Goal: Task Accomplishment & Management: Use online tool/utility

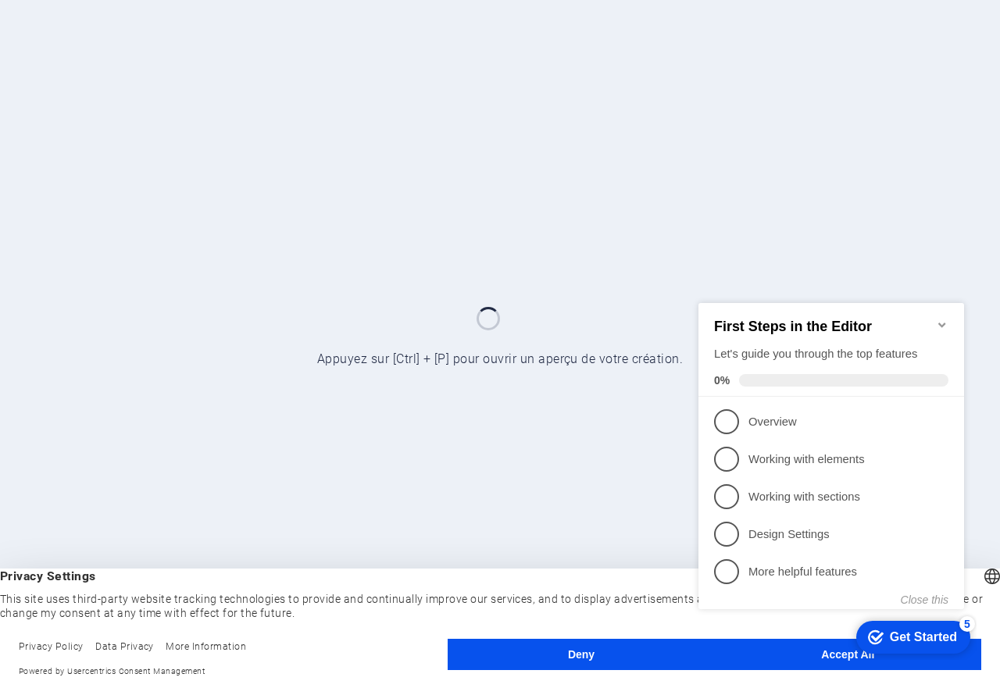
click at [775, 654] on div "checkmark Get Started 5 First Steps in the Editor Let's guide you through the t…" at bounding box center [834, 470] width 284 height 380
click at [736, 660] on appcues-checklist "Contextual help checklist present on screen" at bounding box center [834, 472] width 284 height 384
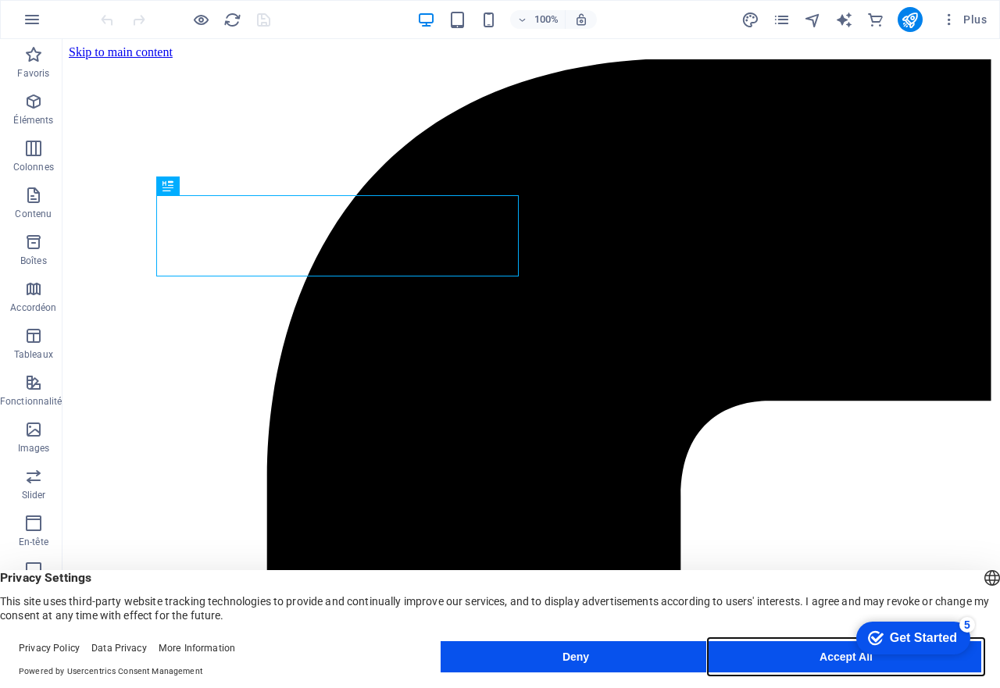
click at [762, 657] on button "Accept All" at bounding box center [846, 656] width 270 height 31
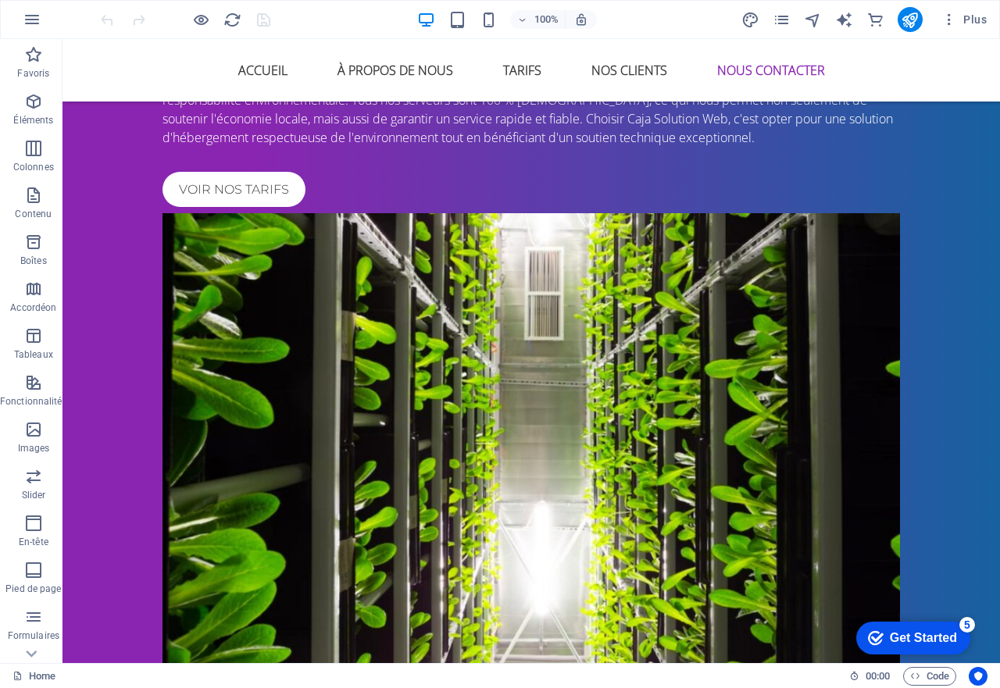
scroll to position [2161, 0]
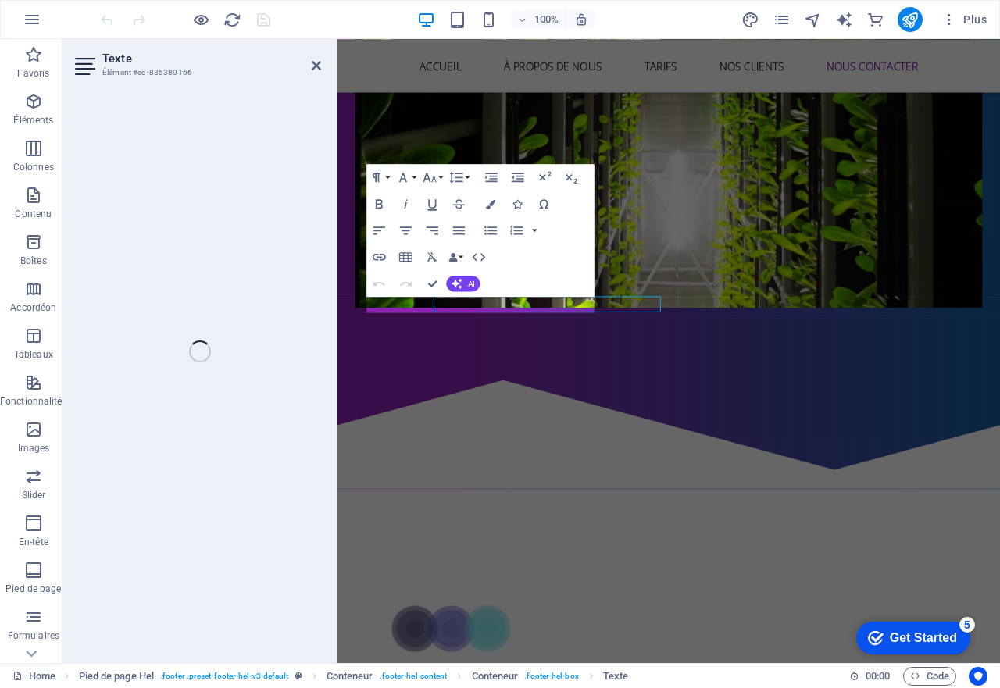
scroll to position [2162, 0]
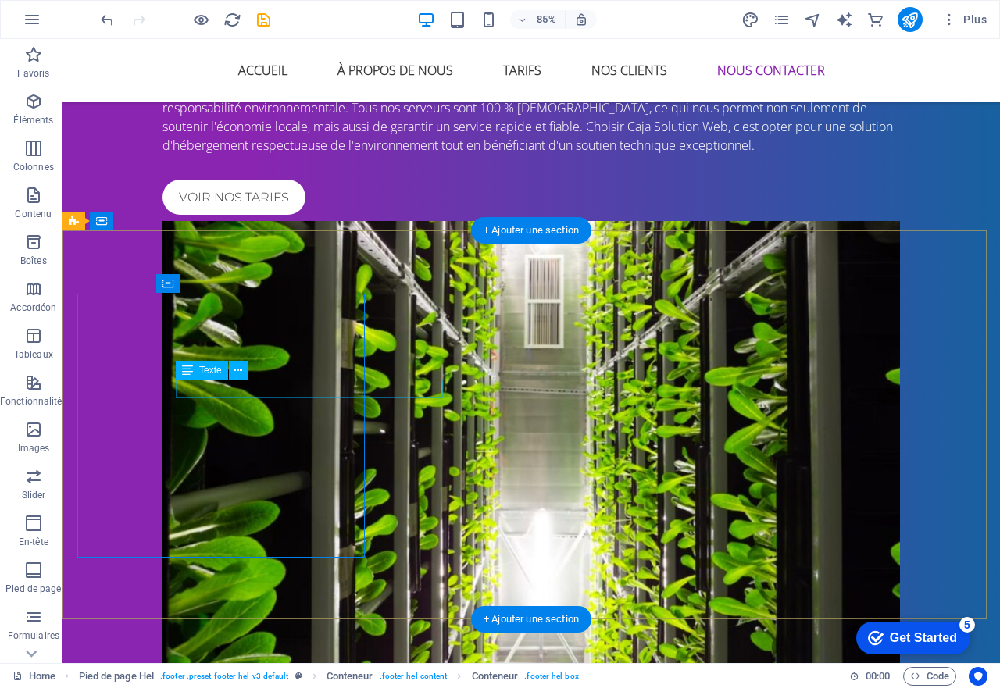
scroll to position [2161, 0]
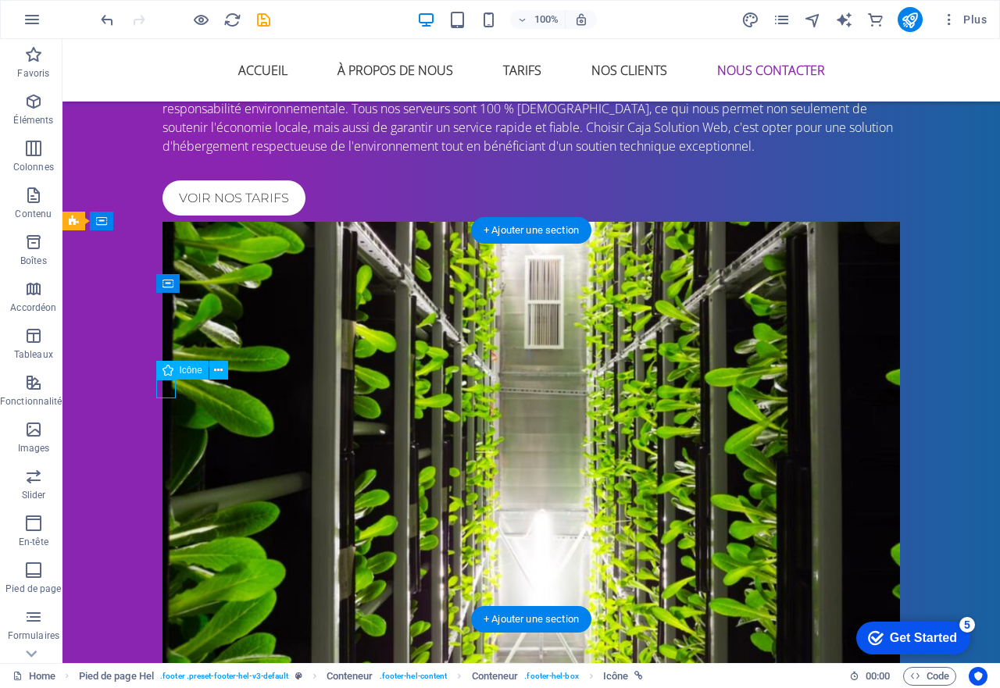
select select "xMidYMid"
select select "px"
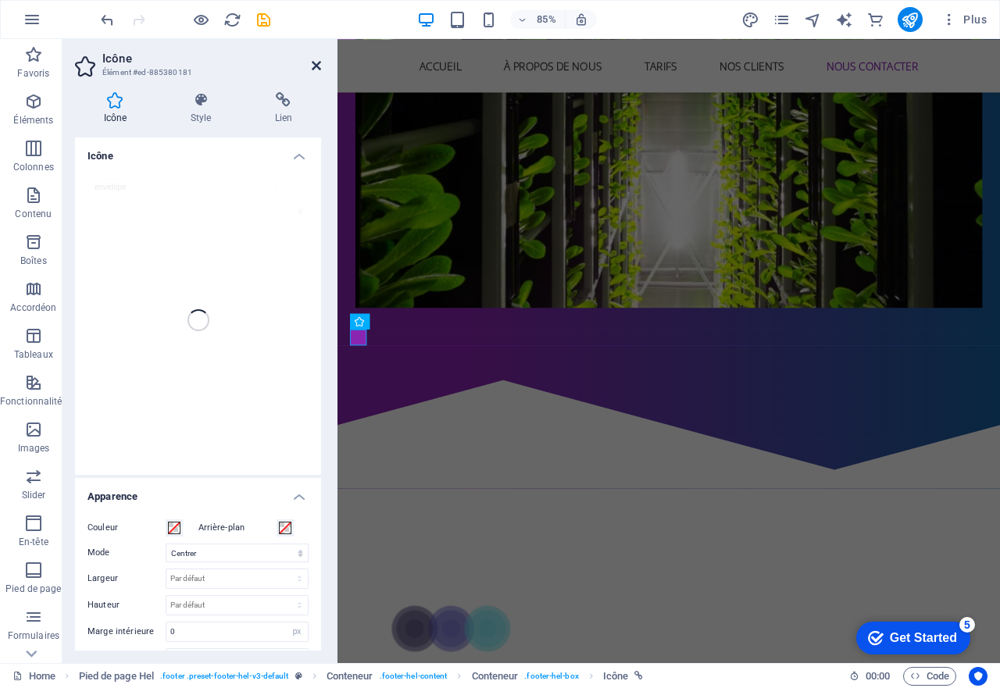
click at [319, 62] on icon at bounding box center [316, 65] width 9 height 12
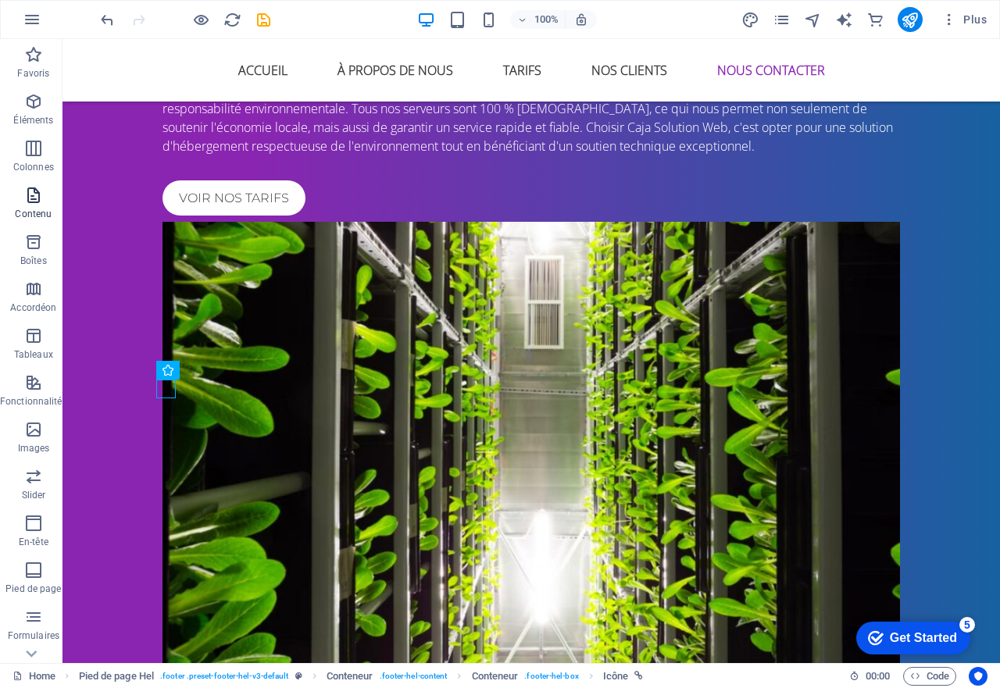
click at [26, 195] on icon "button" at bounding box center [33, 195] width 19 height 19
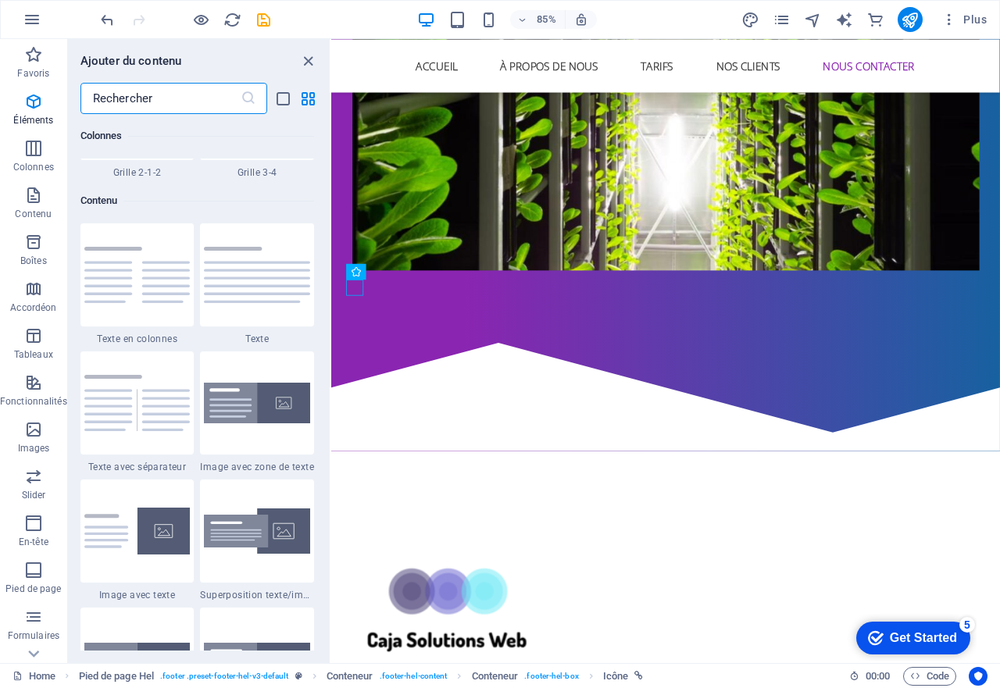
scroll to position [2732, 0]
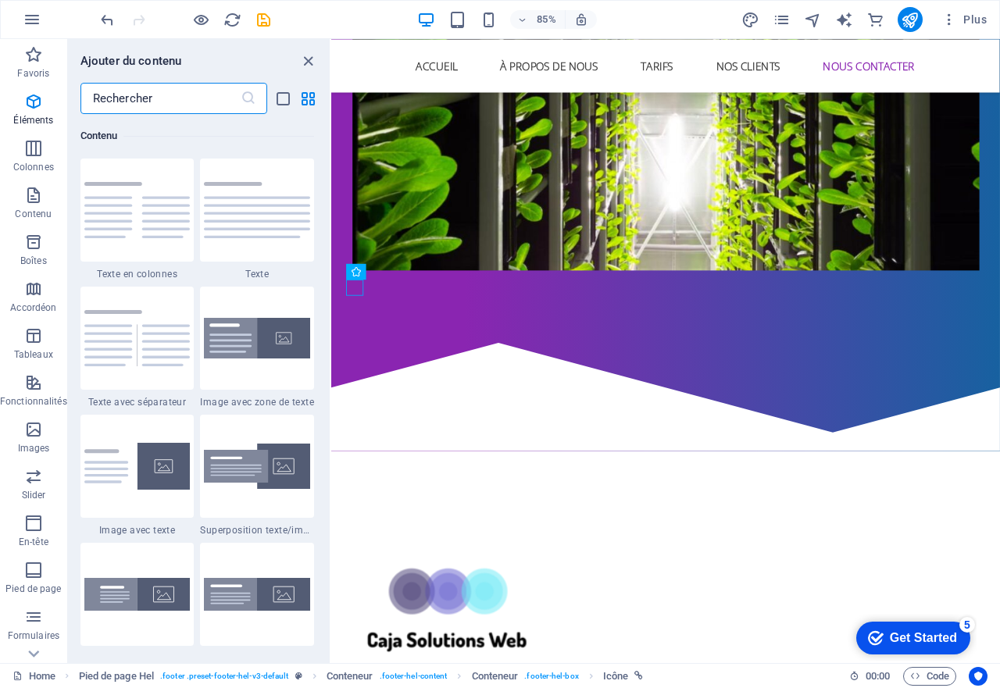
click at [162, 106] on input "text" at bounding box center [160, 98] width 160 height 31
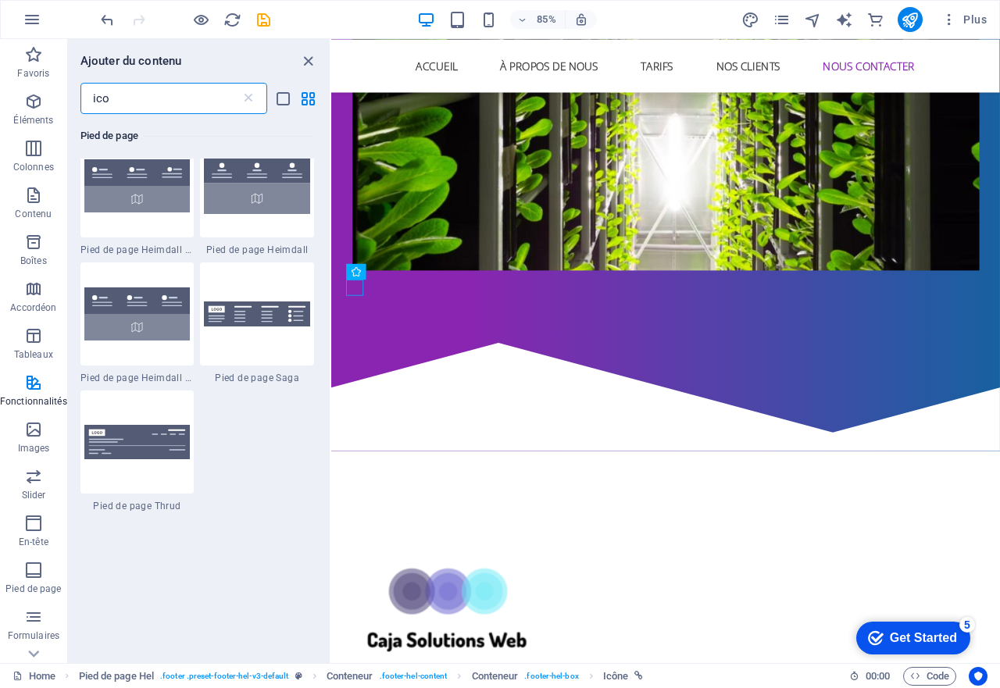
scroll to position [703, 0]
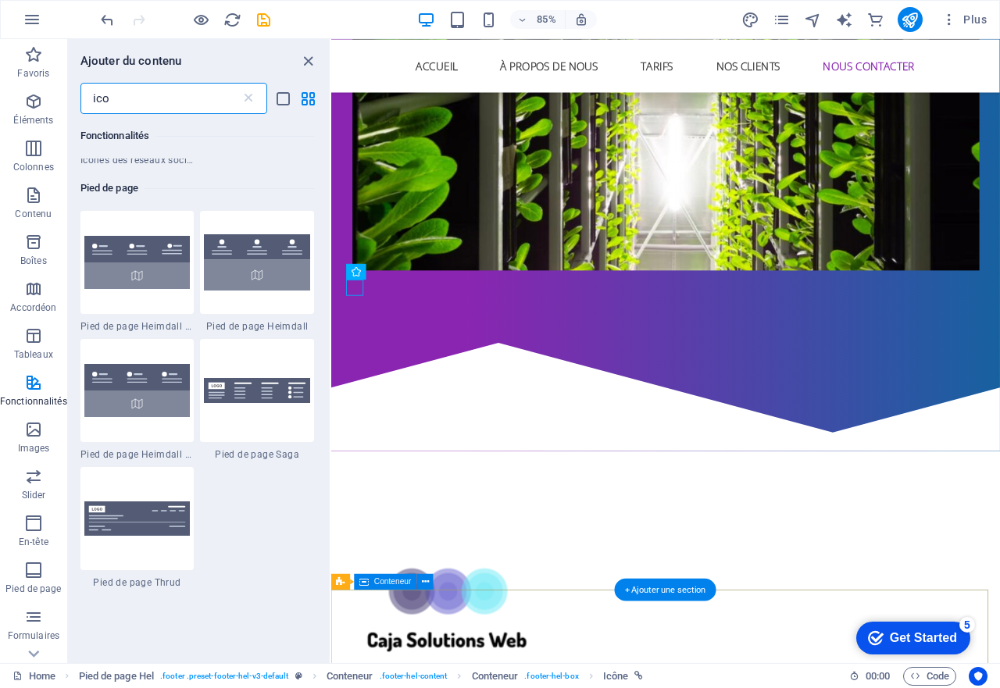
type input "ico"
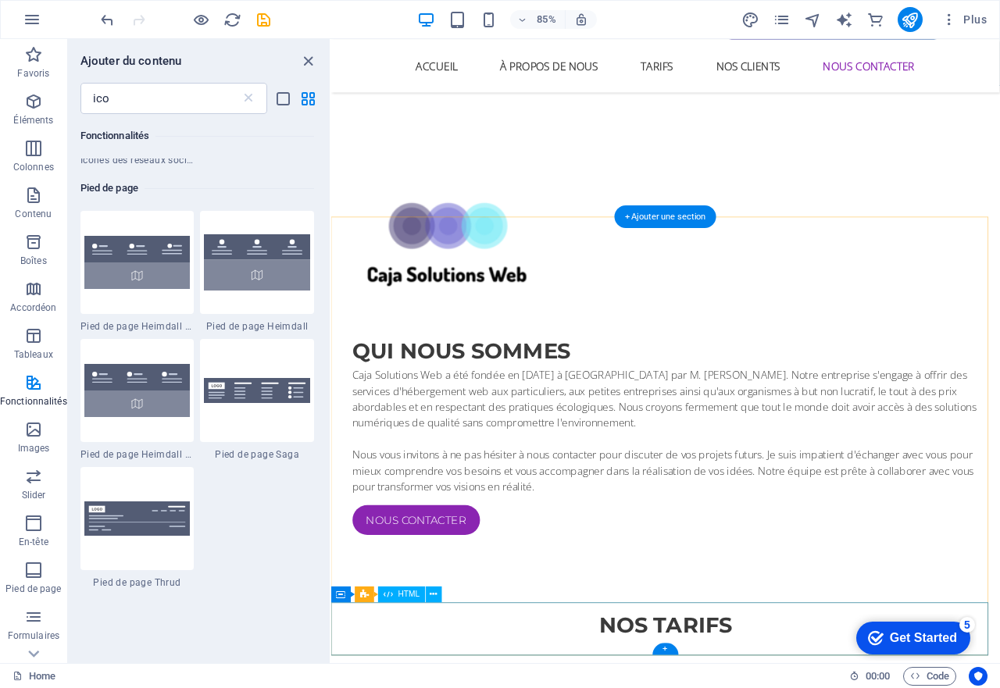
scroll to position [2663, 0]
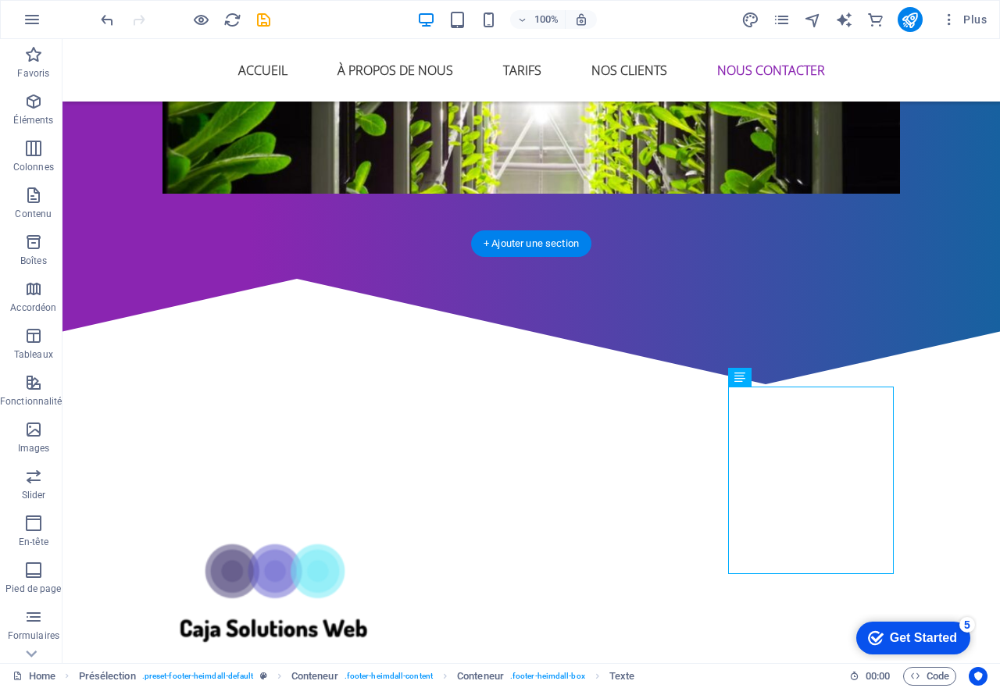
drag, startPoint x: 773, startPoint y: 564, endPoint x: 872, endPoint y: 468, distance: 138.1
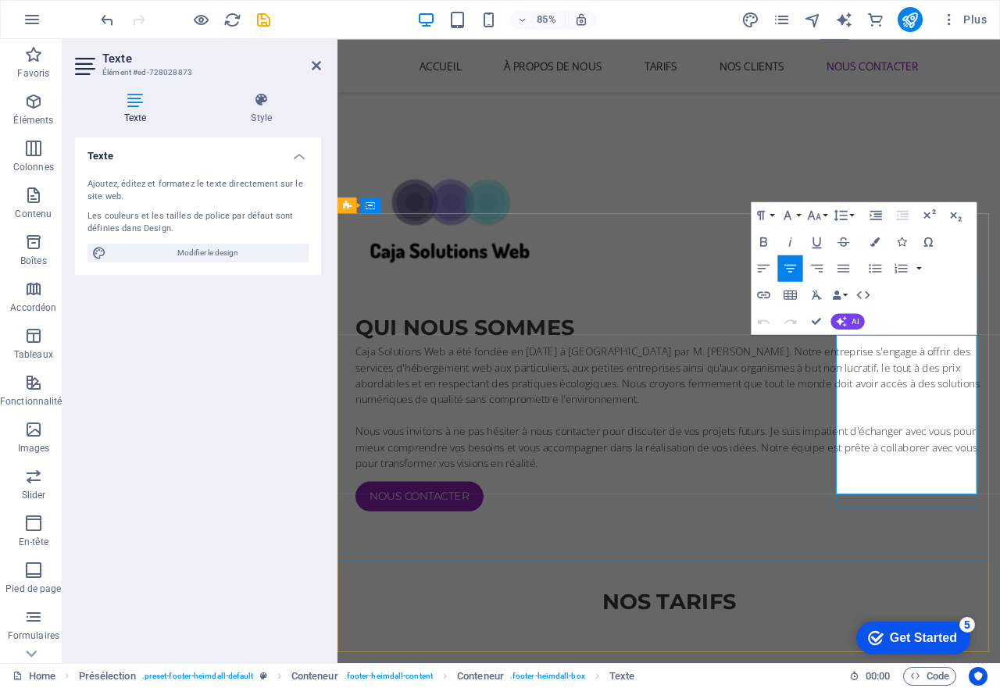
drag, startPoint x: 1039, startPoint y: 565, endPoint x: 929, endPoint y: 398, distance: 200.1
click at [818, 218] on icon "button" at bounding box center [813, 215] width 13 height 9
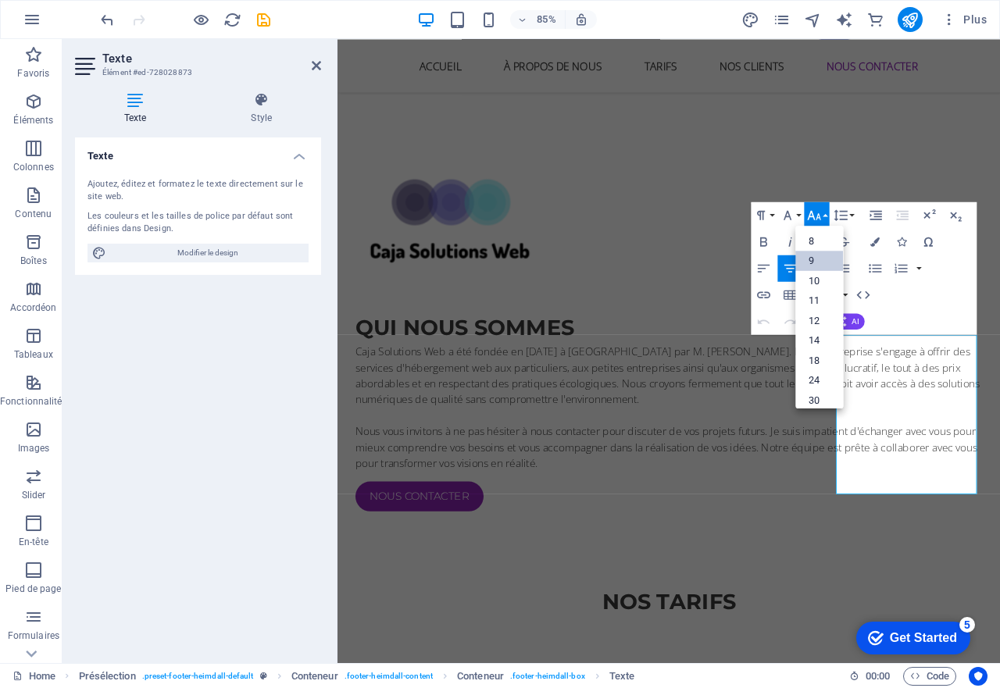
click at [811, 259] on link "9" at bounding box center [820, 261] width 48 height 20
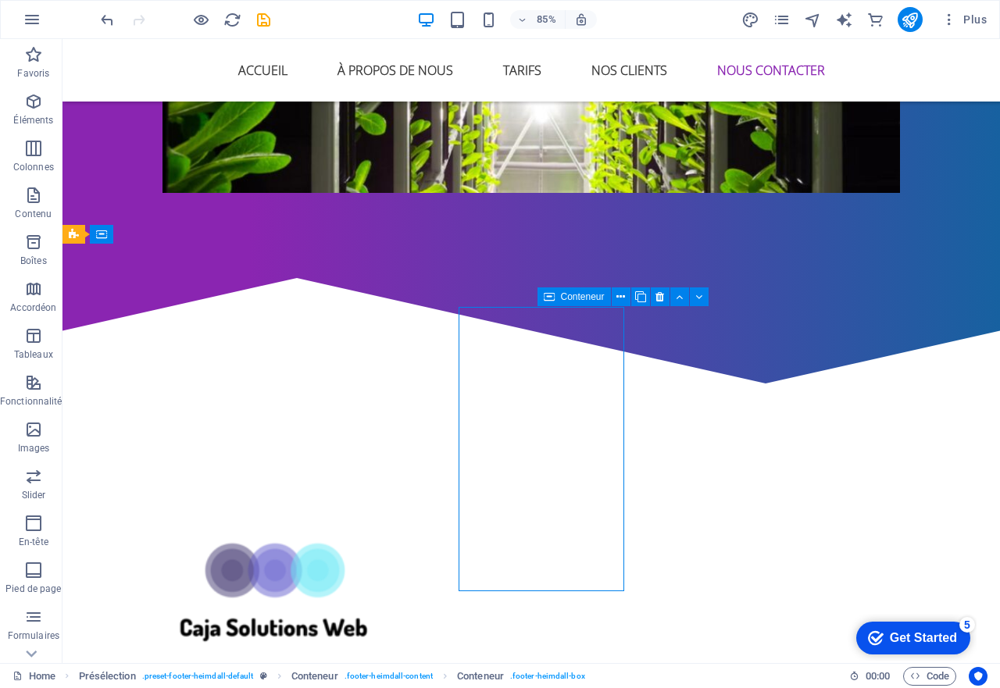
scroll to position [2662, 0]
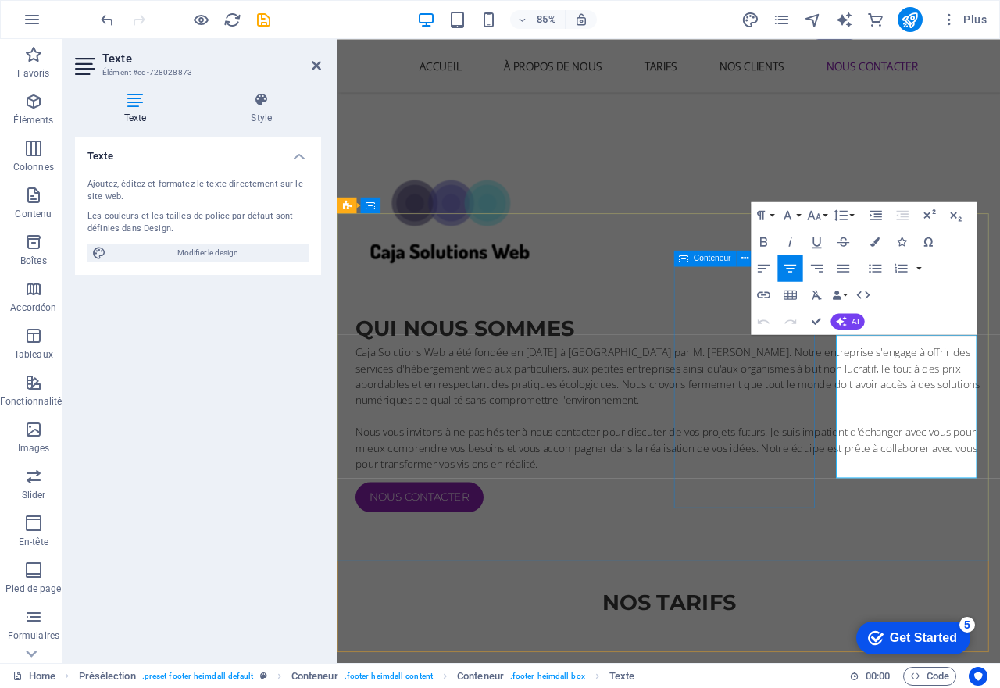
scroll to position [2663, 0]
drag, startPoint x: 1059, startPoint y: 547, endPoint x: 952, endPoint y: 392, distance: 188.7
click at [811, 215] on icon "button" at bounding box center [813, 215] width 13 height 9
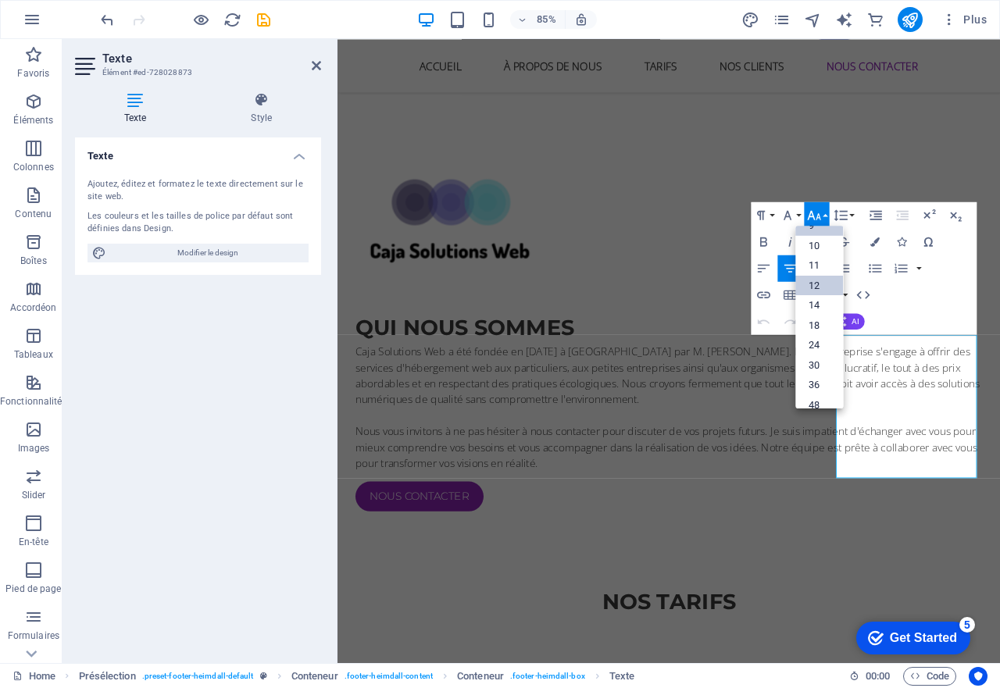
click at [807, 277] on link "12" at bounding box center [820, 286] width 48 height 20
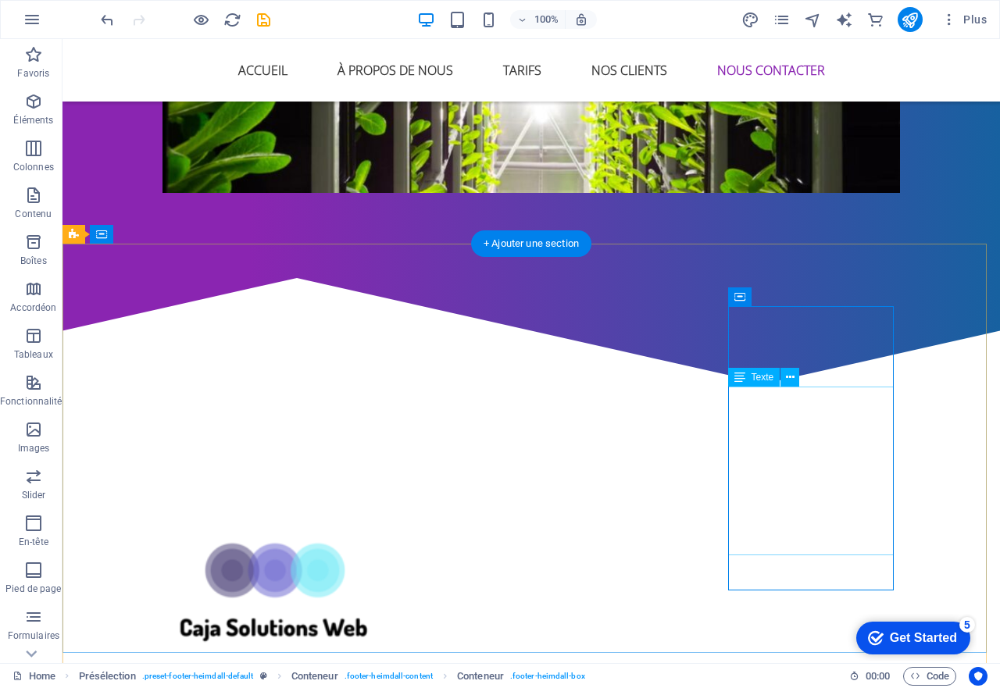
scroll to position [2662, 0]
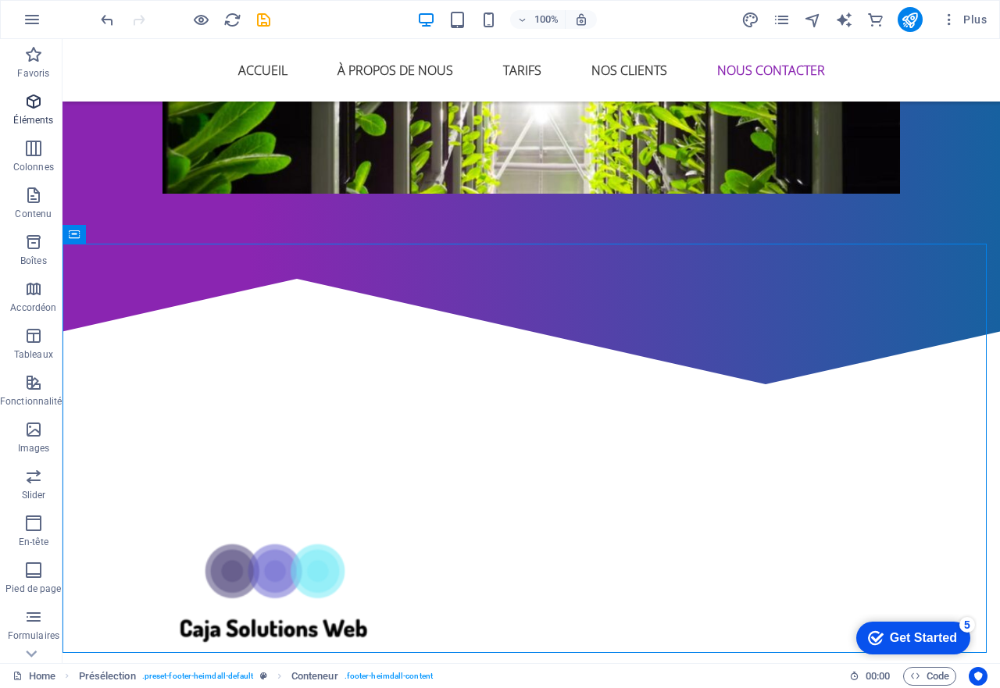
click at [25, 103] on icon "button" at bounding box center [33, 101] width 19 height 19
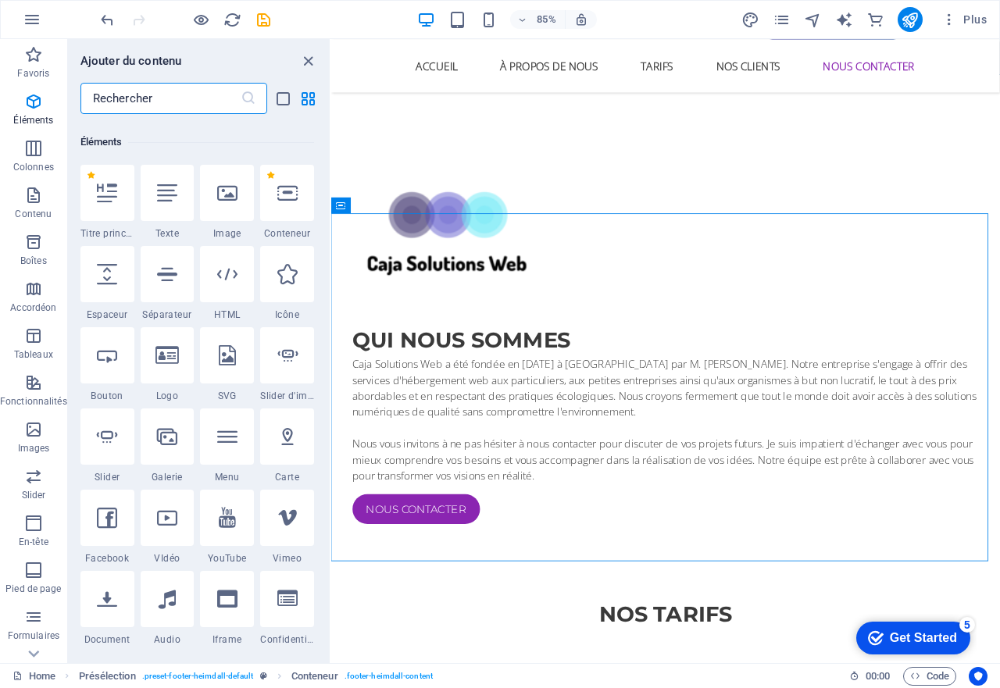
scroll to position [166, 0]
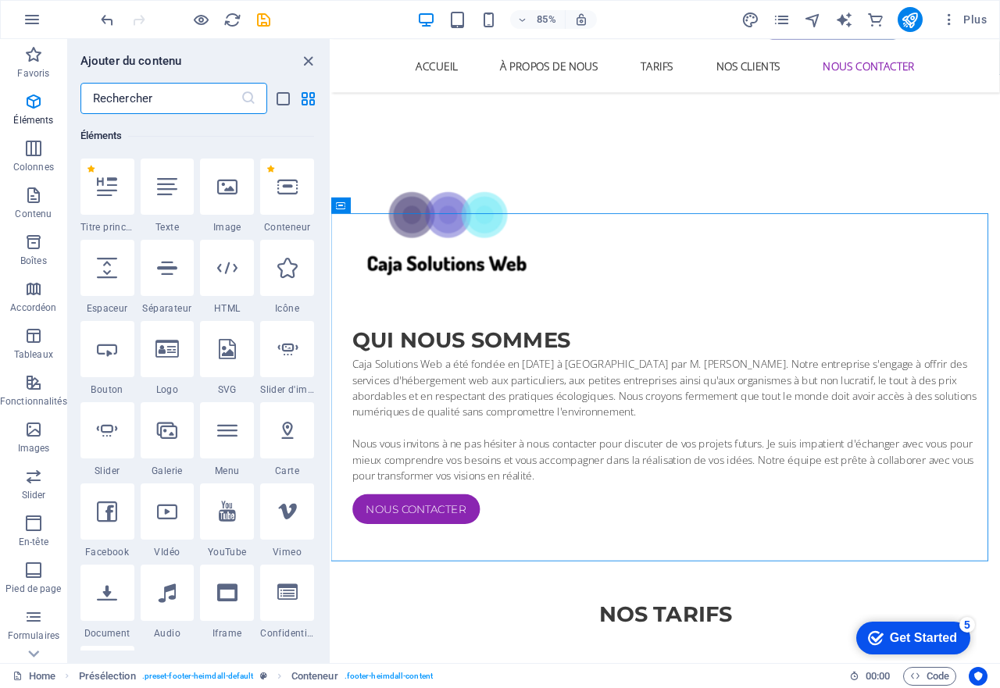
click at [194, 103] on input "text" at bounding box center [160, 98] width 160 height 31
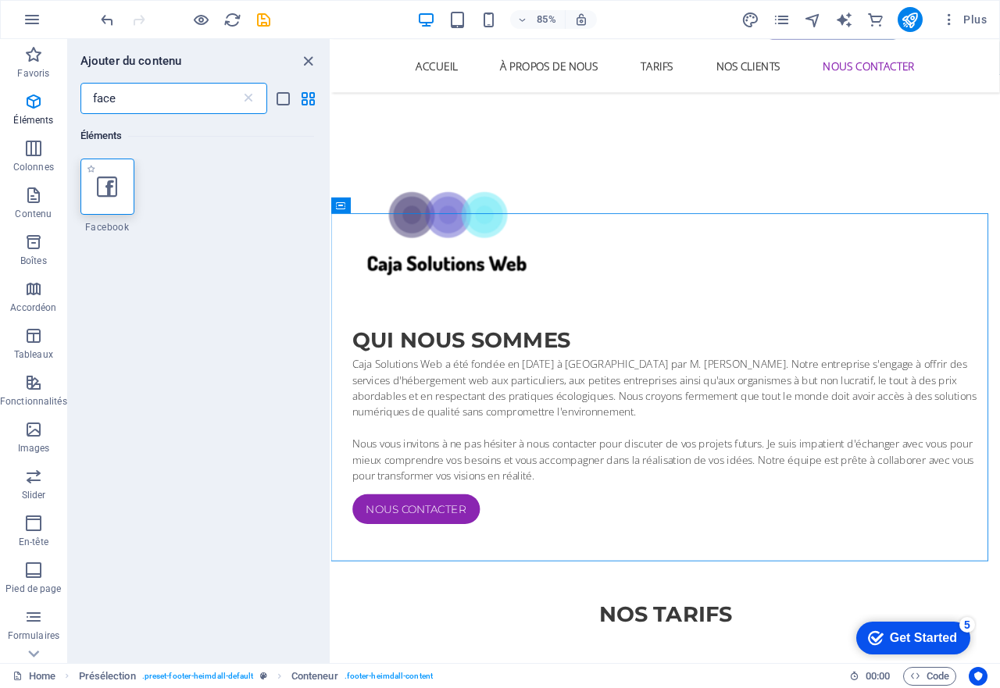
type input "face"
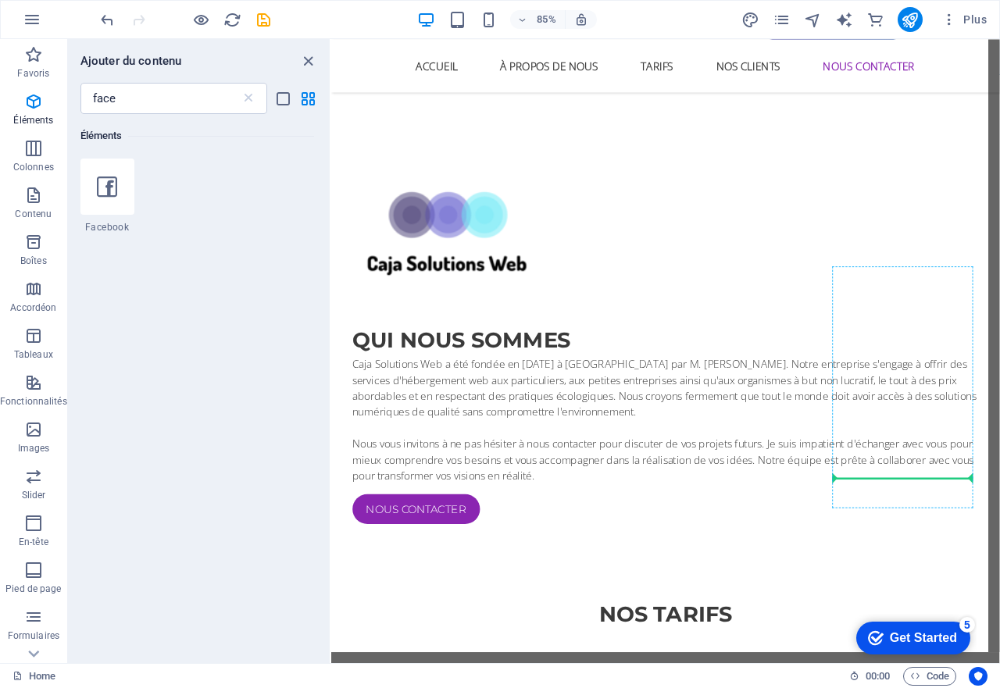
select select "%"
select select "px"
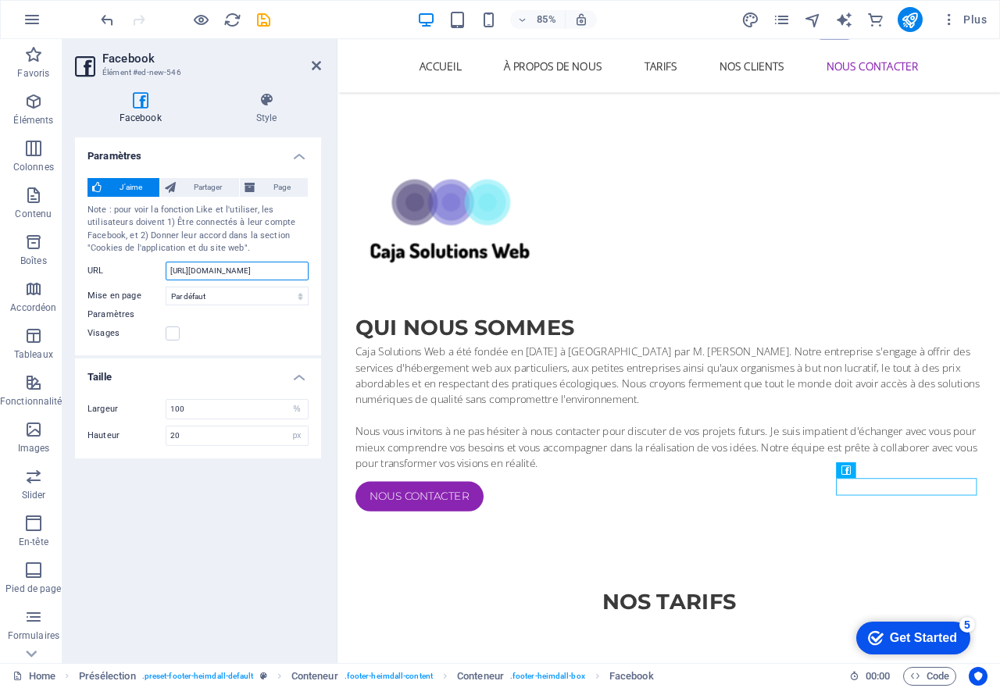
drag, startPoint x: 514, startPoint y: 308, endPoint x: 340, endPoint y: 320, distance: 173.8
click at [301, 272] on input "[URL][DOMAIN_NAME]" at bounding box center [237, 271] width 143 height 19
click at [275, 184] on span "Page" at bounding box center [281, 187] width 43 height 19
type input "130"
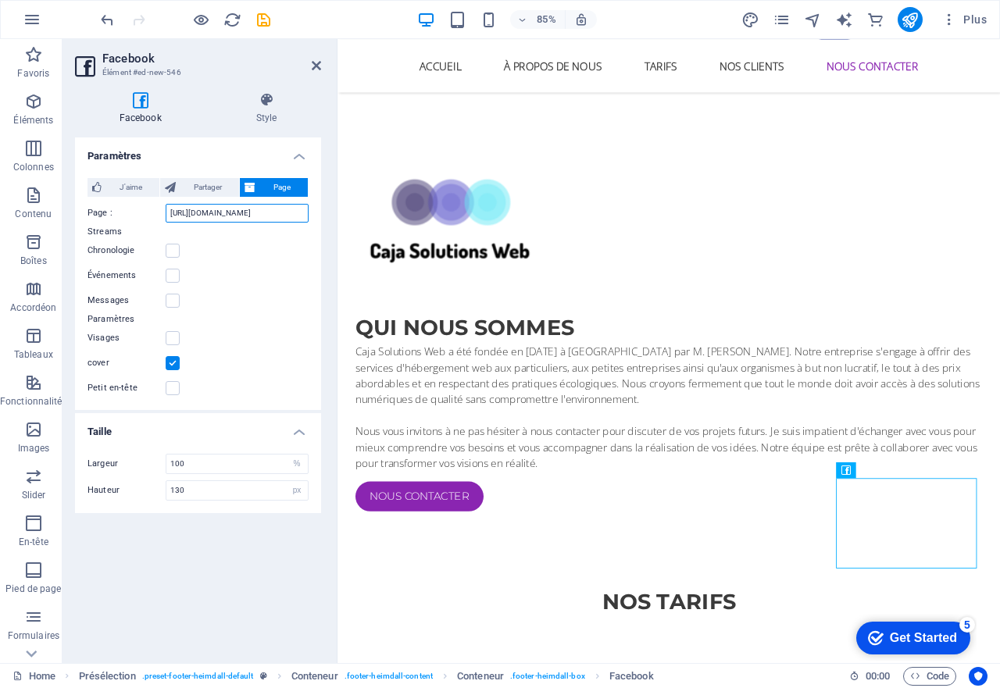
drag, startPoint x: 280, startPoint y: 212, endPoint x: 309, endPoint y: 216, distance: 29.2
click at [309, 216] on div "J'aime Partager Page Note : pour voir la fonction Like et l'utiliser, les utili…" at bounding box center [198, 288] width 246 height 244
type input "https://www.facebook.comjeffarcand.photo"
click at [237, 364] on div "cover" at bounding box center [197, 363] width 221 height 19
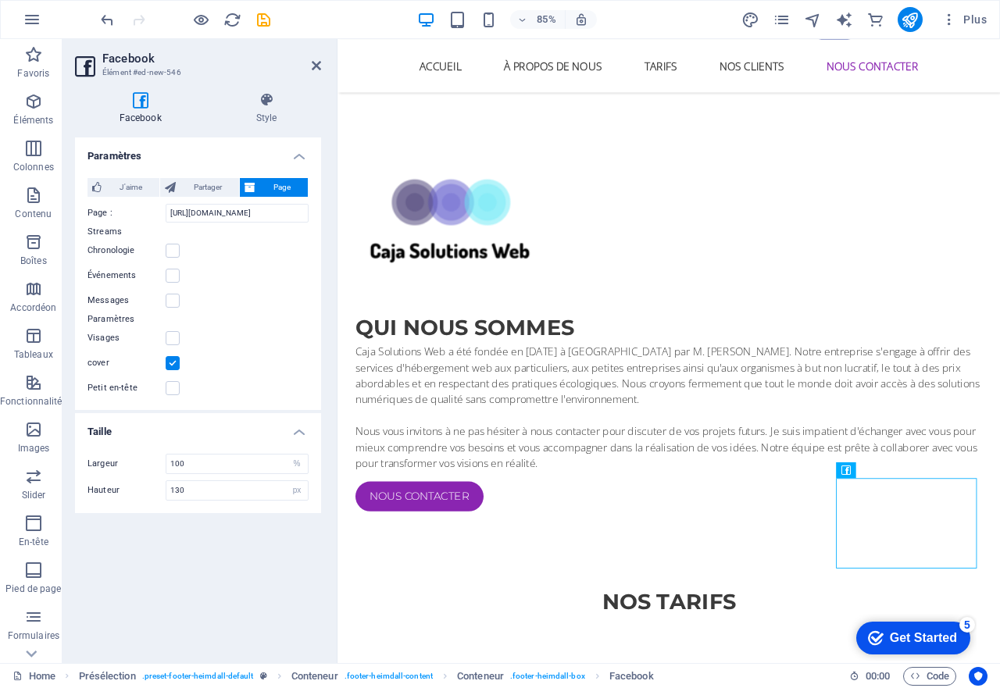
scroll to position [0, 0]
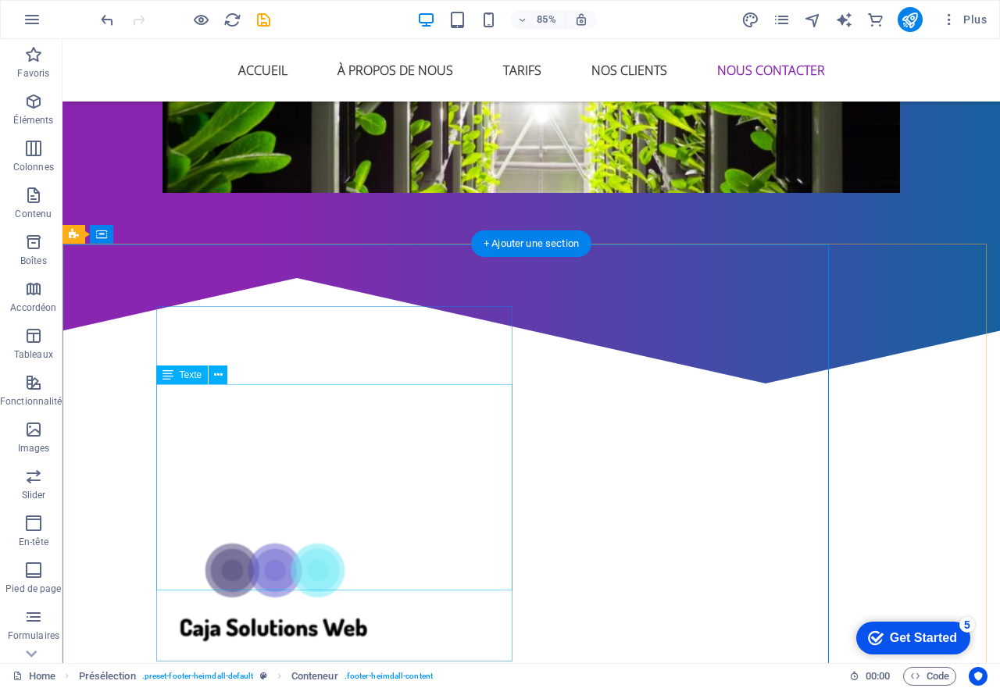
scroll to position [2662, 0]
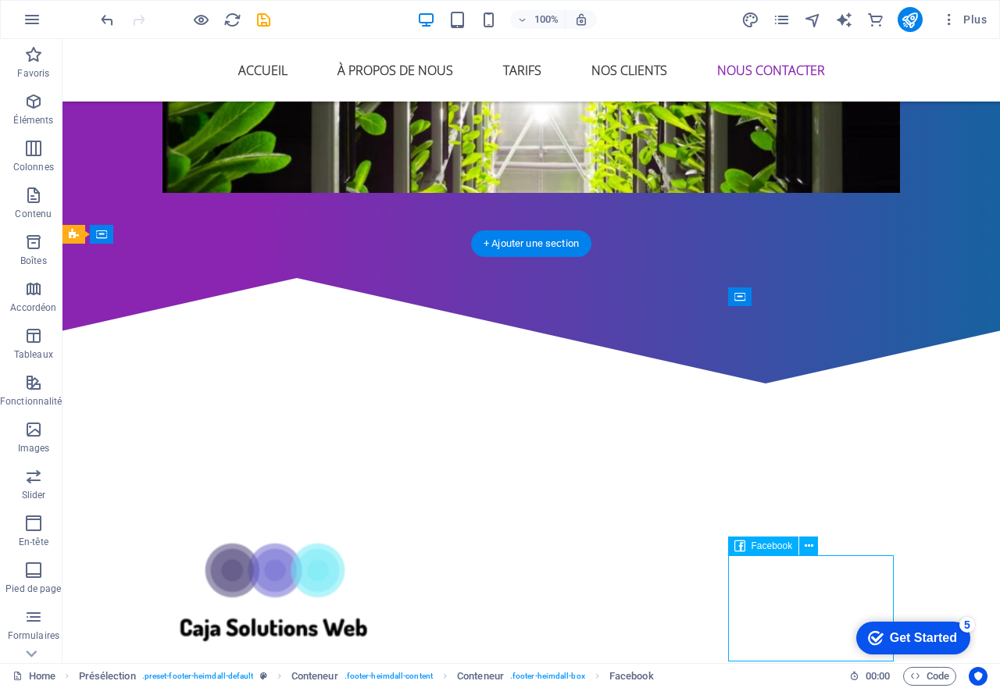
select select "%"
select select "px"
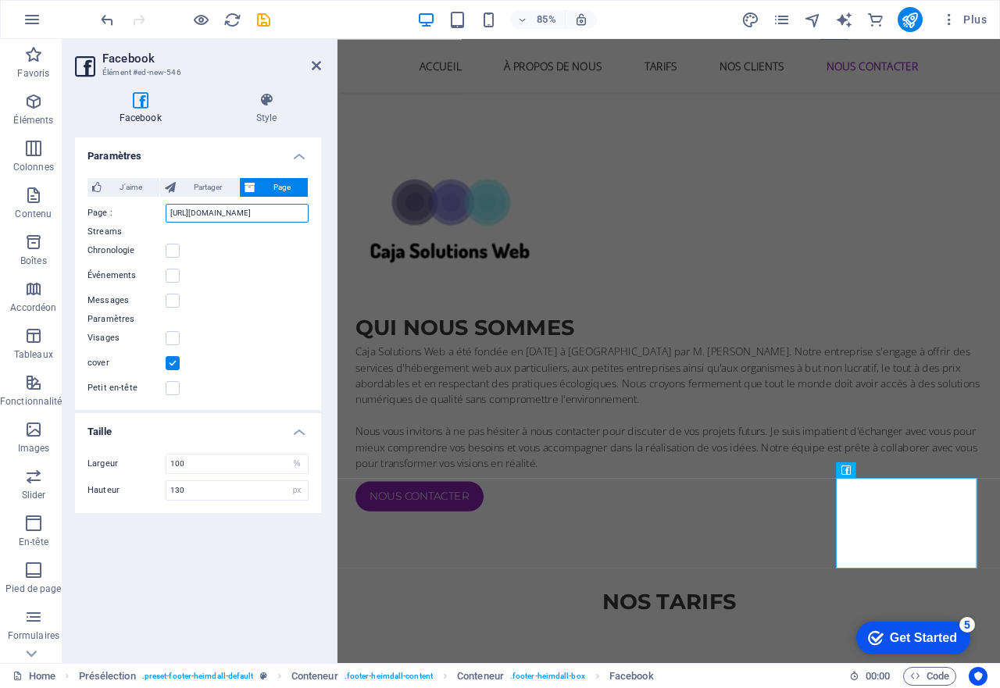
click at [267, 213] on input "https://www.facebook.comjeffarcand.photo" at bounding box center [237, 213] width 143 height 19
click at [264, 215] on input "https://www.facebook.comjeffarcand.photo" at bounding box center [237, 213] width 143 height 19
type input "https://www.facebook.com/jeffarcand.photo"
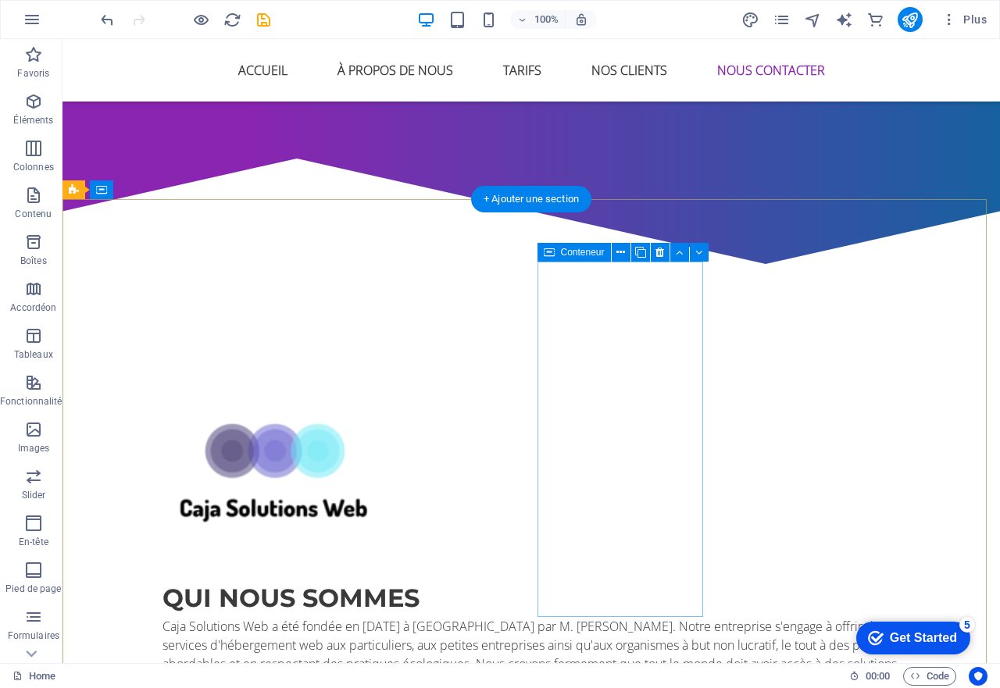
scroll to position [2843, 0]
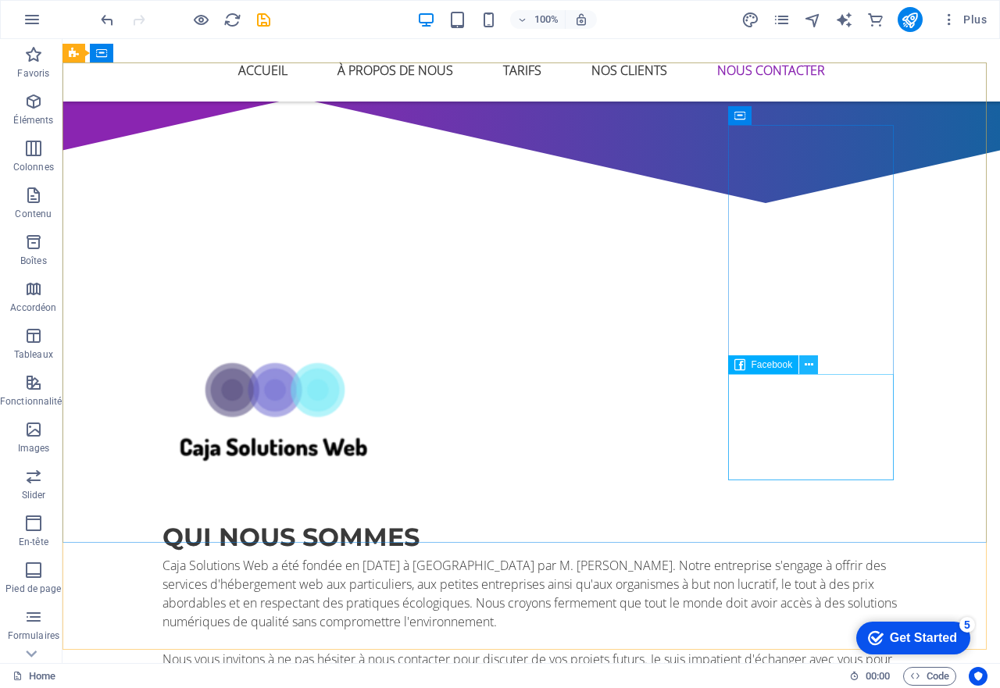
click at [808, 367] on icon at bounding box center [808, 365] width 9 height 16
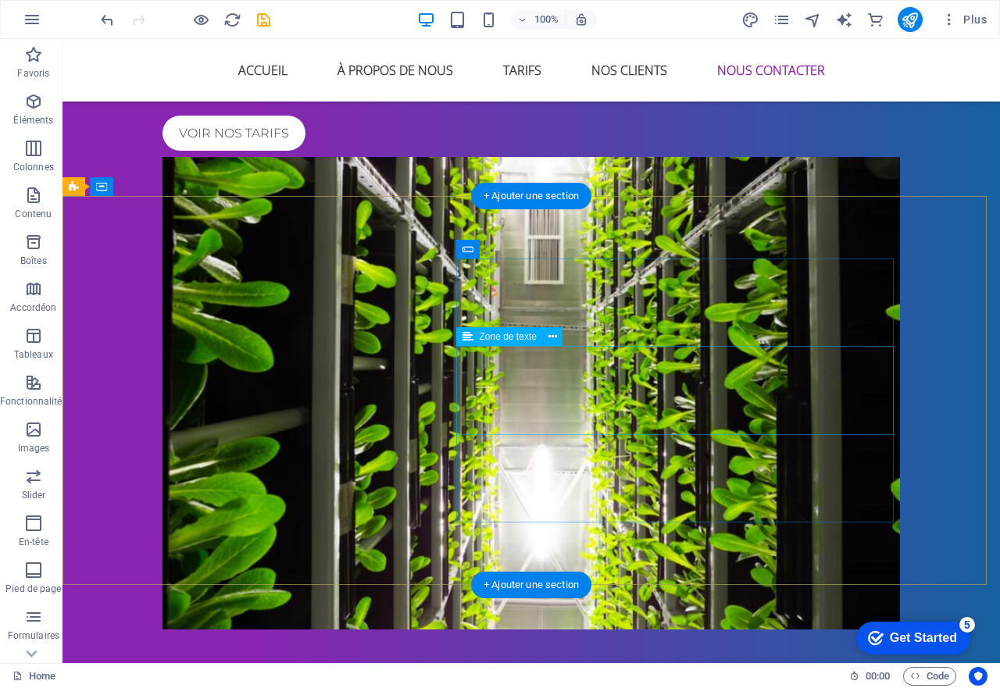
scroll to position [2140, 0]
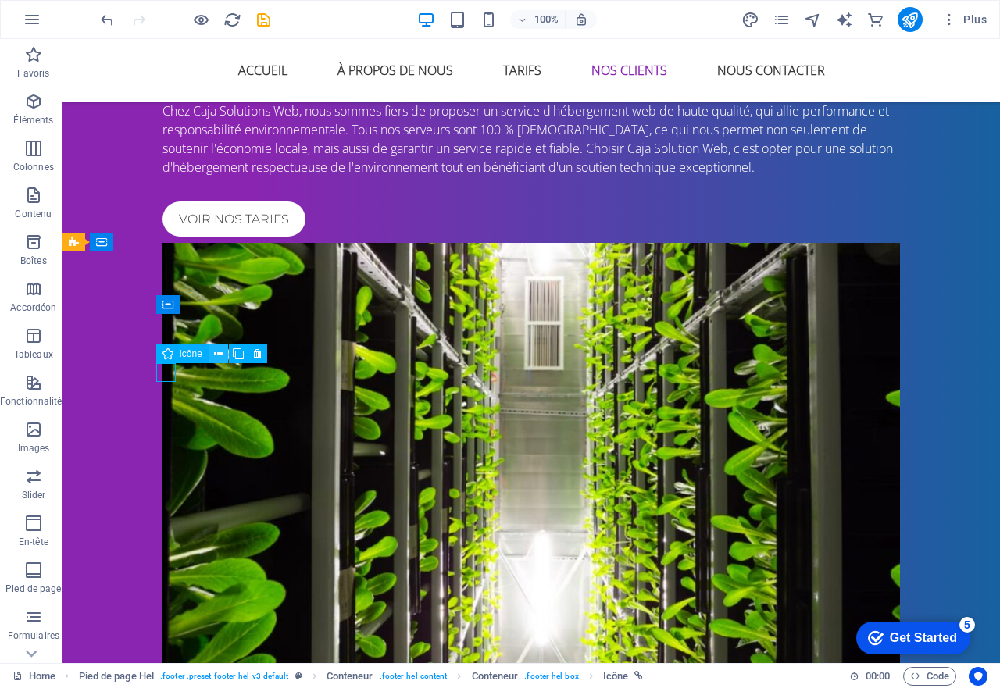
drag, startPoint x: 173, startPoint y: 351, endPoint x: 215, endPoint y: 355, distance: 41.6
click at [212, 355] on div "Icône" at bounding box center [216, 354] width 121 height 20
click at [261, 354] on icon at bounding box center [257, 354] width 9 height 16
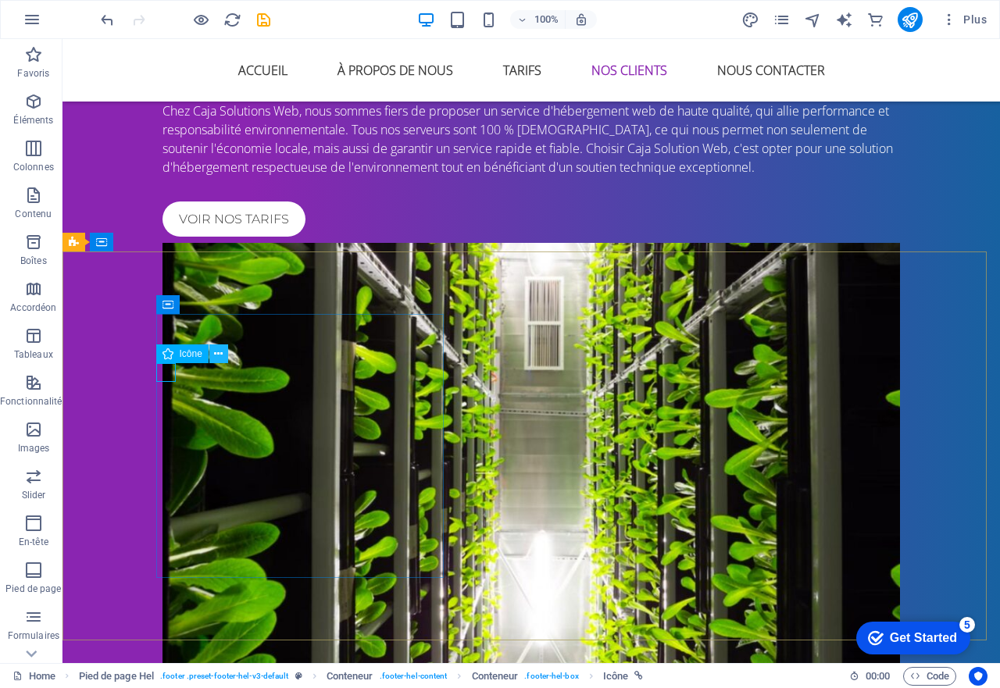
click at [214, 355] on icon at bounding box center [218, 354] width 9 height 16
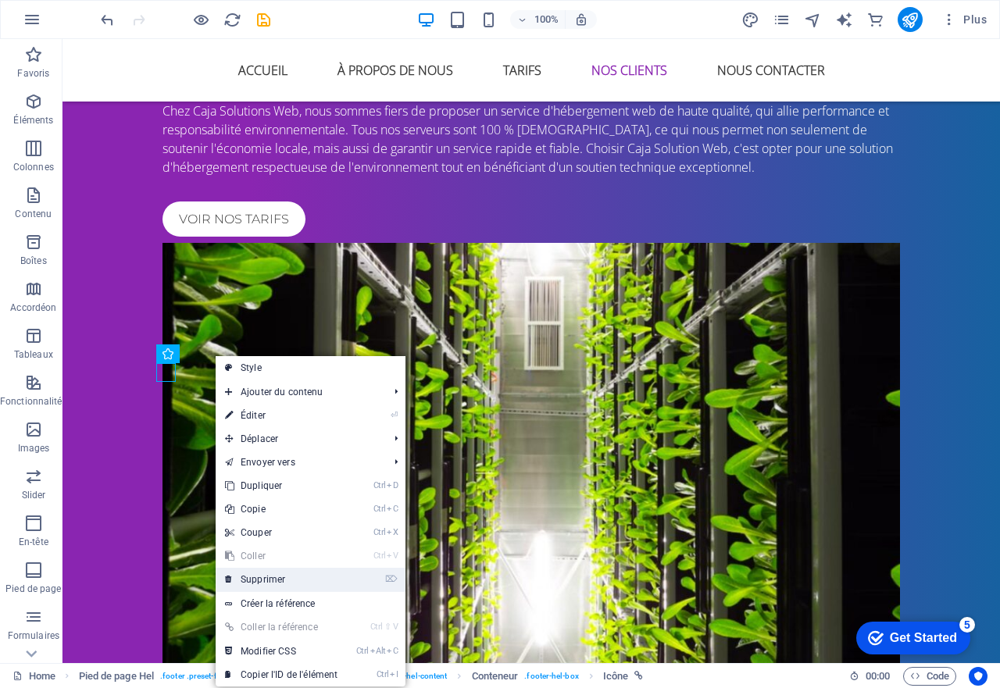
click at [249, 571] on link "⌦ Supprimer" at bounding box center [281, 579] width 131 height 23
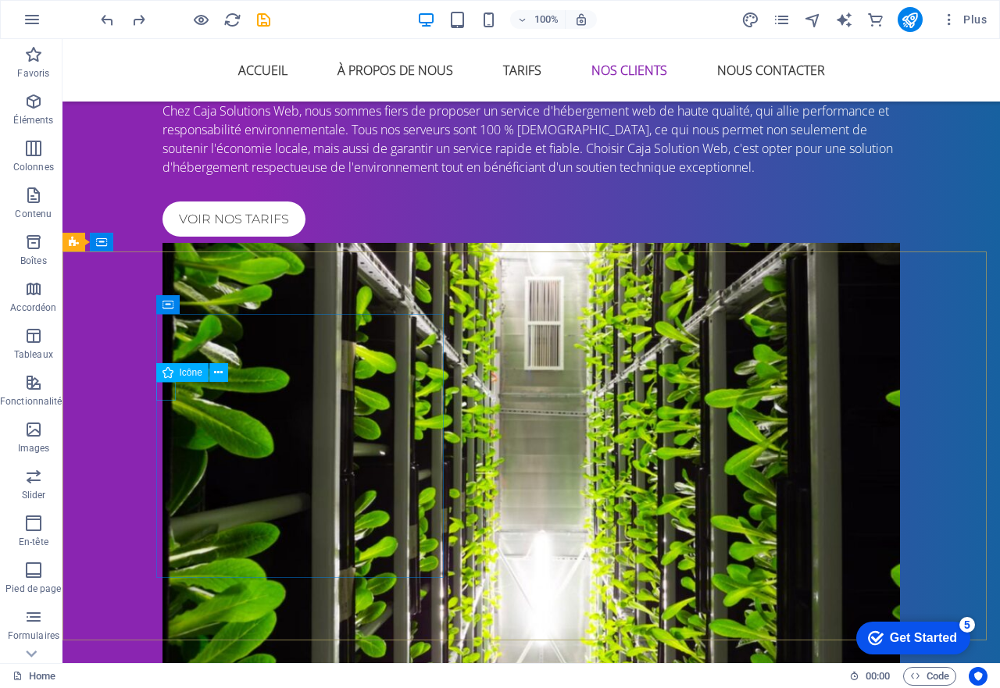
click at [168, 369] on icon at bounding box center [167, 372] width 11 height 19
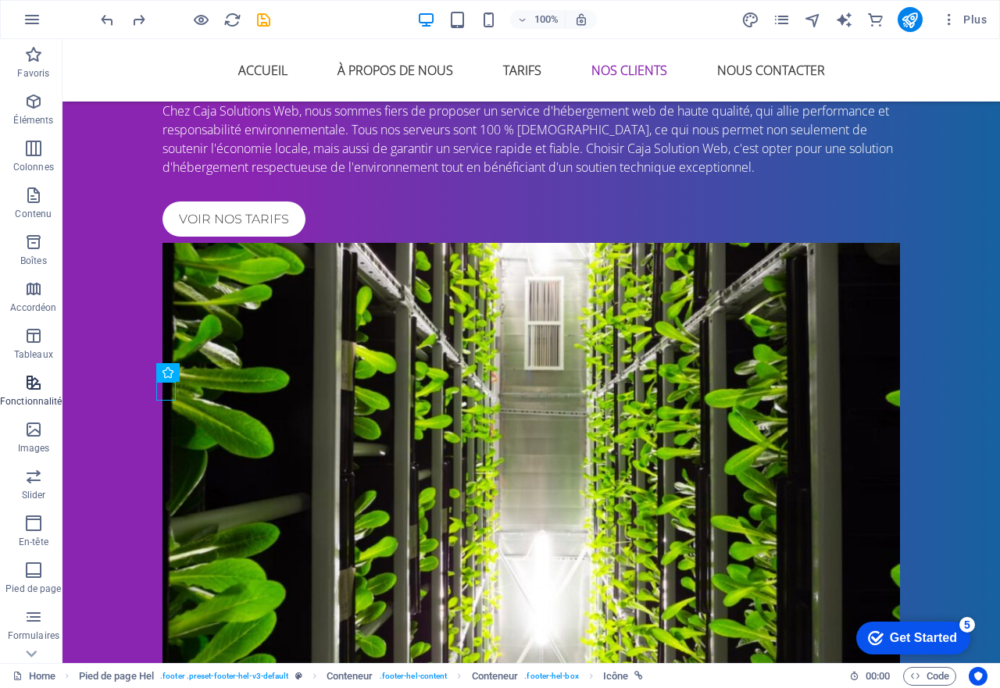
click at [41, 384] on icon "button" at bounding box center [33, 382] width 19 height 19
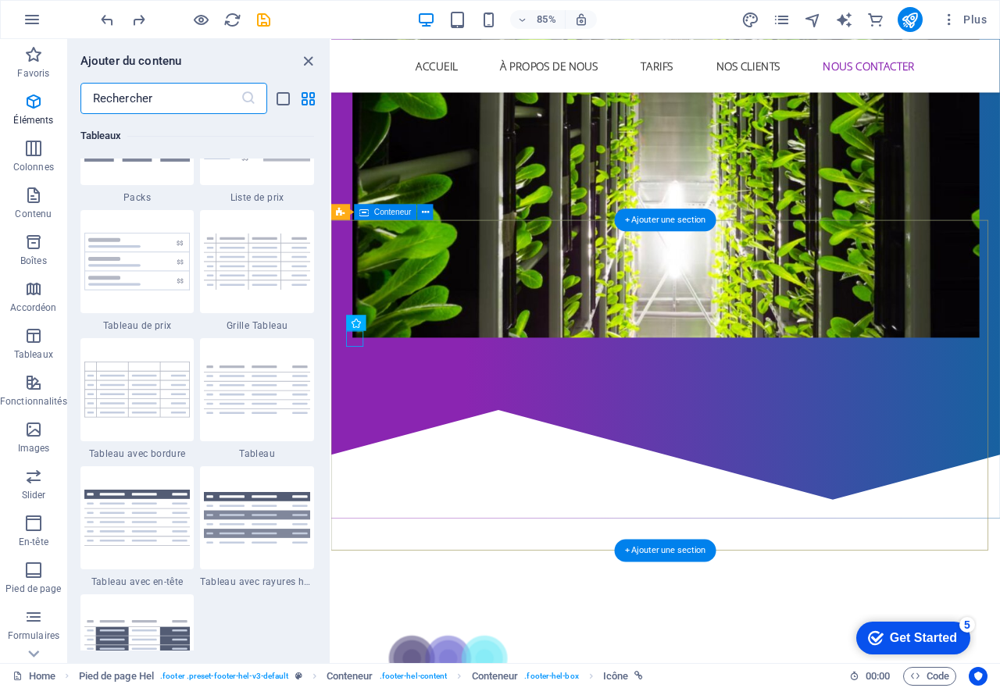
scroll to position [6087, 0]
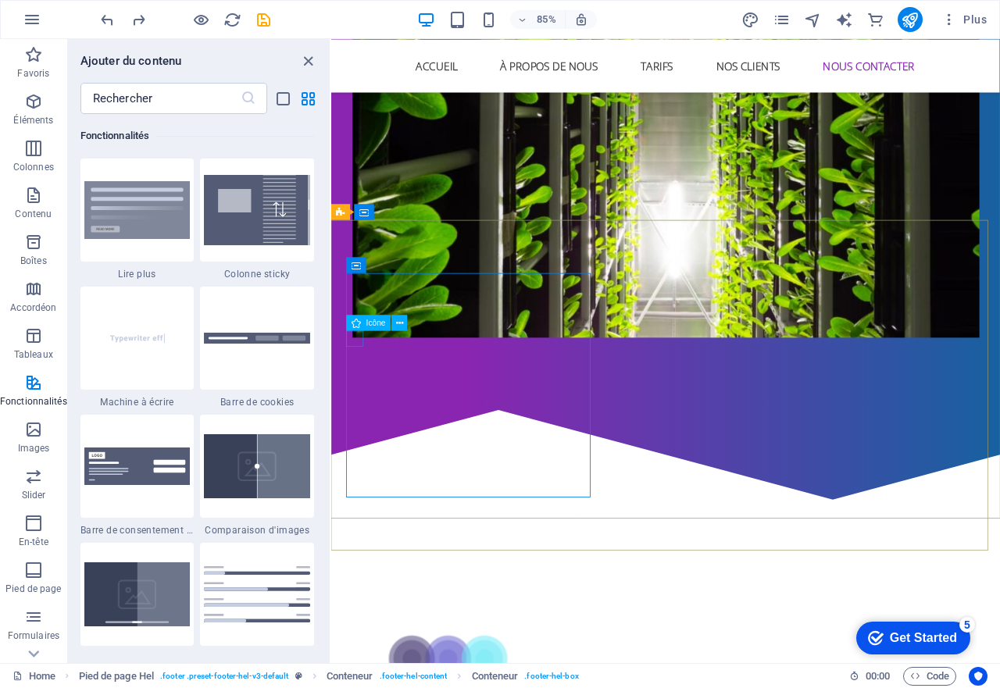
click at [352, 323] on icon at bounding box center [355, 323] width 9 height 16
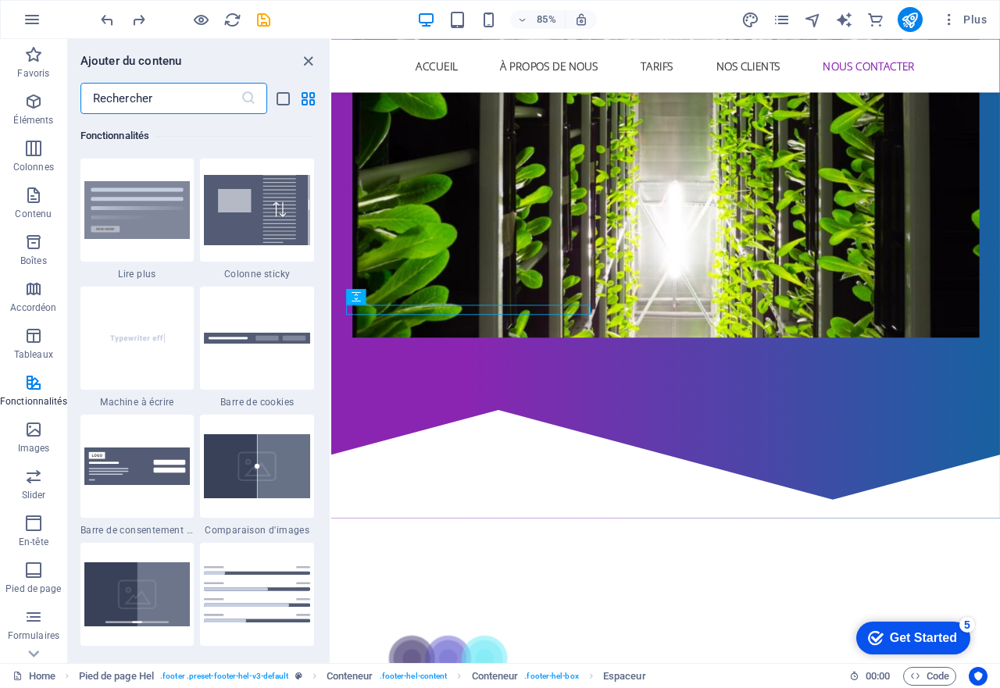
click at [187, 87] on input "text" at bounding box center [160, 98] width 160 height 31
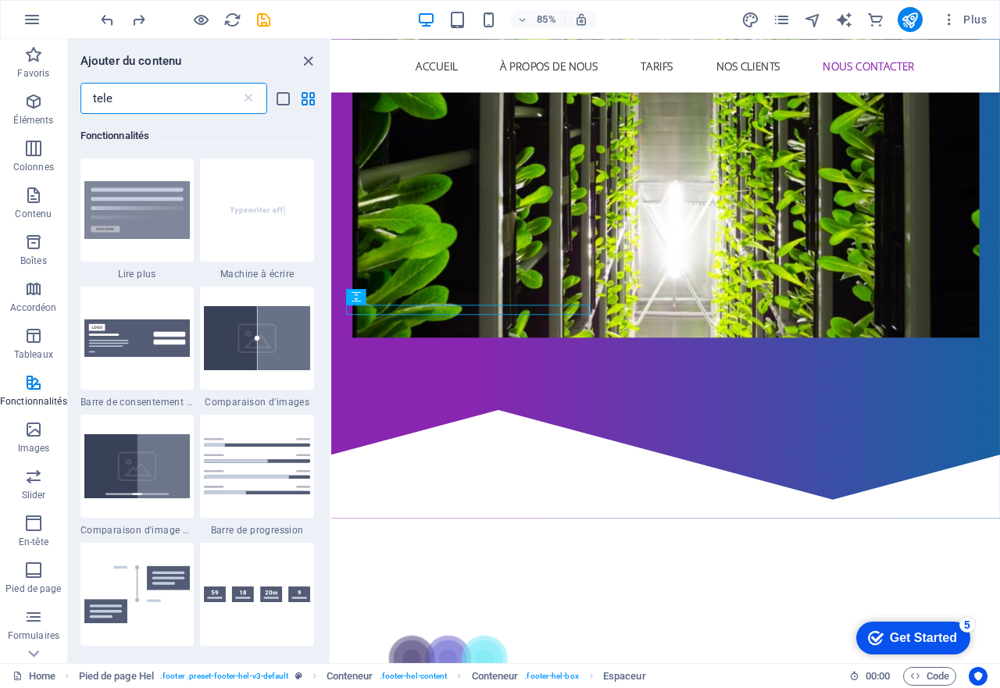
scroll to position [0, 0]
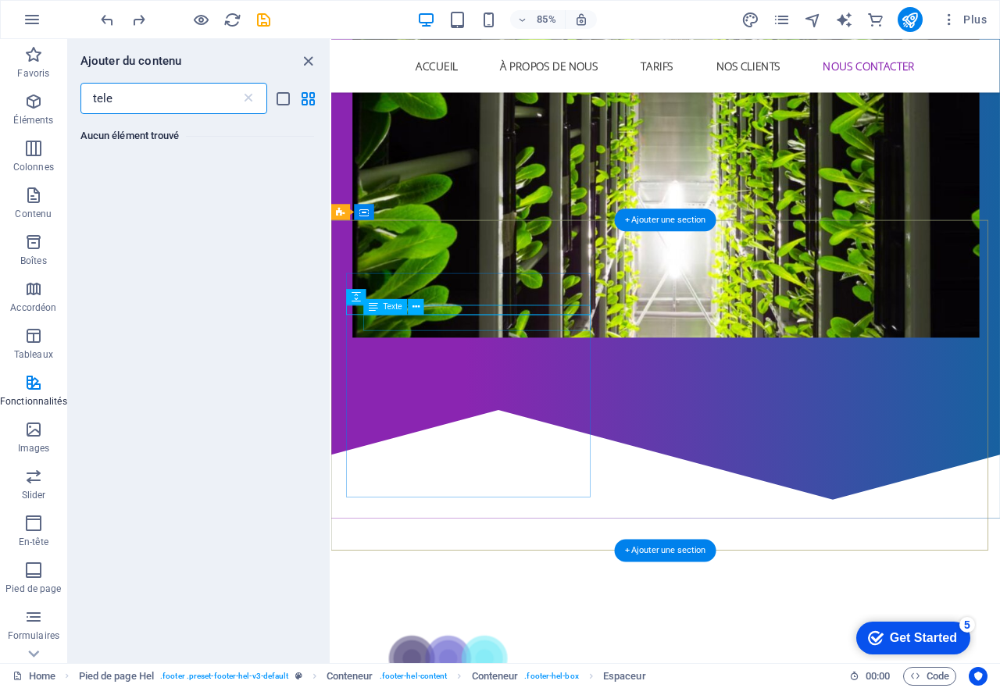
type input "tele"
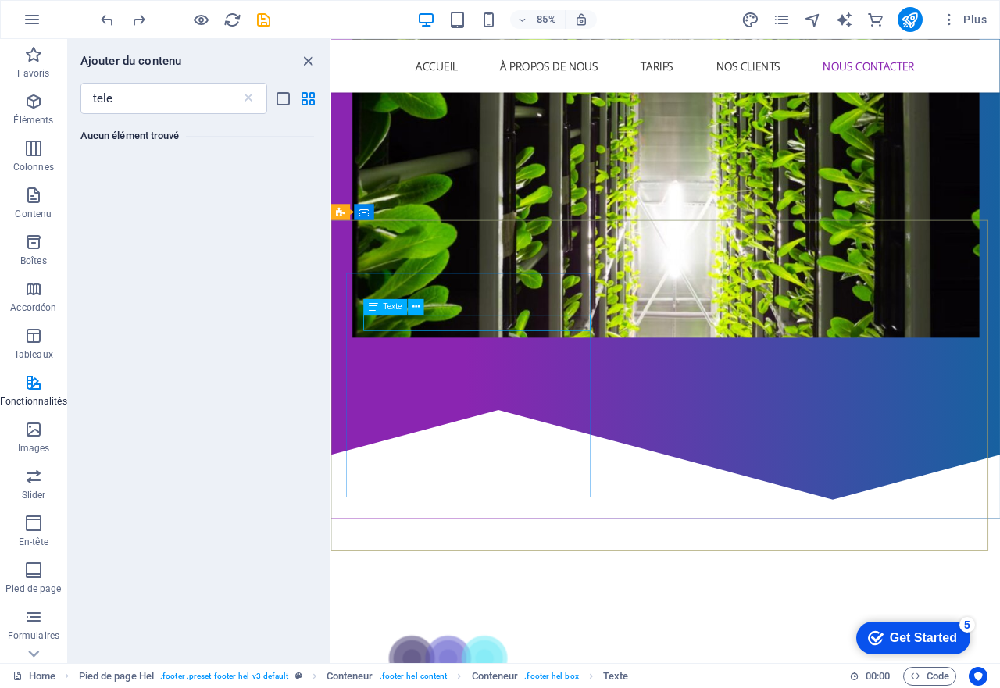
click at [382, 314] on div "Texte" at bounding box center [385, 307] width 45 height 16
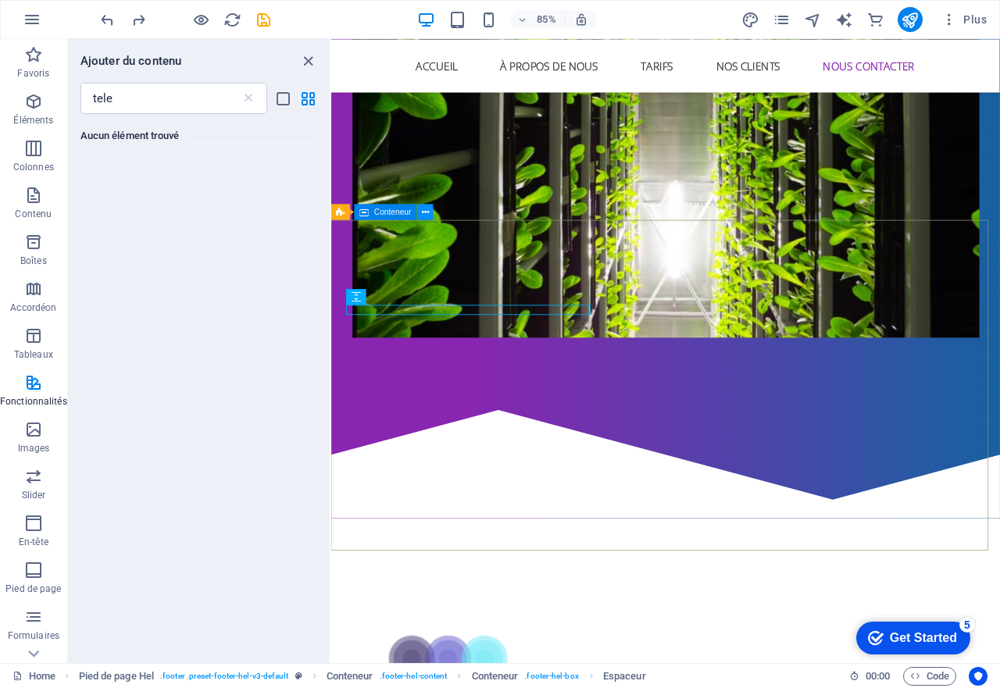
click at [429, 215] on button at bounding box center [426, 212] width 16 height 16
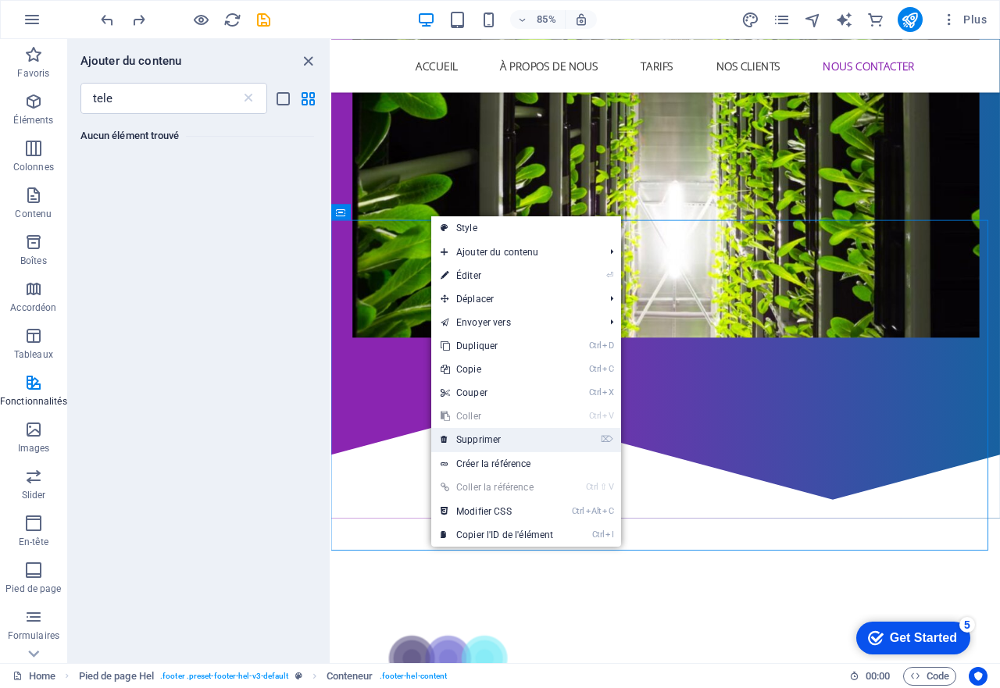
click at [495, 440] on link "⌦ Supprimer" at bounding box center [496, 439] width 131 height 23
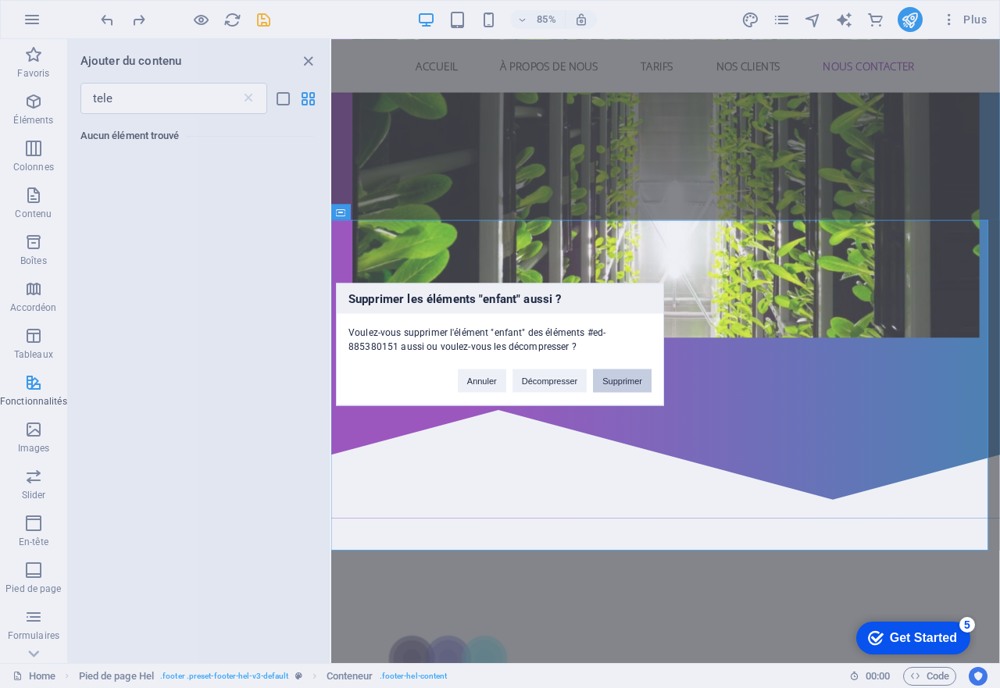
click at [608, 378] on button "Supprimer" at bounding box center [622, 380] width 59 height 23
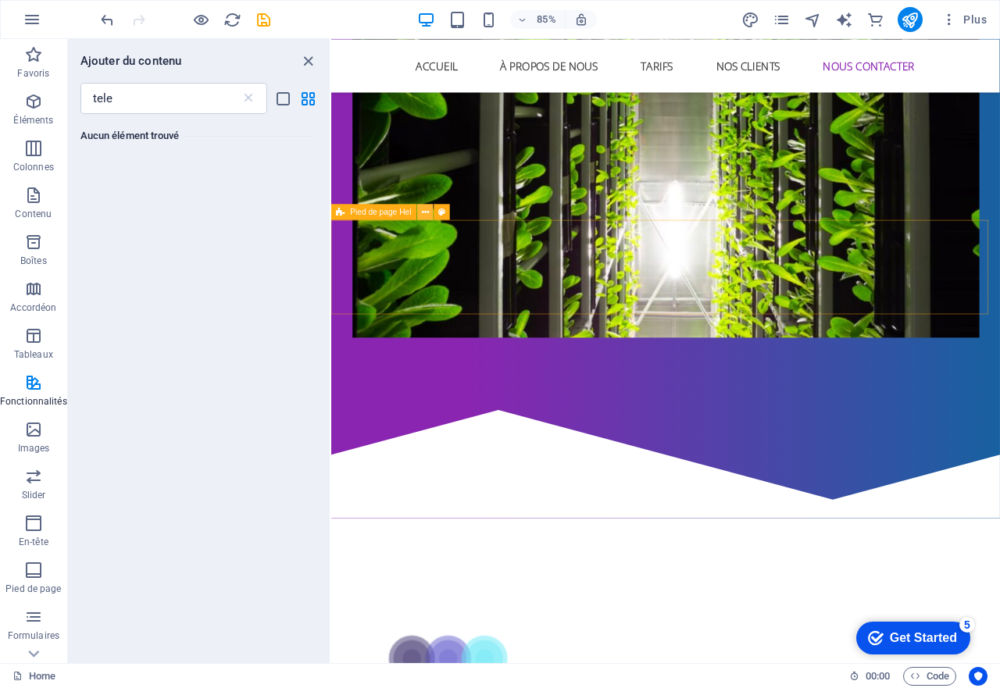
click at [424, 210] on icon at bounding box center [425, 212] width 7 height 14
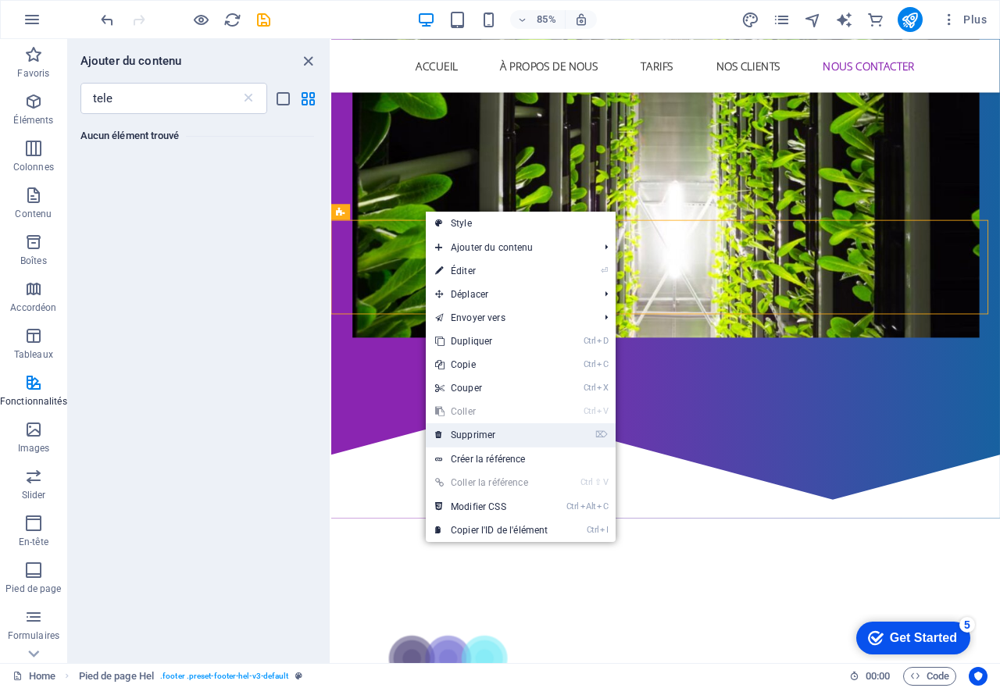
click at [469, 436] on link "⌦ Supprimer" at bounding box center [491, 434] width 131 height 23
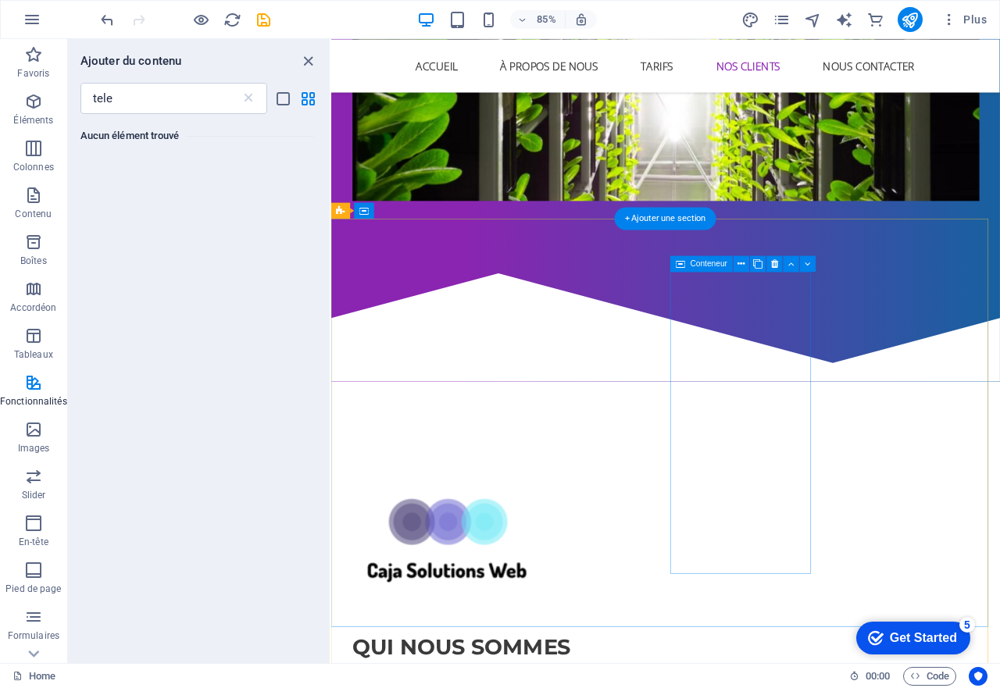
scroll to position [2267, 0]
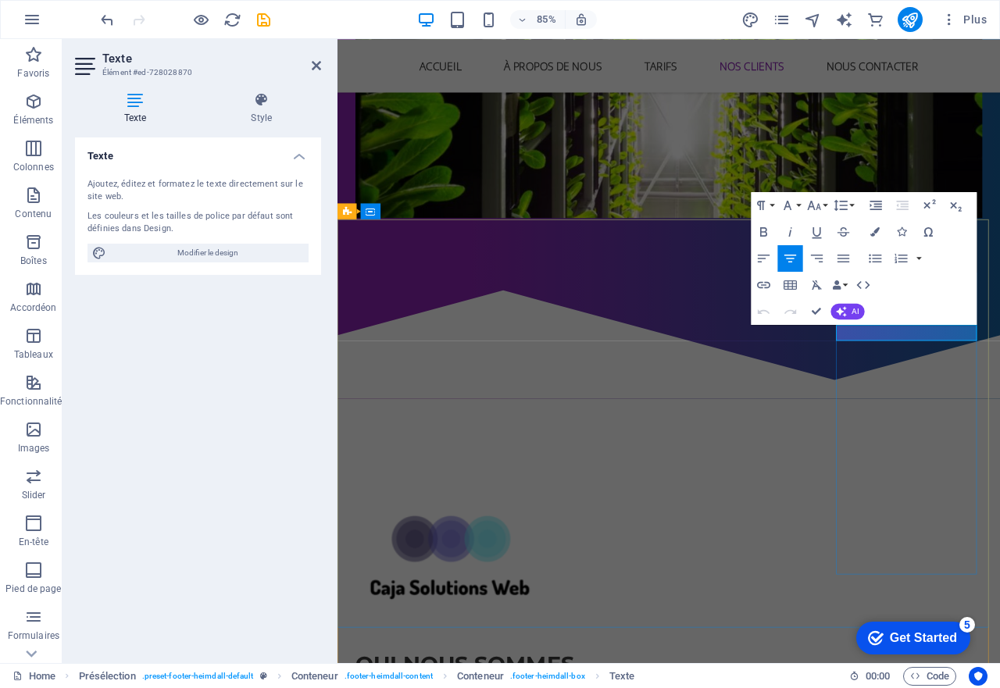
drag, startPoint x: 1060, startPoint y: 386, endPoint x: 922, endPoint y: 390, distance: 137.5
click at [928, 230] on icon "button" at bounding box center [928, 232] width 16 height 16
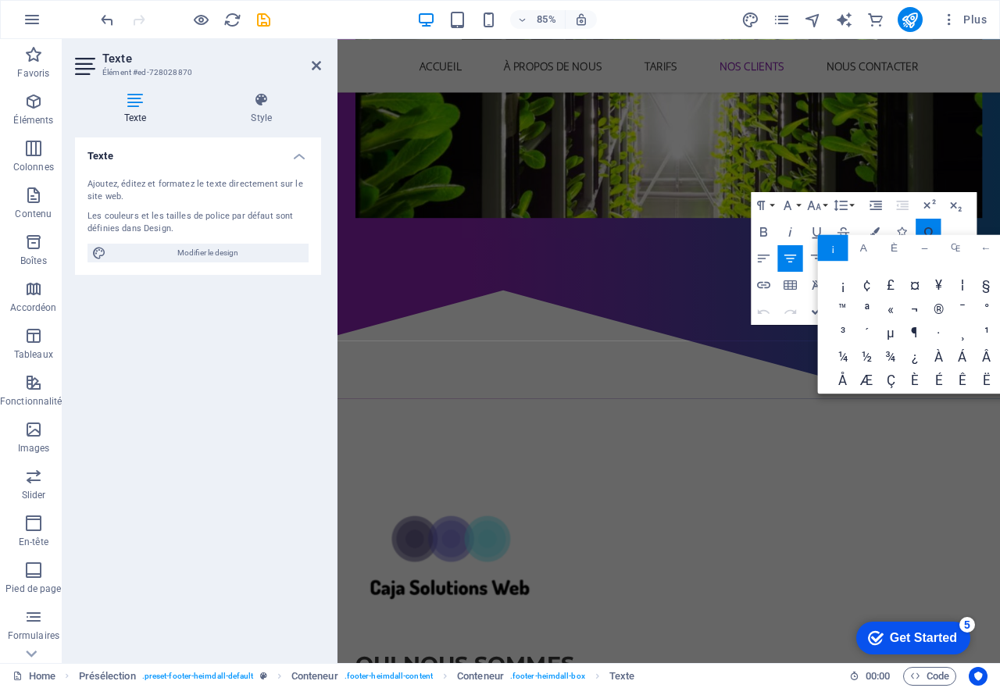
click at [922, 223] on button "Special Characters" at bounding box center [927, 232] width 25 height 27
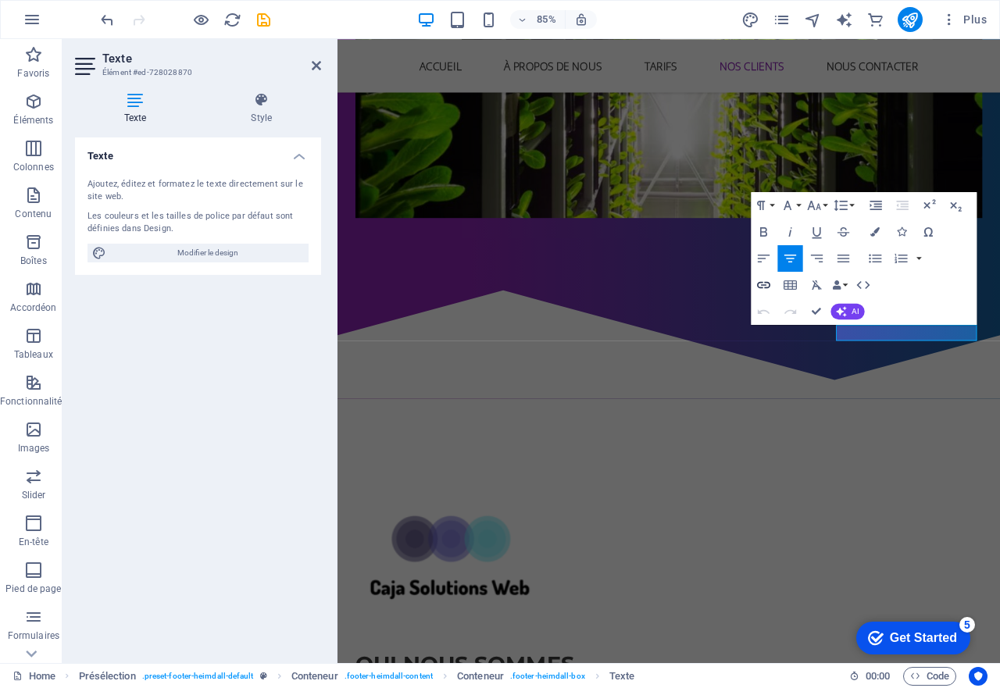
click at [764, 287] on icon "button" at bounding box center [763, 285] width 13 height 7
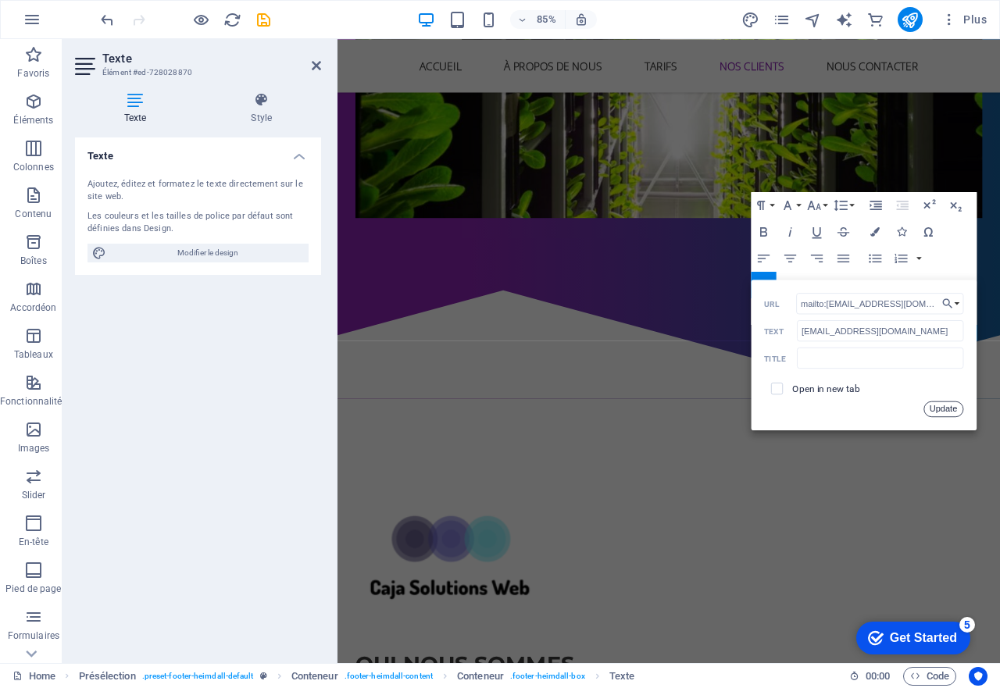
click at [946, 412] on button "Update" at bounding box center [943, 409] width 40 height 16
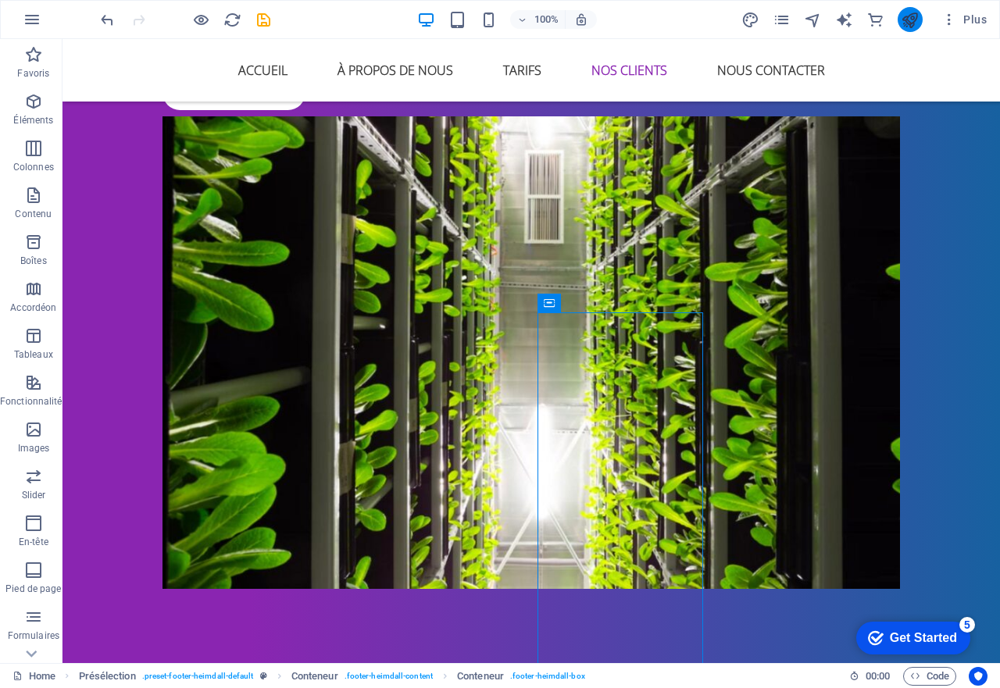
click at [902, 26] on icon "publish" at bounding box center [909, 20] width 18 height 18
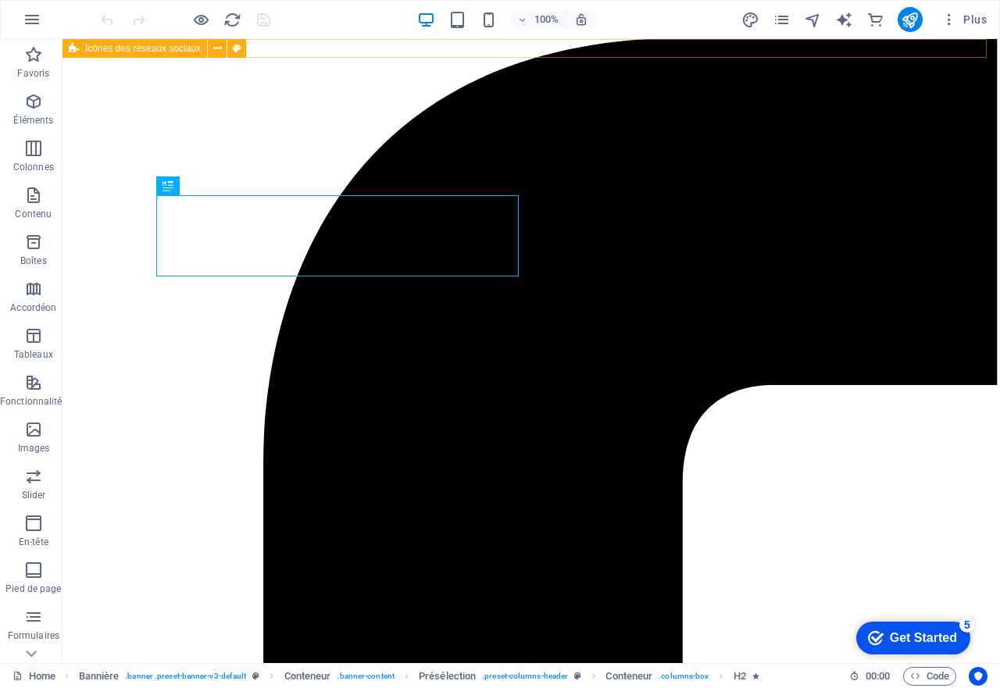
click at [117, 46] on span "Icônes des réseaux sociaux" at bounding box center [143, 48] width 116 height 9
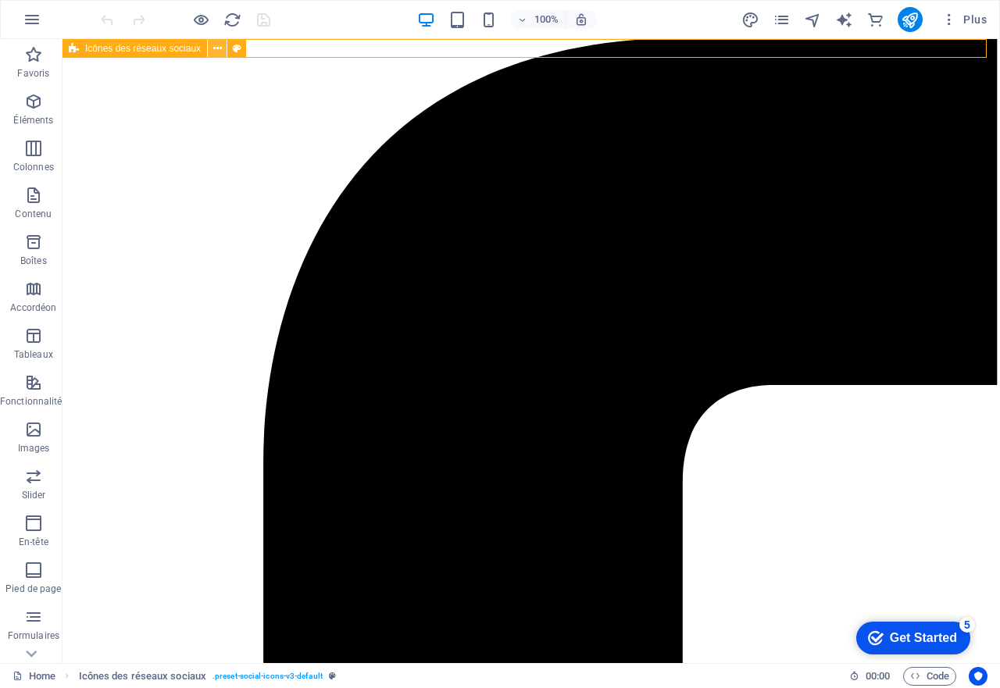
click at [216, 48] on icon at bounding box center [217, 49] width 9 height 16
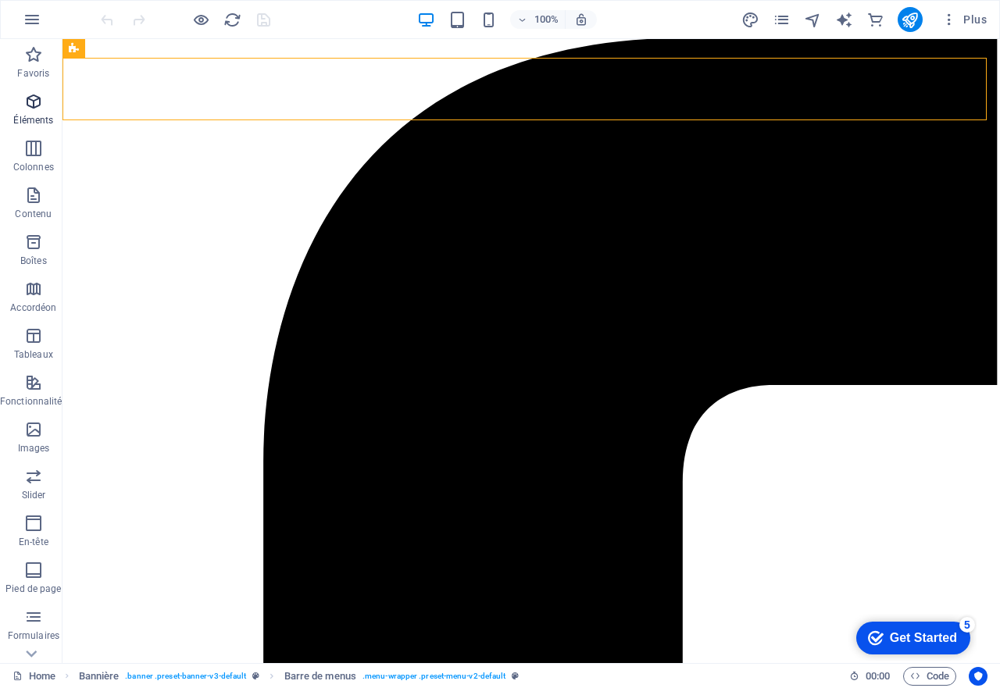
click at [24, 110] on icon "button" at bounding box center [33, 101] width 19 height 19
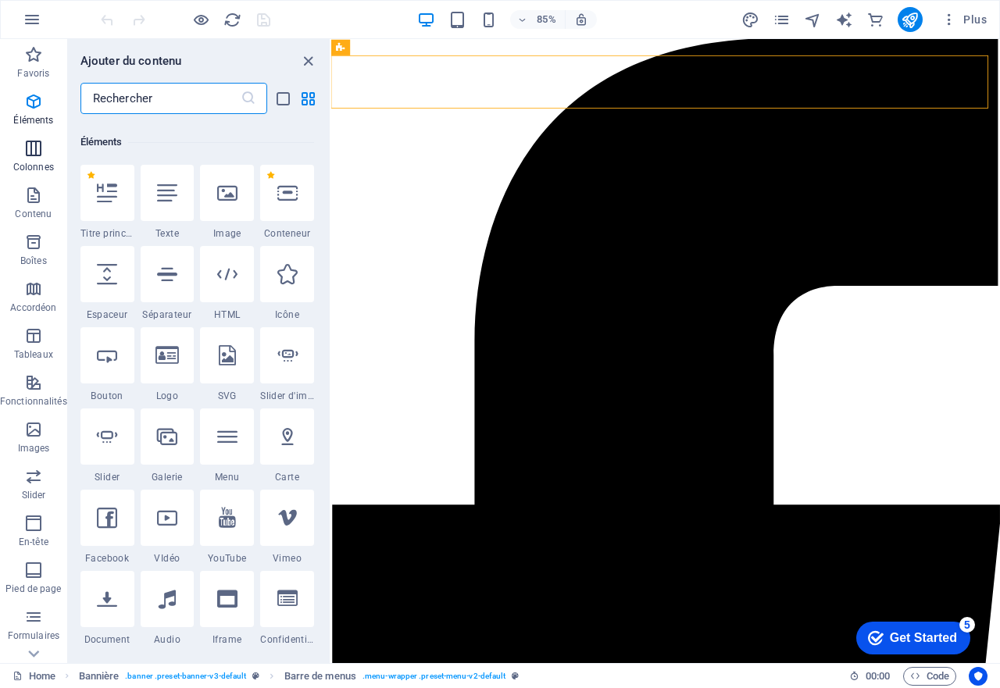
scroll to position [166, 0]
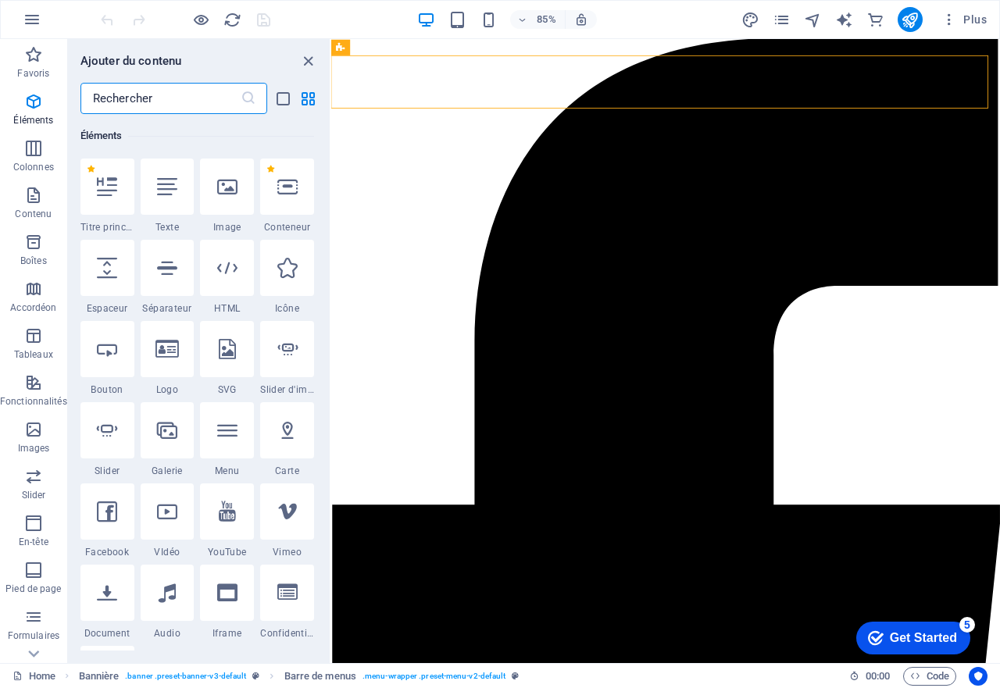
click at [163, 85] on input "text" at bounding box center [160, 98] width 160 height 31
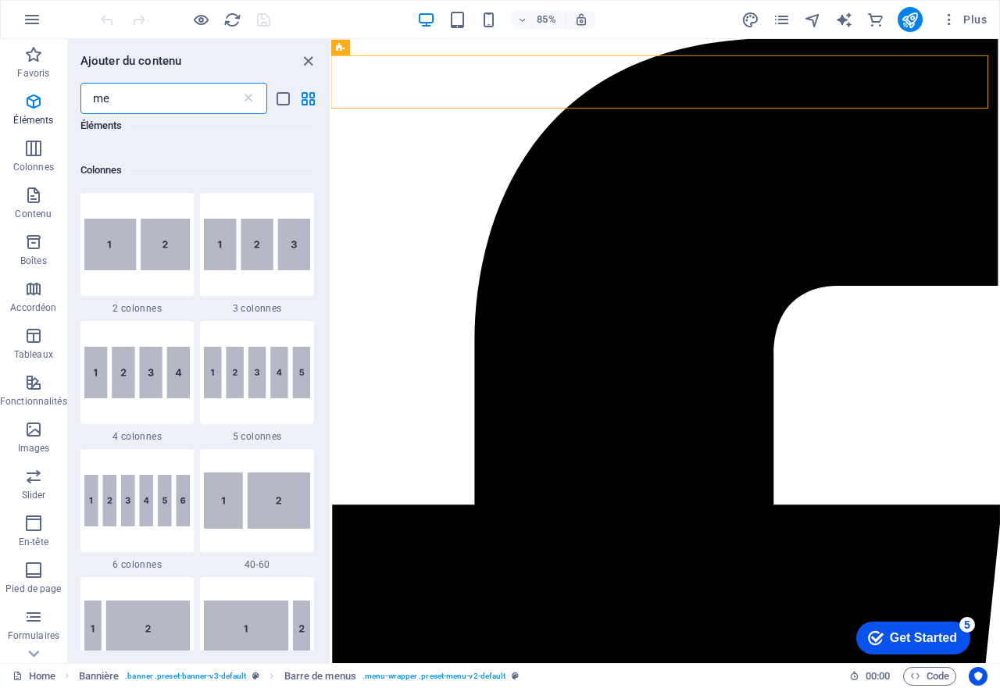
scroll to position [0, 0]
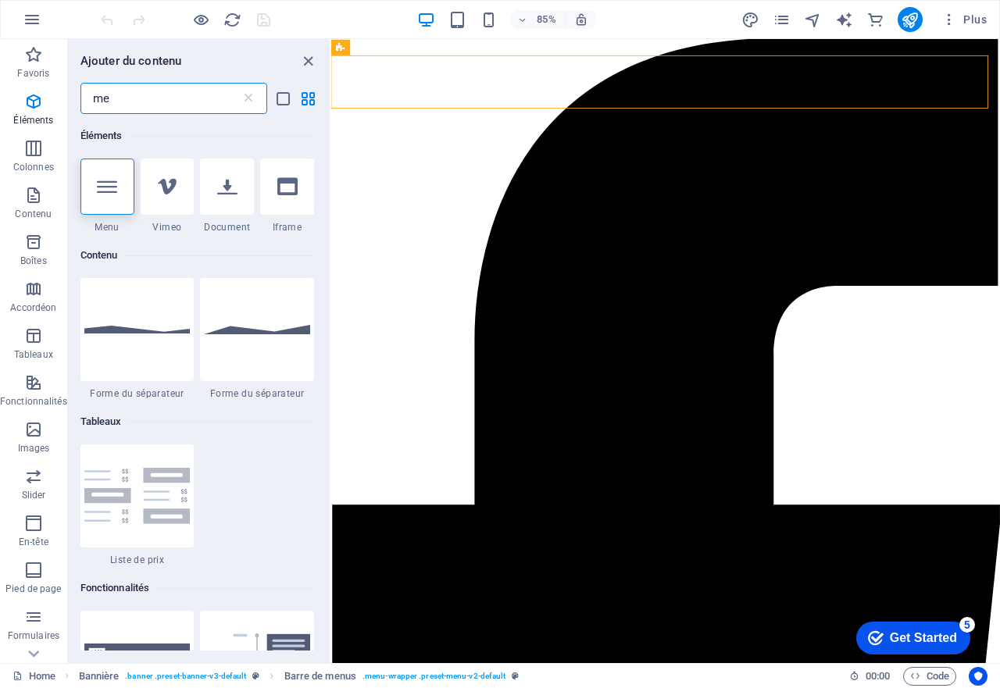
type input "m"
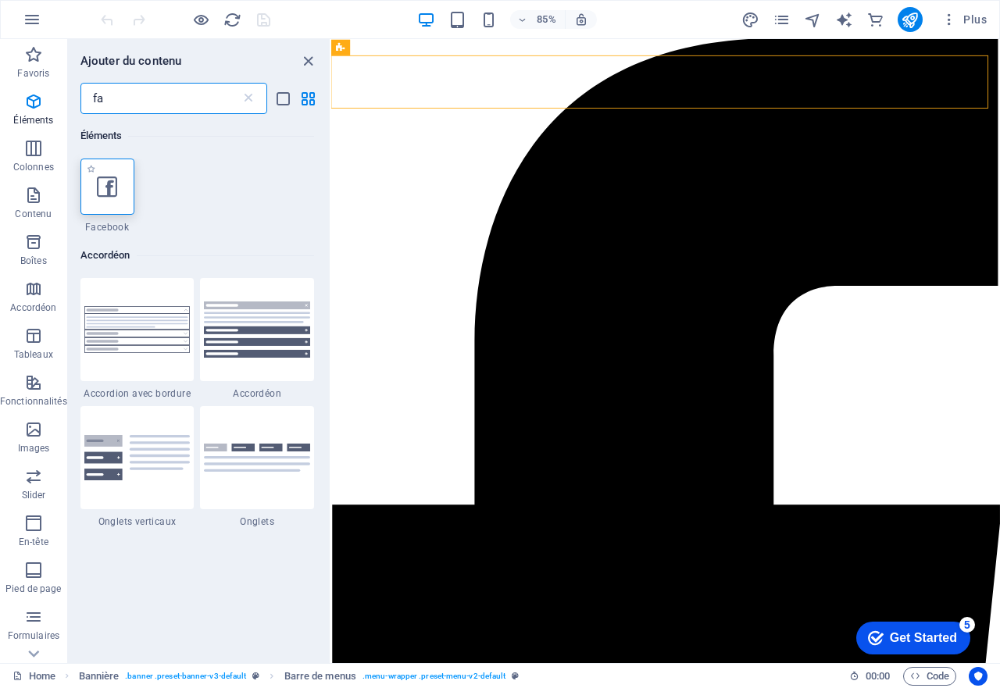
type input "fa"
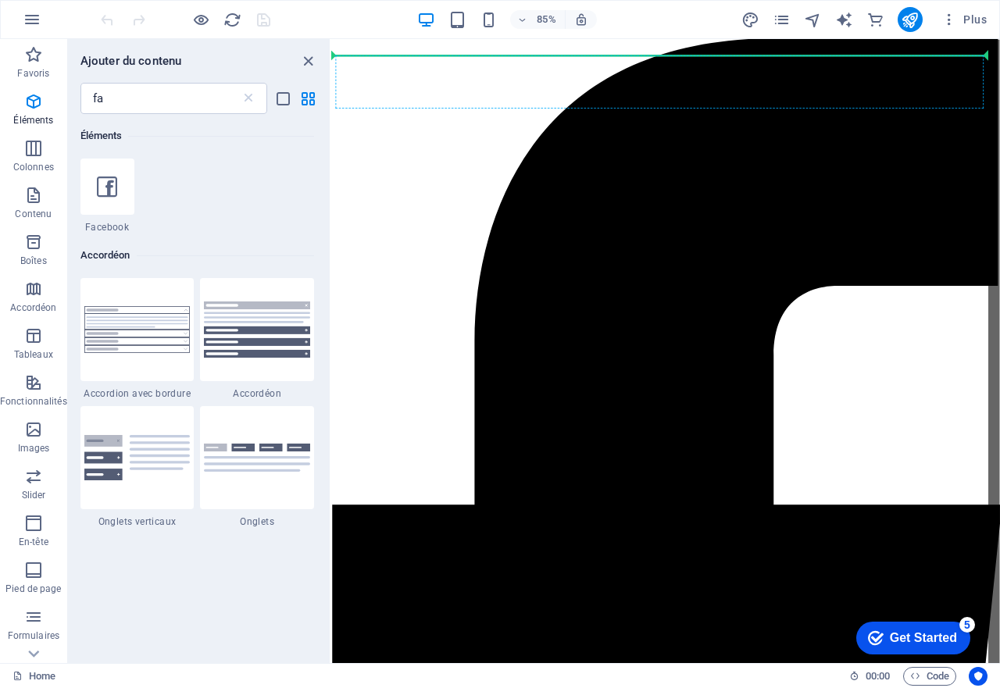
select select "%"
select select "px"
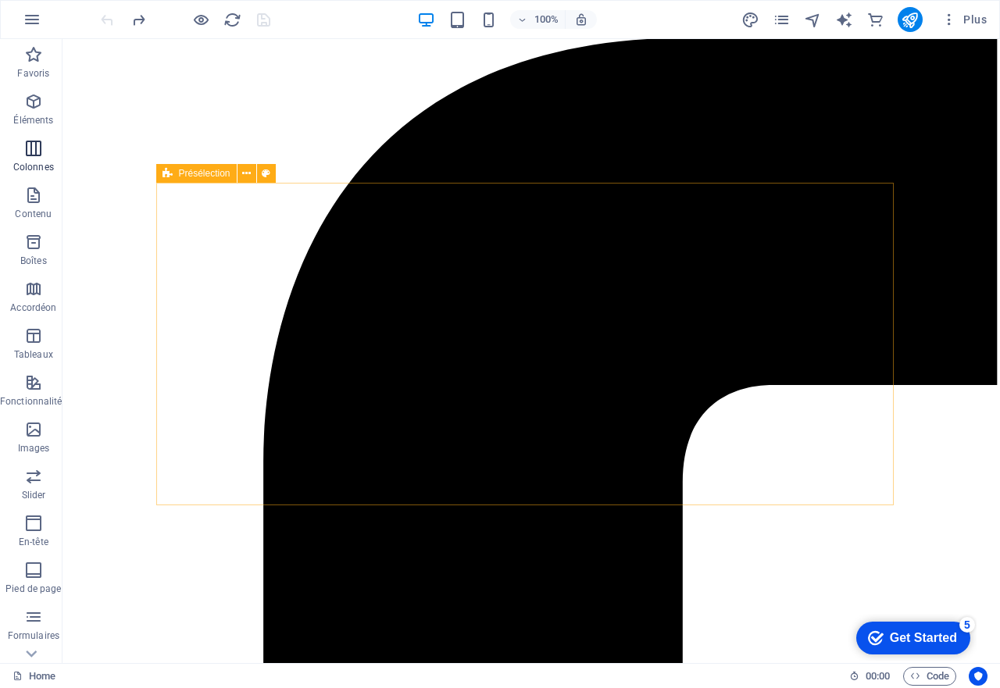
click at [27, 158] on span "Colonnes" at bounding box center [33, 157] width 67 height 37
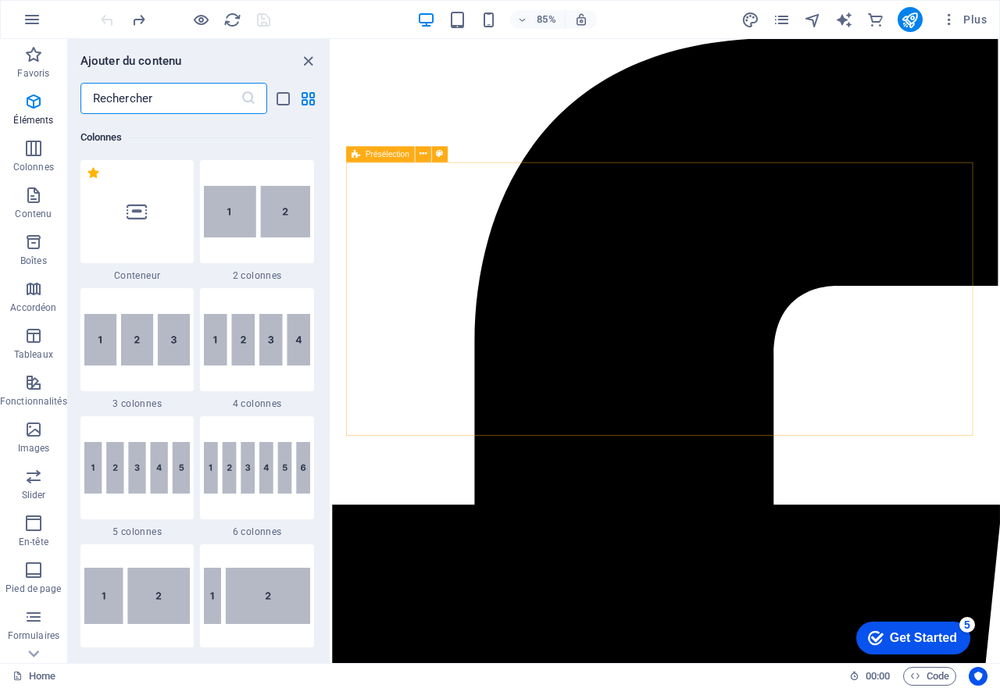
scroll to position [773, 0]
click at [29, 530] on icon "button" at bounding box center [33, 523] width 19 height 19
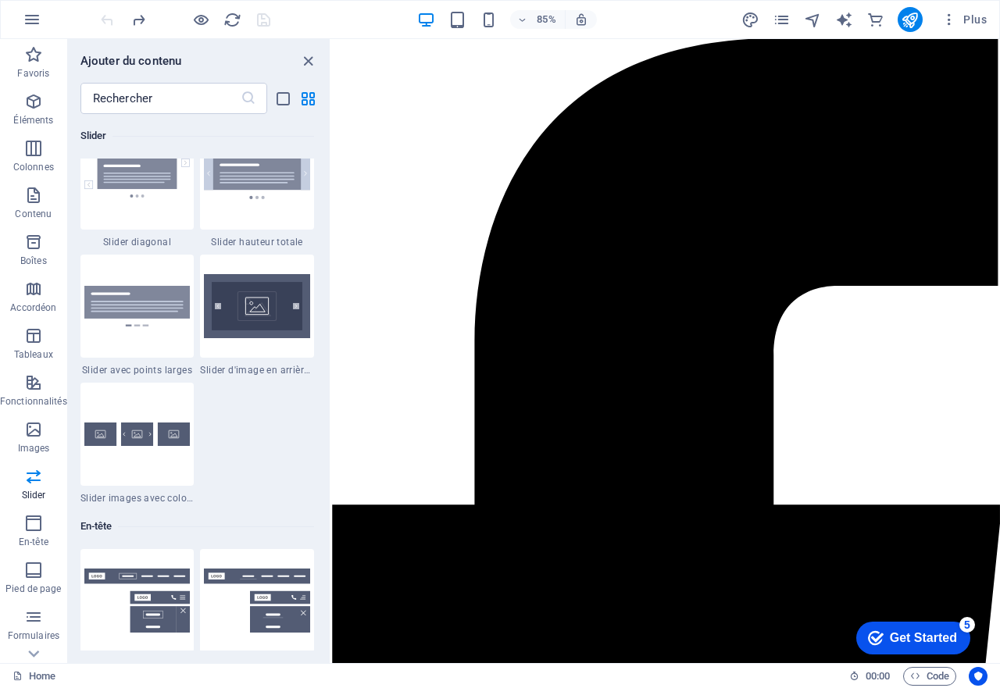
scroll to position [9325, 0]
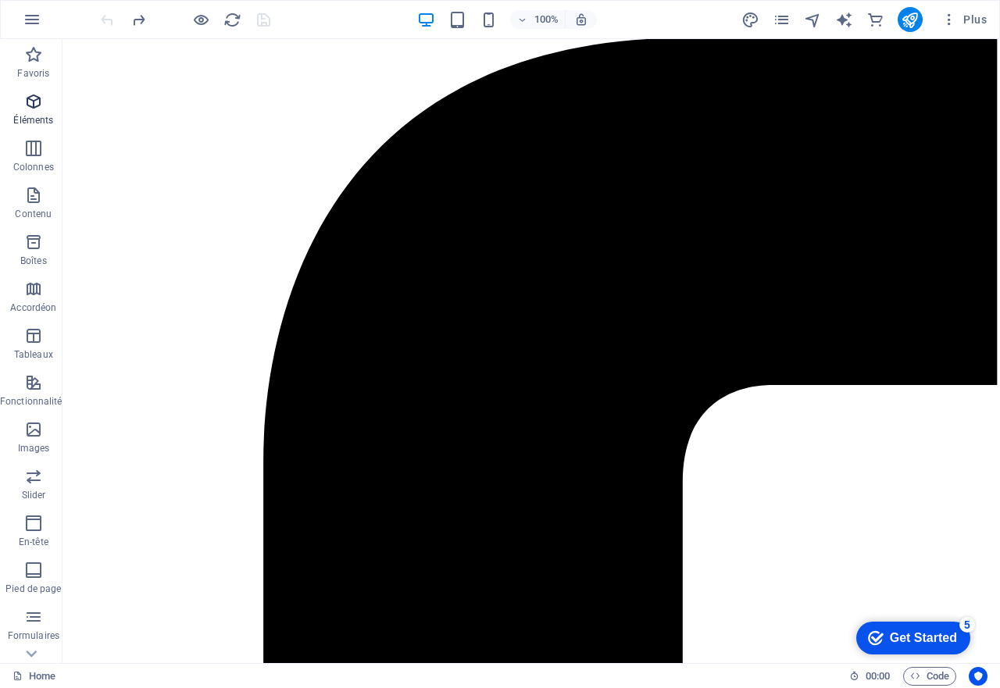
click at [28, 105] on icon "button" at bounding box center [33, 101] width 19 height 19
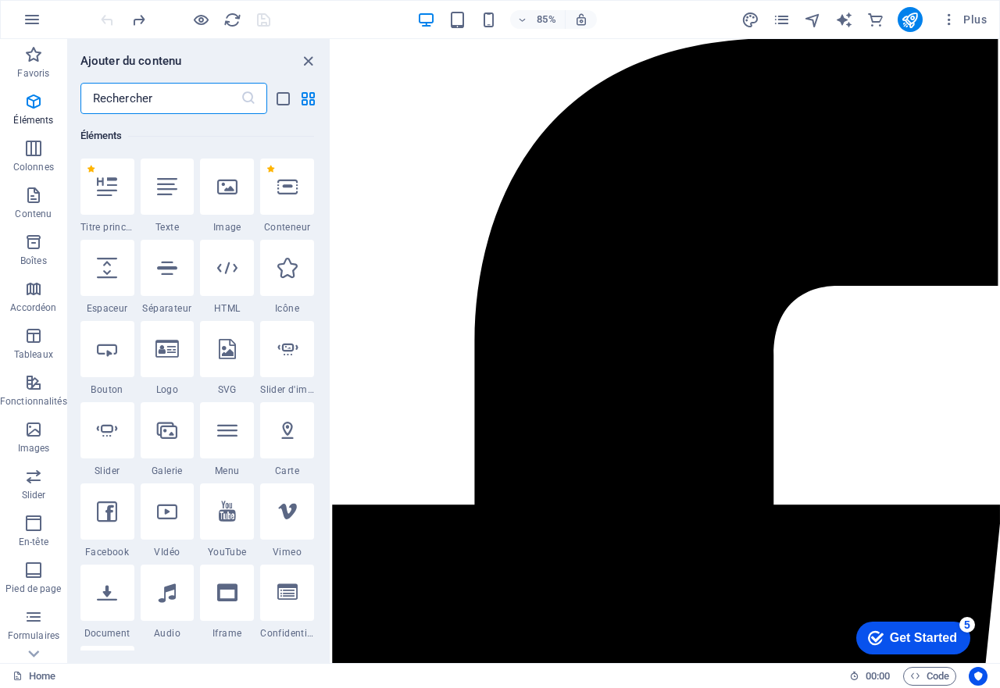
scroll to position [166, 0]
click at [22, 524] on span "En-tête" at bounding box center [33, 532] width 67 height 37
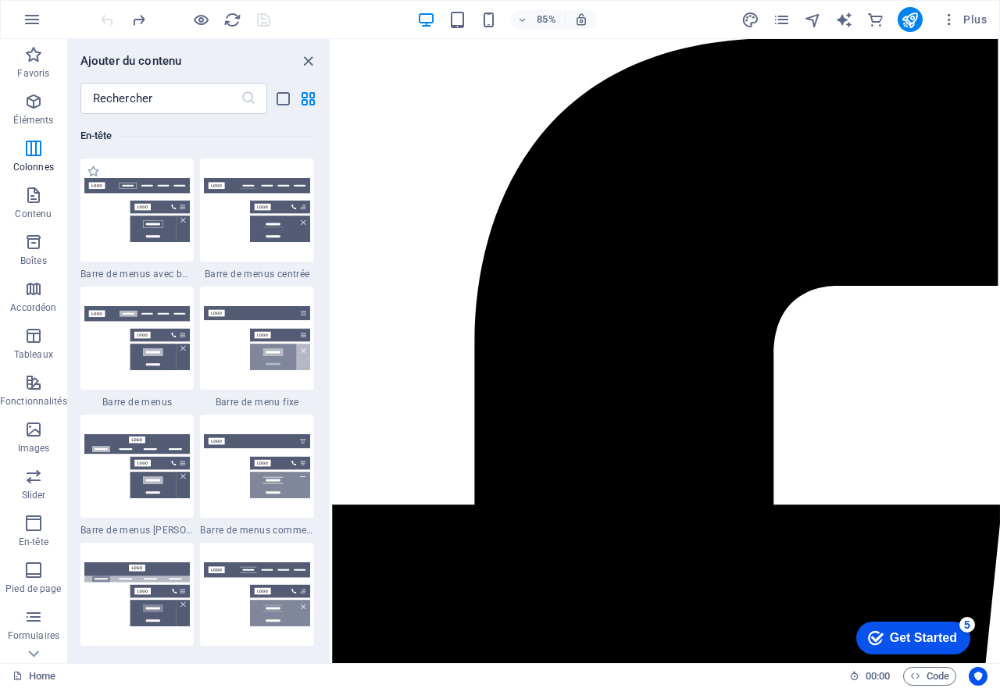
scroll to position [9403, 0]
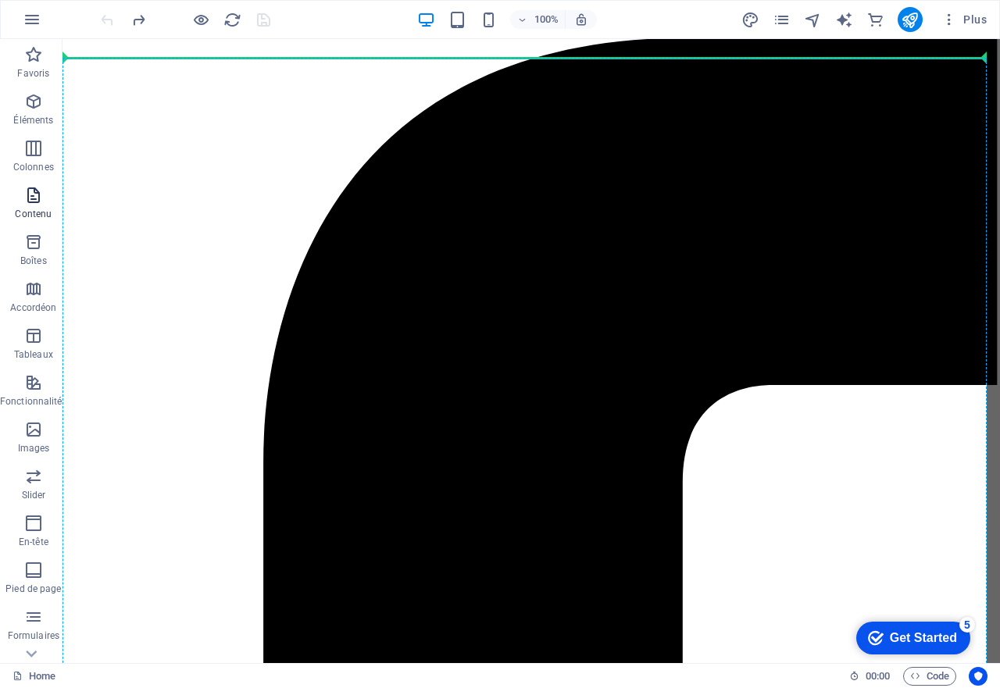
click at [30, 187] on icon "button" at bounding box center [33, 195] width 19 height 19
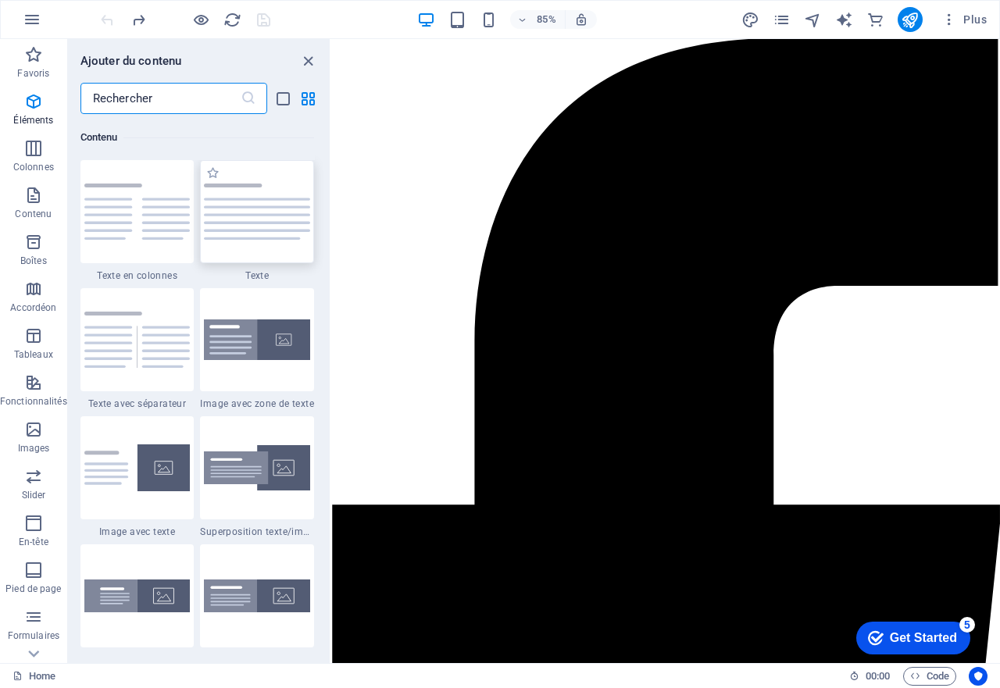
scroll to position [2732, 0]
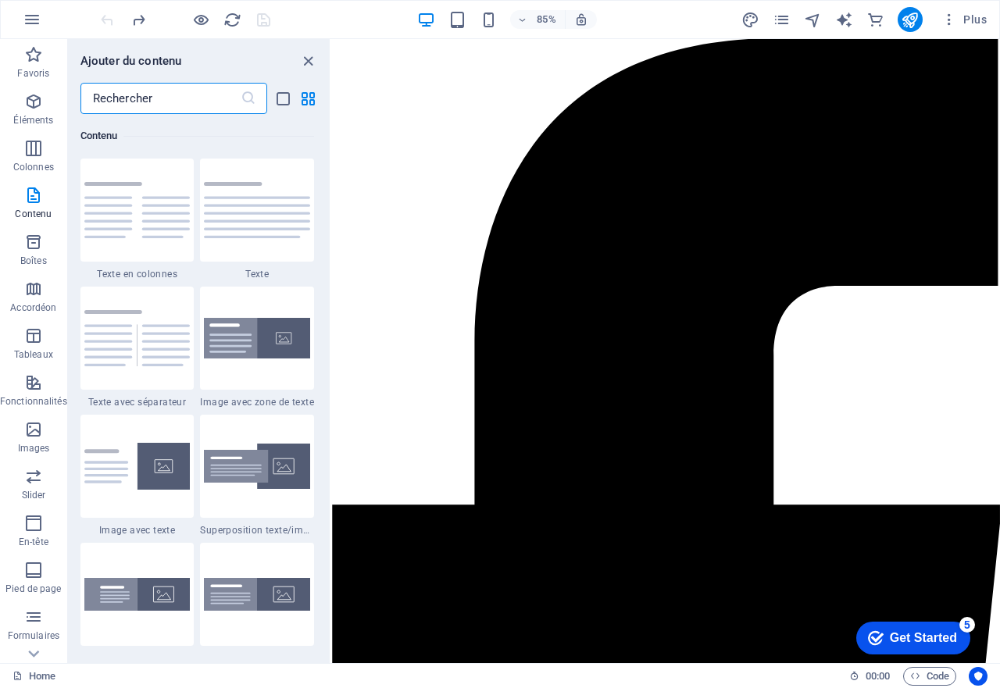
click at [161, 97] on input "text" at bounding box center [160, 98] width 160 height 31
click at [38, 523] on icon "button" at bounding box center [33, 523] width 19 height 19
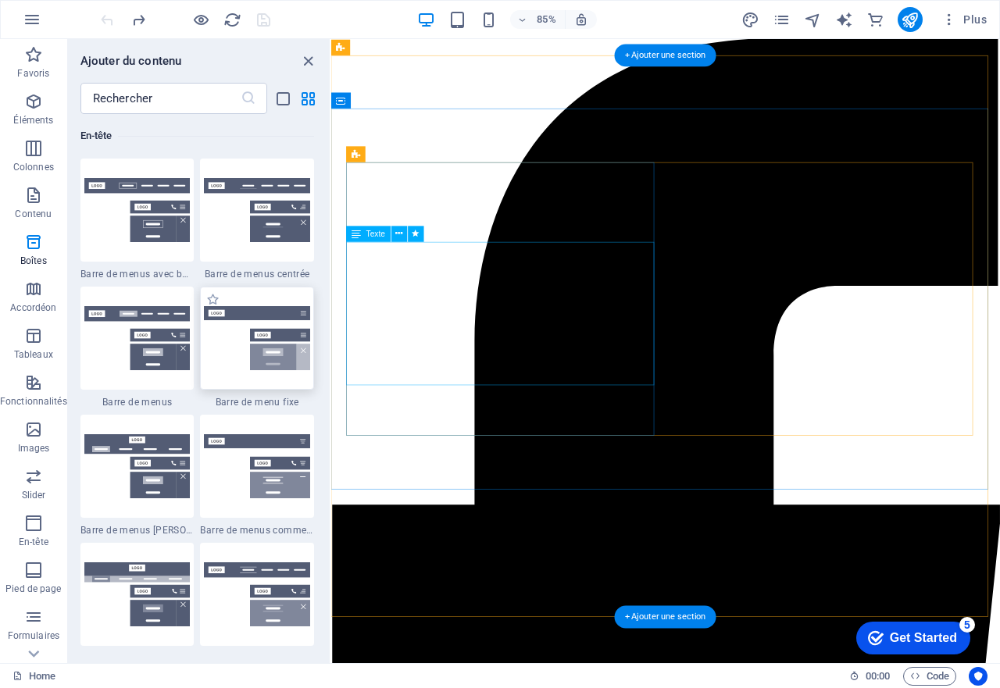
scroll to position [9403, 0]
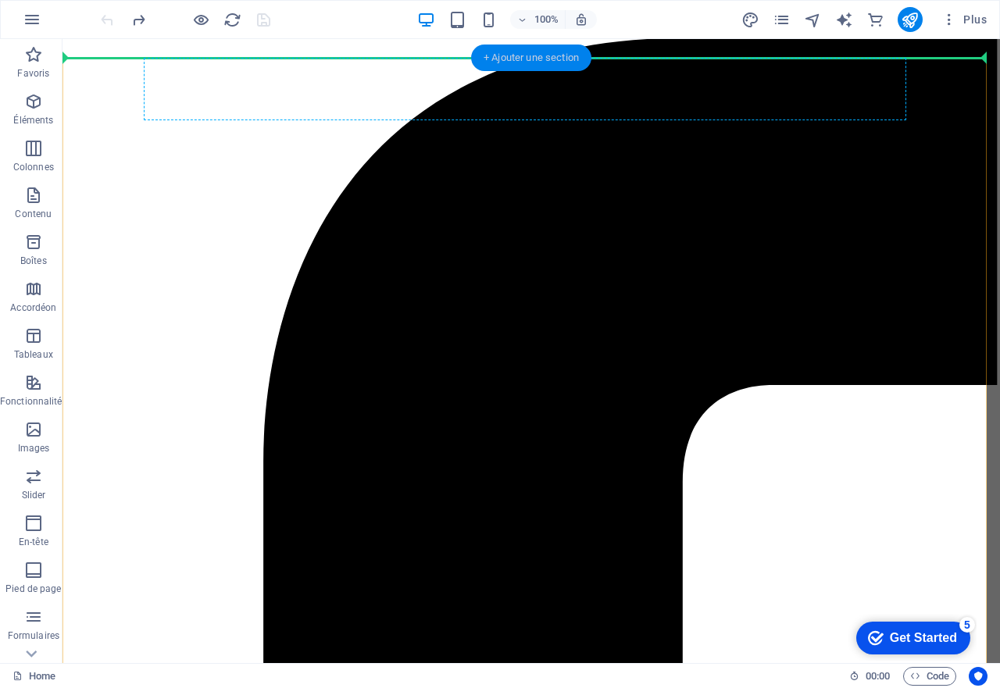
click at [547, 62] on div "+ Ajouter une section" at bounding box center [531, 58] width 120 height 27
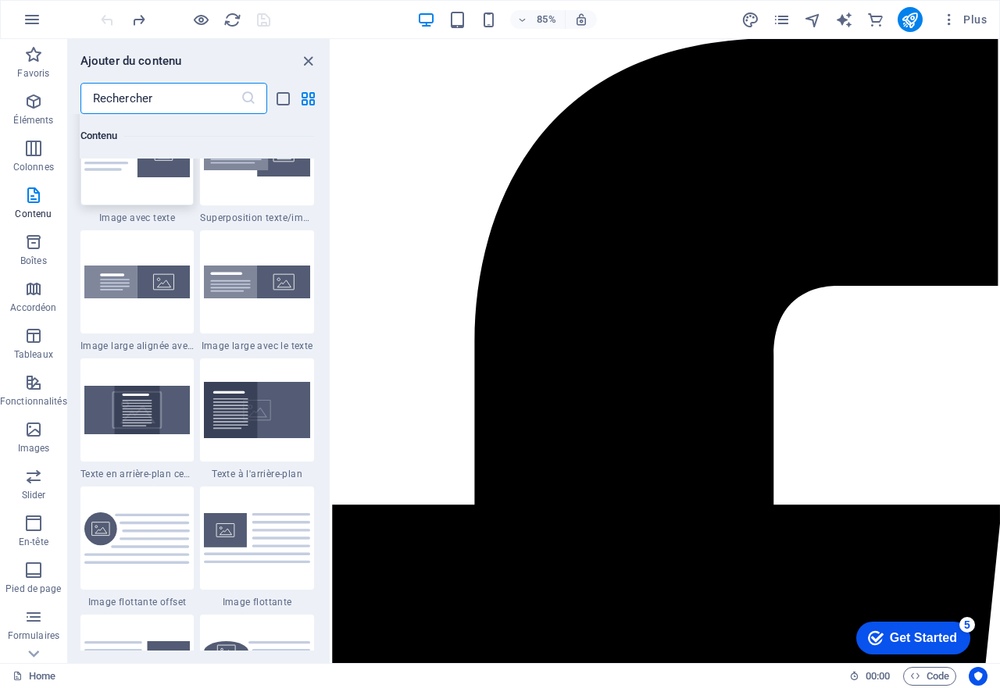
scroll to position [3435, 0]
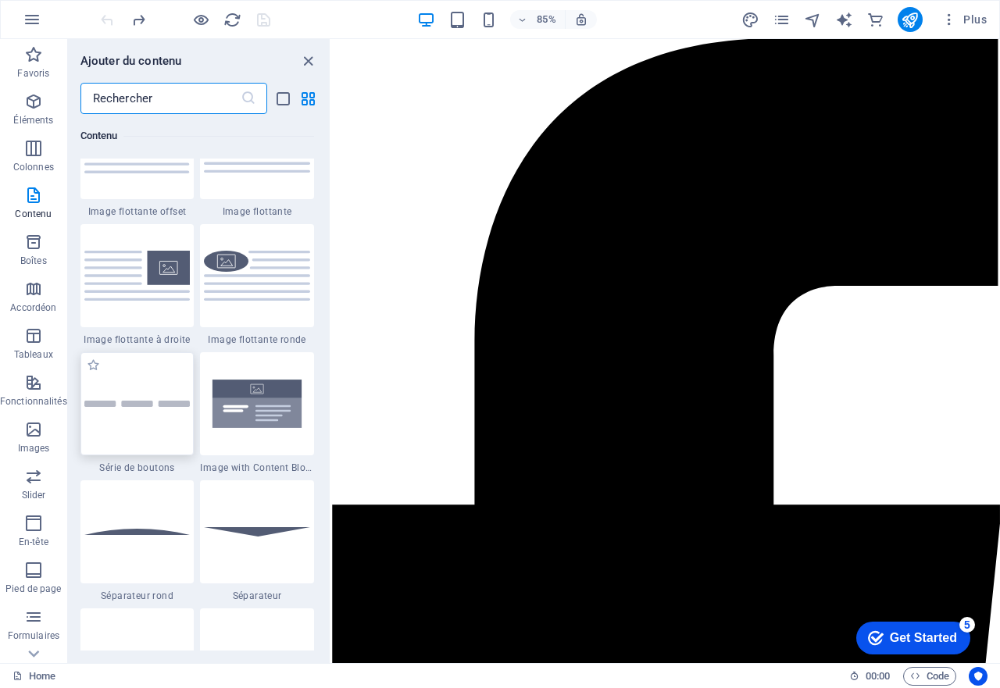
click at [112, 401] on img at bounding box center [137, 404] width 106 height 6
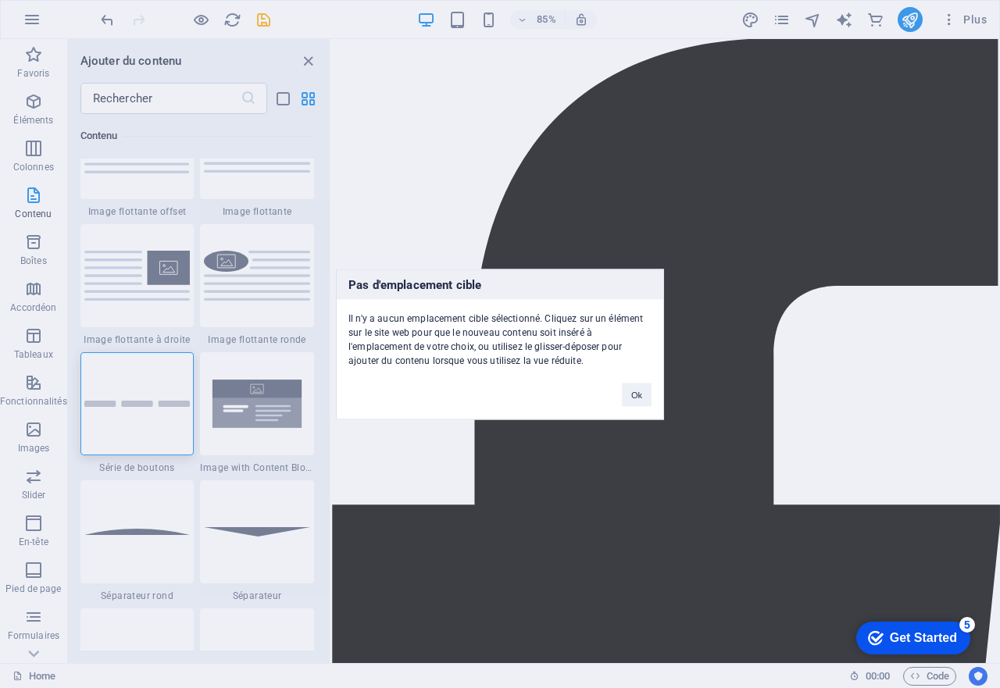
click at [619, 384] on div "Ok" at bounding box center [636, 387] width 53 height 40
click at [642, 394] on button "Ok" at bounding box center [637, 394] width 30 height 23
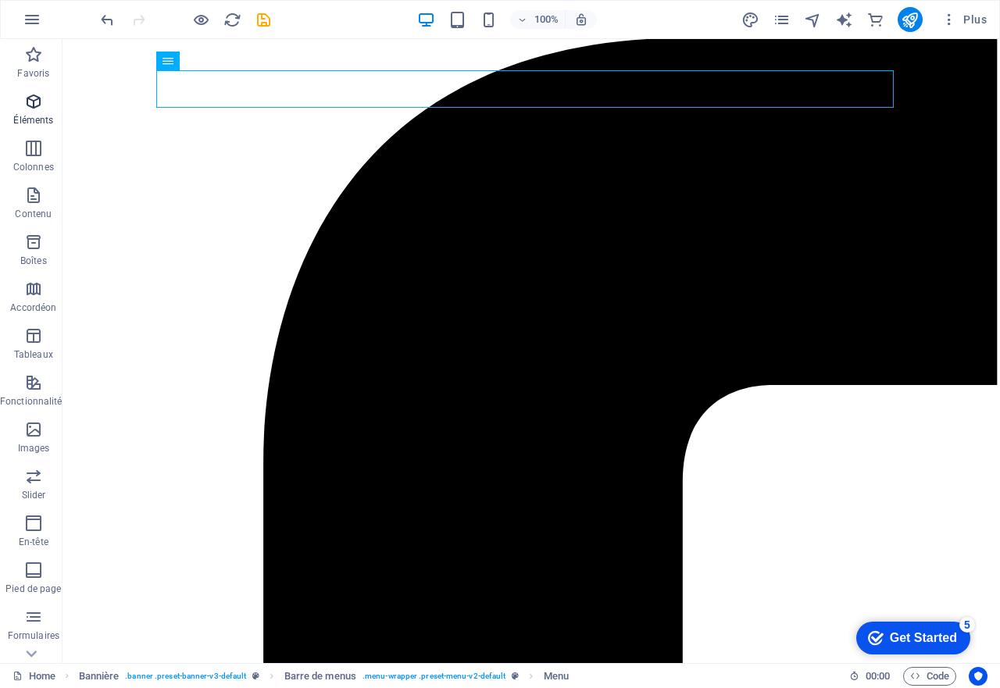
click at [38, 98] on icon "button" at bounding box center [33, 101] width 19 height 19
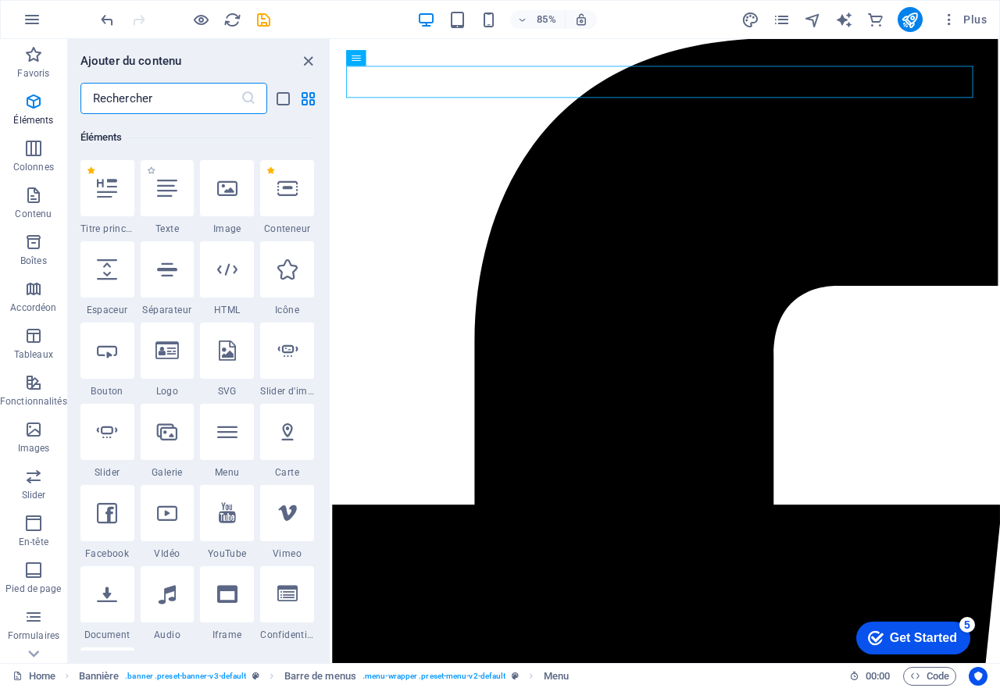
scroll to position [166, 0]
click at [167, 102] on input "text" at bounding box center [160, 98] width 160 height 31
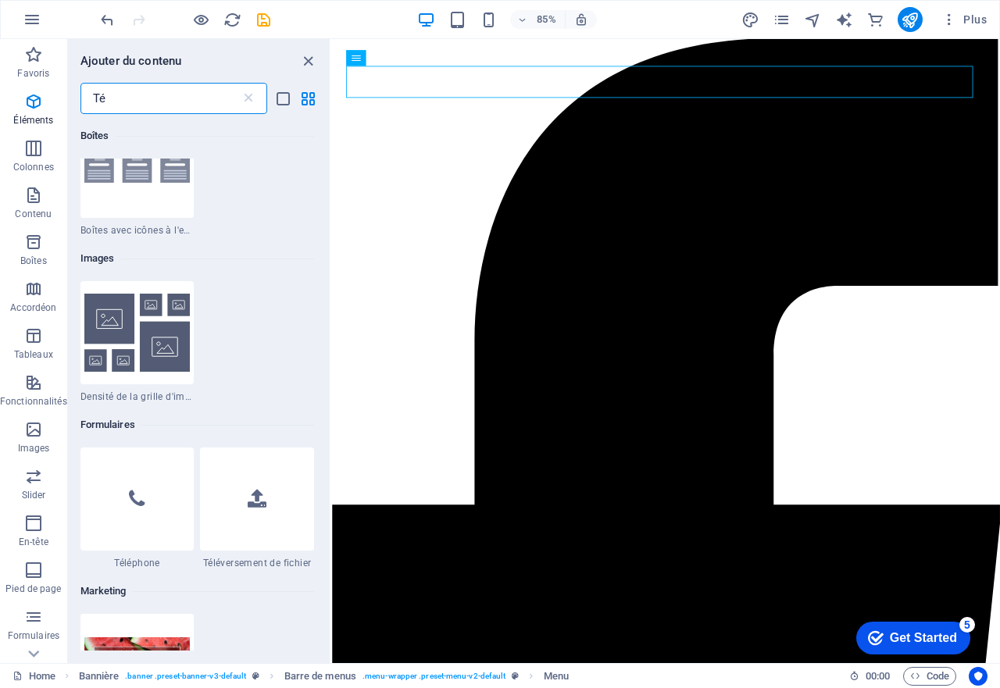
scroll to position [0, 0]
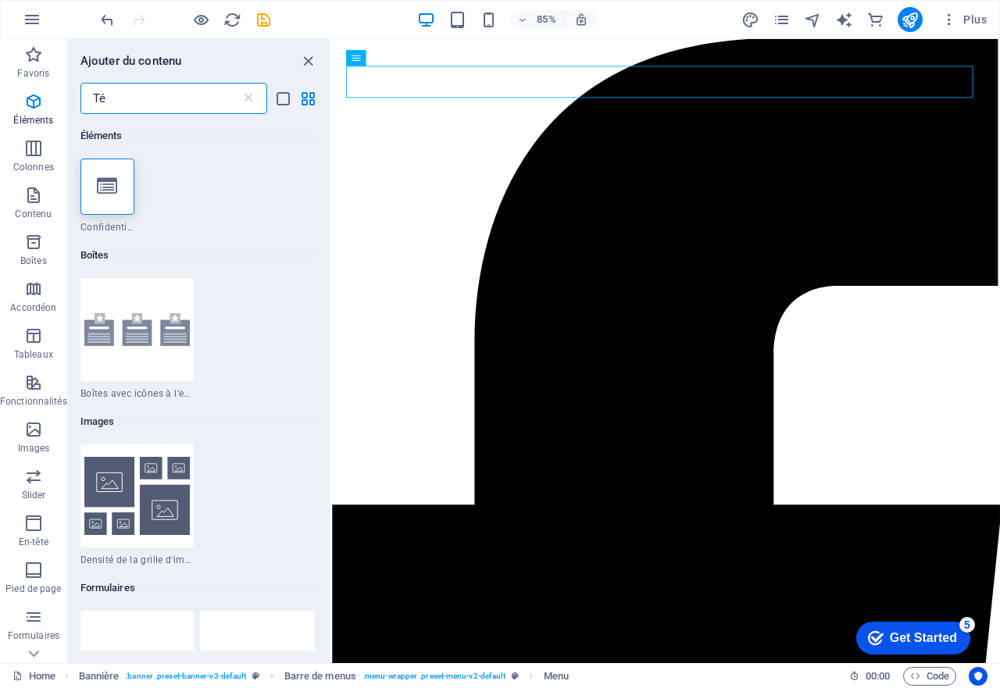
type input "T"
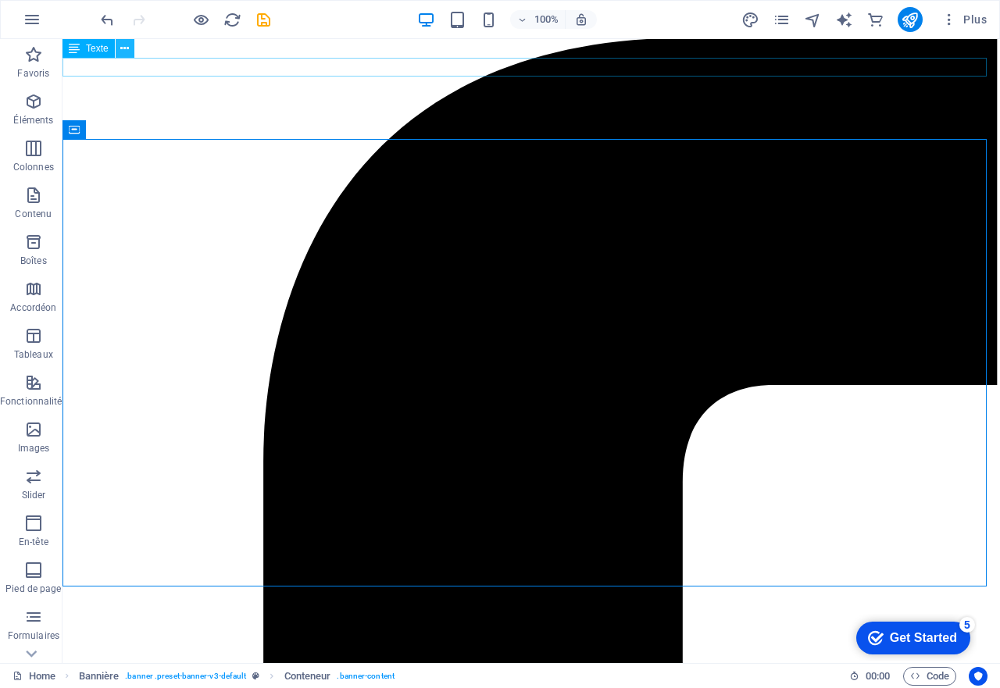
click at [121, 45] on icon at bounding box center [124, 49] width 9 height 16
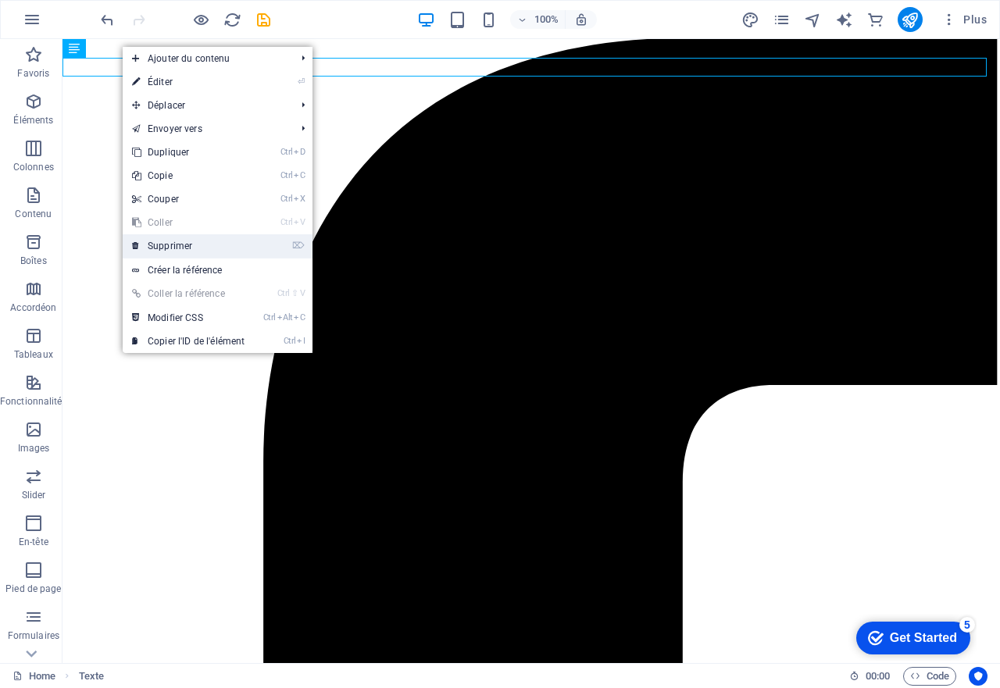
click at [216, 243] on link "⌦ Supprimer" at bounding box center [188, 245] width 131 height 23
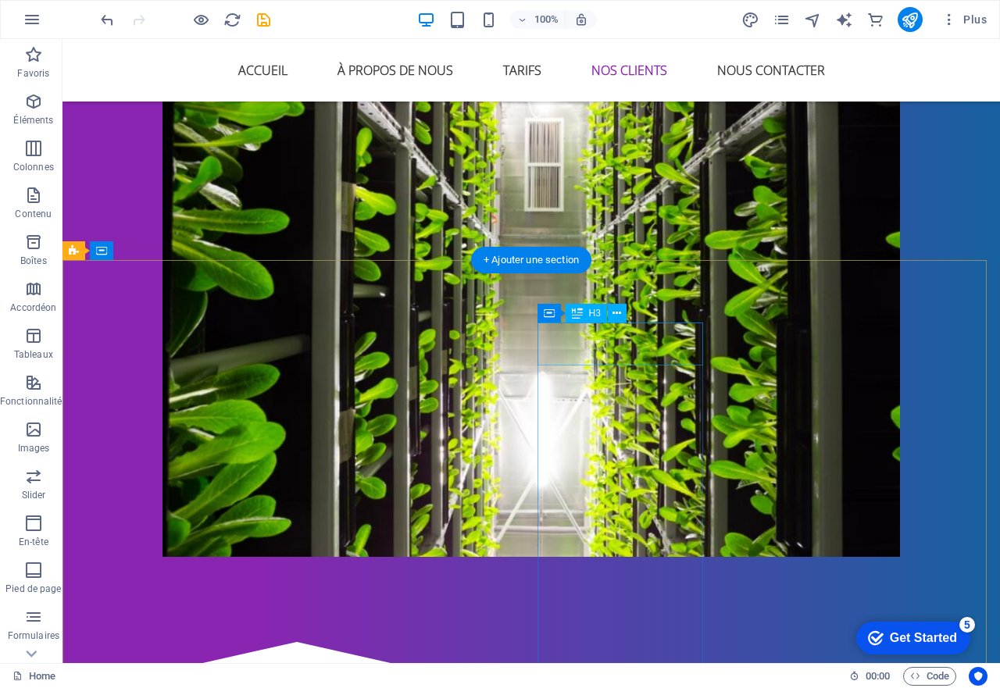
scroll to position [2142, 0]
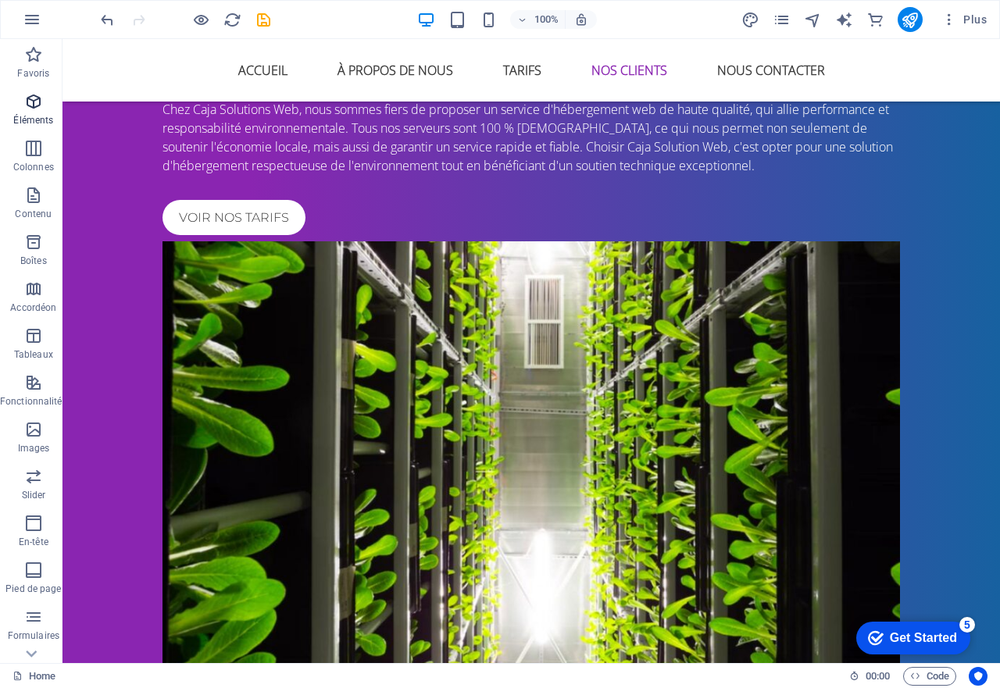
click at [36, 118] on p "Éléments" at bounding box center [33, 120] width 40 height 12
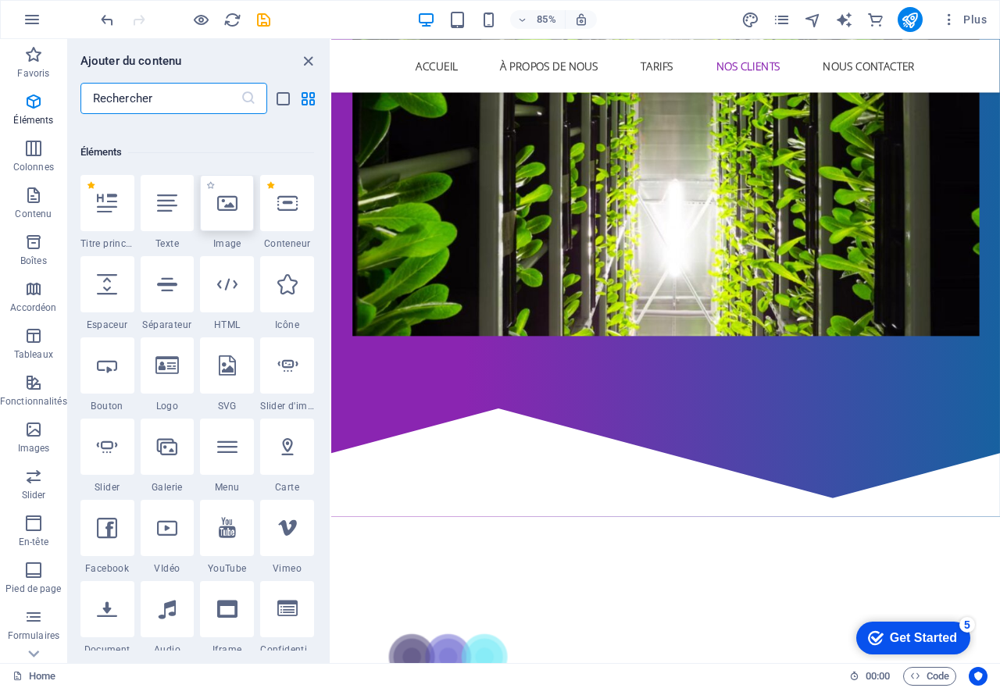
scroll to position [166, 0]
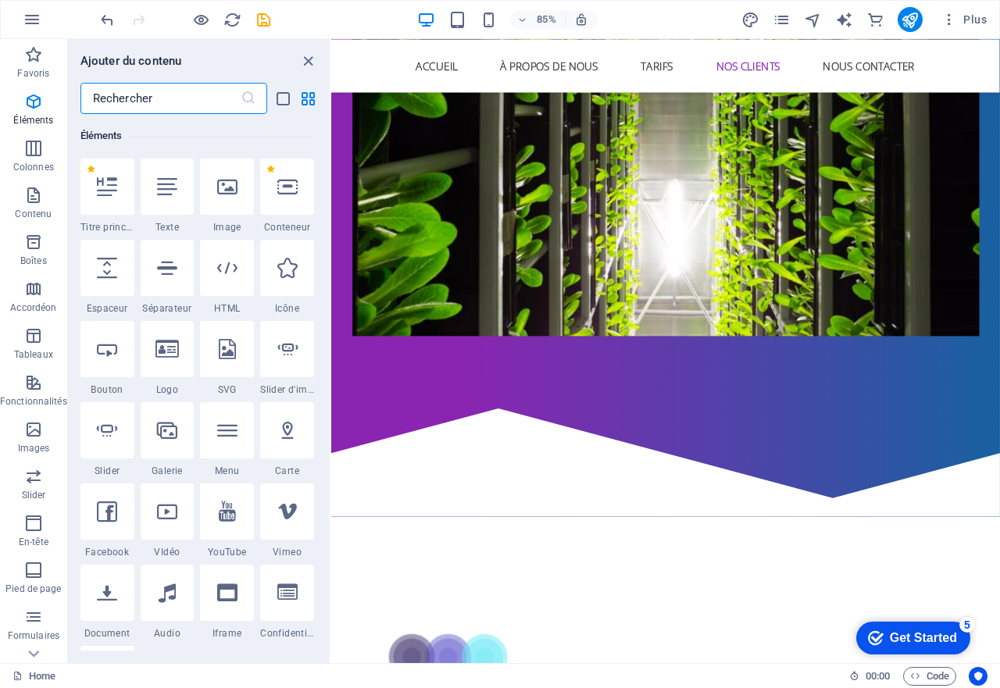
click at [156, 99] on input "text" at bounding box center [160, 98] width 160 height 31
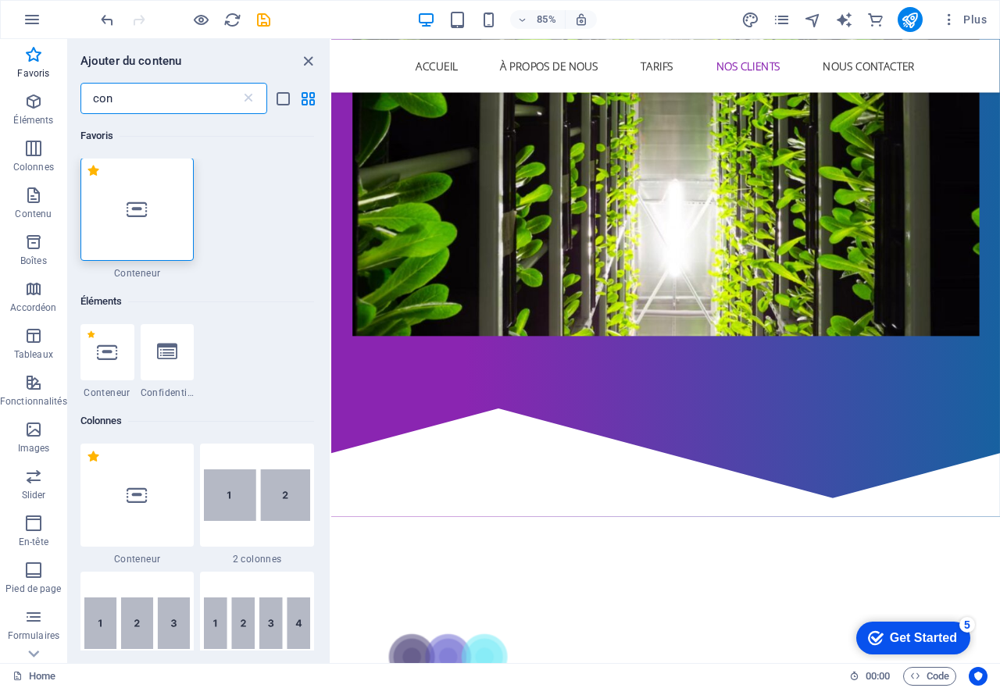
scroll to position [0, 0]
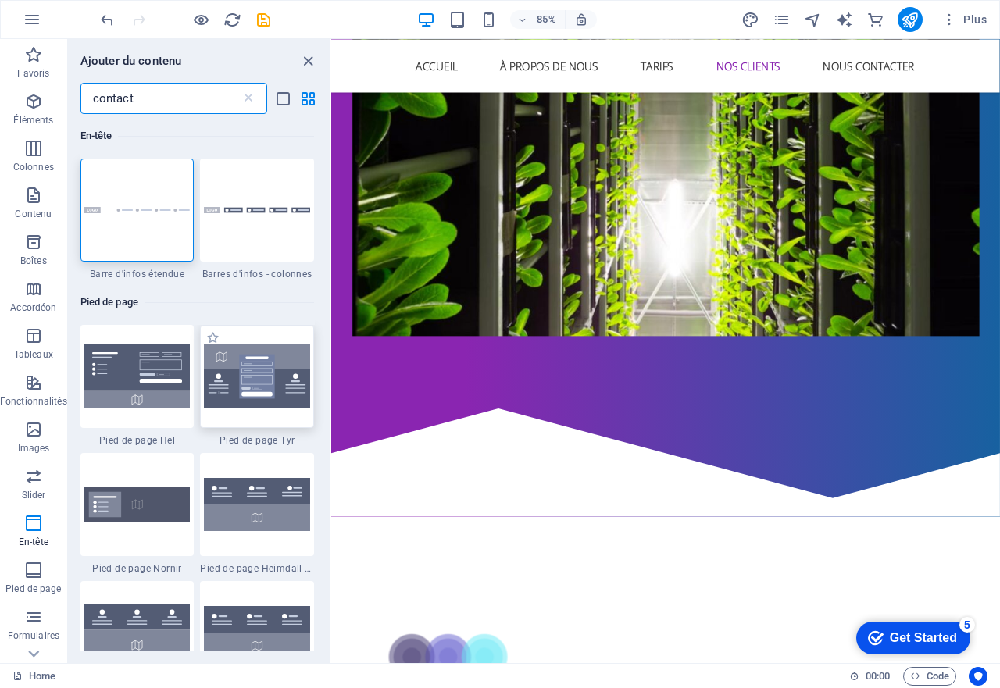
type input "contact"
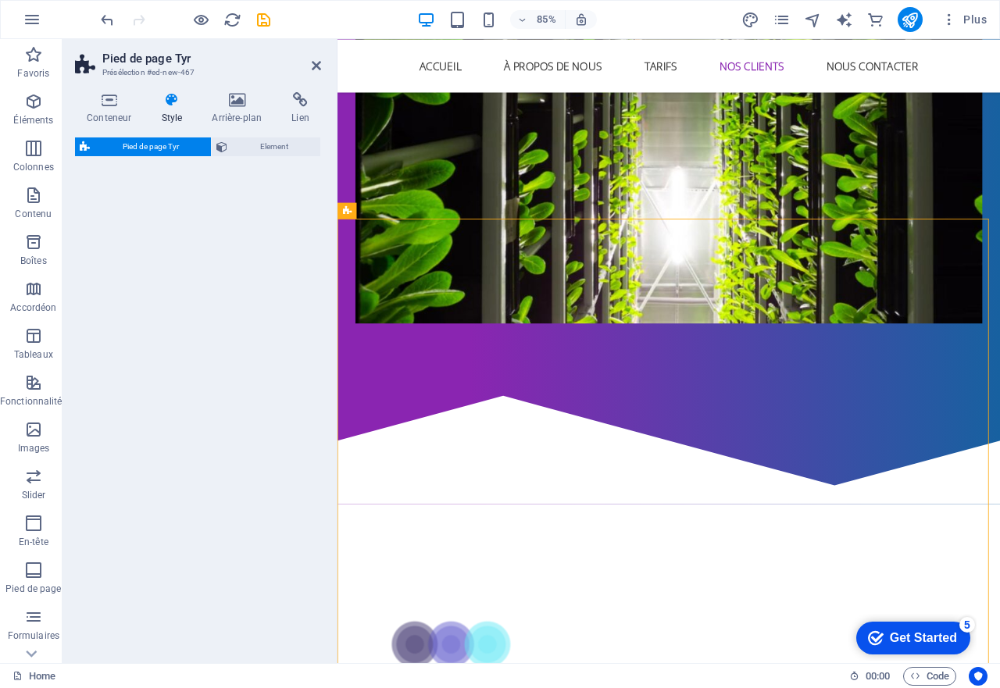
select select "rem"
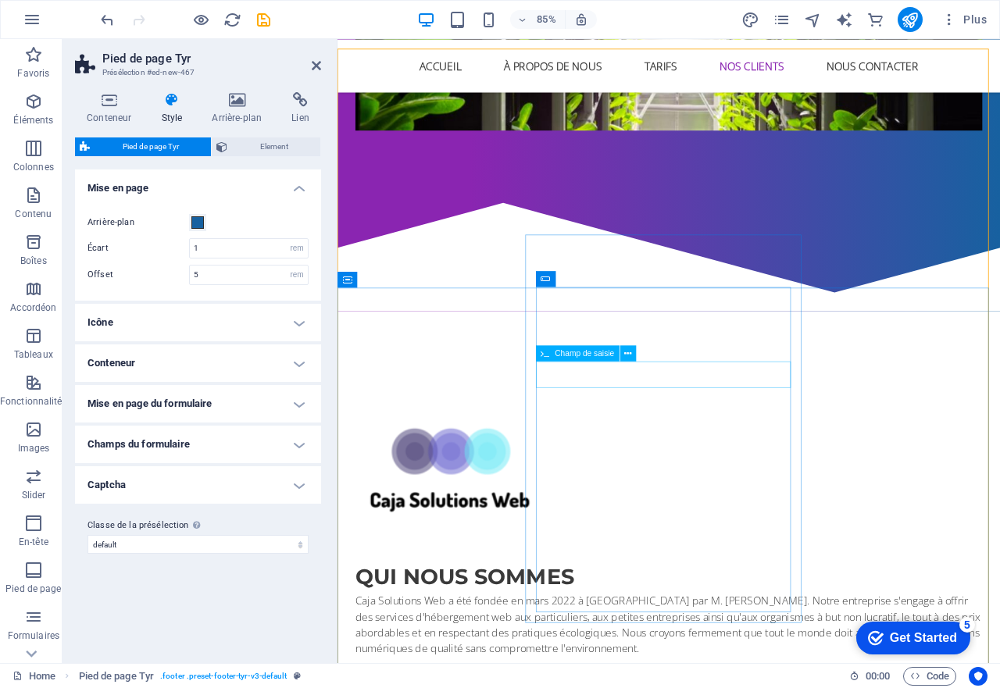
scroll to position [2299, 0]
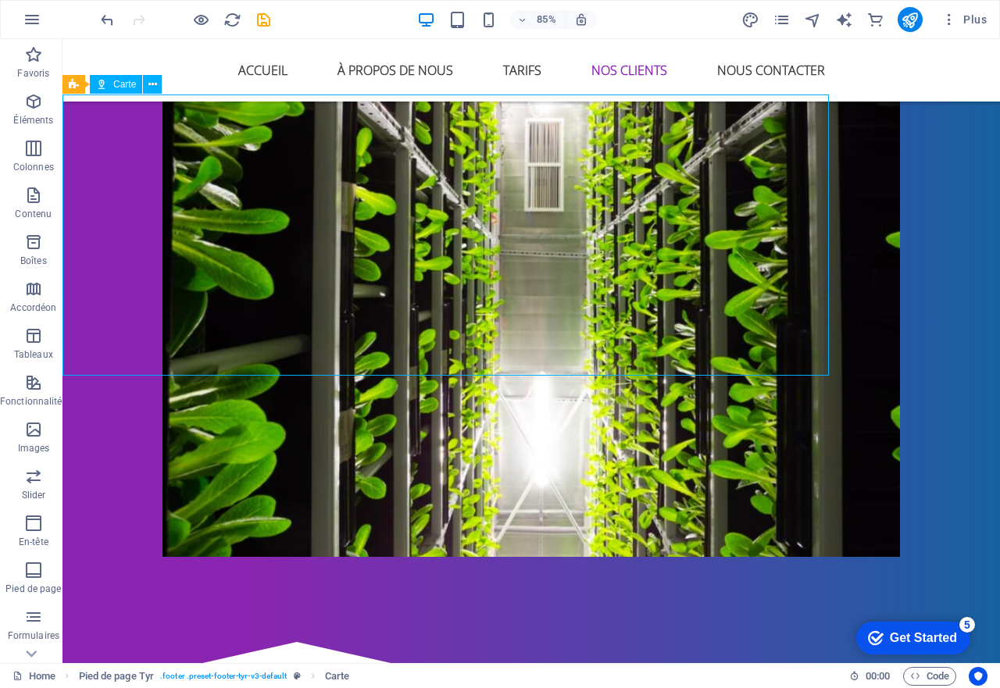
scroll to position [2298, 0]
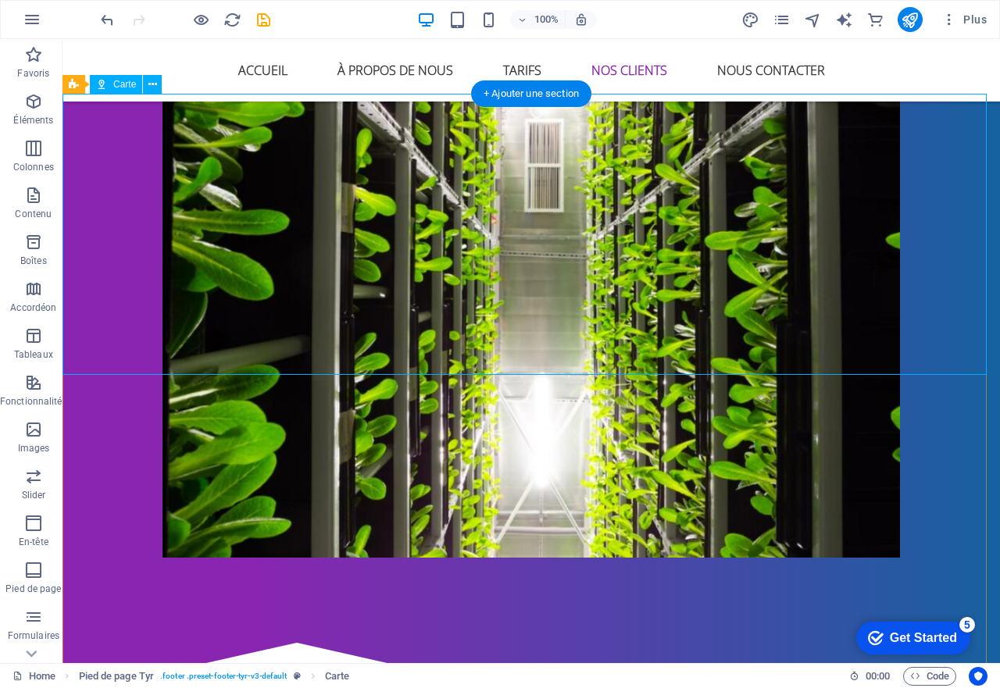
click at [173, 81] on icon at bounding box center [172, 85] width 9 height 16
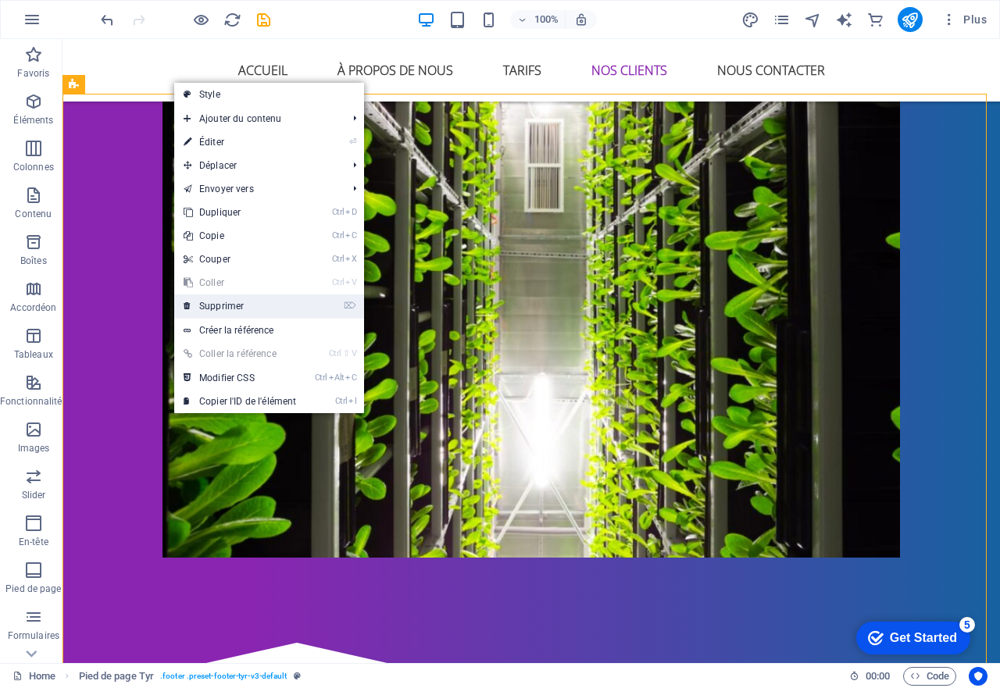
click at [226, 307] on link "⌦ Supprimer" at bounding box center [239, 305] width 131 height 23
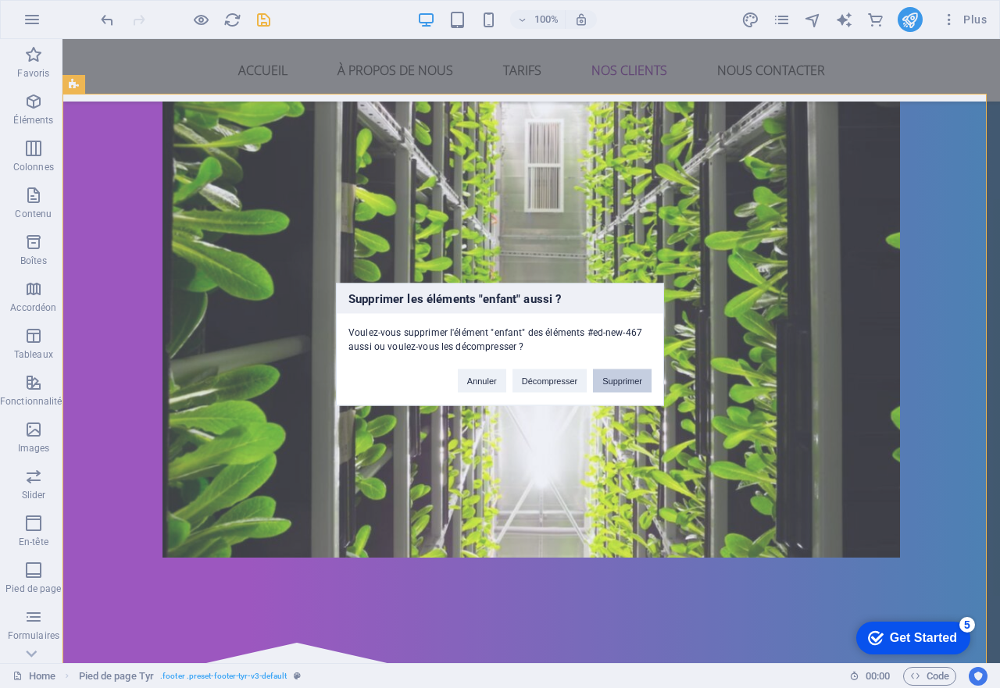
click at [610, 376] on button "Supprimer" at bounding box center [622, 380] width 59 height 23
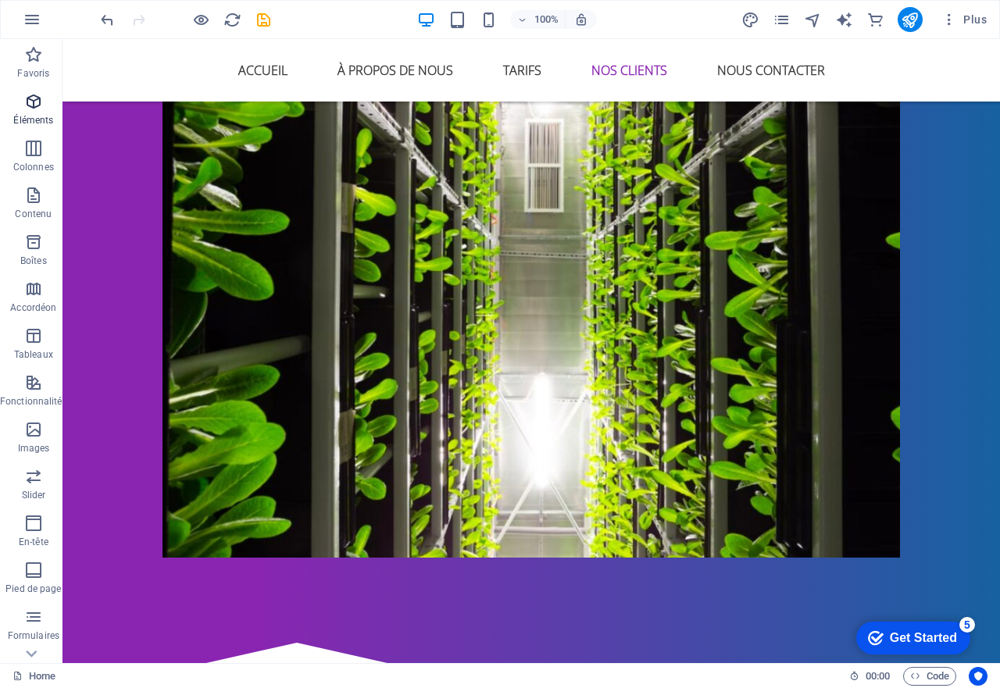
click at [26, 116] on p "Éléments" at bounding box center [33, 120] width 40 height 12
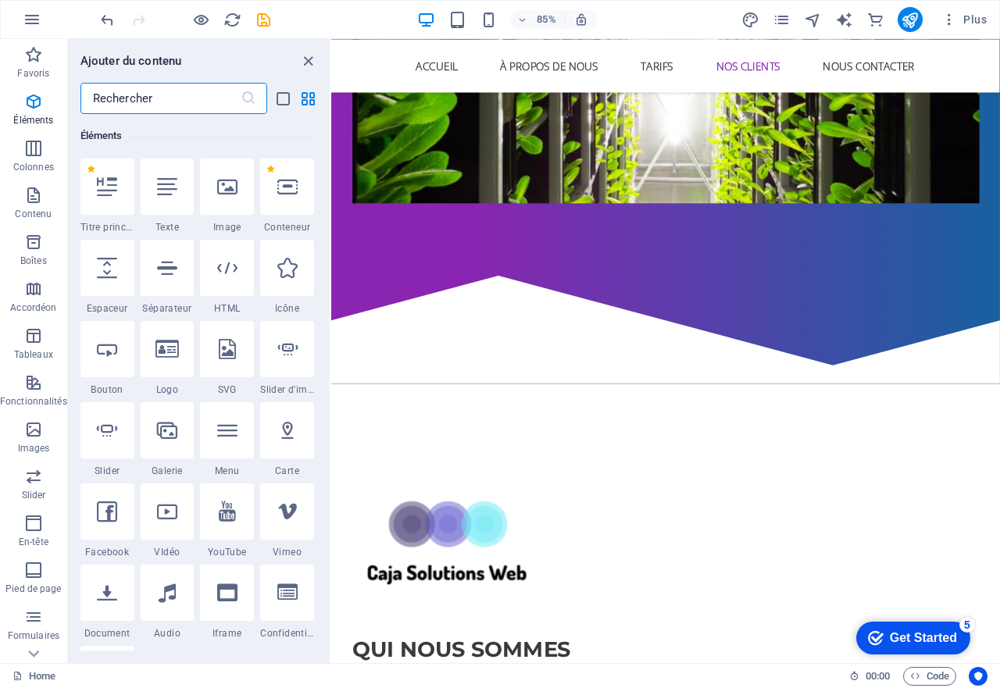
scroll to position [166, 0]
click at [196, 111] on input "text" at bounding box center [160, 98] width 160 height 31
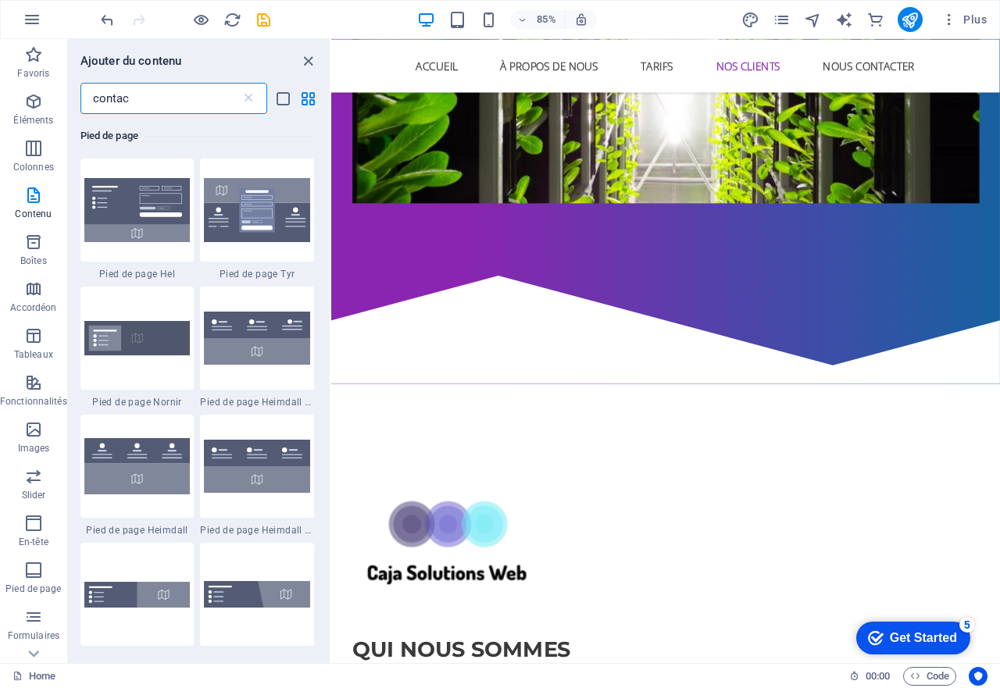
scroll to position [0, 0]
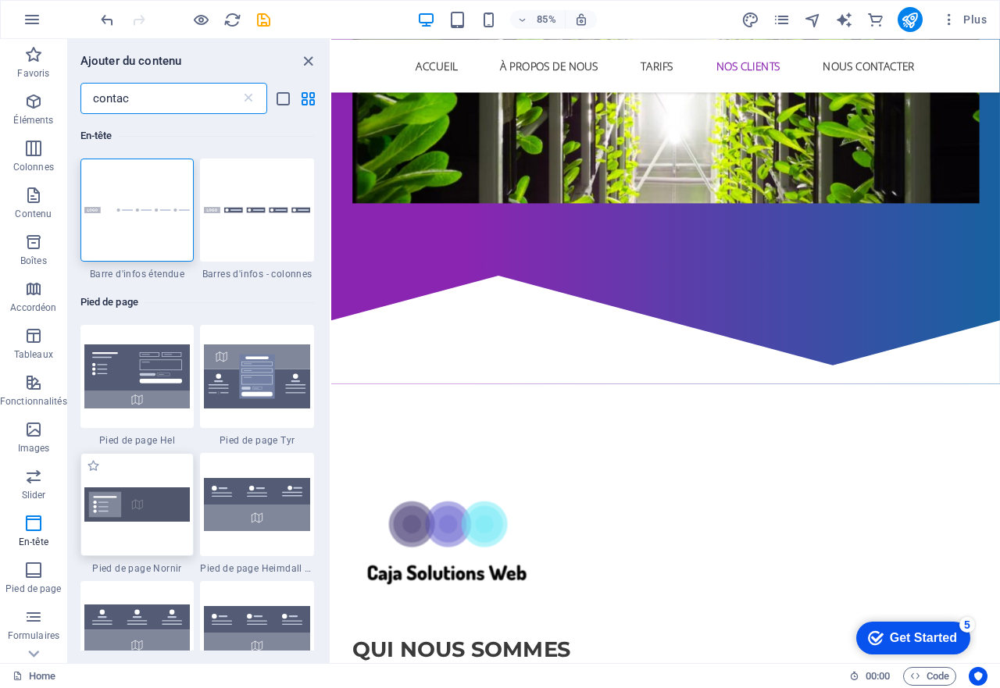
type input "contac"
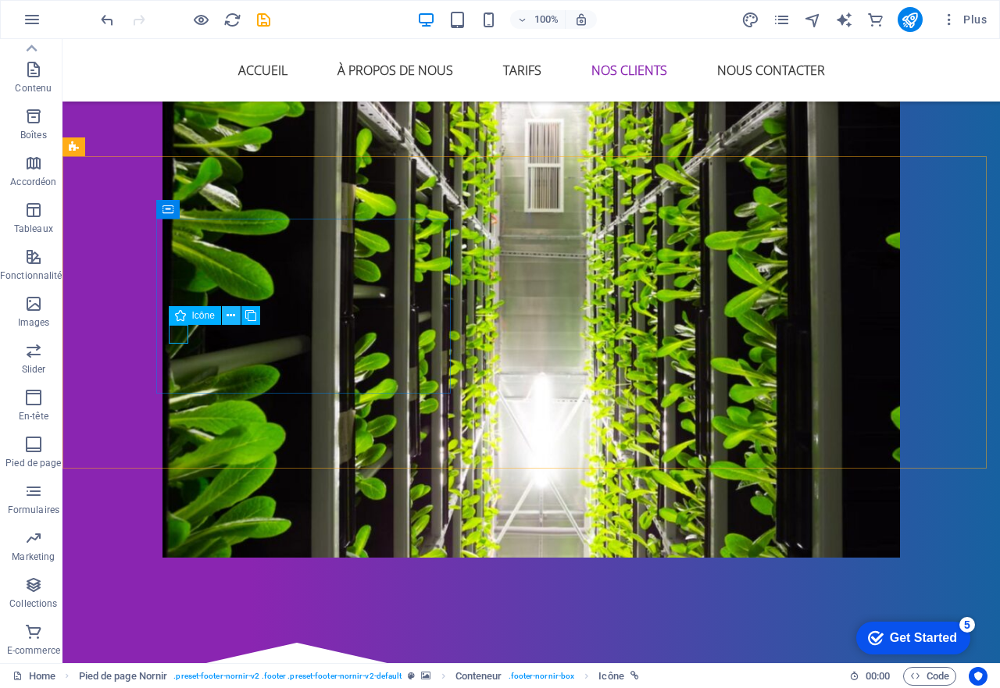
click at [234, 319] on icon at bounding box center [230, 316] width 9 height 16
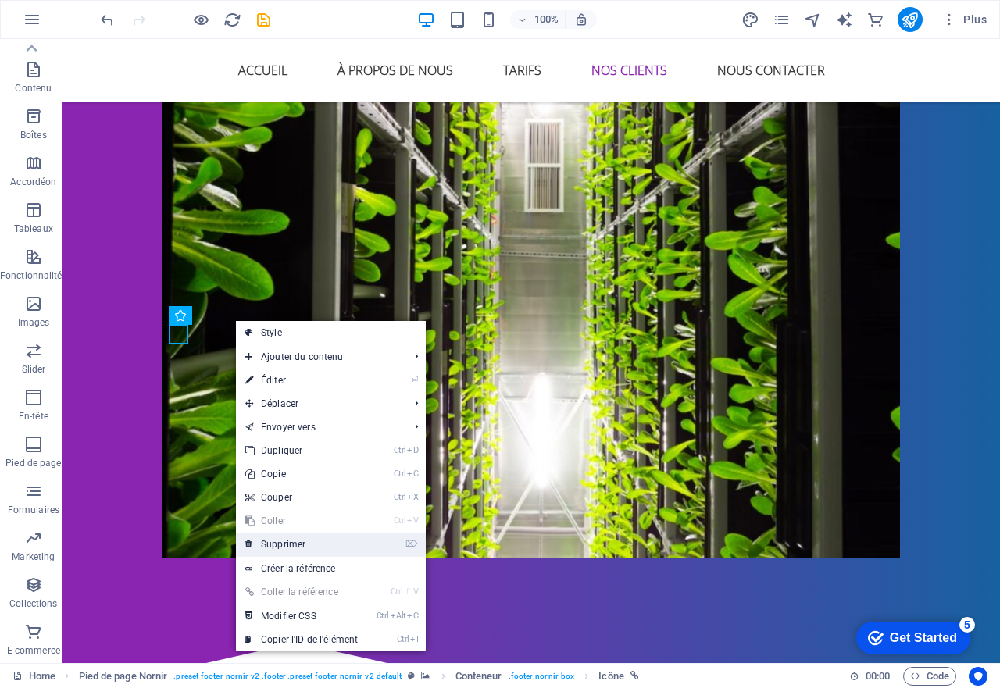
click at [301, 542] on link "⌦ Supprimer" at bounding box center [301, 544] width 131 height 23
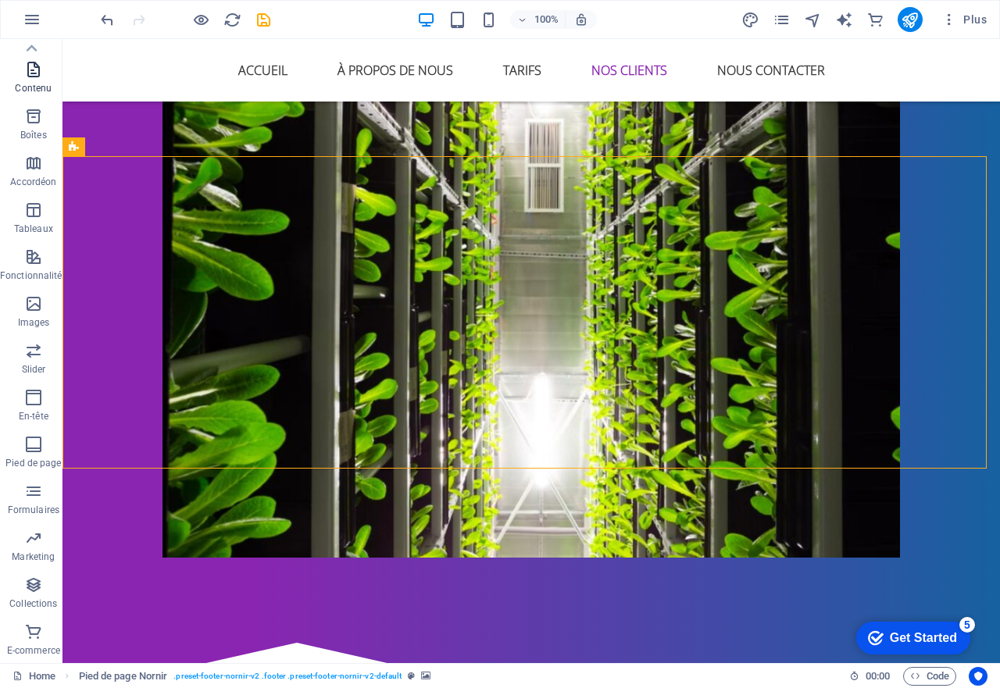
click at [36, 90] on p "Contenu" at bounding box center [33, 88] width 37 height 12
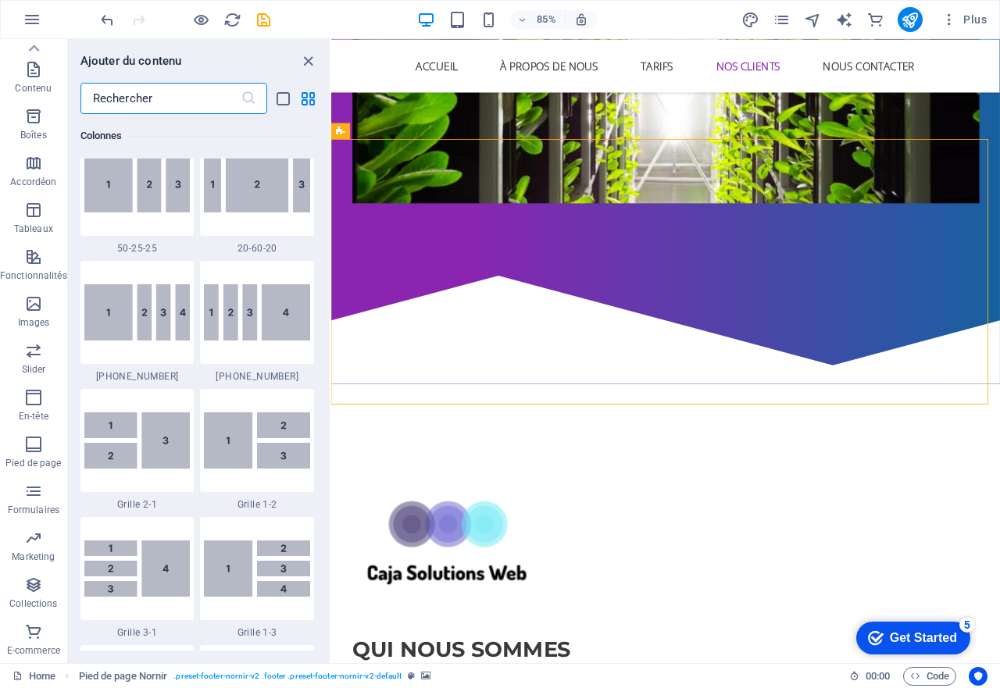
scroll to position [2732, 0]
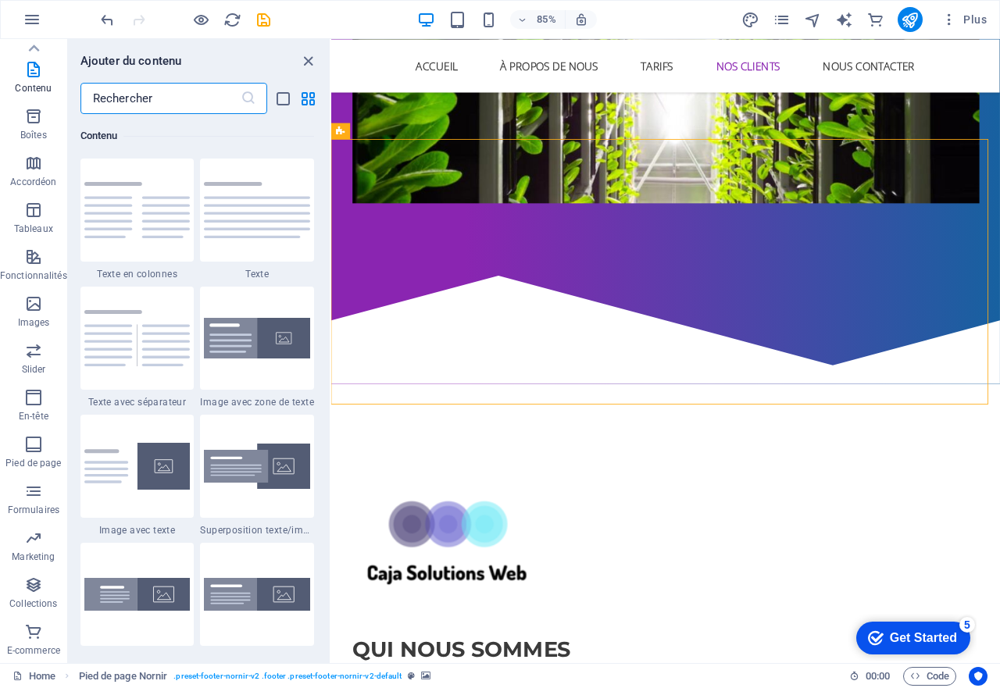
click at [169, 101] on input "text" at bounding box center [160, 98] width 160 height 31
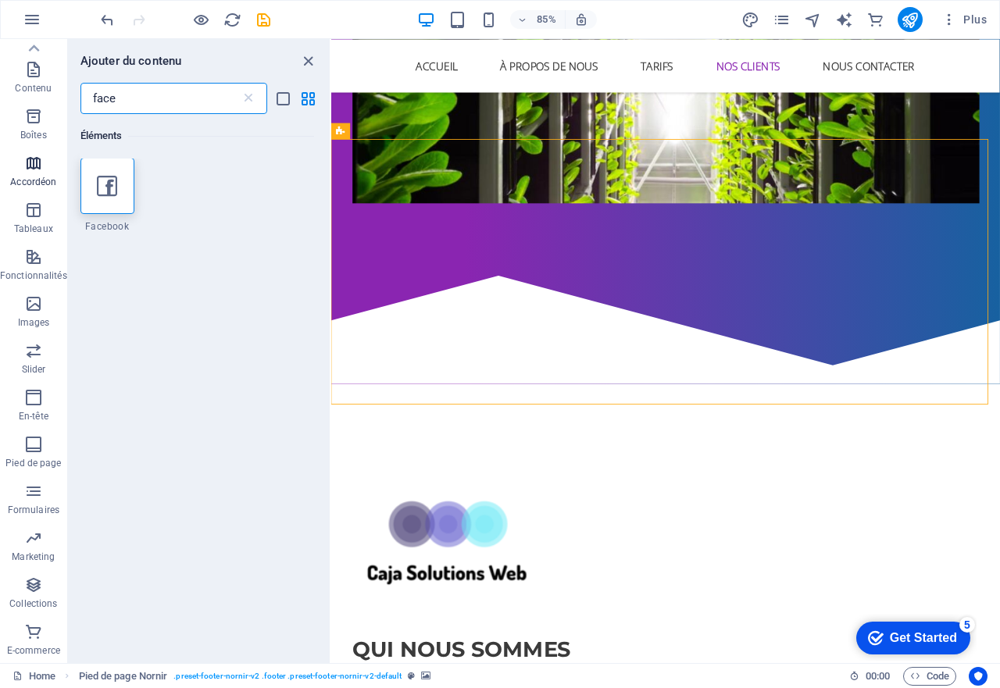
scroll to position [0, 0]
type input "face"
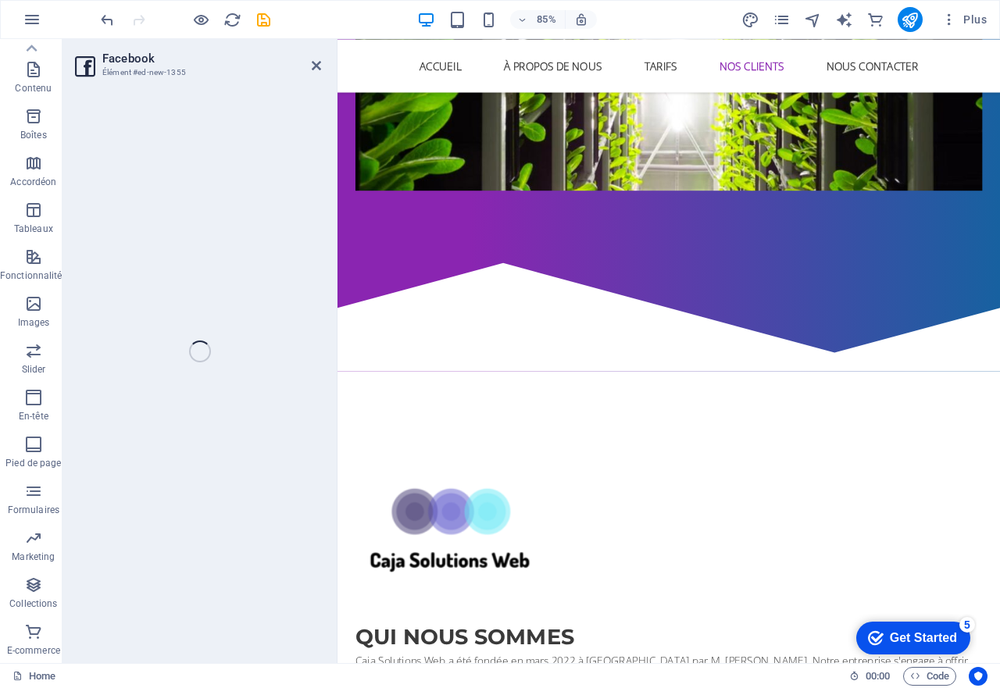
select select "%"
select select "px"
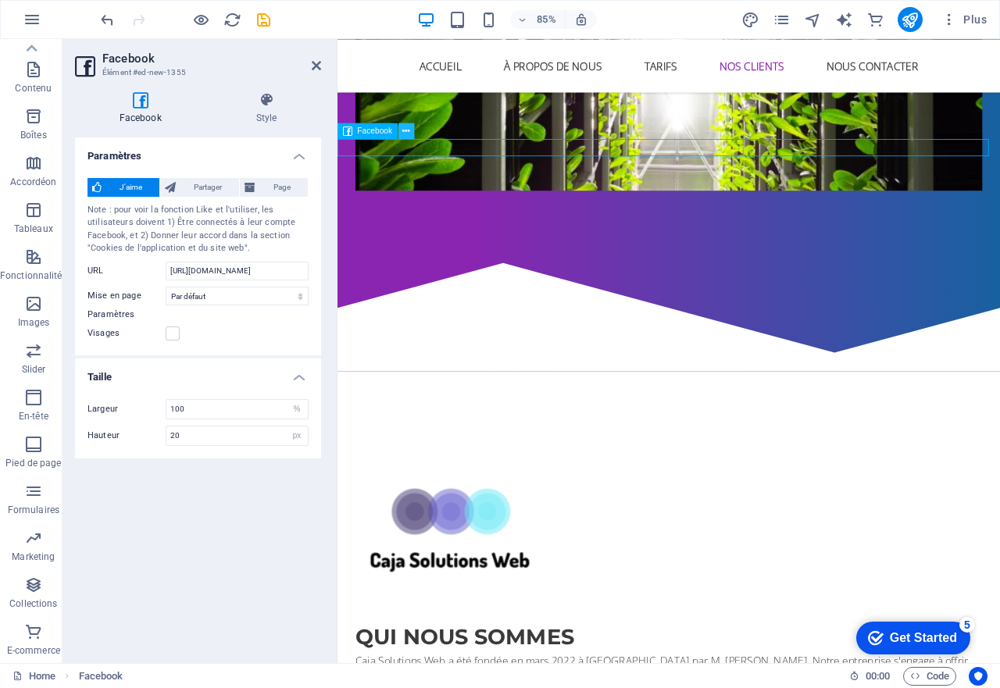
click at [404, 133] on icon at bounding box center [405, 131] width 7 height 14
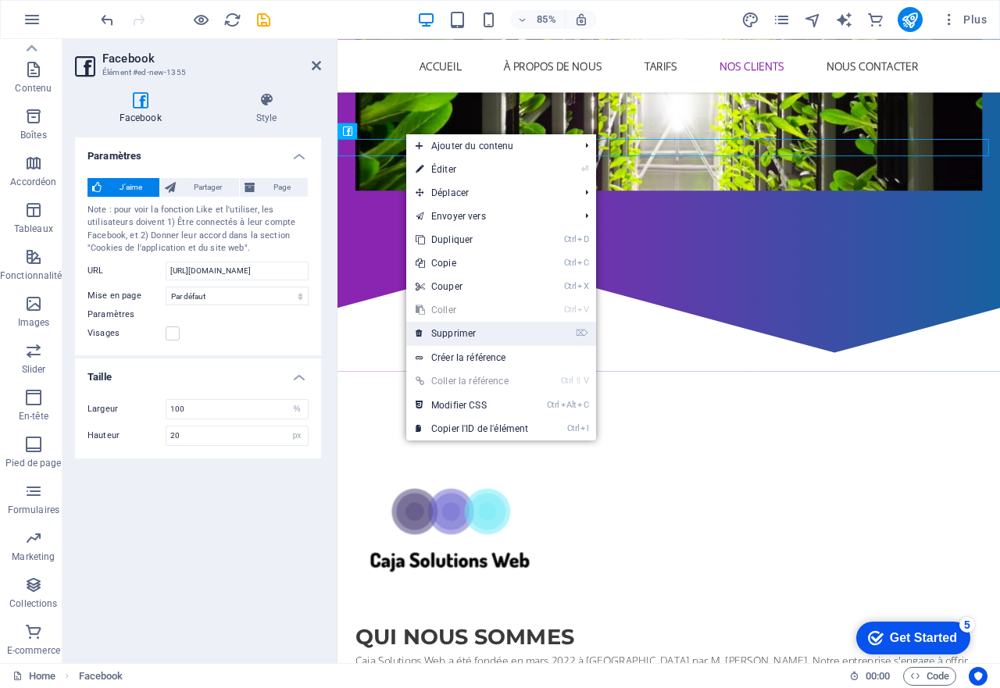
click at [463, 331] on link "⌦ Supprimer" at bounding box center [471, 333] width 131 height 23
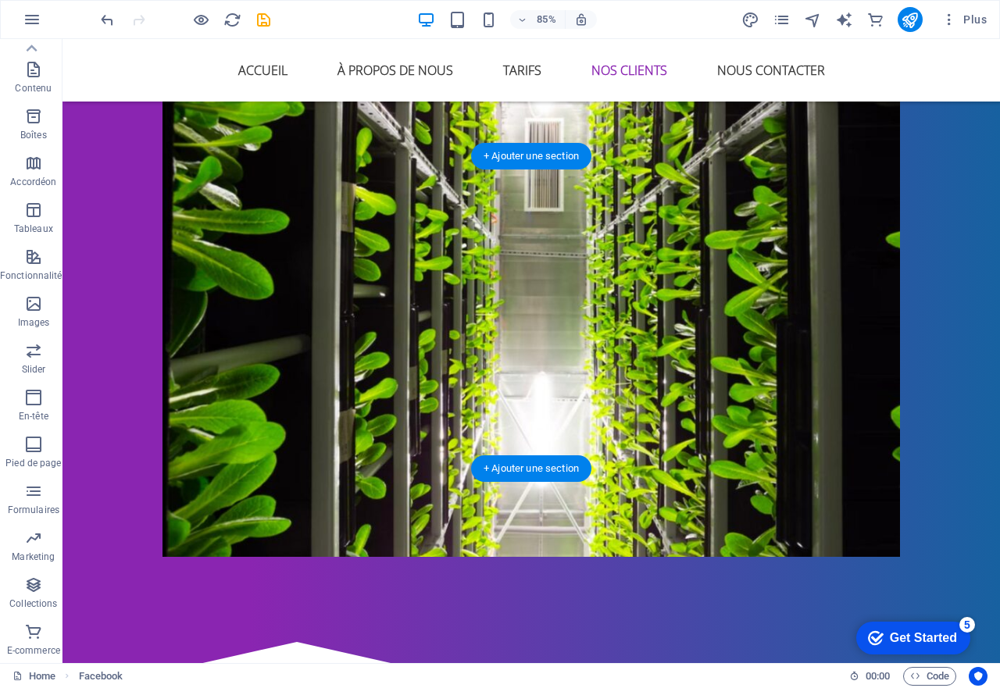
scroll to position [2298, 0]
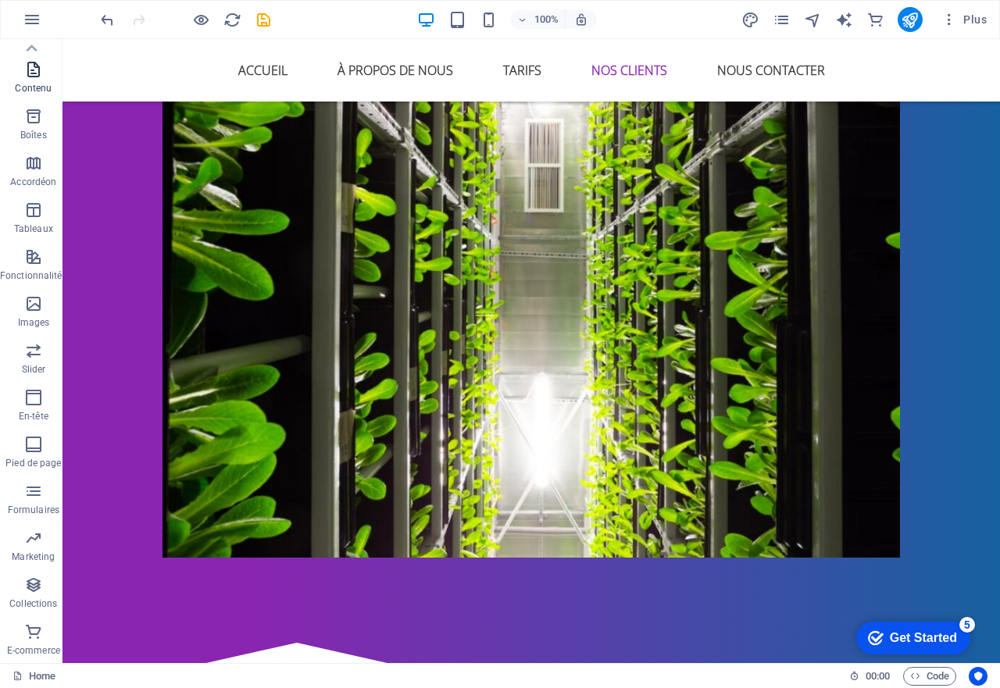
click at [34, 74] on icon "button" at bounding box center [33, 69] width 19 height 19
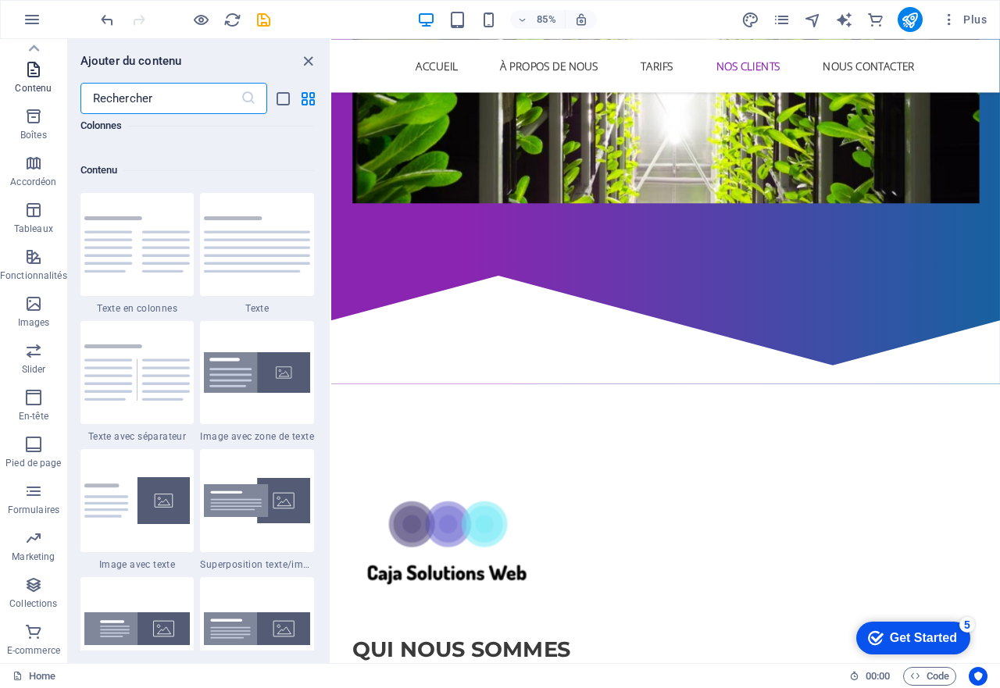
scroll to position [2732, 0]
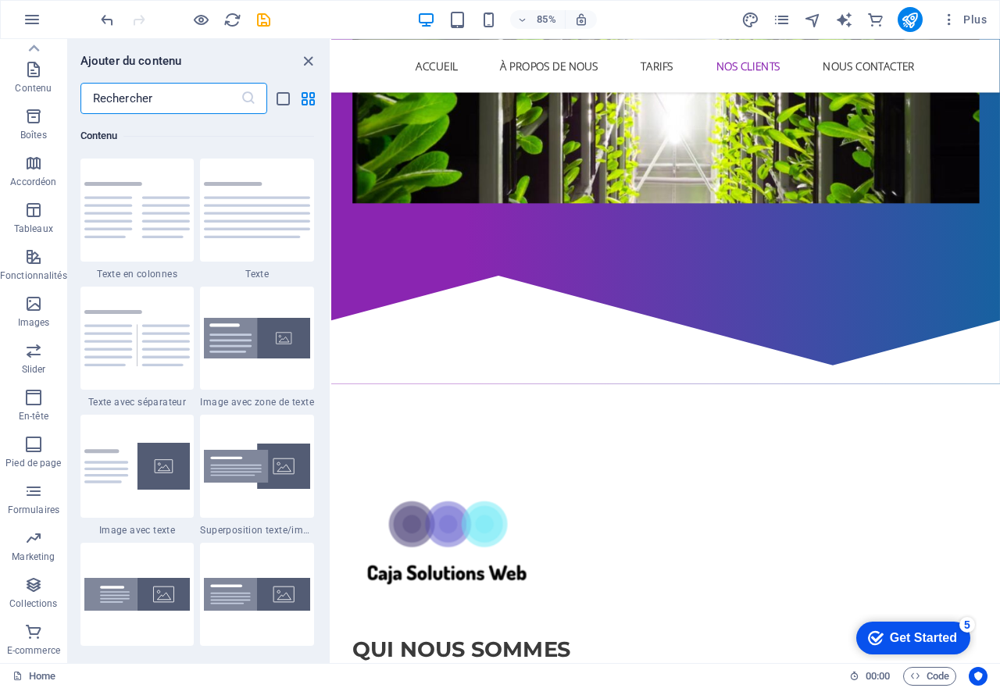
click at [137, 99] on input "text" at bounding box center [160, 98] width 160 height 31
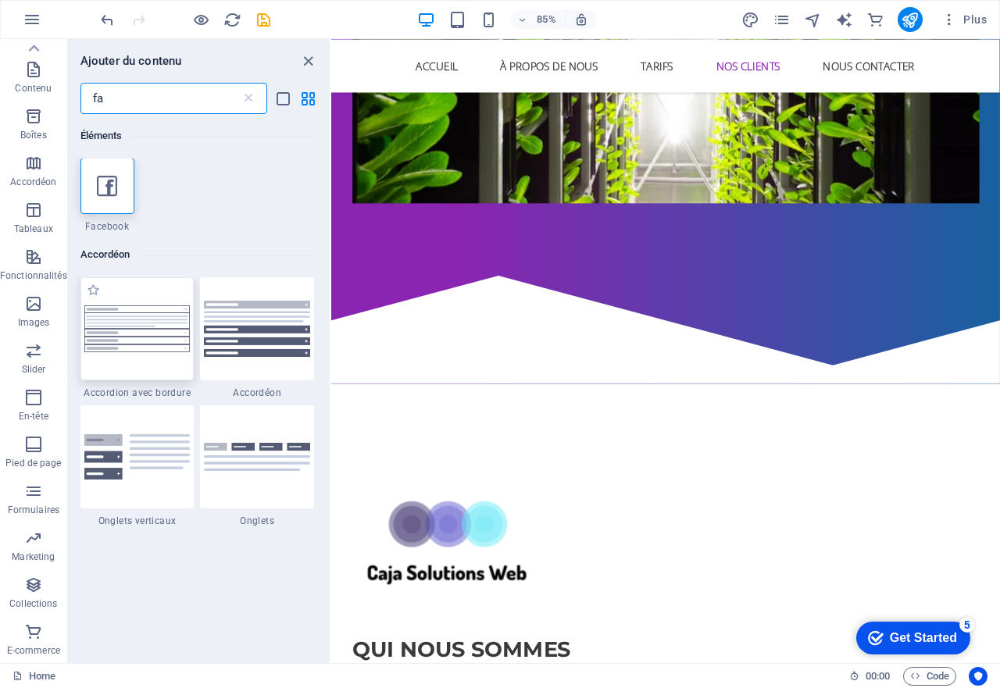
scroll to position [0, 0]
type input "fa"
select select "%"
select select "px"
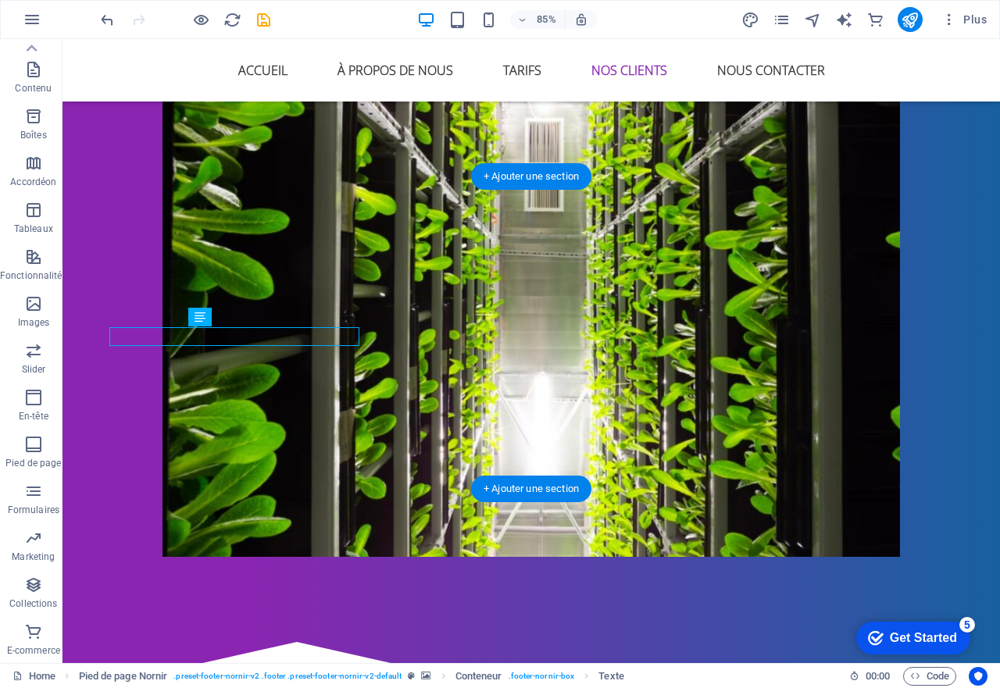
scroll to position [2298, 0]
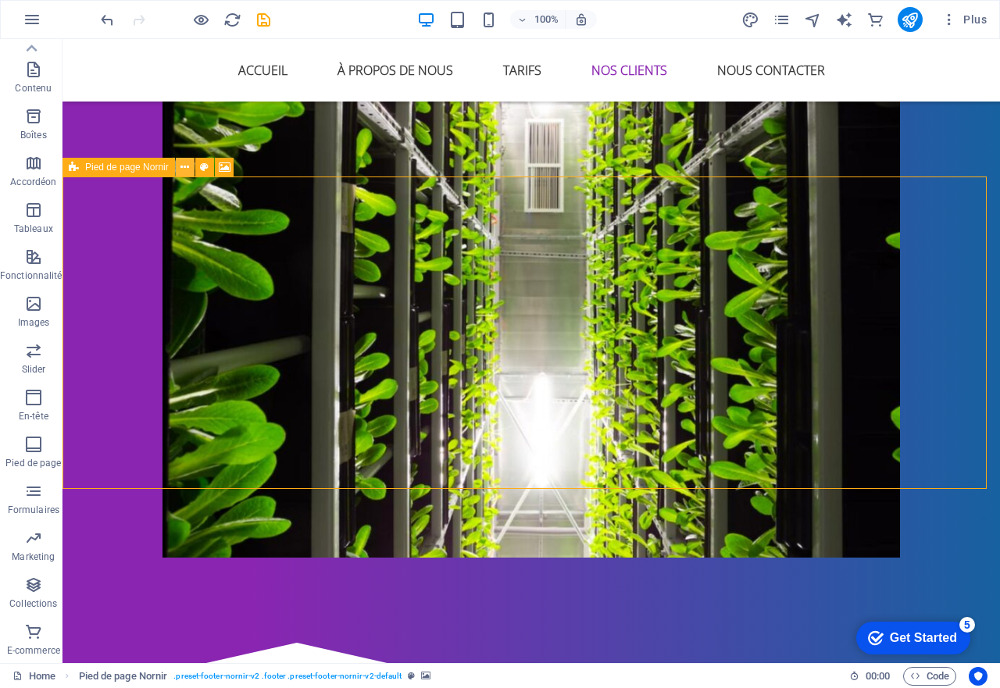
click at [186, 166] on icon at bounding box center [184, 167] width 9 height 16
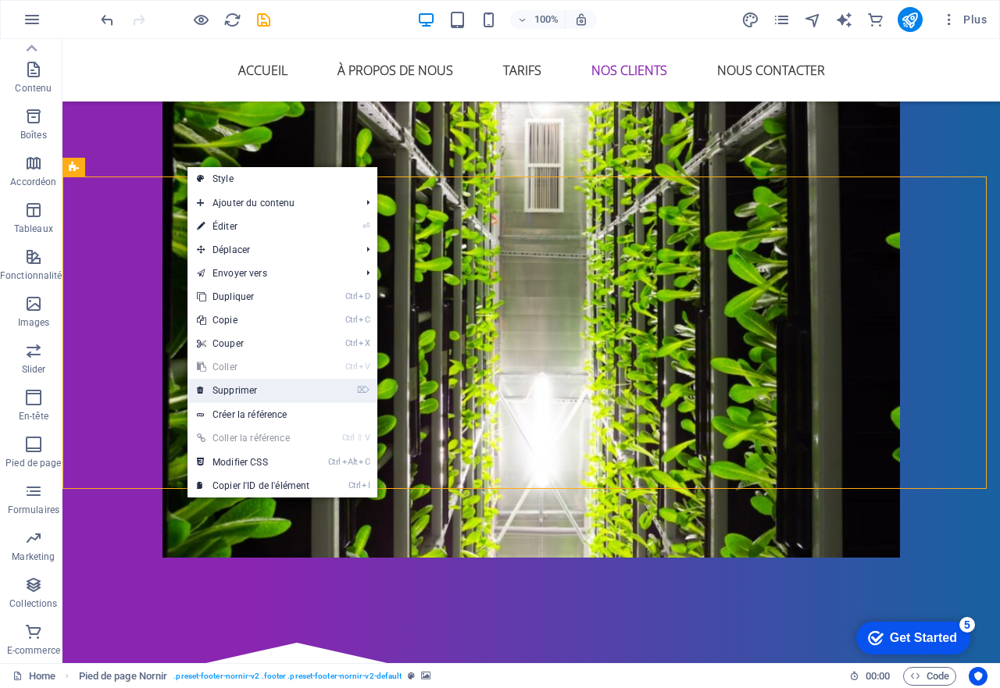
click at [205, 387] on link "⌦ Supprimer" at bounding box center [252, 390] width 131 height 23
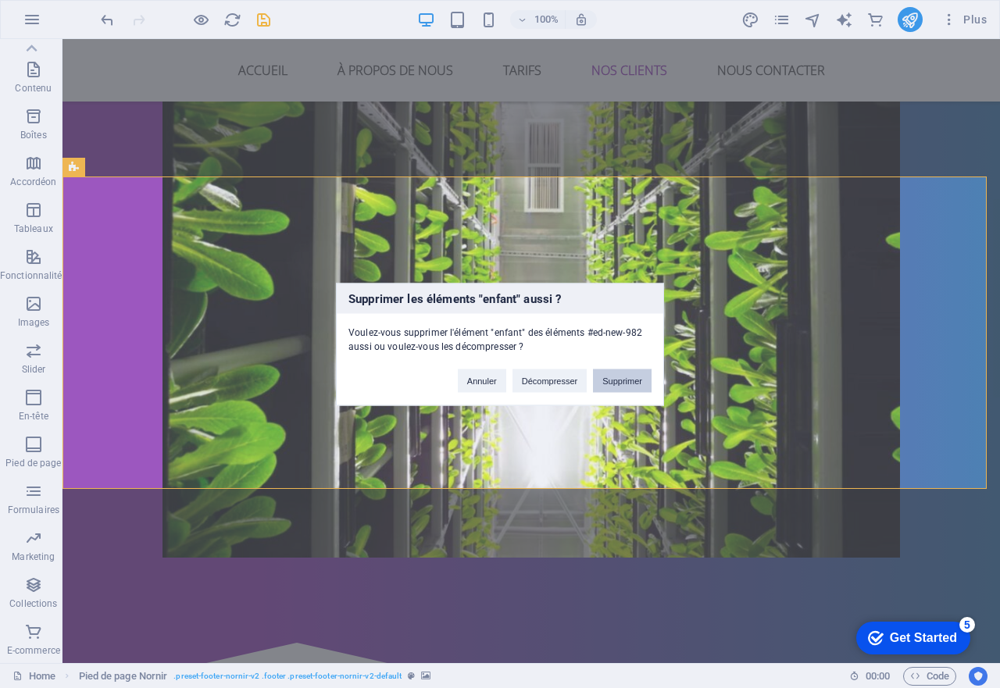
click at [623, 377] on button "Supprimer" at bounding box center [622, 380] width 59 height 23
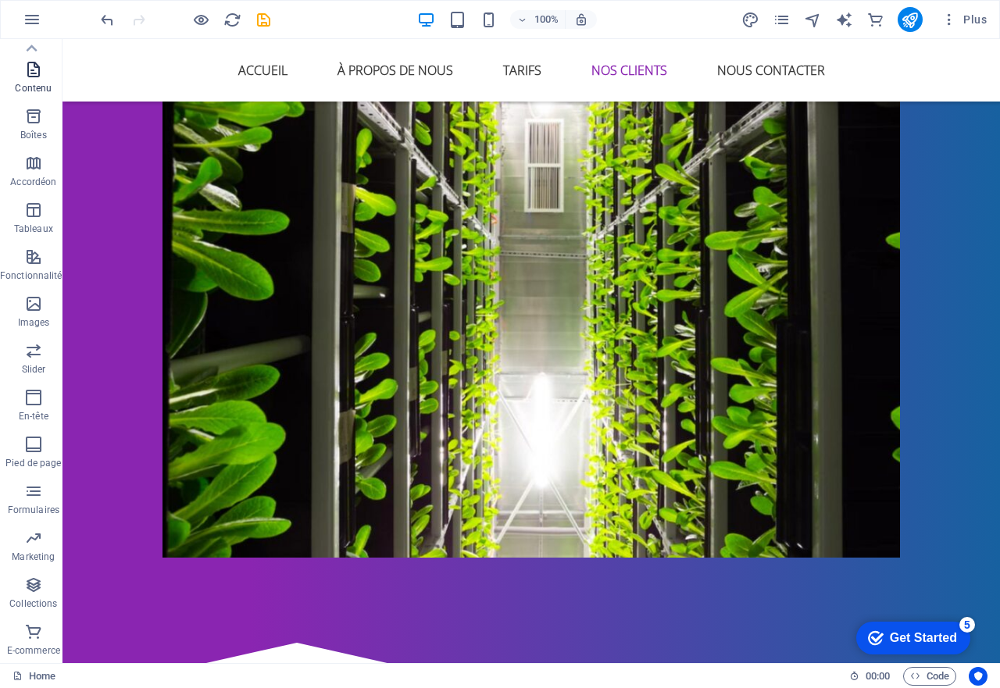
click at [26, 70] on icon "button" at bounding box center [33, 69] width 19 height 19
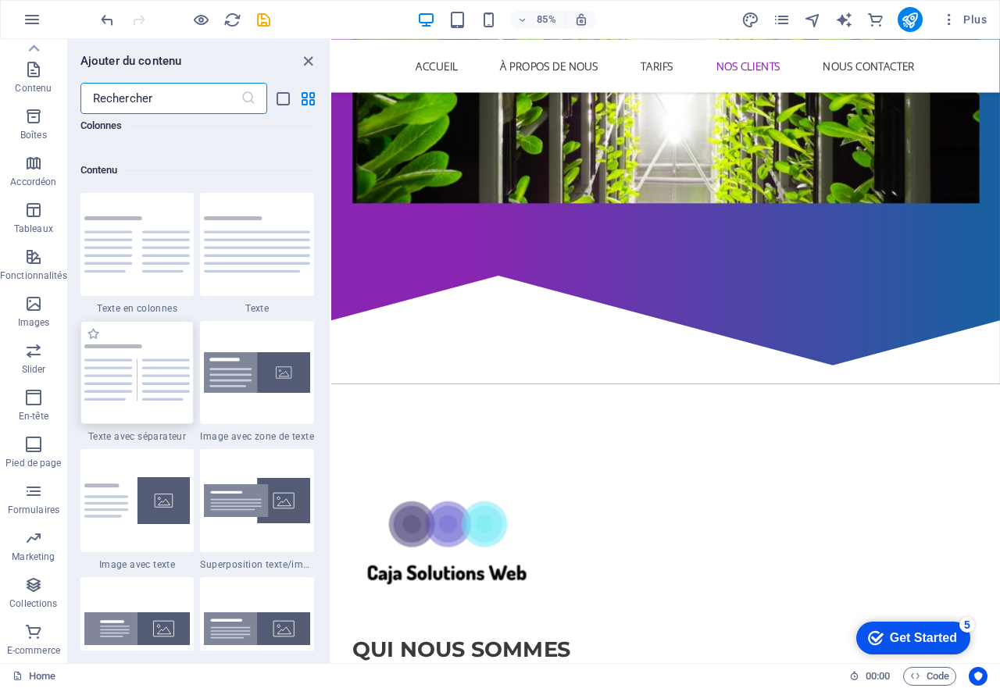
scroll to position [2732, 0]
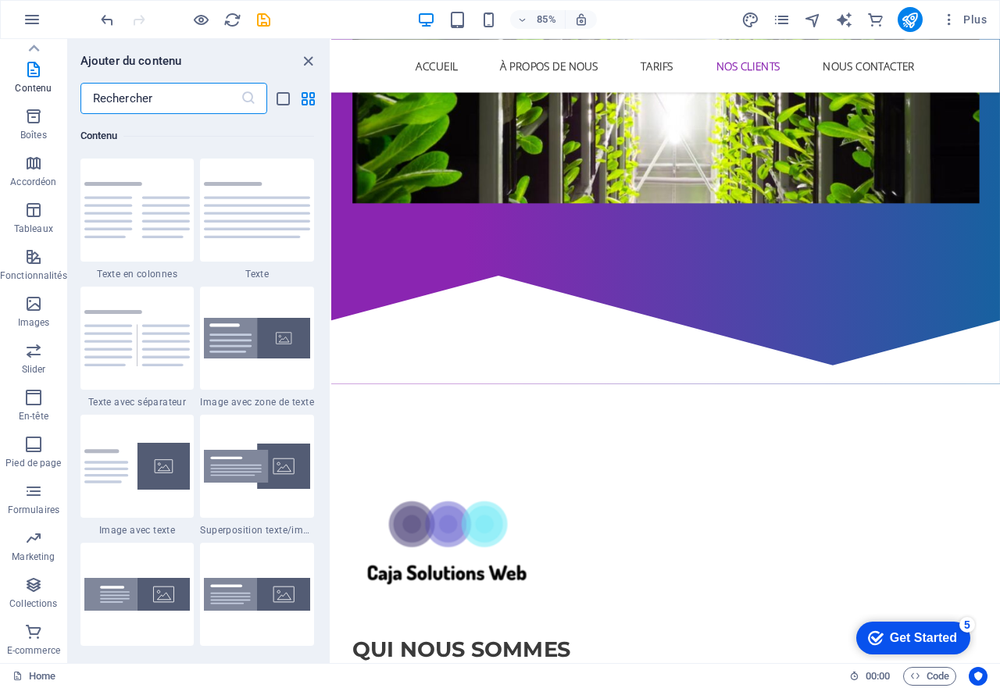
click at [169, 103] on input "text" at bounding box center [160, 98] width 160 height 31
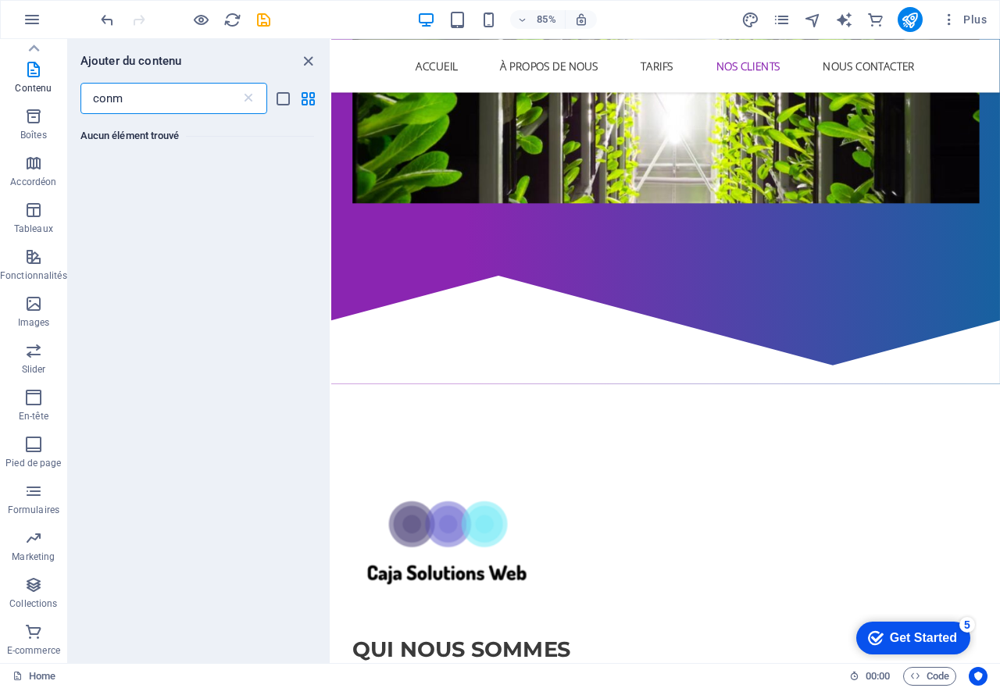
scroll to position [0, 0]
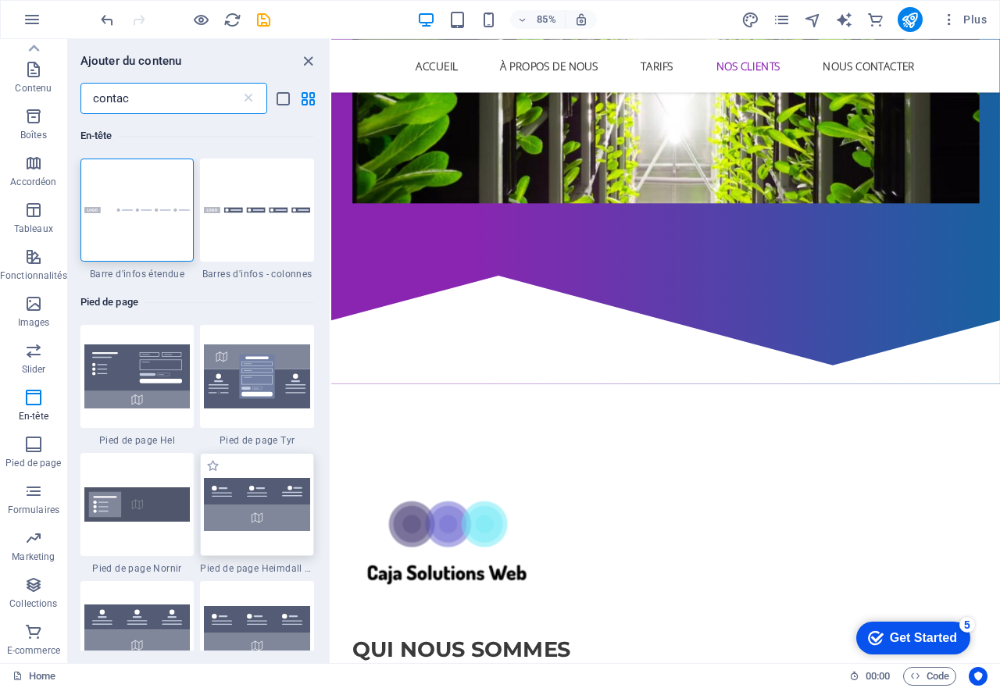
type input "contac"
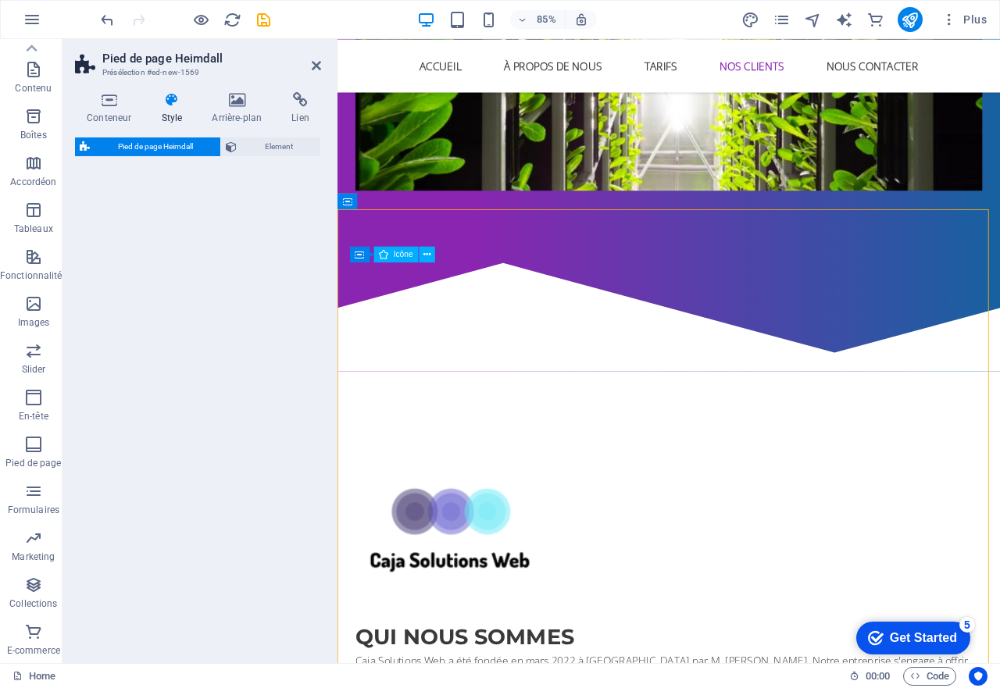
select select "rem"
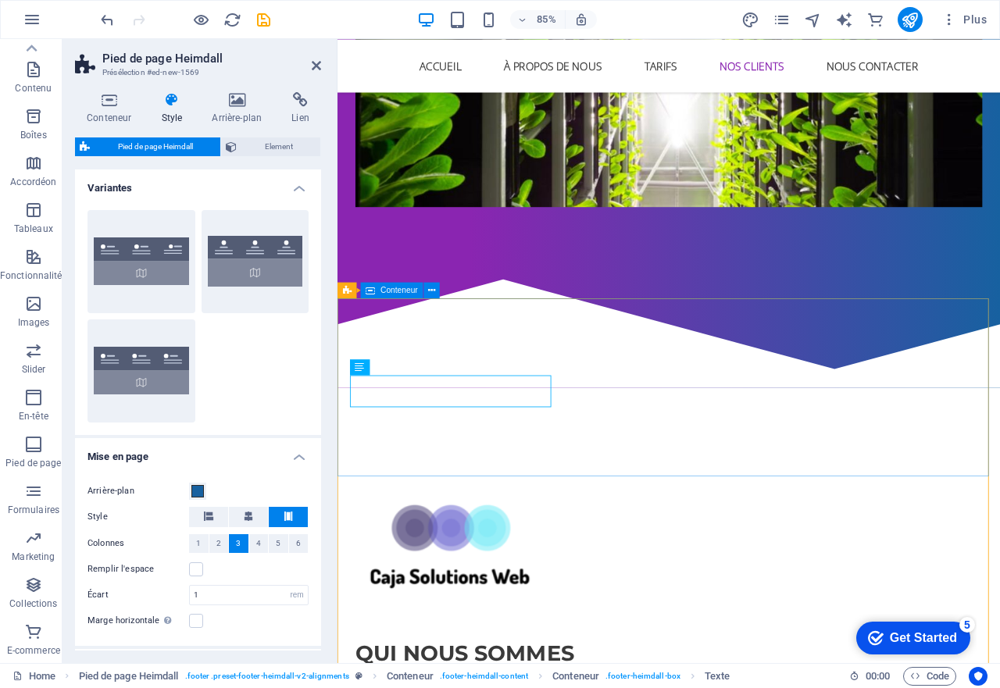
scroll to position [2065, 0]
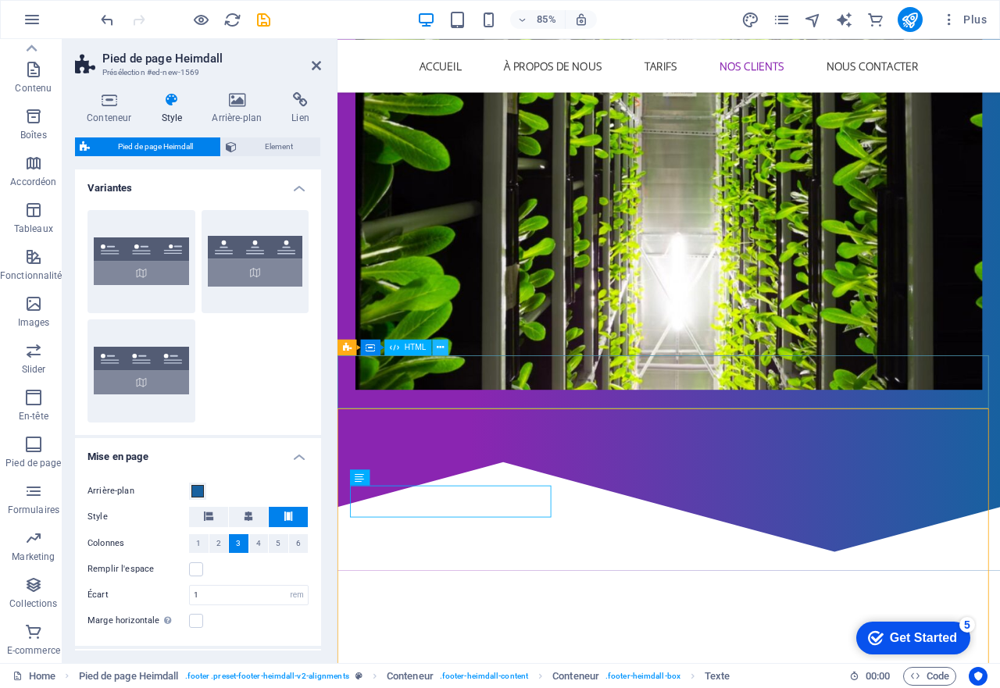
click at [443, 353] on icon at bounding box center [440, 347] width 7 height 14
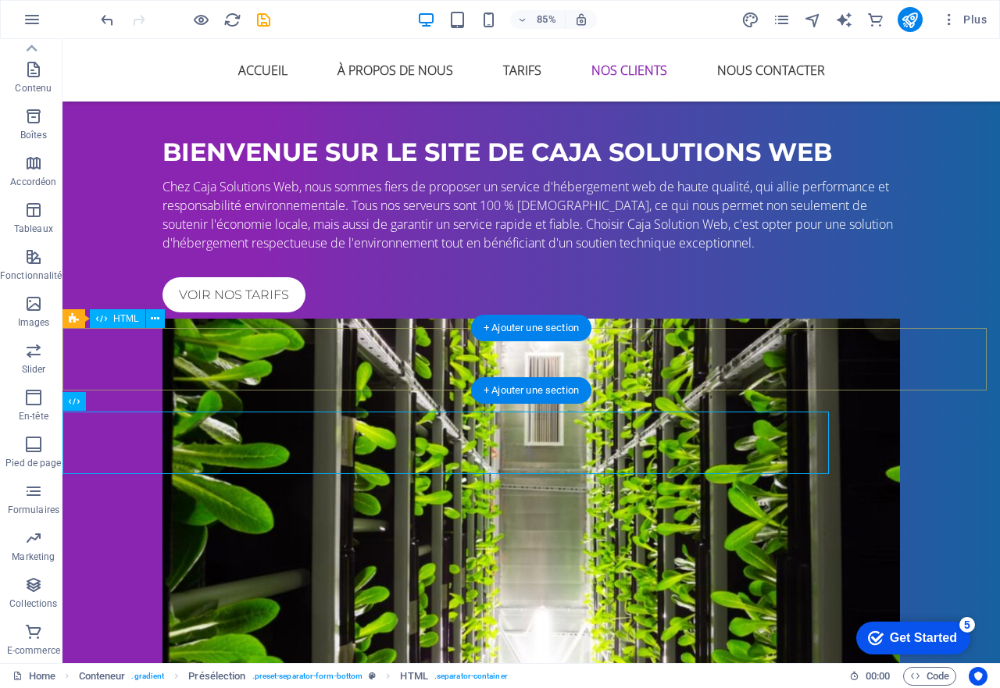
scroll to position [2064, 0]
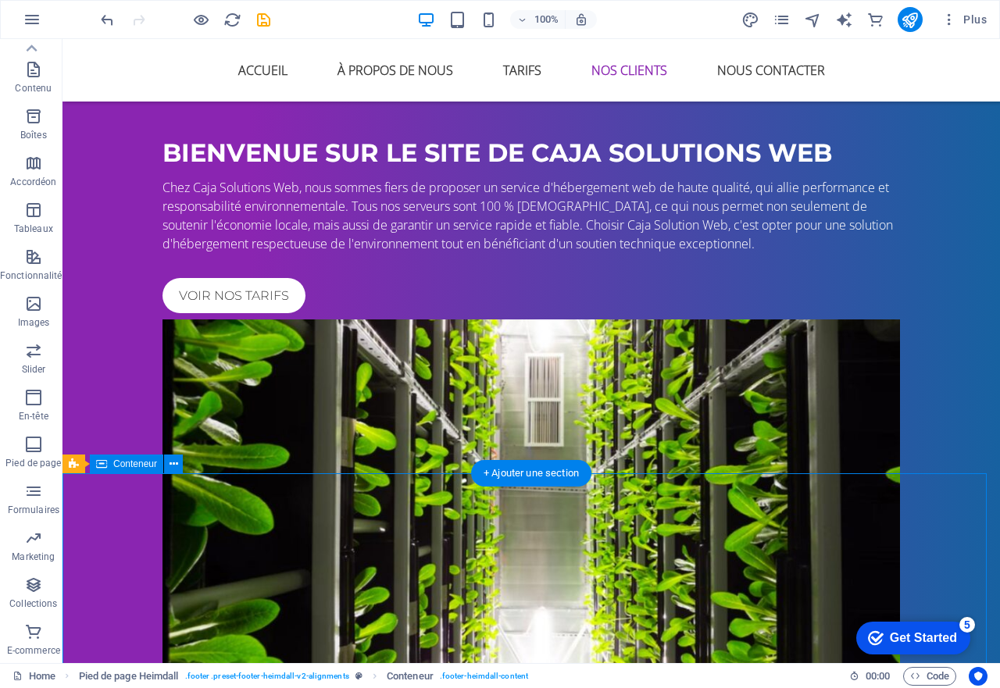
click at [169, 466] on icon at bounding box center [173, 464] width 9 height 16
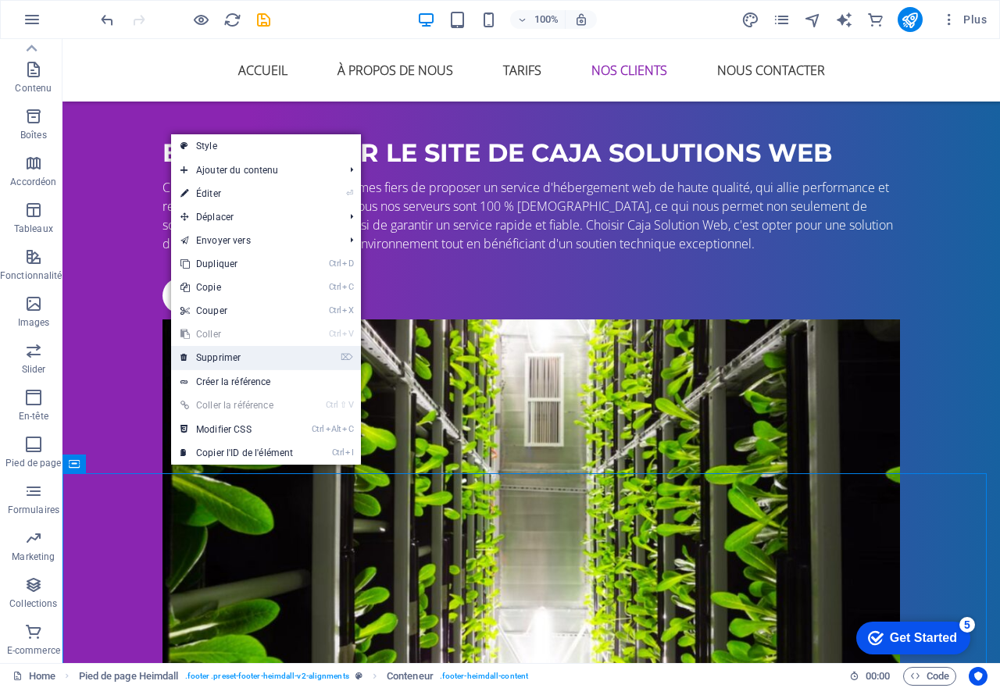
click at [247, 358] on link "⌦ Supprimer" at bounding box center [236, 357] width 131 height 23
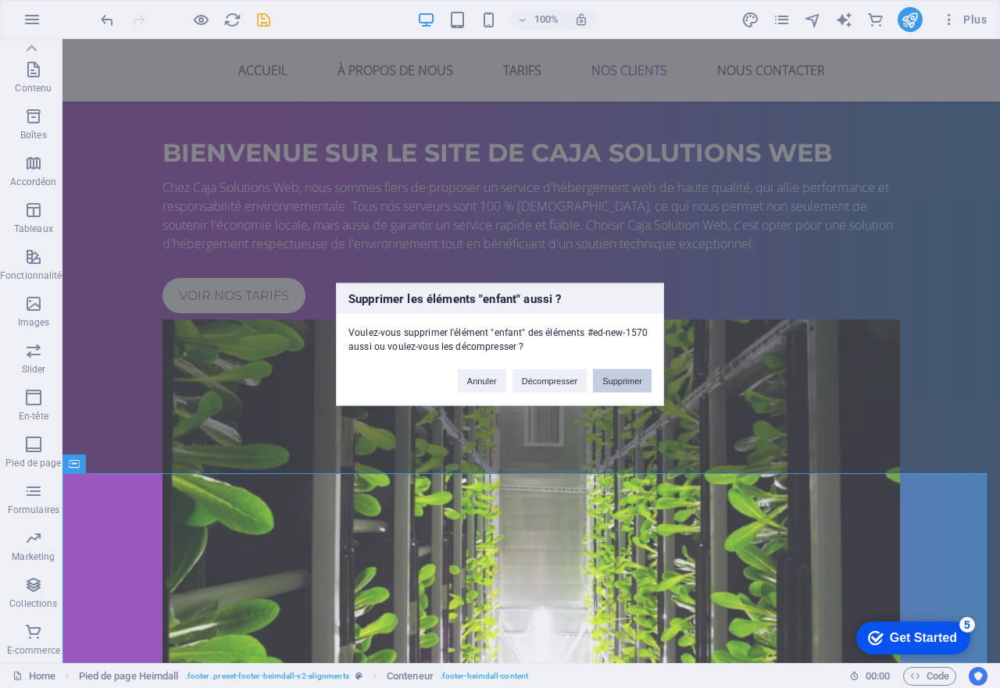
click at [600, 375] on button "Supprimer" at bounding box center [622, 380] width 59 height 23
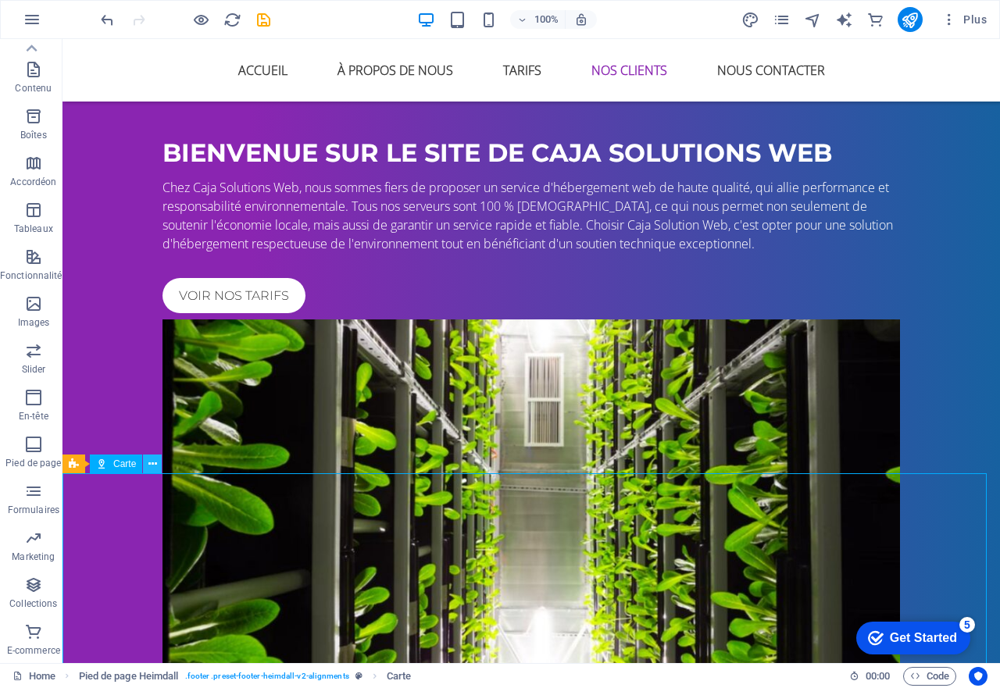
click at [151, 464] on icon at bounding box center [152, 464] width 9 height 16
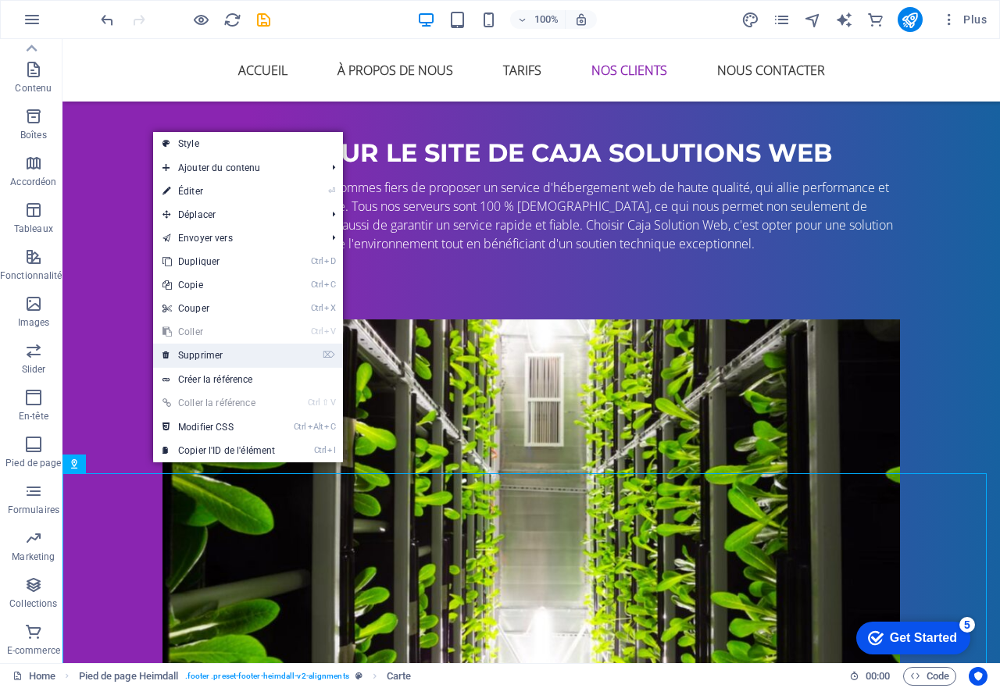
click at [218, 351] on link "⌦ Supprimer" at bounding box center [218, 355] width 131 height 23
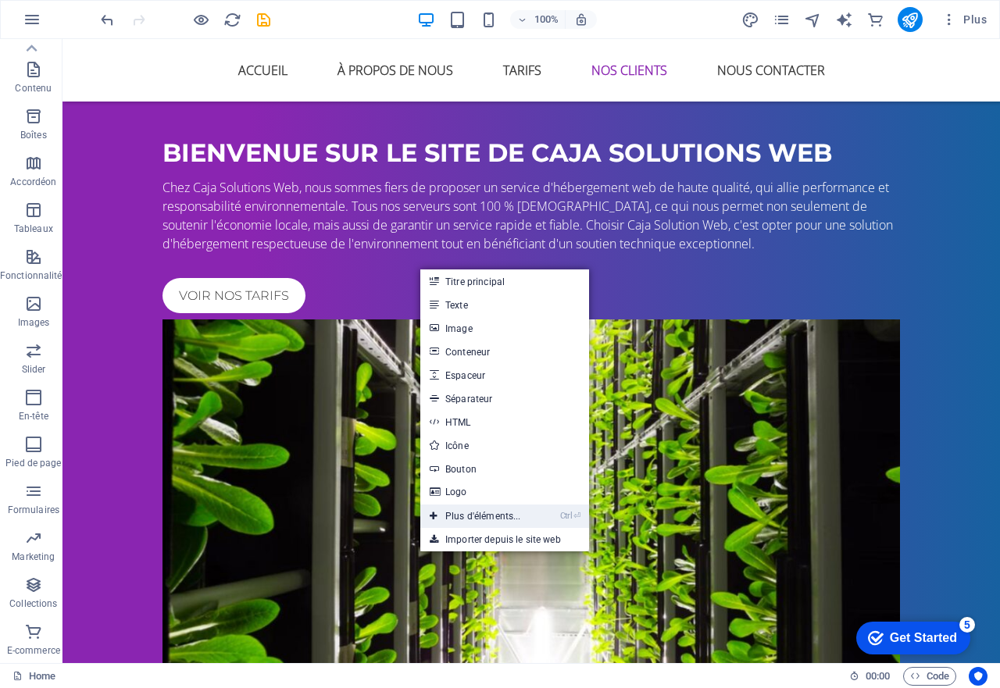
click at [436, 520] on icon at bounding box center [433, 515] width 8 height 23
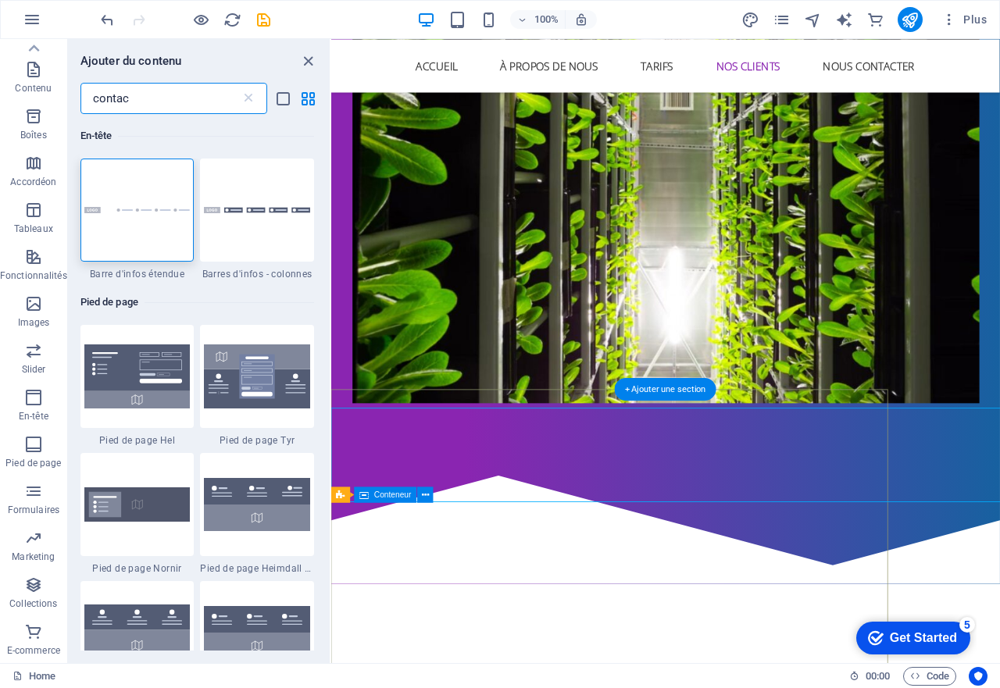
scroll to position [2065, 0]
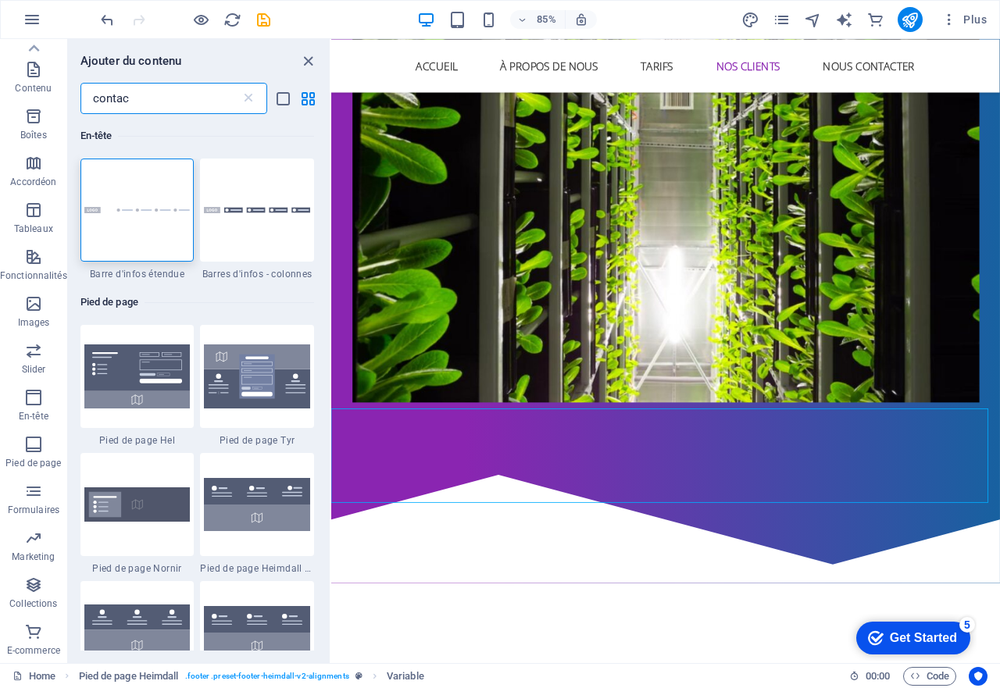
click at [141, 96] on input "contac" at bounding box center [160, 98] width 160 height 31
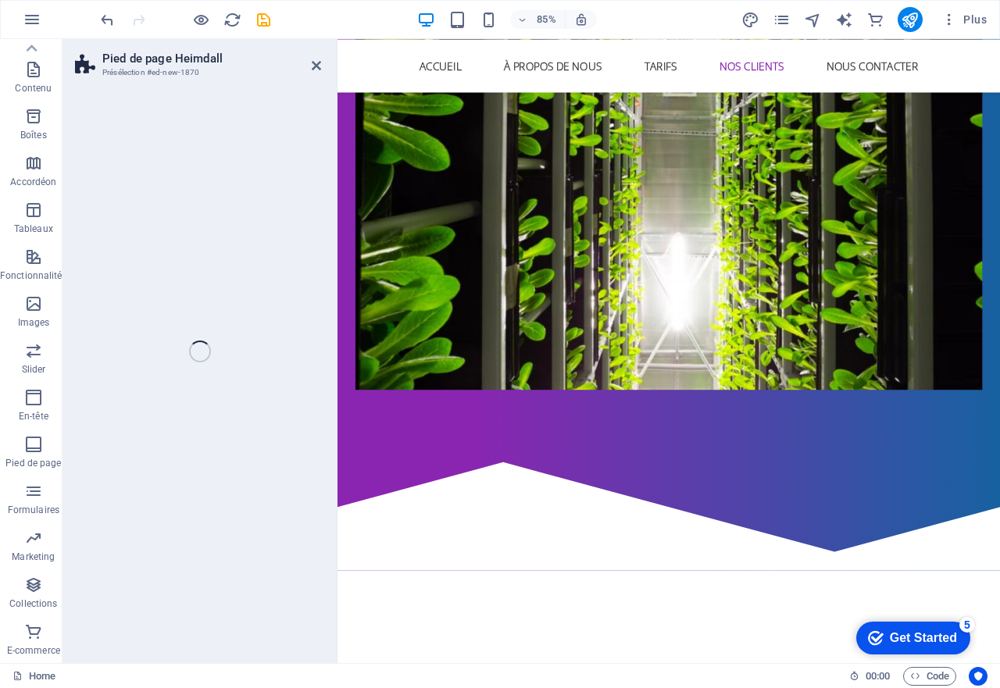
select select "rem"
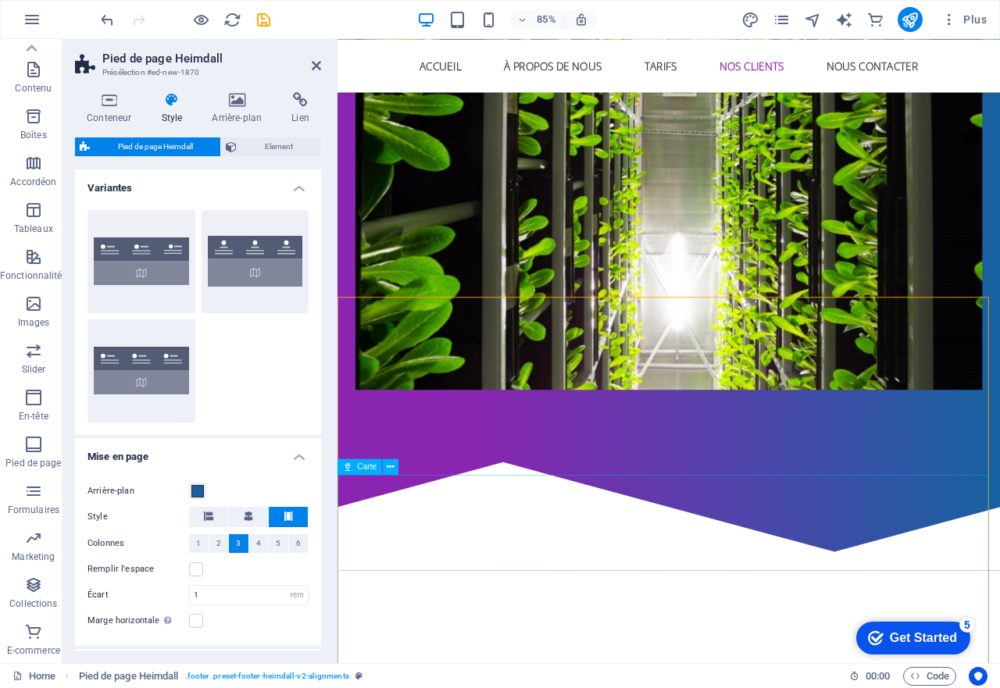
scroll to position [2299, 0]
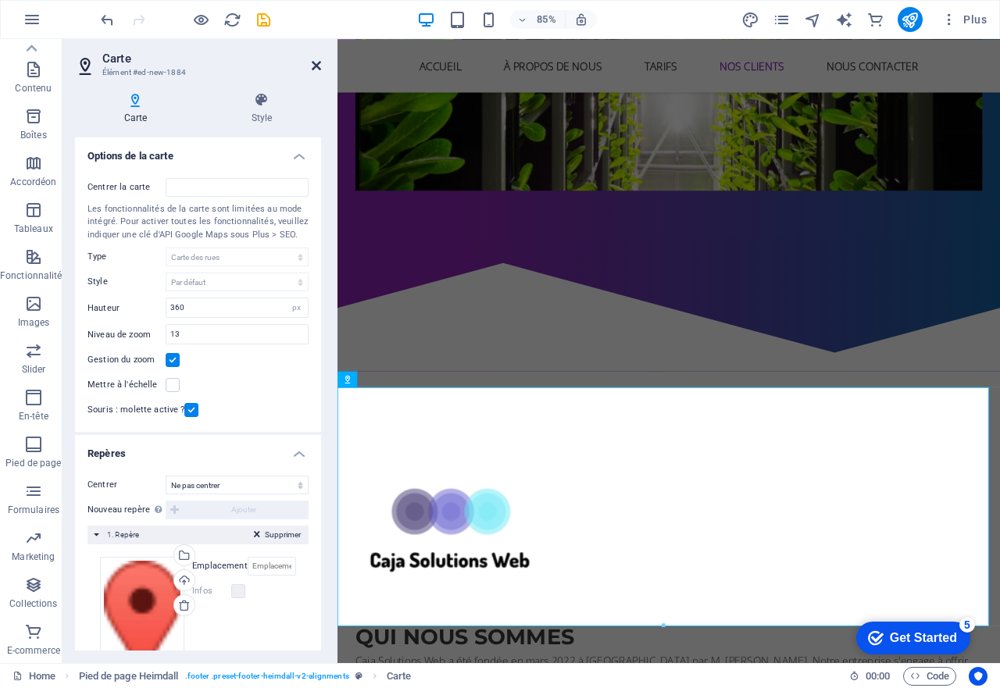
click at [312, 63] on icon at bounding box center [316, 65] width 9 height 12
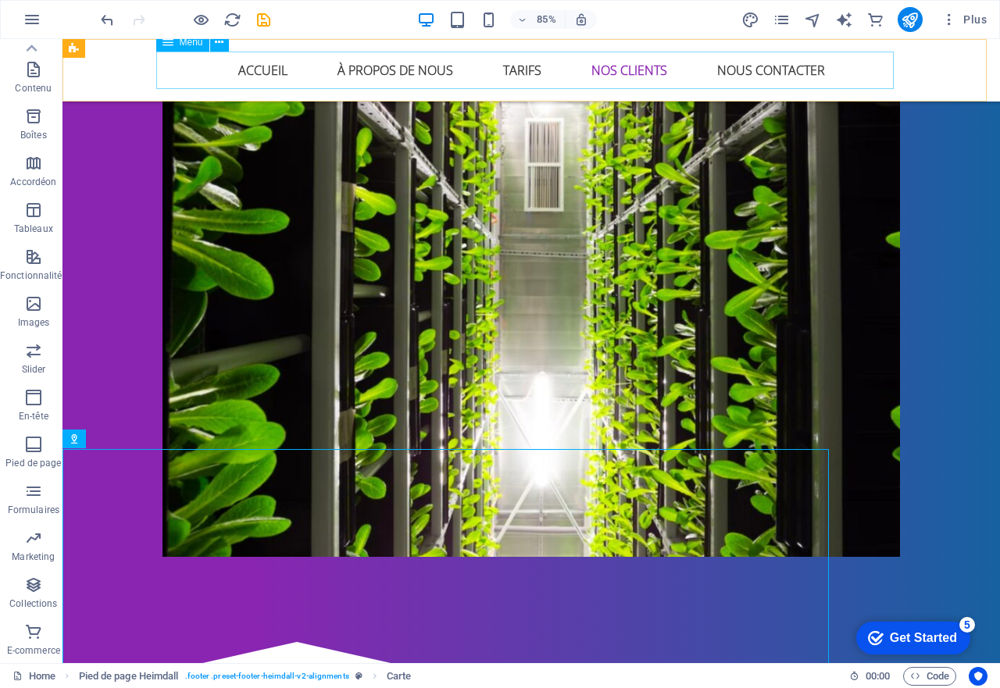
scroll to position [2298, 0]
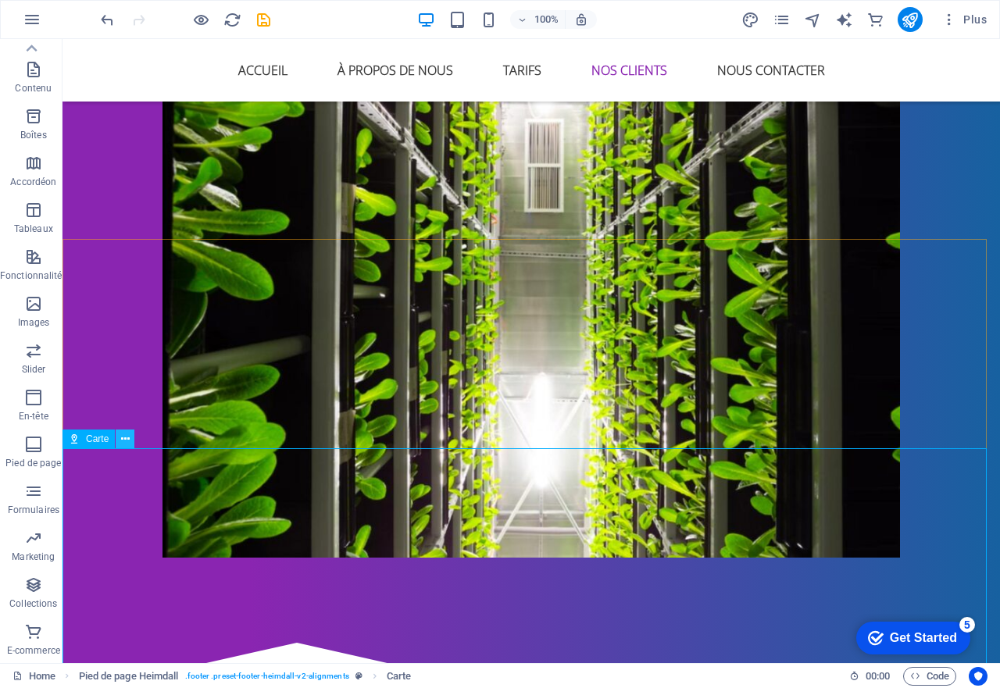
click at [134, 439] on button at bounding box center [125, 438] width 19 height 19
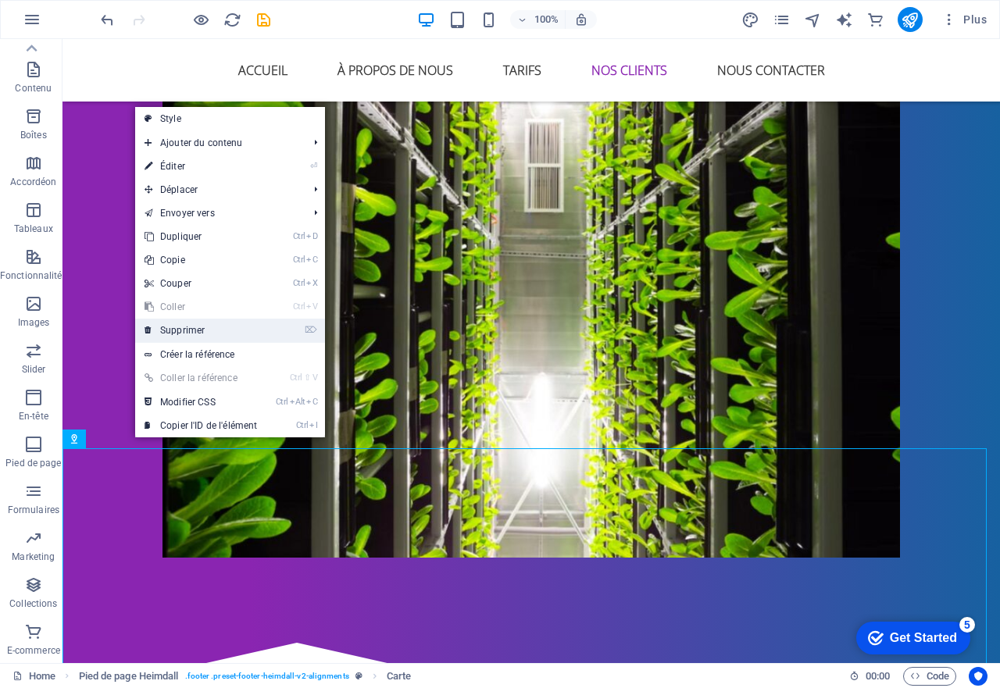
click at [230, 332] on link "⌦ Supprimer" at bounding box center [200, 330] width 131 height 23
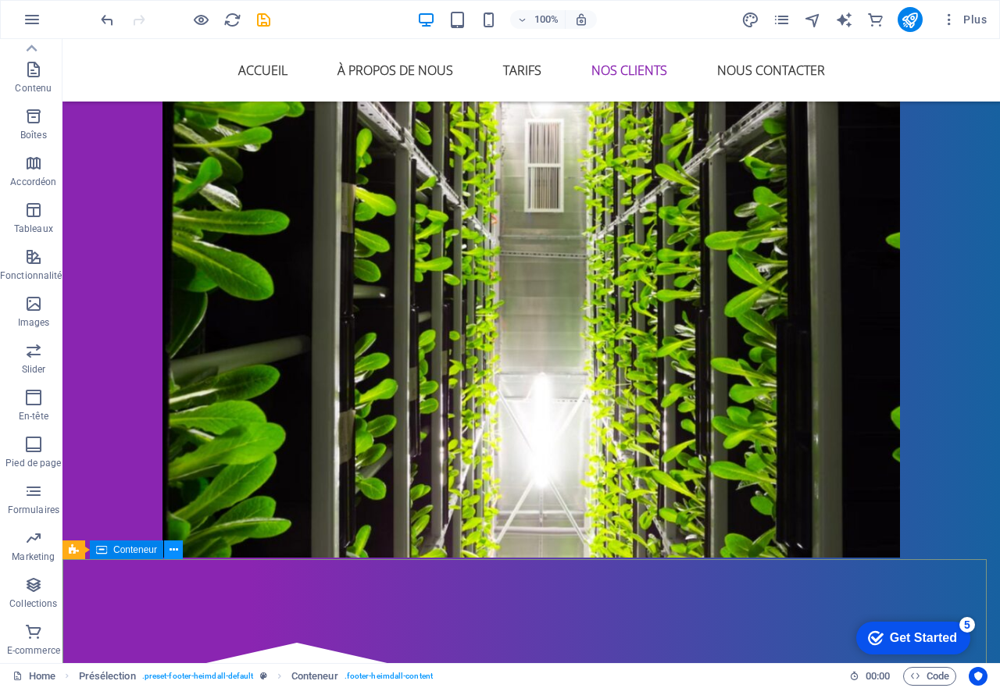
click at [171, 546] on icon at bounding box center [173, 550] width 9 height 16
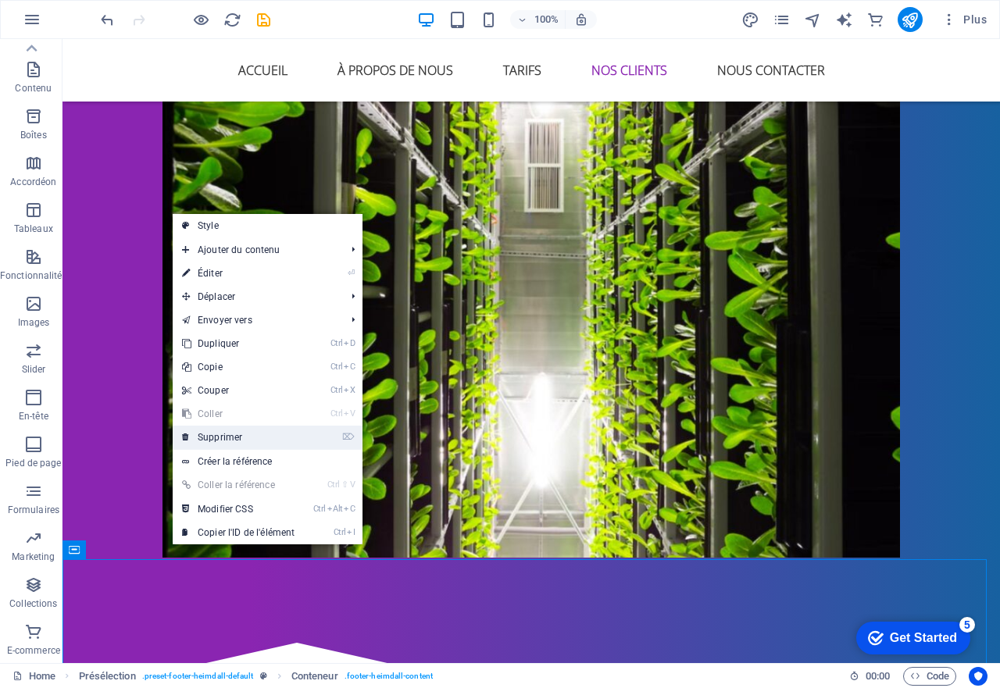
click at [259, 439] on link "⌦ Supprimer" at bounding box center [238, 437] width 131 height 23
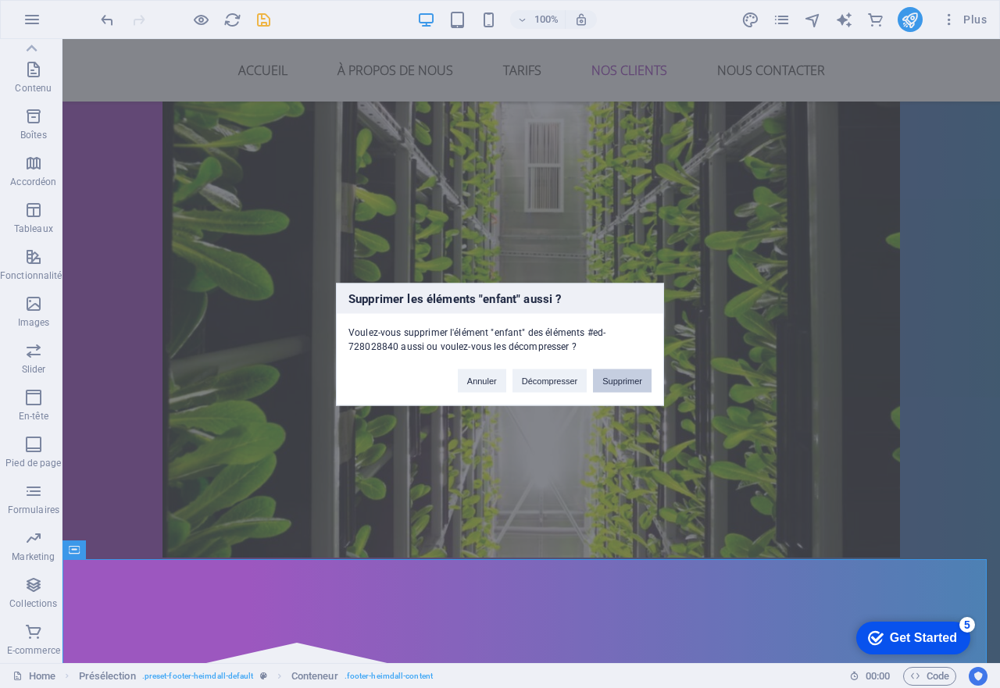
click at [621, 385] on button "Supprimer" at bounding box center [622, 380] width 59 height 23
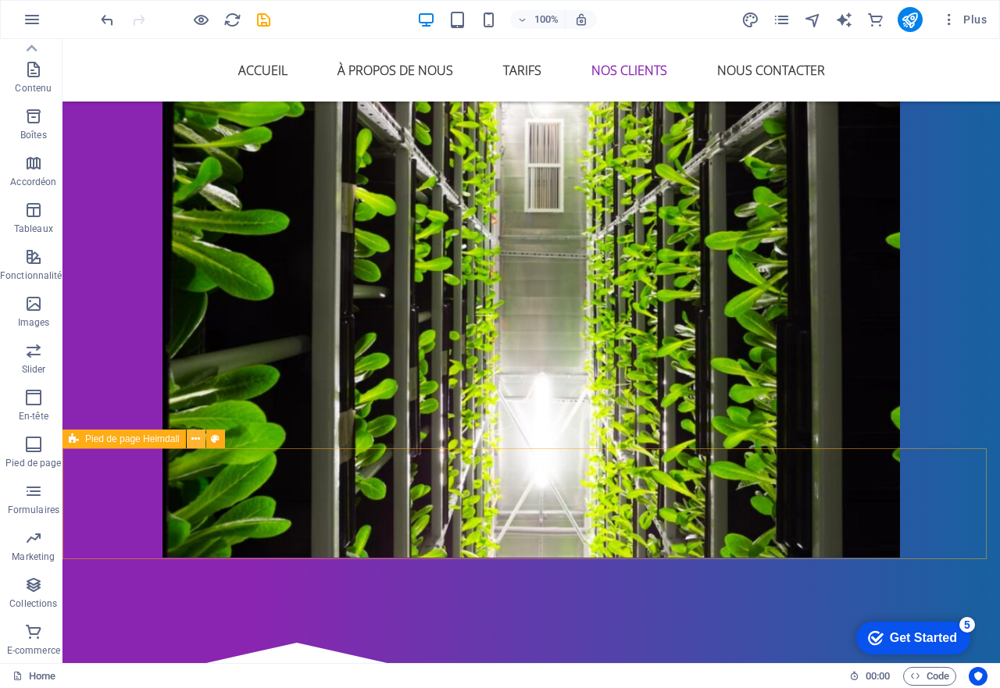
click at [201, 440] on button at bounding box center [196, 438] width 19 height 19
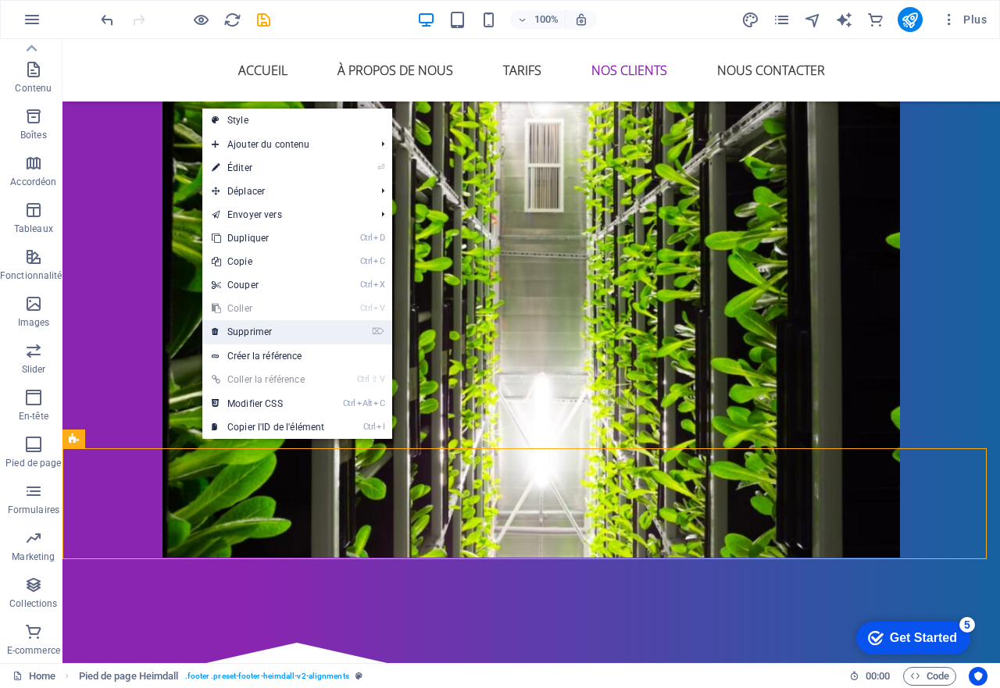
click at [251, 326] on link "⌦ Supprimer" at bounding box center [267, 331] width 131 height 23
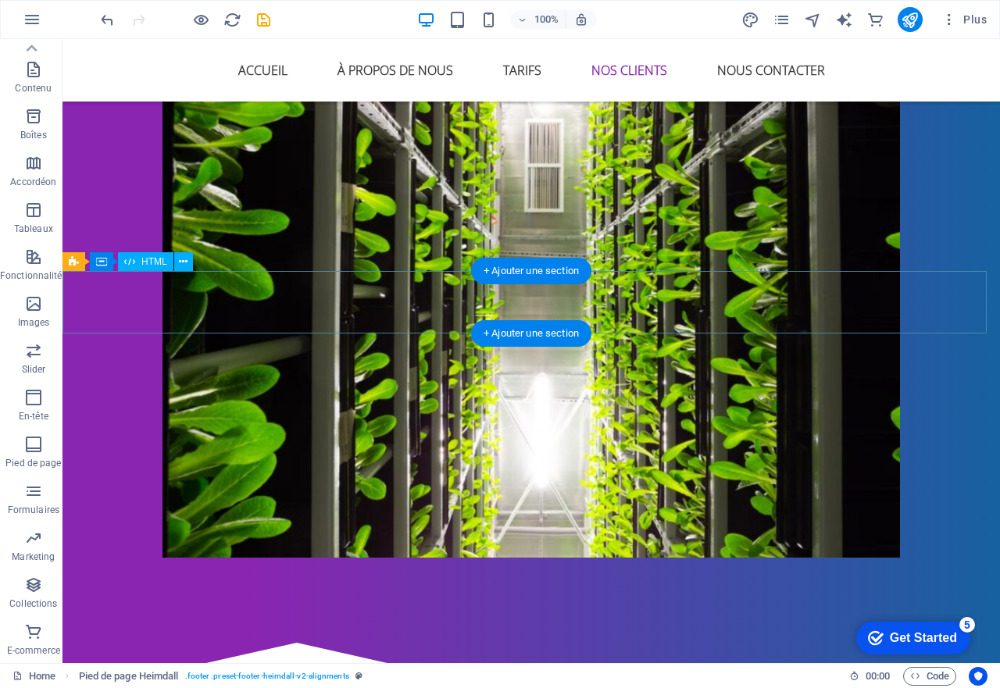
scroll to position [2204, 0]
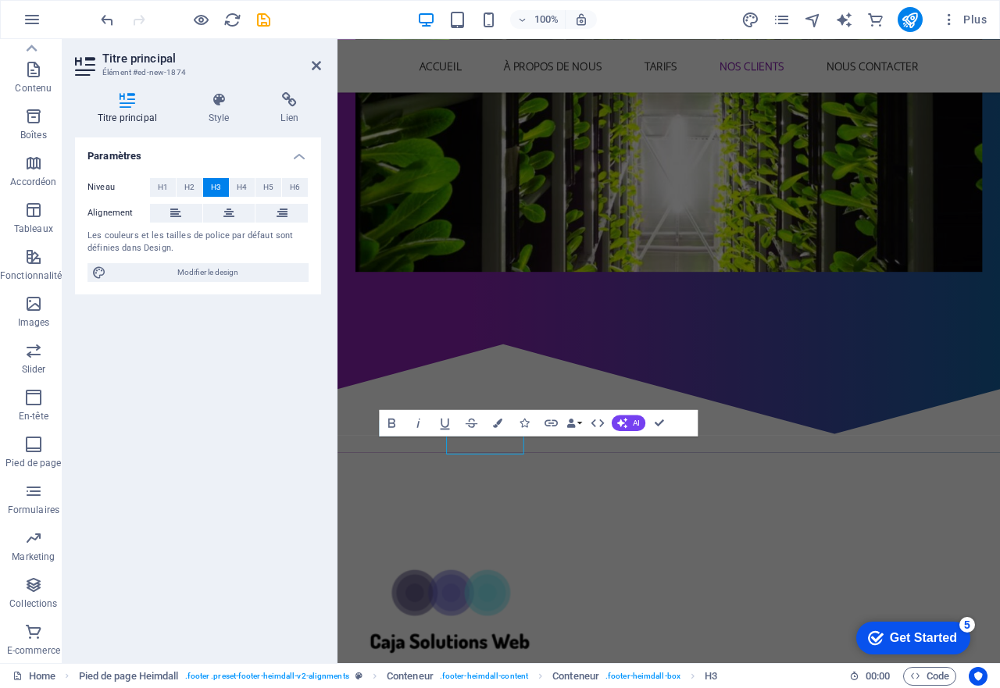
scroll to position [2094, 0]
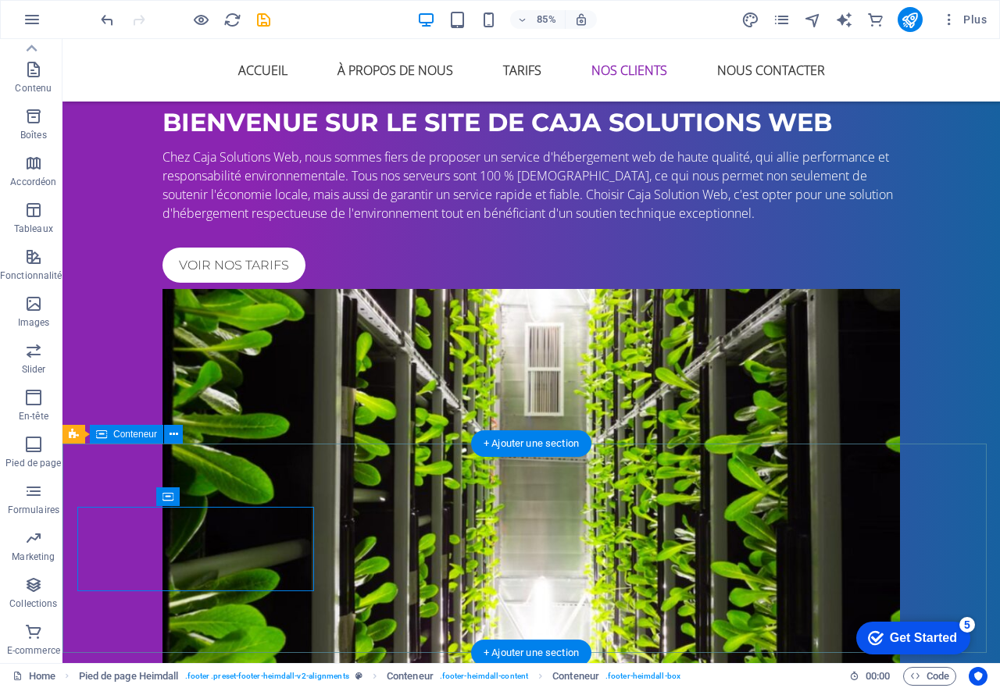
scroll to position [2094, 0]
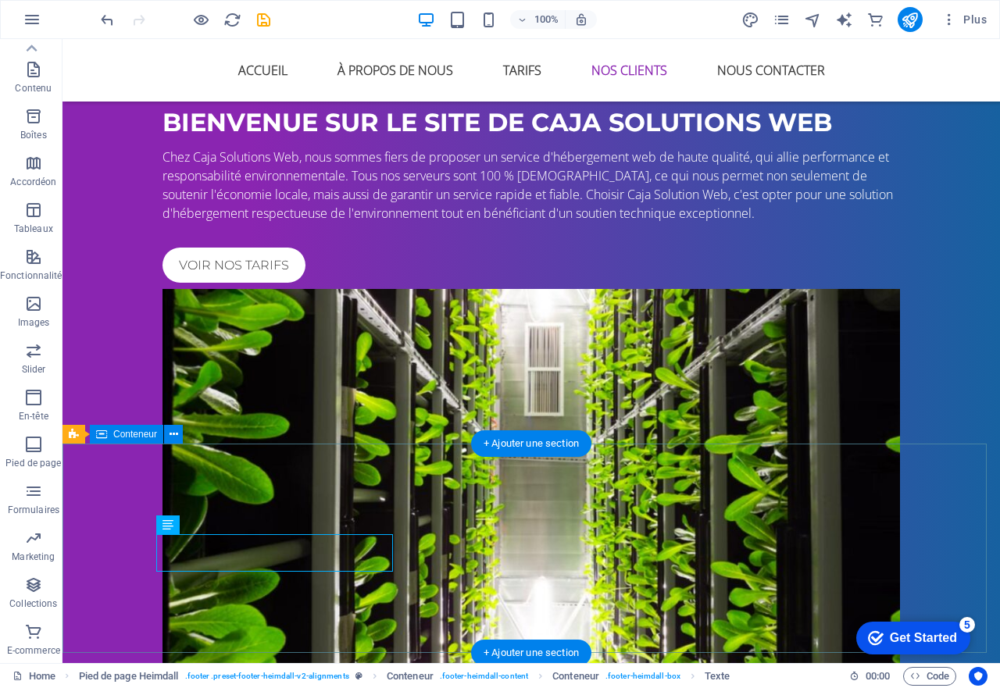
scroll to position [2094, 0]
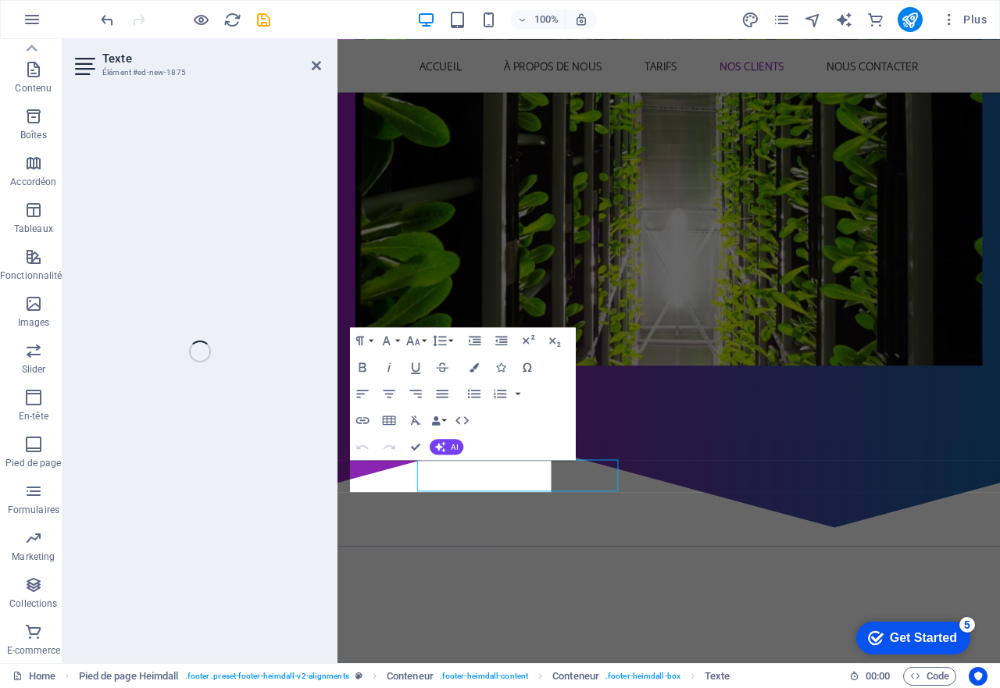
scroll to position [2094, 0]
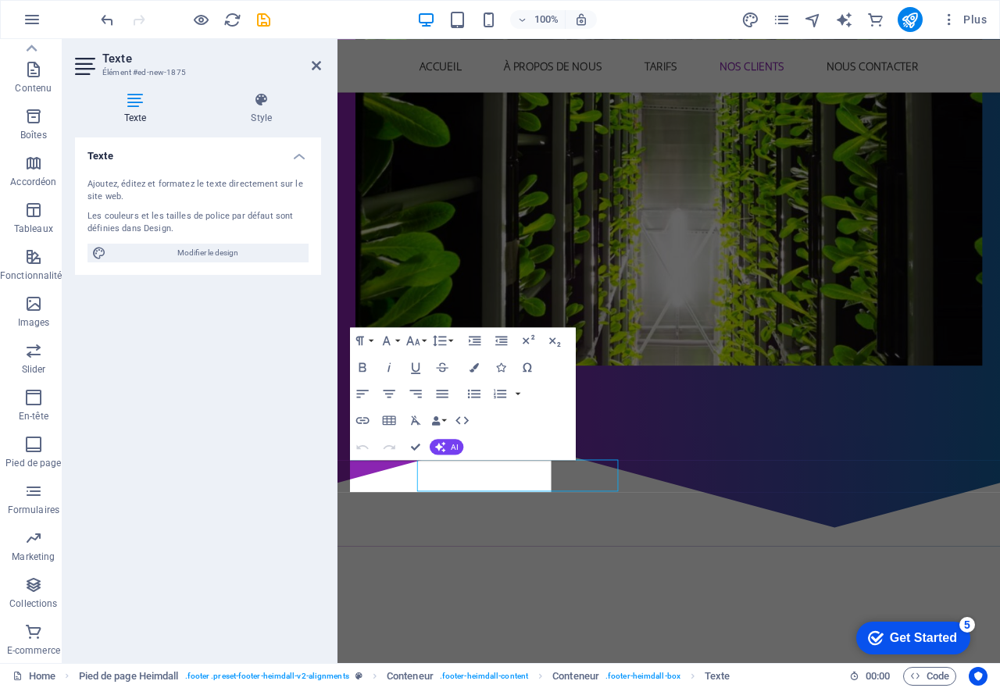
scroll to position [2094, 0]
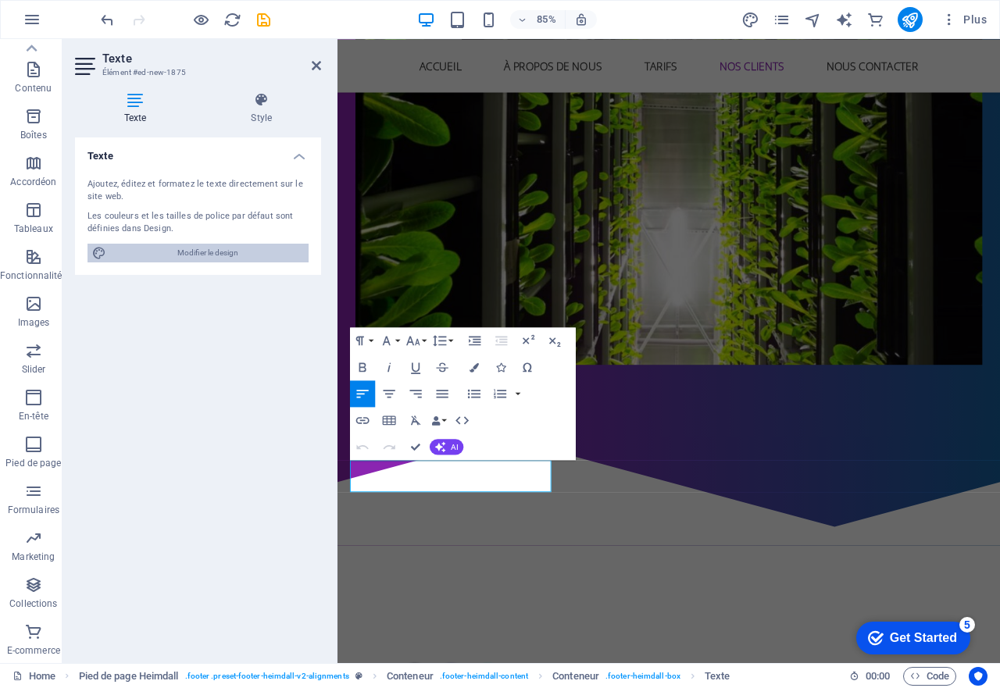
click at [251, 250] on span "Modifier le design" at bounding box center [207, 253] width 193 height 19
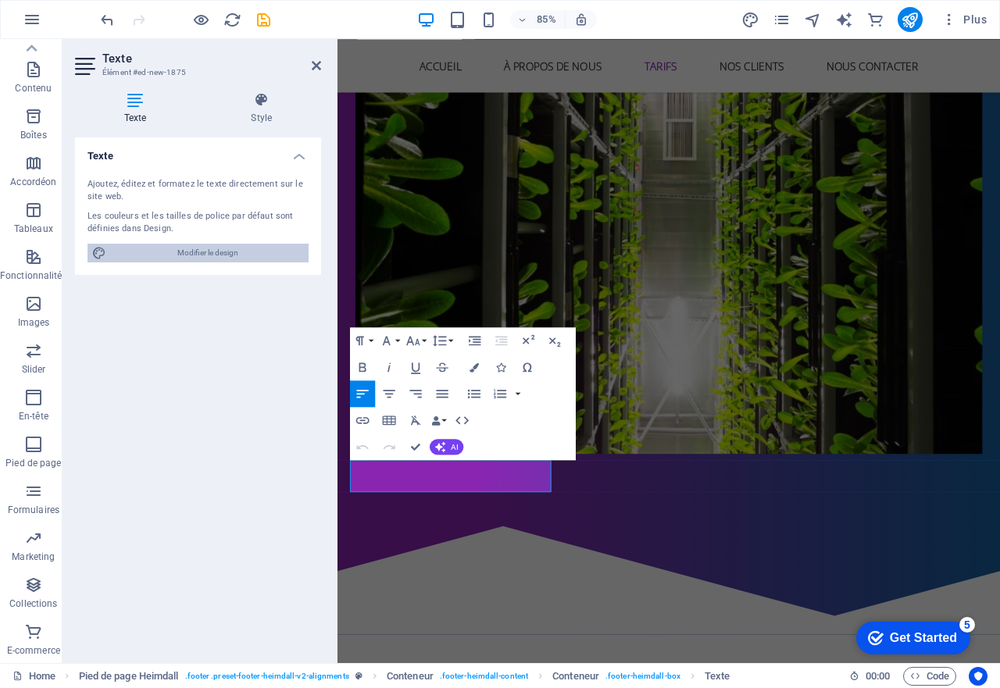
select select "px"
select select "400"
select select "px"
select select "rem"
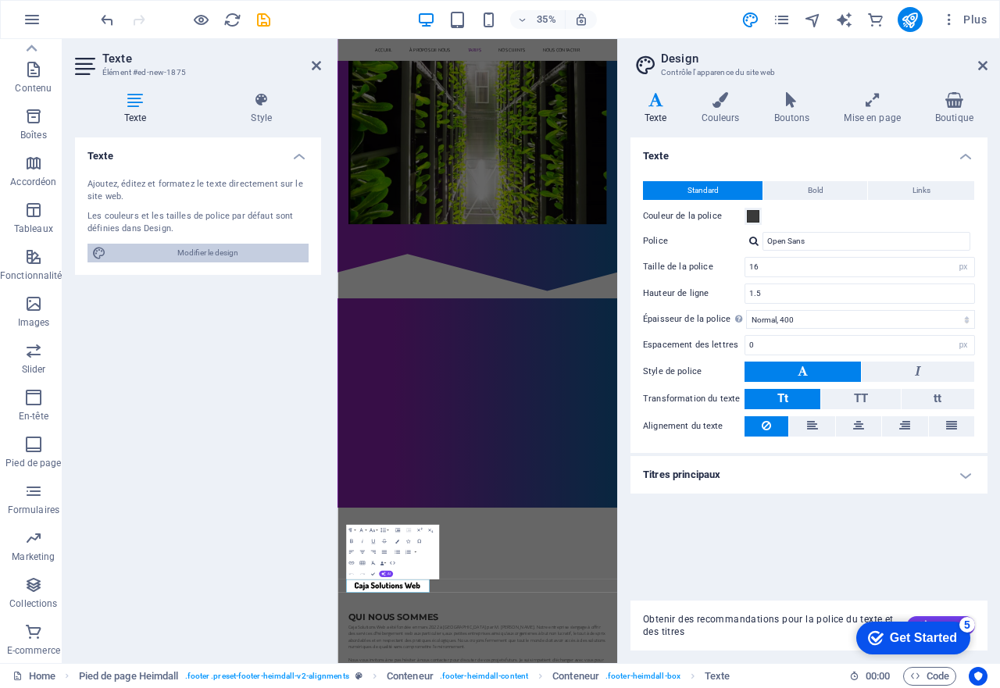
click at [988, 67] on aside "Design Contrôle l'apparence du site web Variantes Texte Couleurs Boutons Mise e…" at bounding box center [808, 351] width 383 height 624
click at [779, 102] on icon at bounding box center [792, 100] width 64 height 16
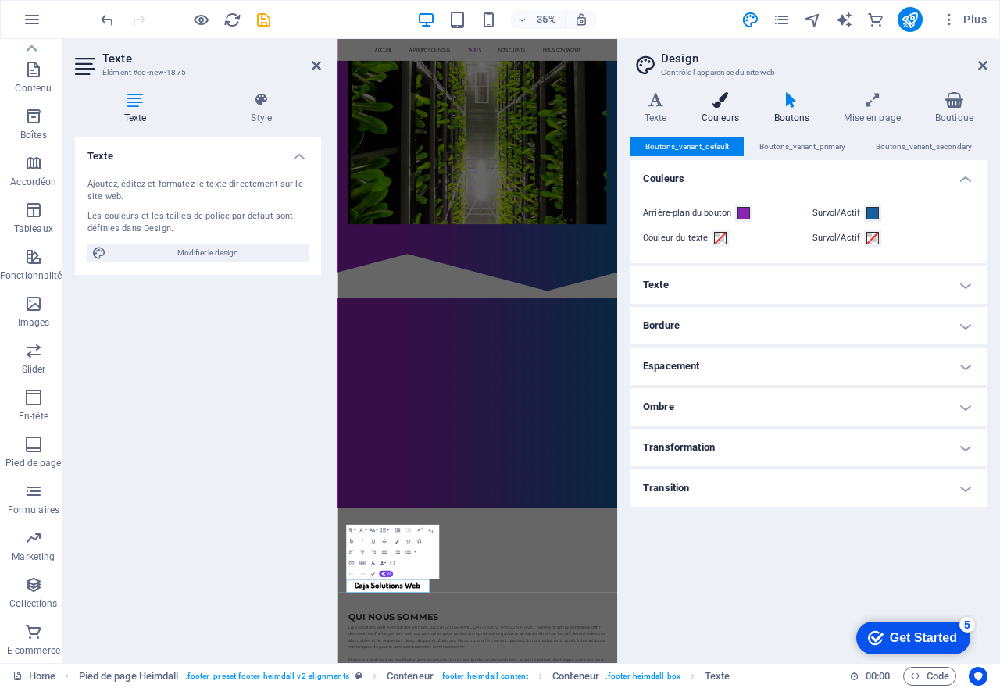
click at [708, 106] on icon at bounding box center [720, 100] width 66 height 16
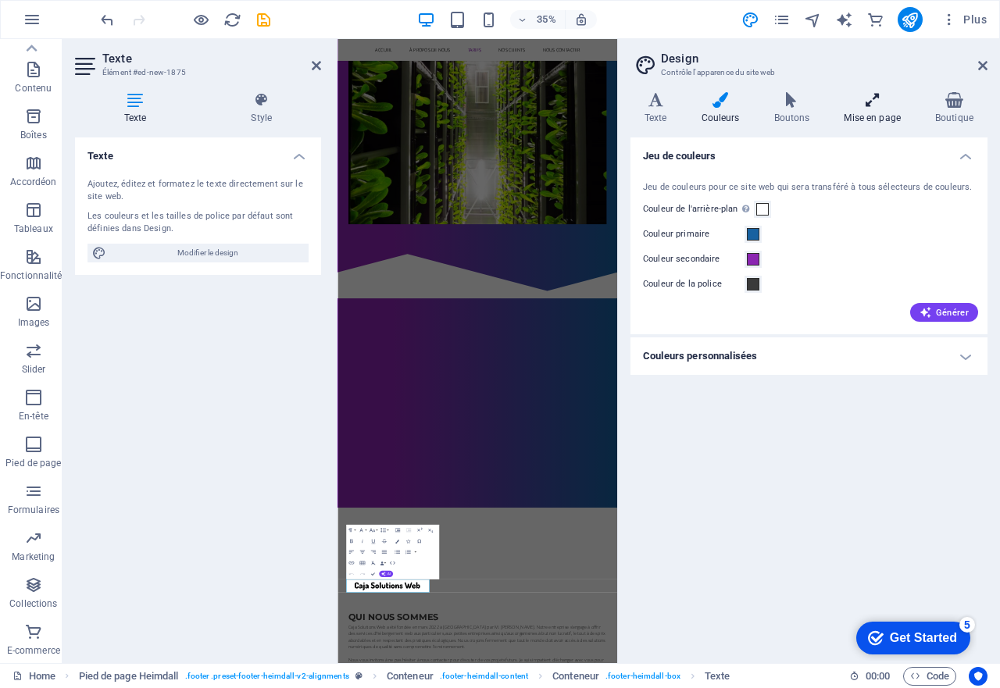
click at [878, 101] on icon at bounding box center [871, 100] width 85 height 16
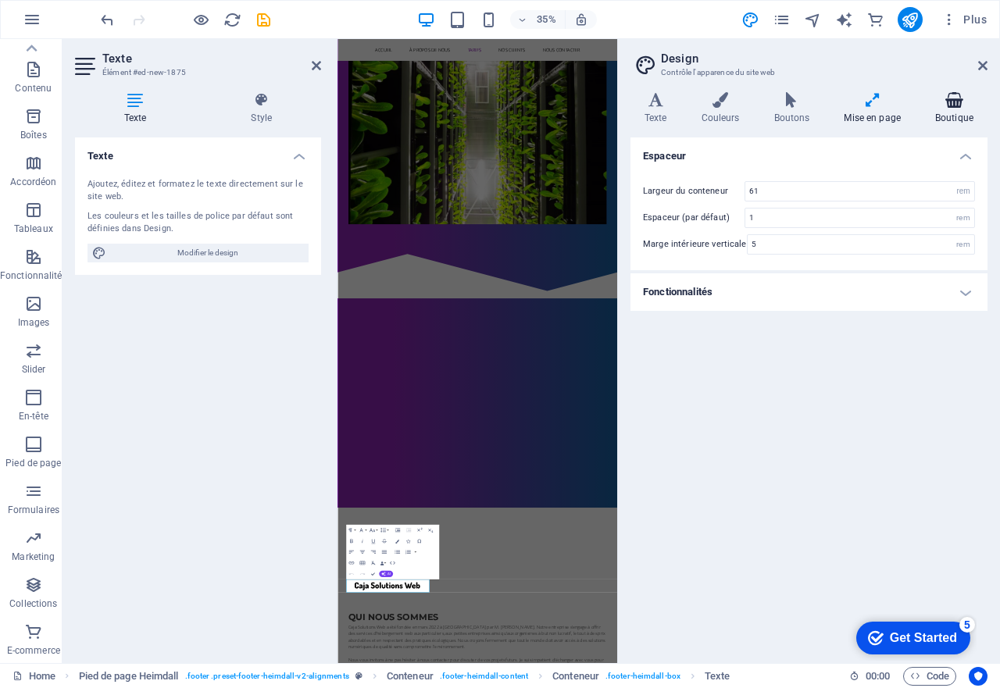
click at [936, 93] on icon at bounding box center [954, 100] width 66 height 16
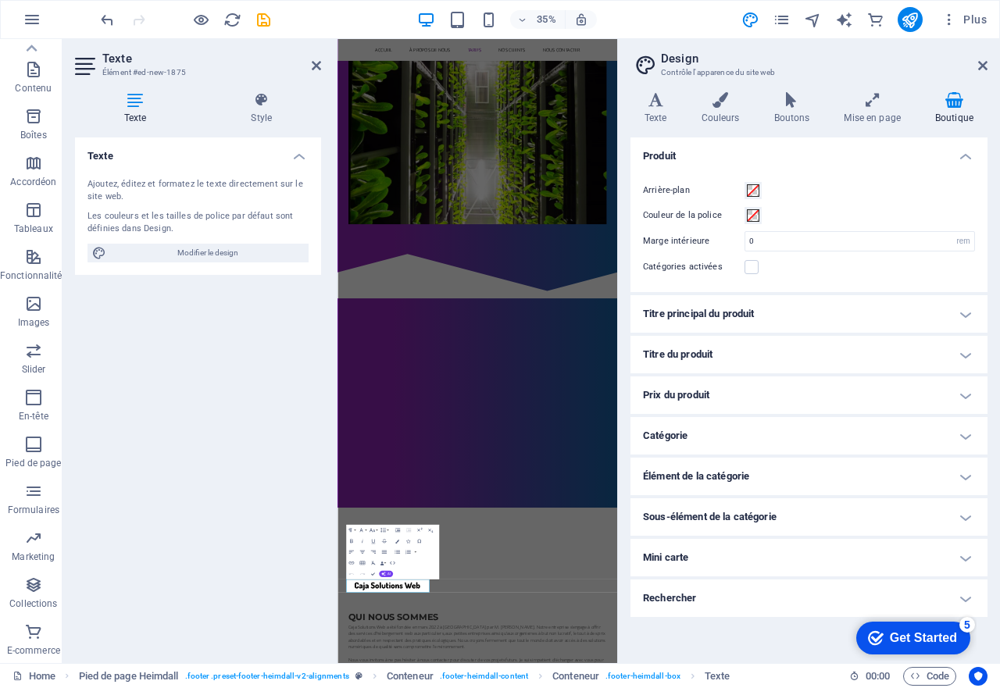
click at [989, 59] on aside "Design Contrôle l'apparence du site web Variantes Texte Couleurs Boutons Mise e…" at bounding box center [808, 351] width 383 height 624
click at [984, 61] on icon at bounding box center [982, 65] width 9 height 12
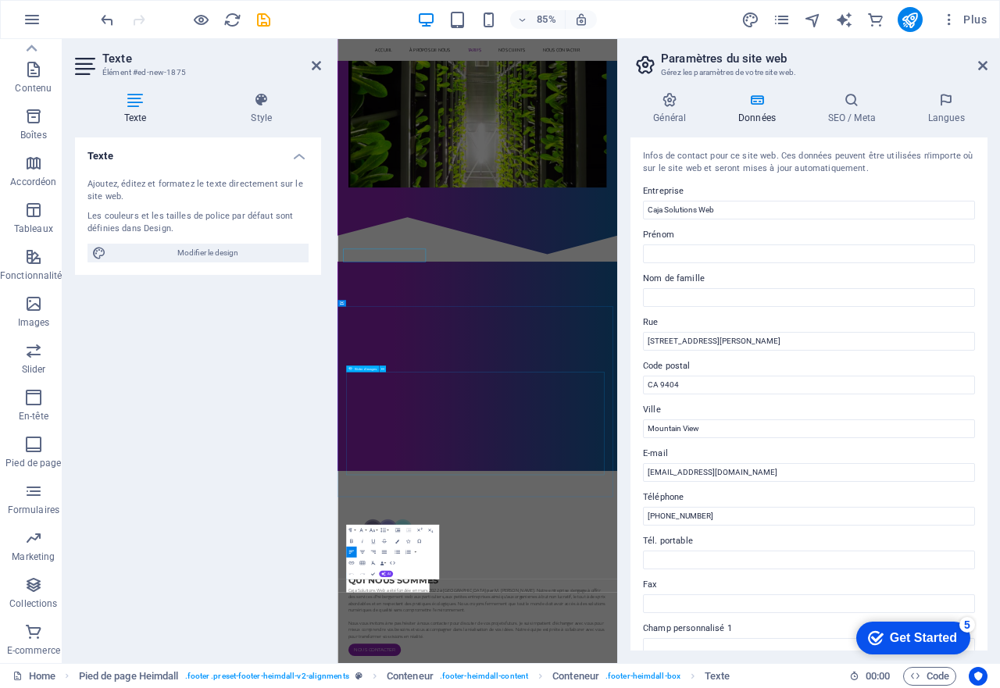
scroll to position [1990, 0]
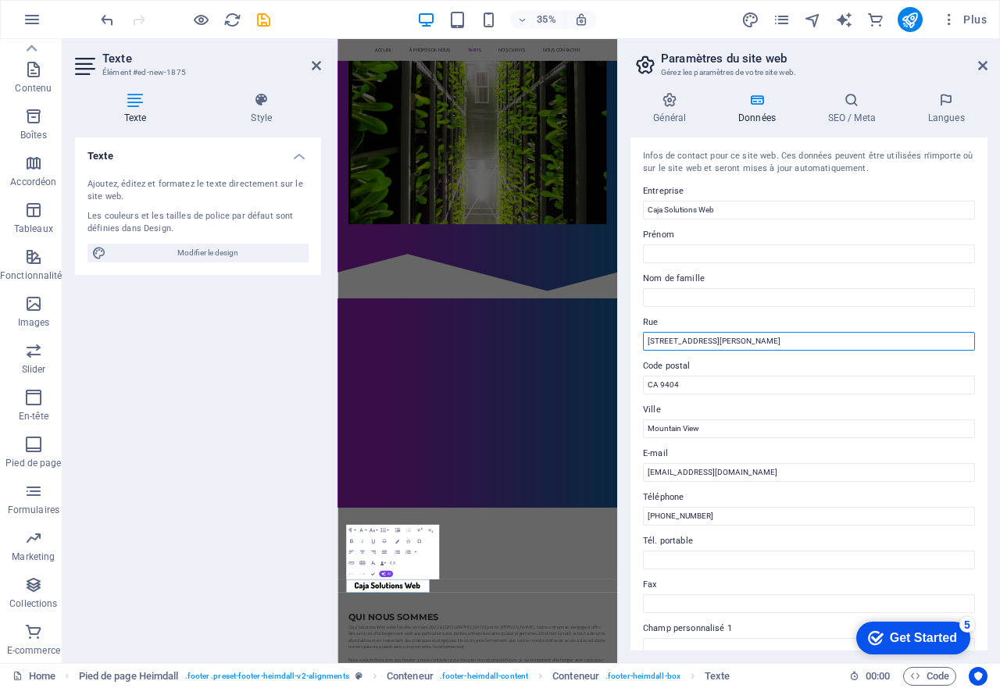
drag, startPoint x: 773, startPoint y: 334, endPoint x: 629, endPoint y: 330, distance: 143.7
click at [631, 330] on div "Infos de contact pour ce site web. Ces données peuvent être utilisées n'importe…" at bounding box center [808, 393] width 357 height 513
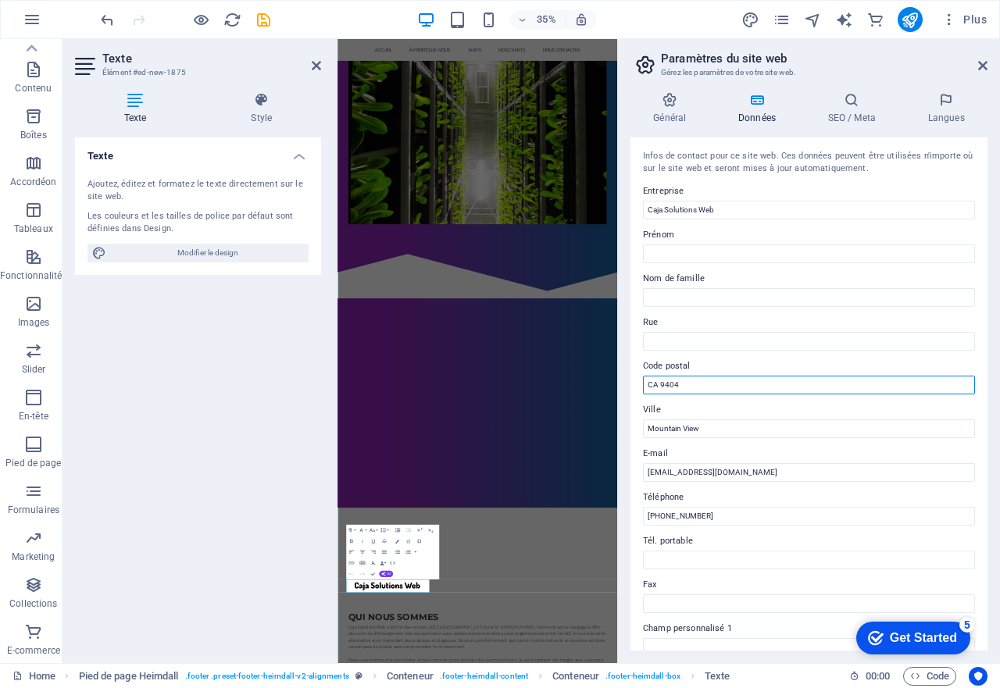
drag, startPoint x: 1058, startPoint y: 422, endPoint x: 997, endPoint y: 1034, distance: 614.4
drag, startPoint x: 689, startPoint y: 384, endPoint x: 625, endPoint y: 385, distance: 64.0
click at [625, 385] on div "Général Données SEO / Meta Langues Nom du site web Caja Solutions Web Logo Glis…" at bounding box center [809, 371] width 382 height 583
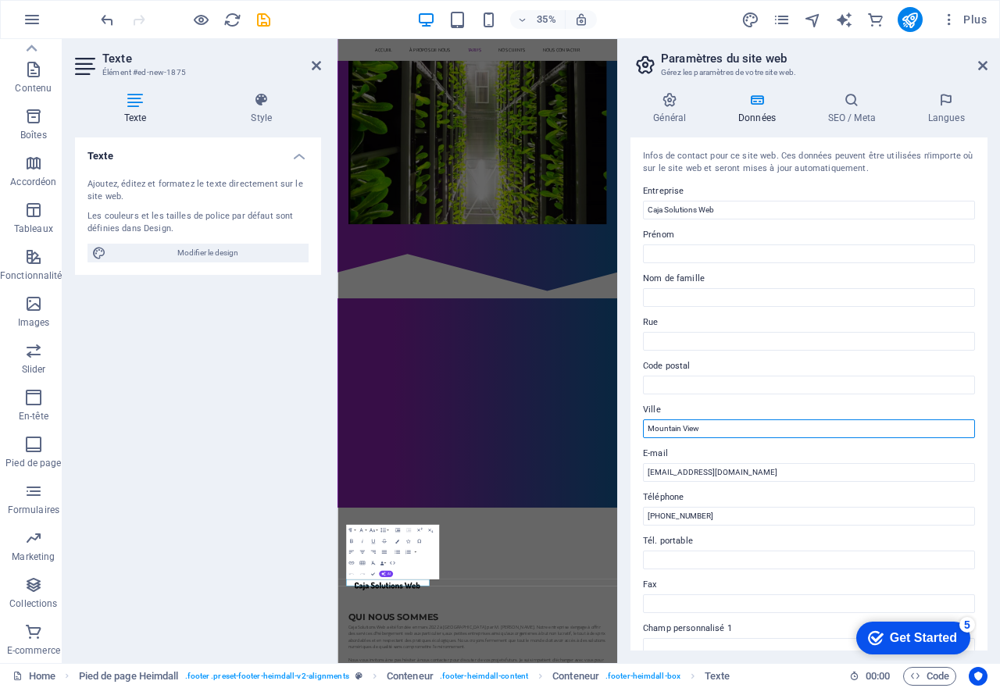
drag, startPoint x: 732, startPoint y: 430, endPoint x: 643, endPoint y: 432, distance: 89.8
click at [643, 432] on input "Mountain View" at bounding box center [809, 428] width 332 height 19
click at [985, 65] on icon at bounding box center [982, 65] width 9 height 12
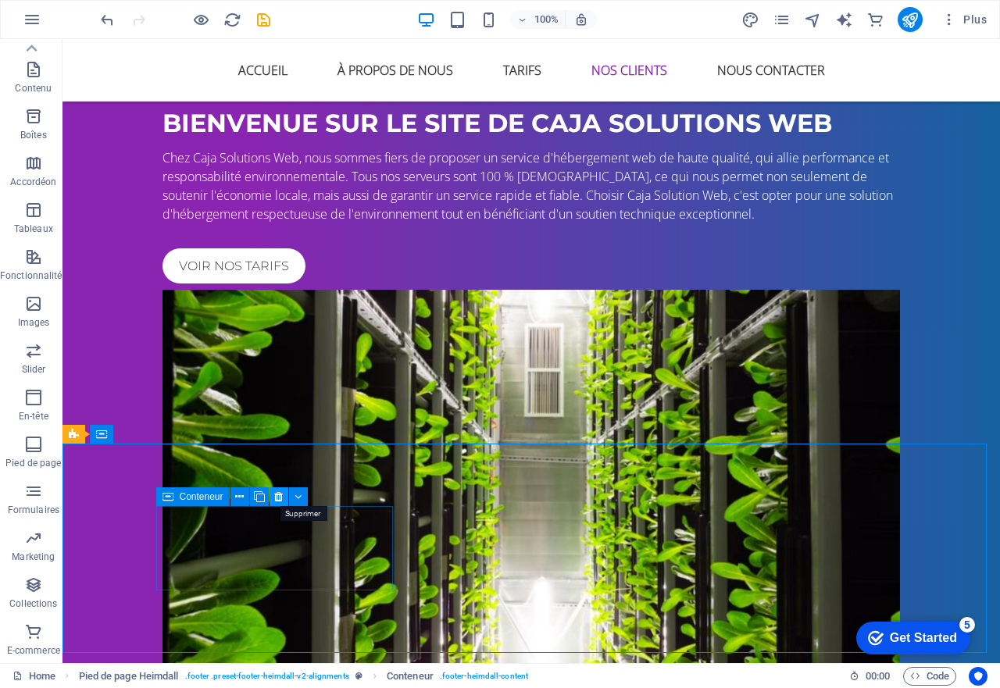
click at [277, 498] on icon at bounding box center [278, 497] width 9 height 16
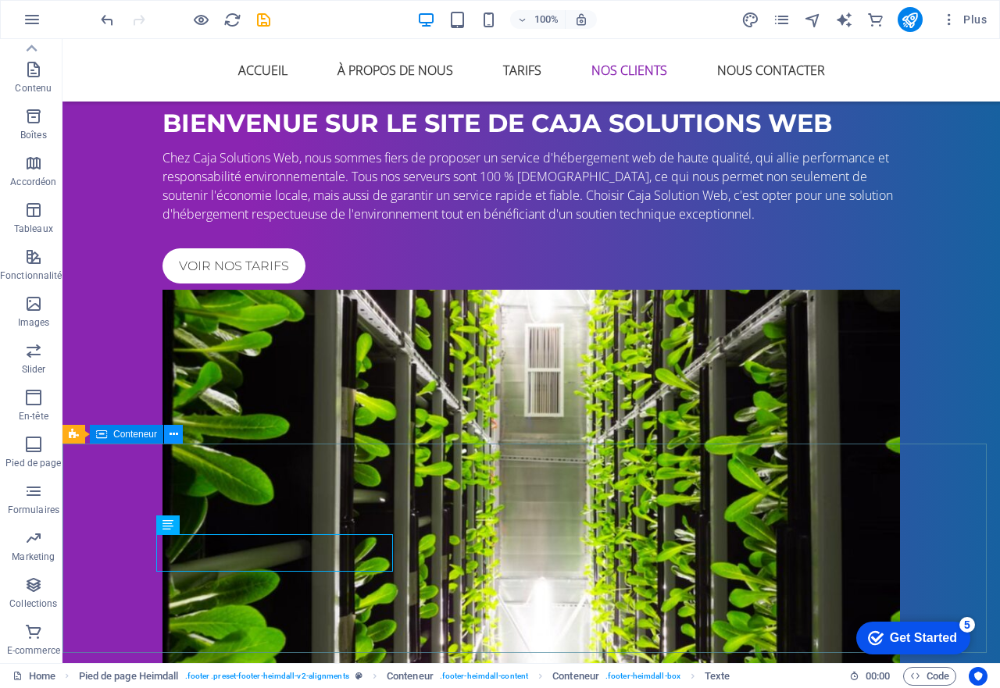
click at [173, 432] on icon at bounding box center [173, 434] width 9 height 16
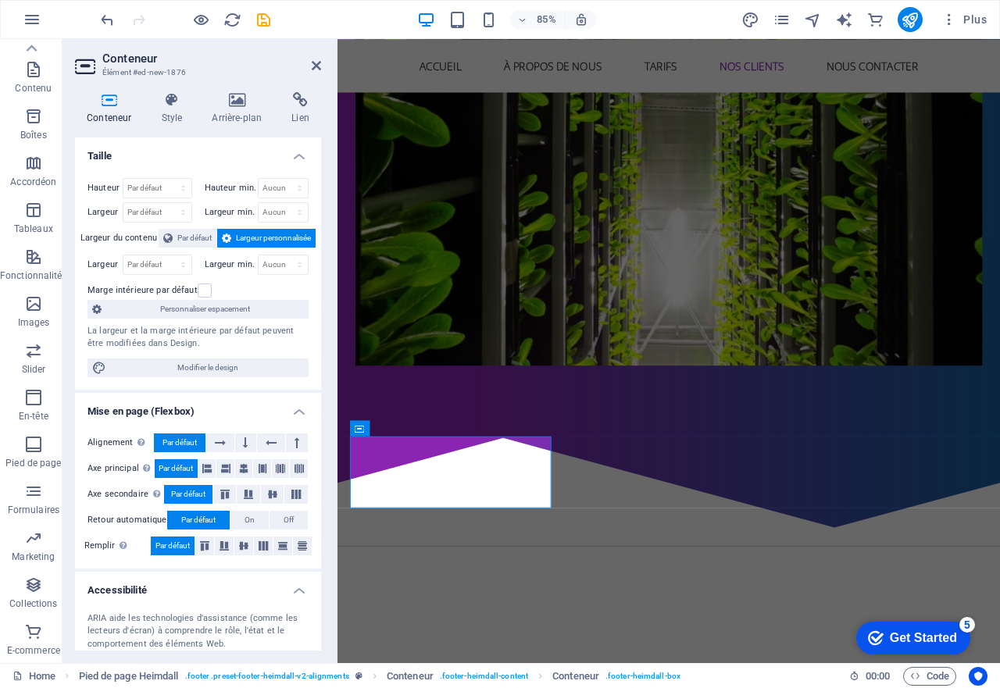
scroll to position [2094, 0]
click at [317, 68] on icon at bounding box center [316, 65] width 9 height 12
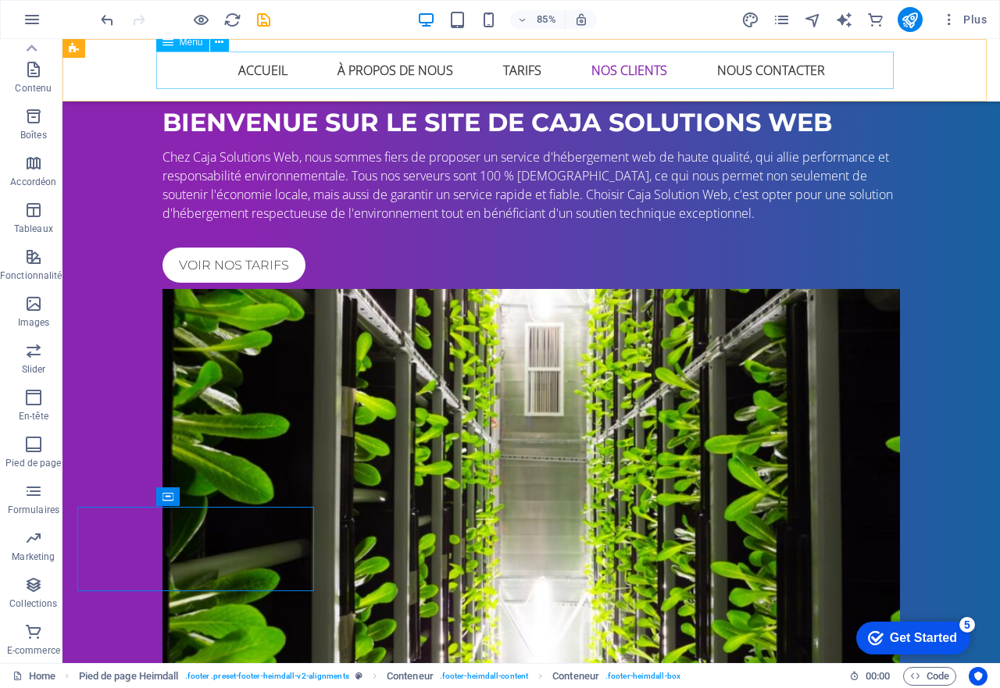
scroll to position [2094, 0]
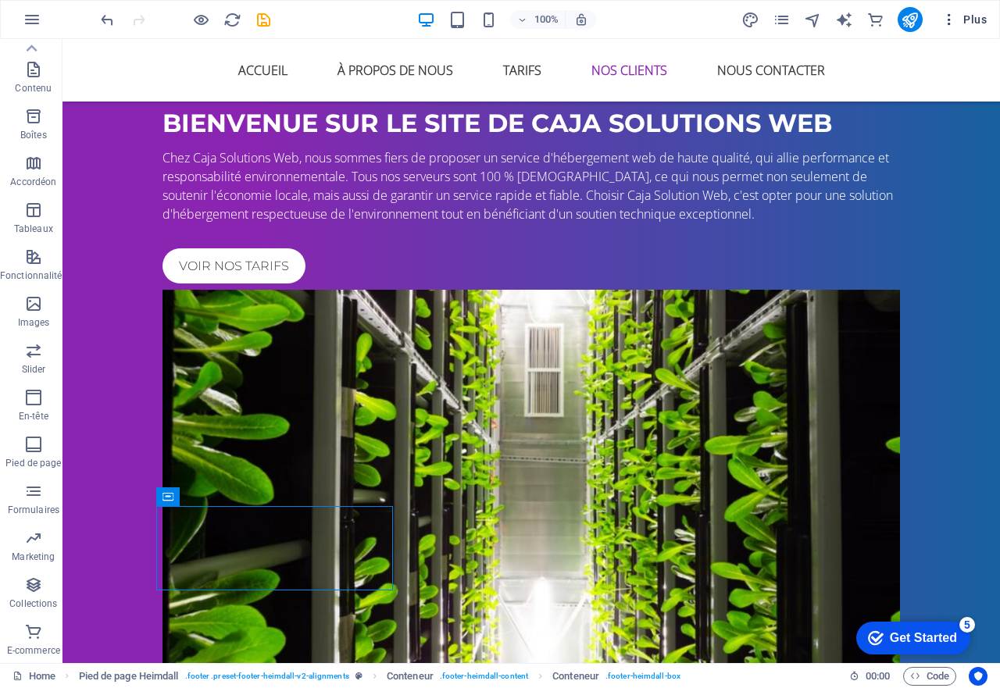
click at [953, 16] on icon "button" at bounding box center [949, 20] width 16 height 16
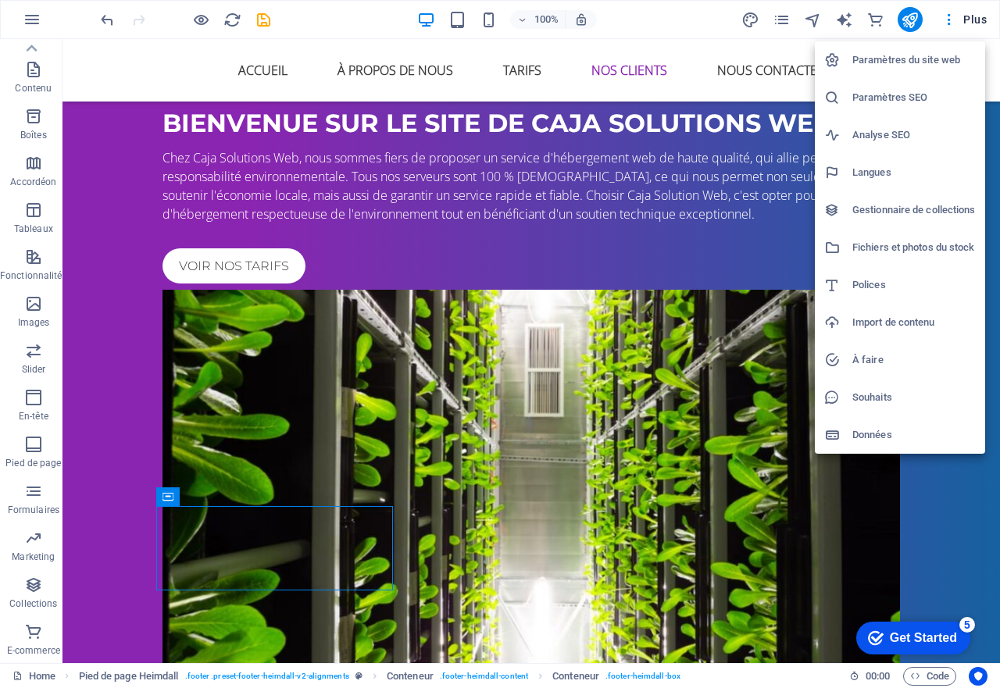
click at [198, 565] on div at bounding box center [500, 344] width 1000 height 688
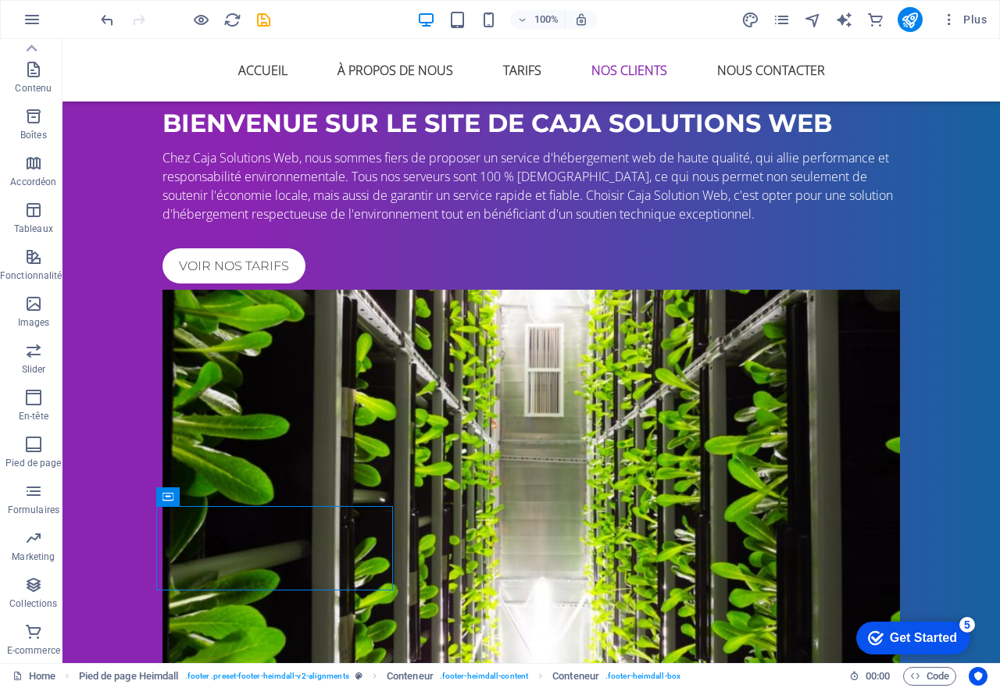
click at [198, 565] on div "Paramètres du site web Paramètres SEO Analyse SEO Langues Gestionnaire de colle…" at bounding box center [500, 348] width 1000 height 679
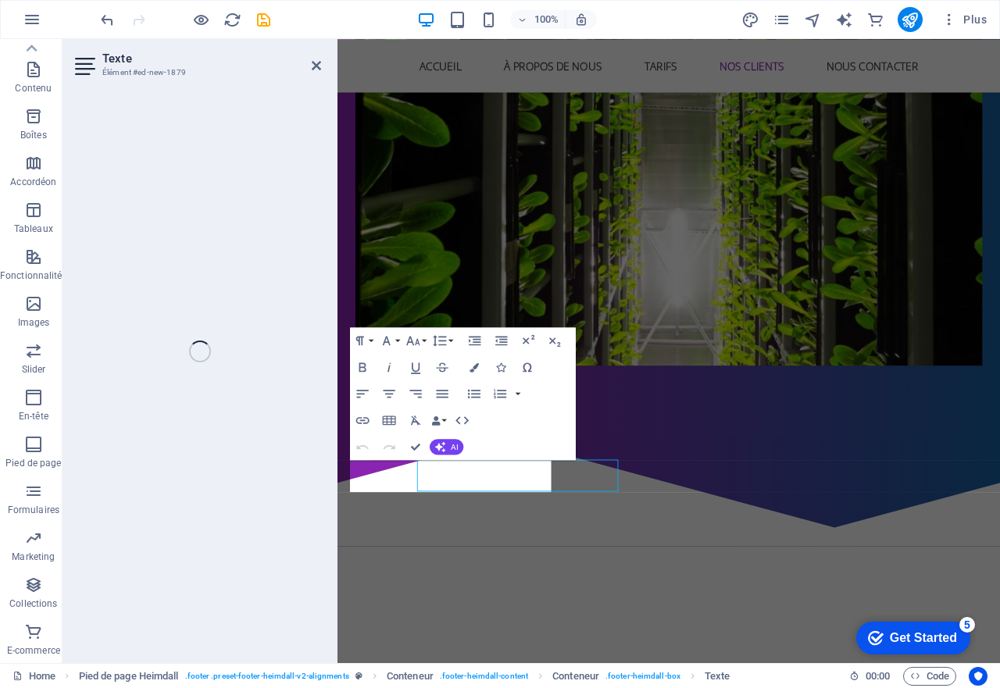
scroll to position [2094, 0]
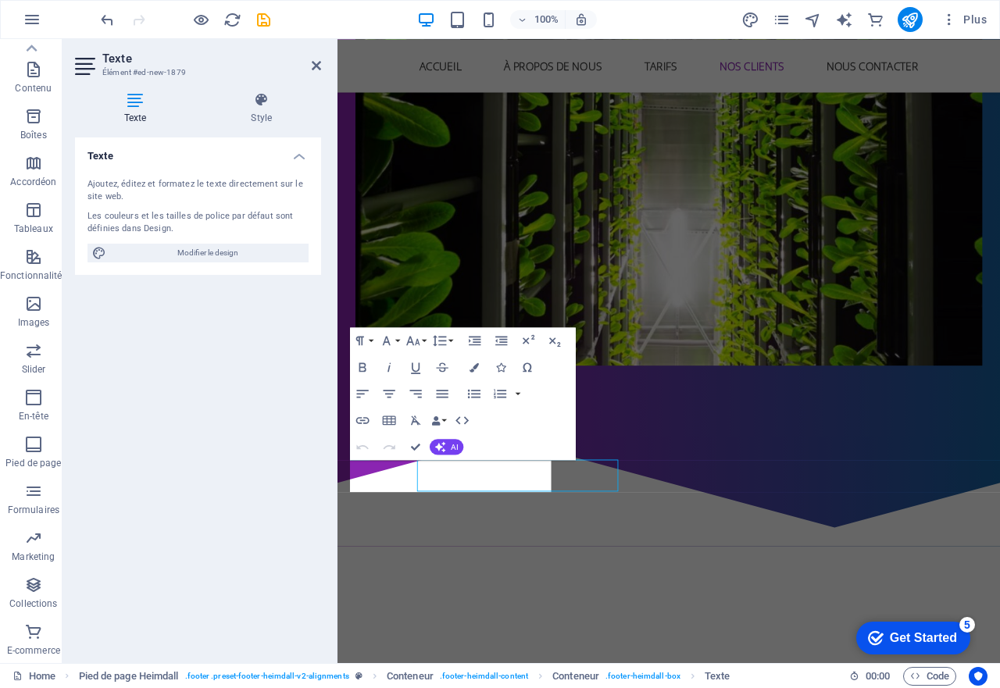
scroll to position [2094, 0]
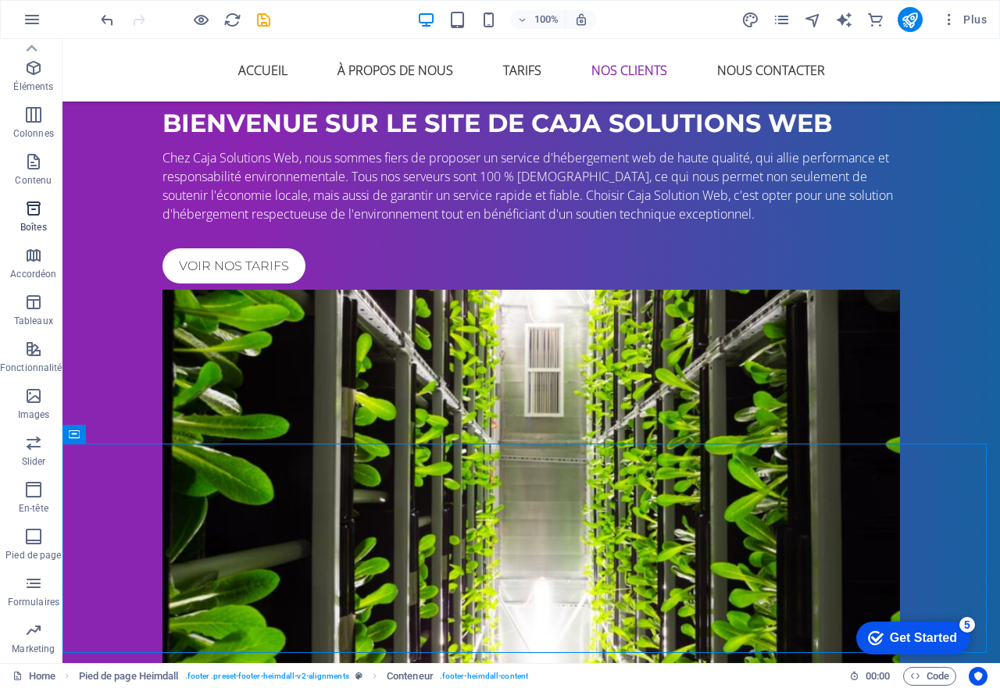
scroll to position [0, 0]
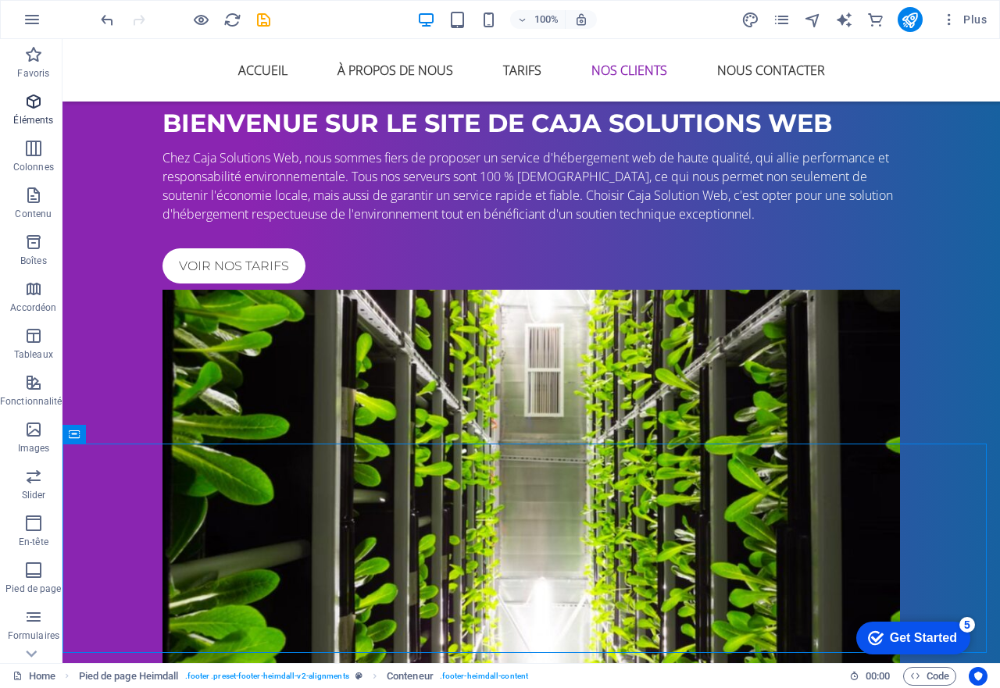
click at [34, 94] on icon "button" at bounding box center [33, 101] width 19 height 19
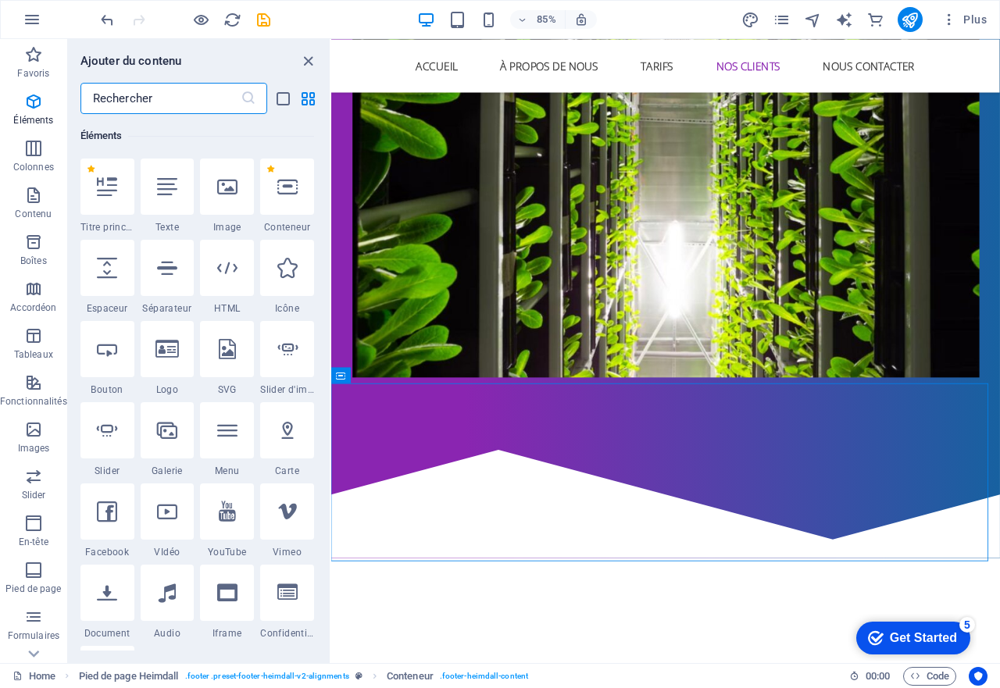
scroll to position [166, 0]
click at [145, 100] on input "text" at bounding box center [160, 98] width 160 height 31
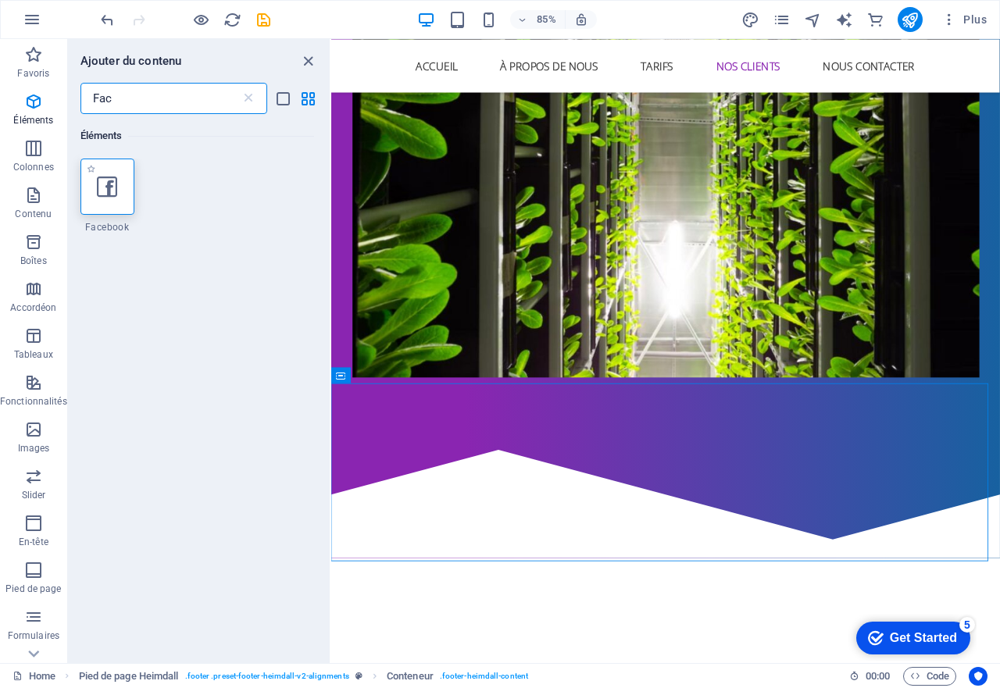
type input "Fac"
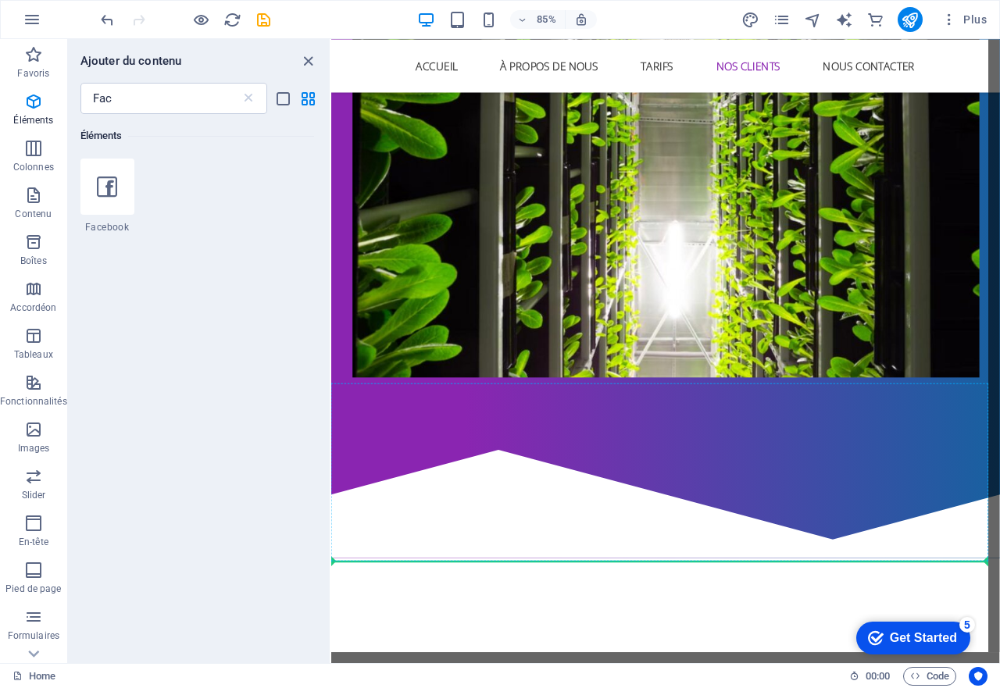
select select "%"
select select "px"
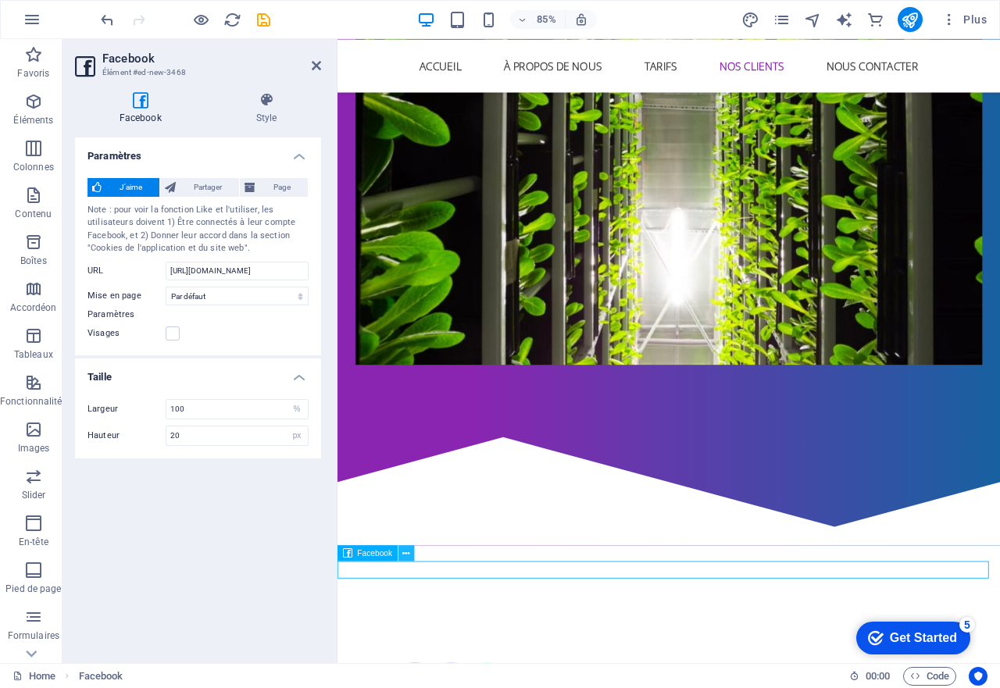
click at [409, 553] on icon at bounding box center [405, 553] width 7 height 14
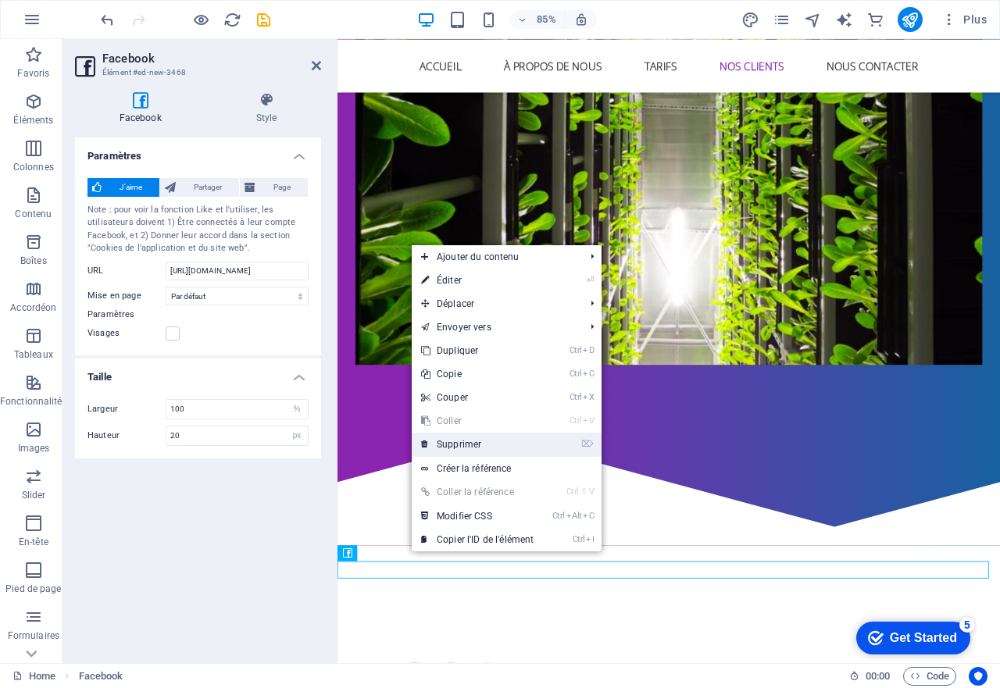
click at [471, 444] on link "⌦ Supprimer" at bounding box center [477, 444] width 131 height 23
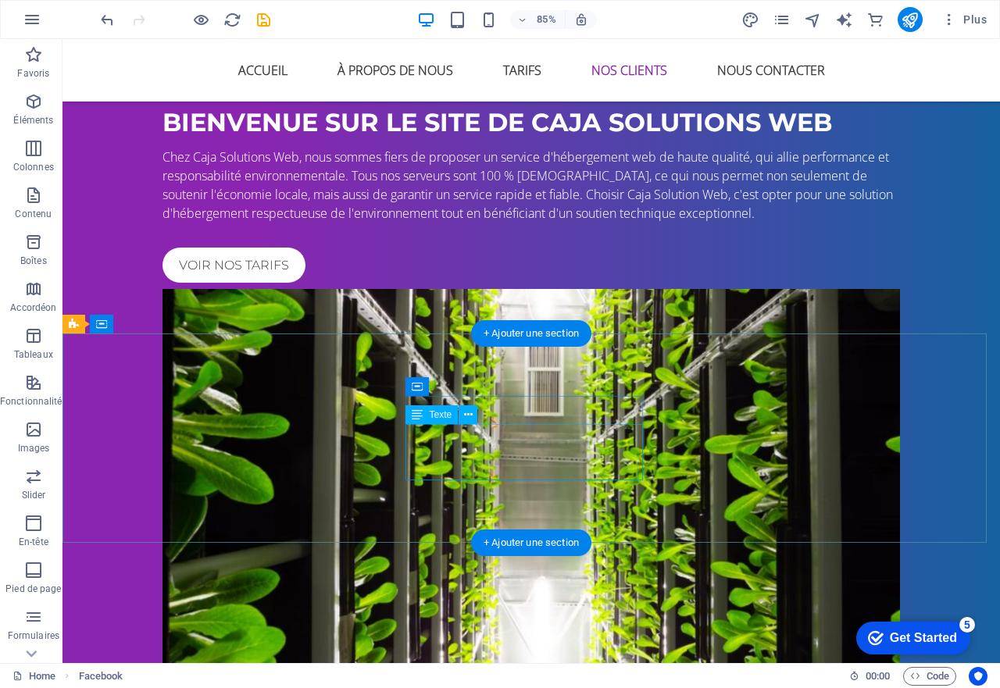
scroll to position [2204, 0]
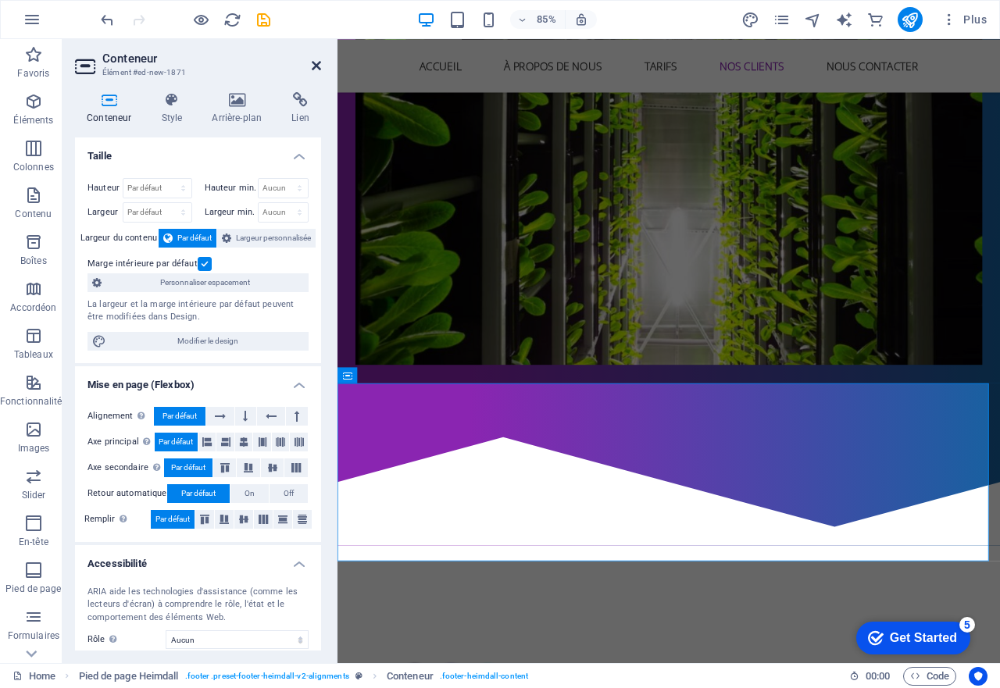
click at [312, 67] on icon at bounding box center [316, 65] width 9 height 12
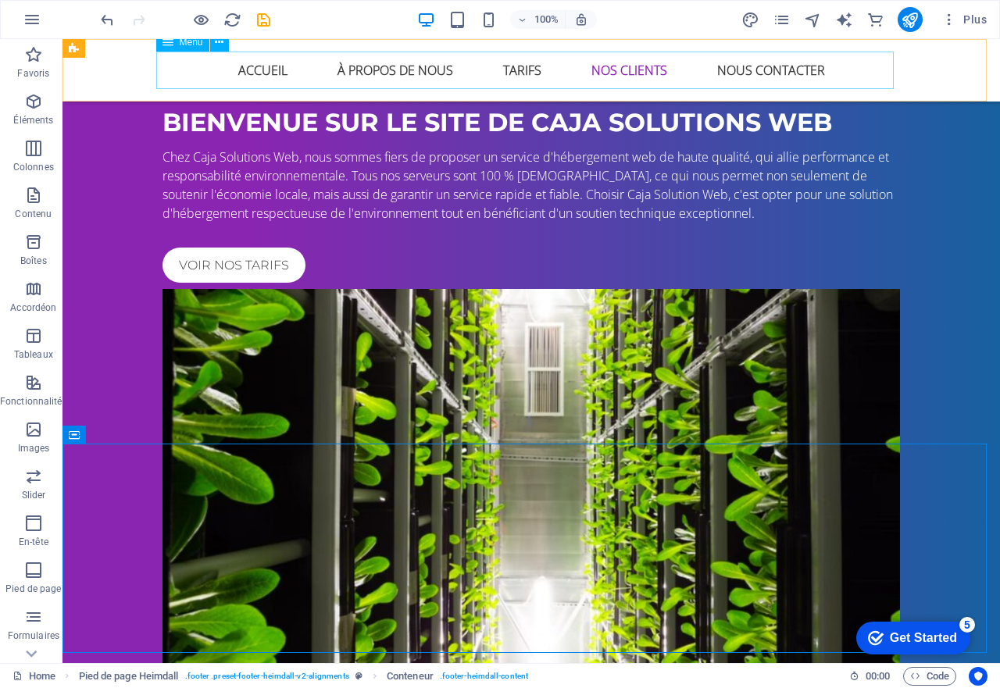
scroll to position [2094, 0]
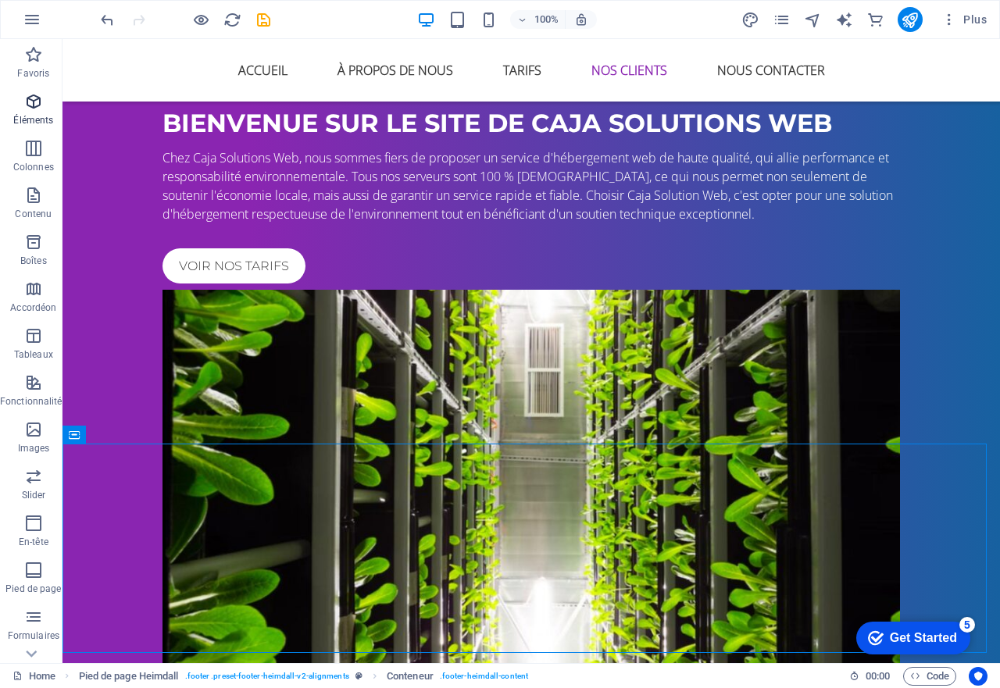
click at [22, 98] on span "Éléments" at bounding box center [33, 110] width 67 height 37
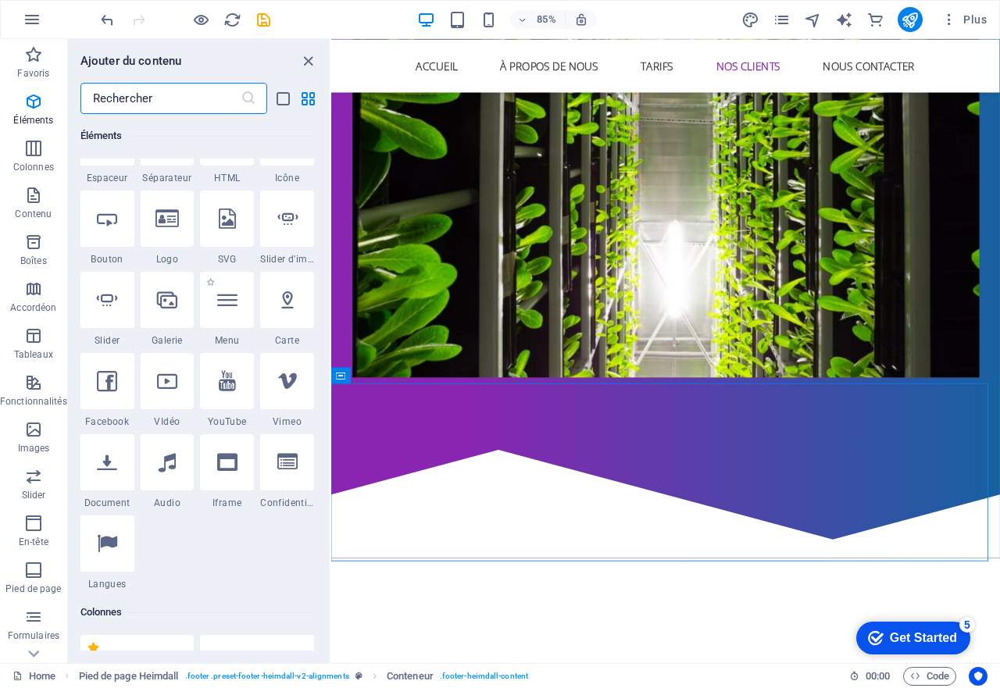
scroll to position [401, 0]
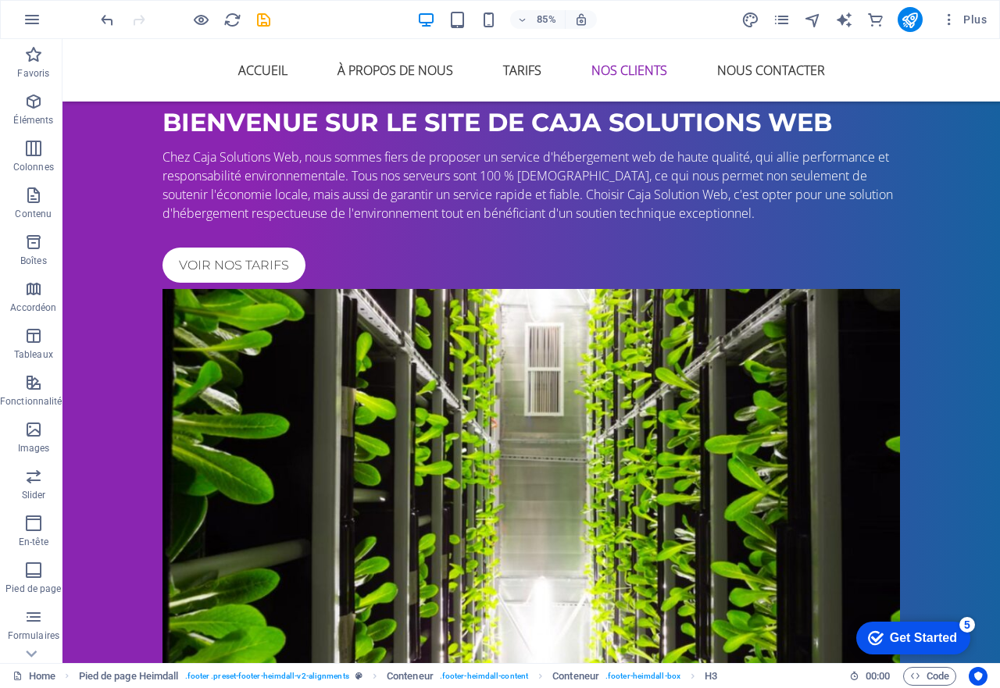
scroll to position [2094, 0]
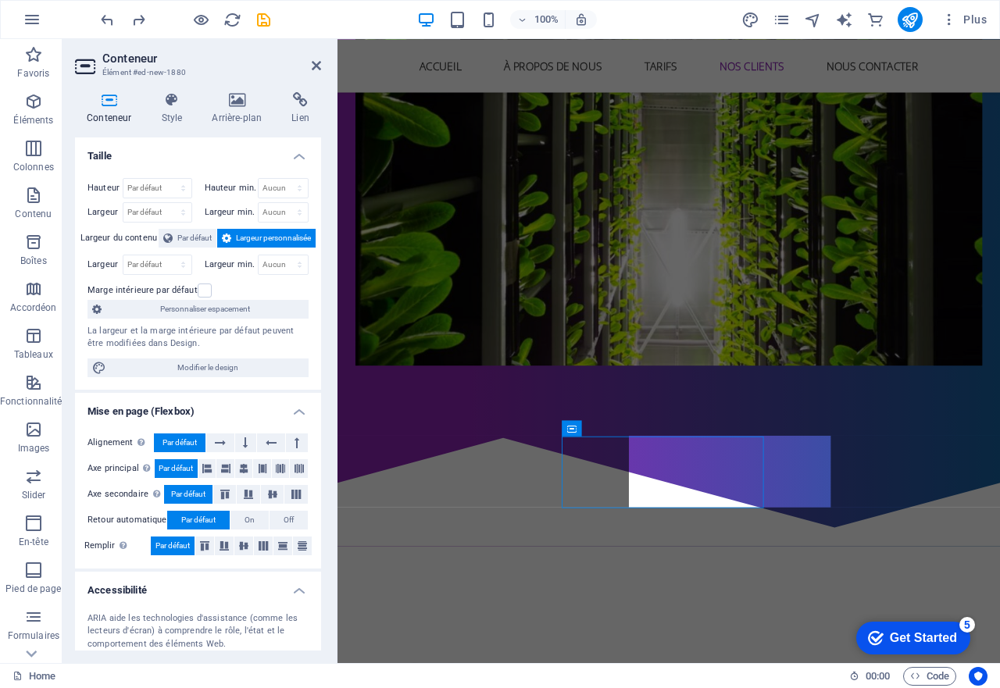
scroll to position [2094, 0]
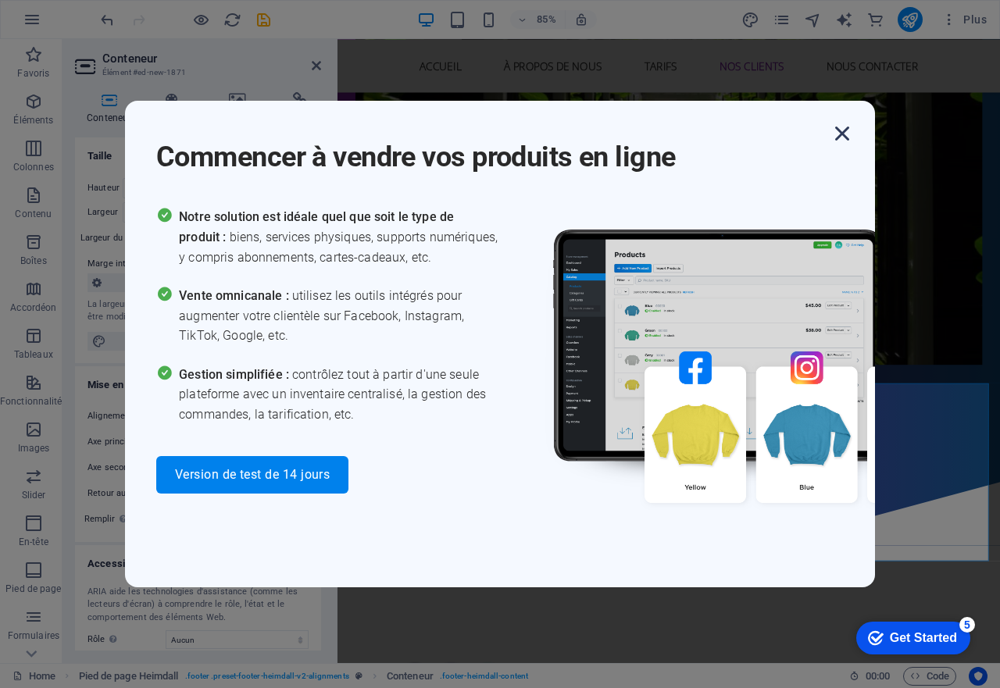
click at [834, 127] on icon "button" at bounding box center [842, 133] width 28 height 28
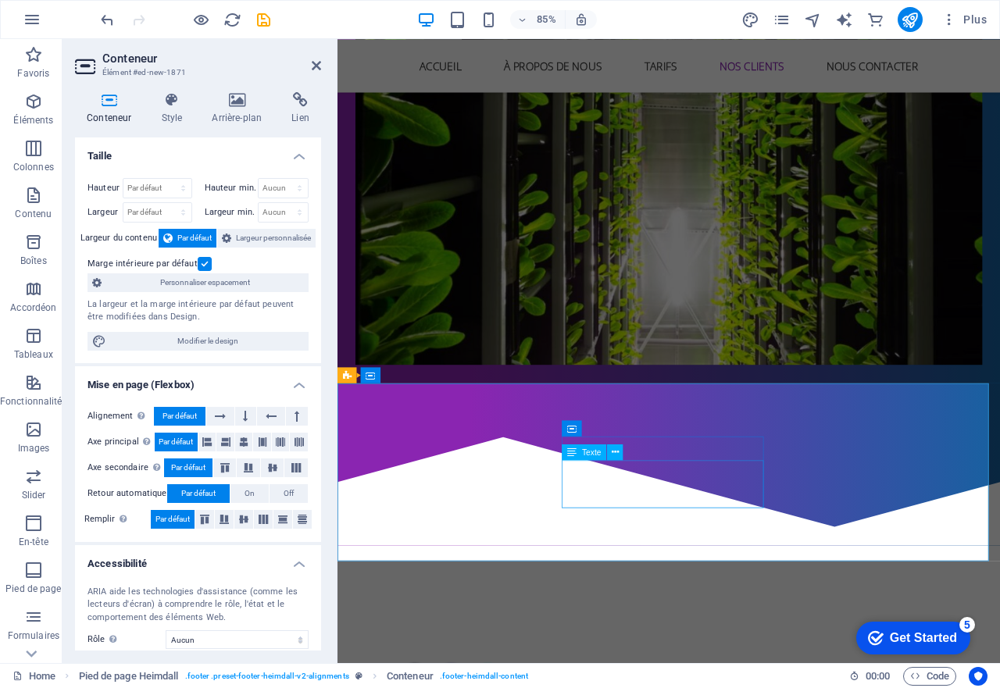
click at [34, 194] on icon "button" at bounding box center [33, 195] width 19 height 19
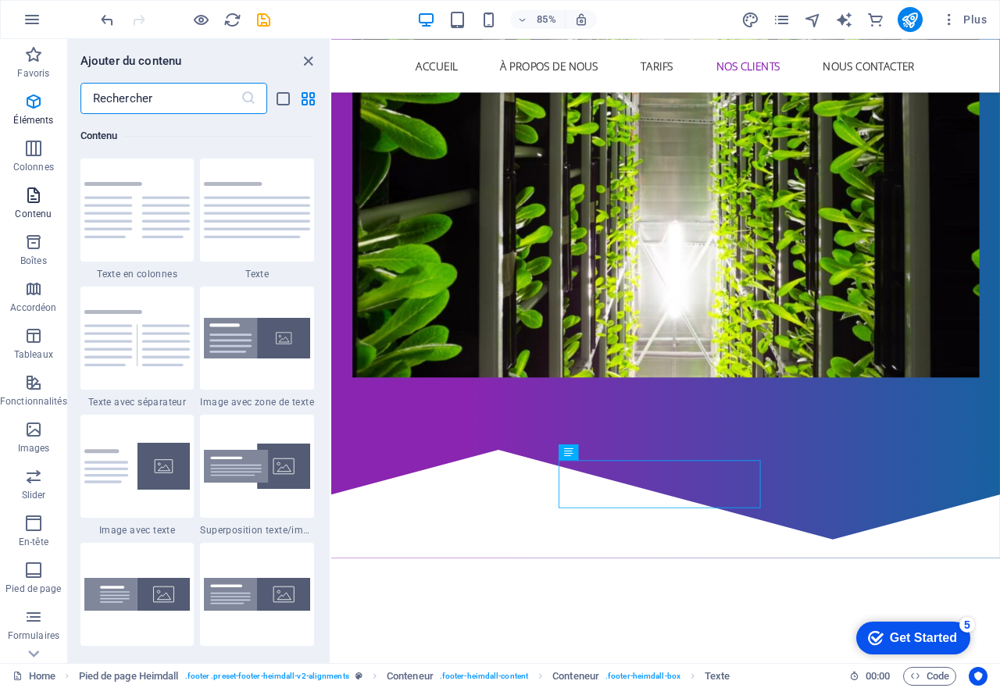
scroll to position [2732, 0]
click at [29, 203] on icon "button" at bounding box center [33, 195] width 19 height 19
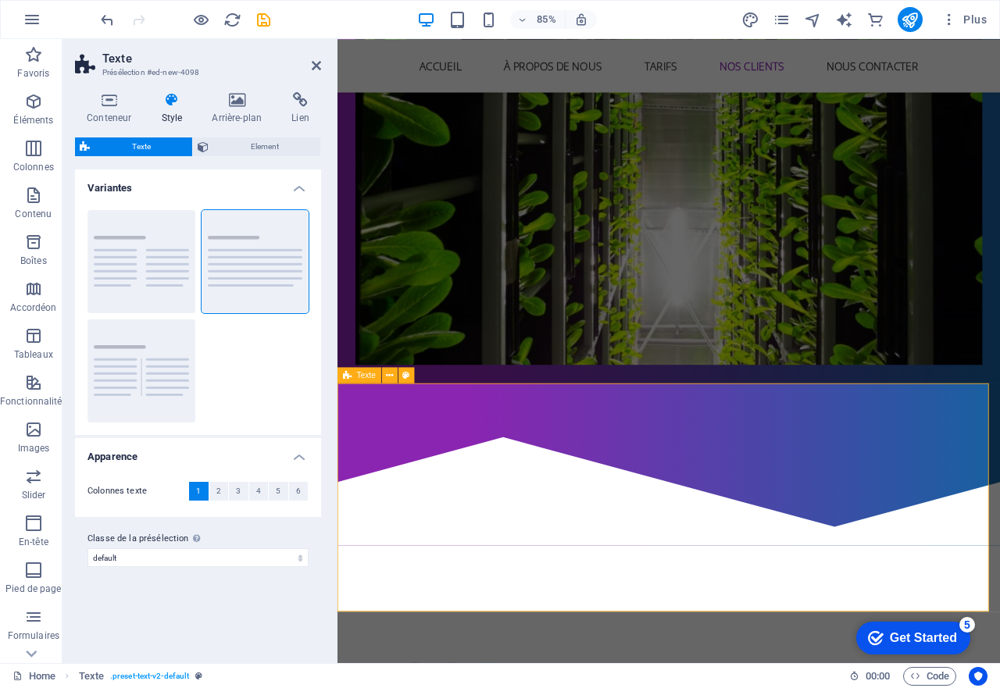
scroll to position [2094, 0]
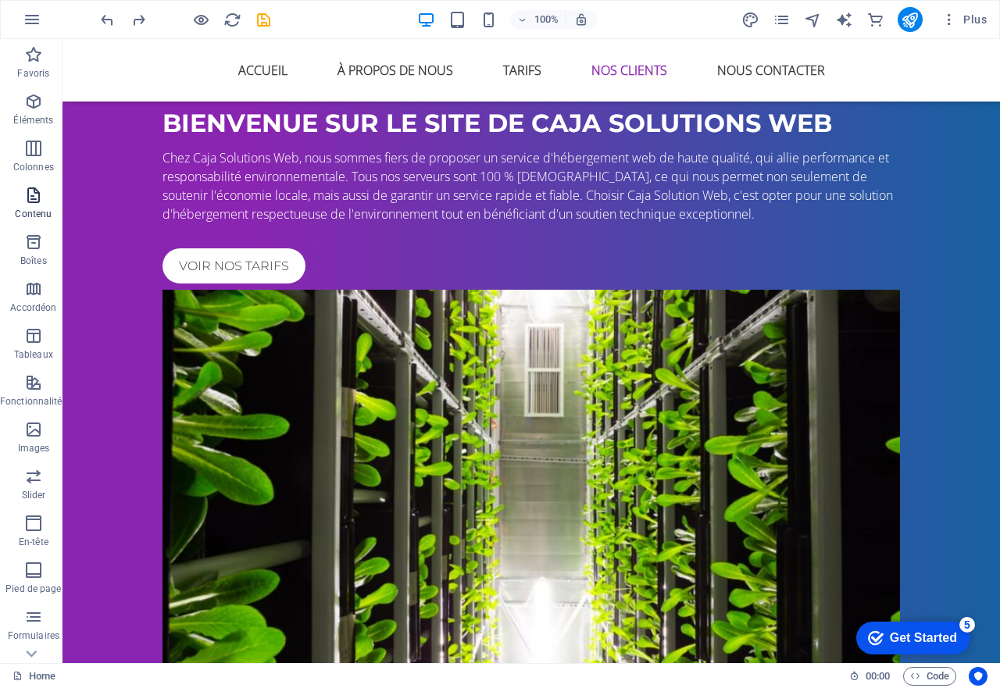
click at [25, 200] on icon "button" at bounding box center [33, 195] width 19 height 19
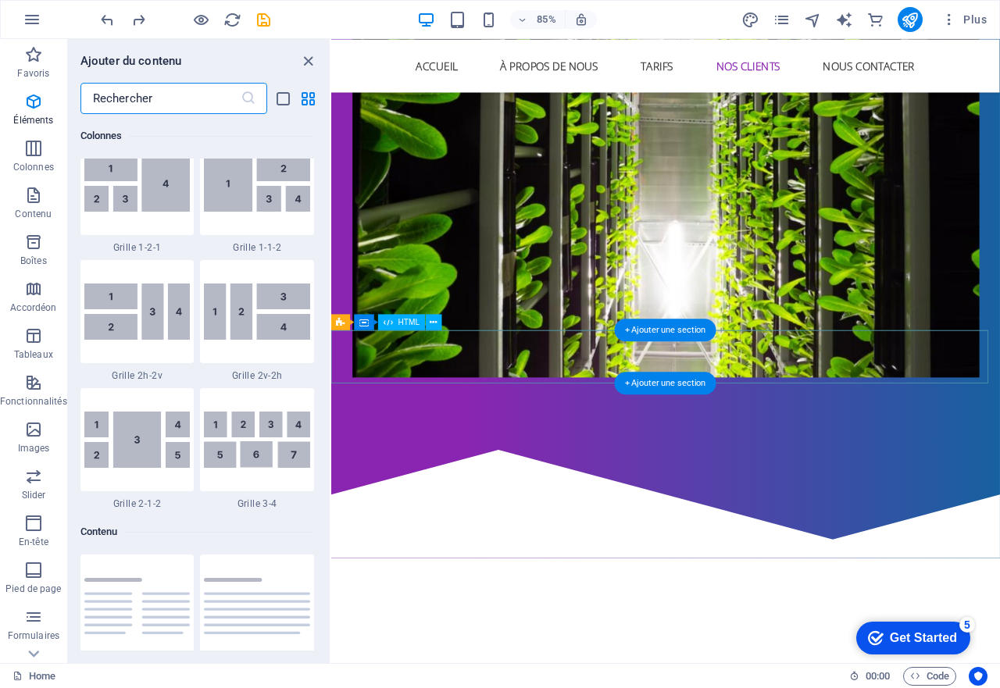
scroll to position [2732, 0]
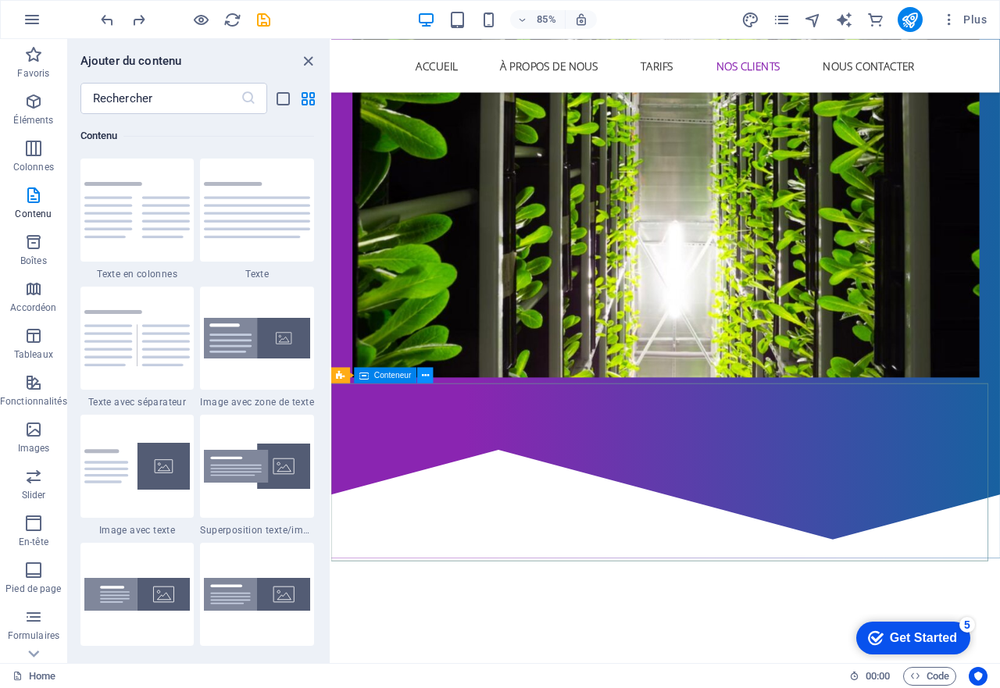
click at [420, 380] on button at bounding box center [426, 375] width 16 height 16
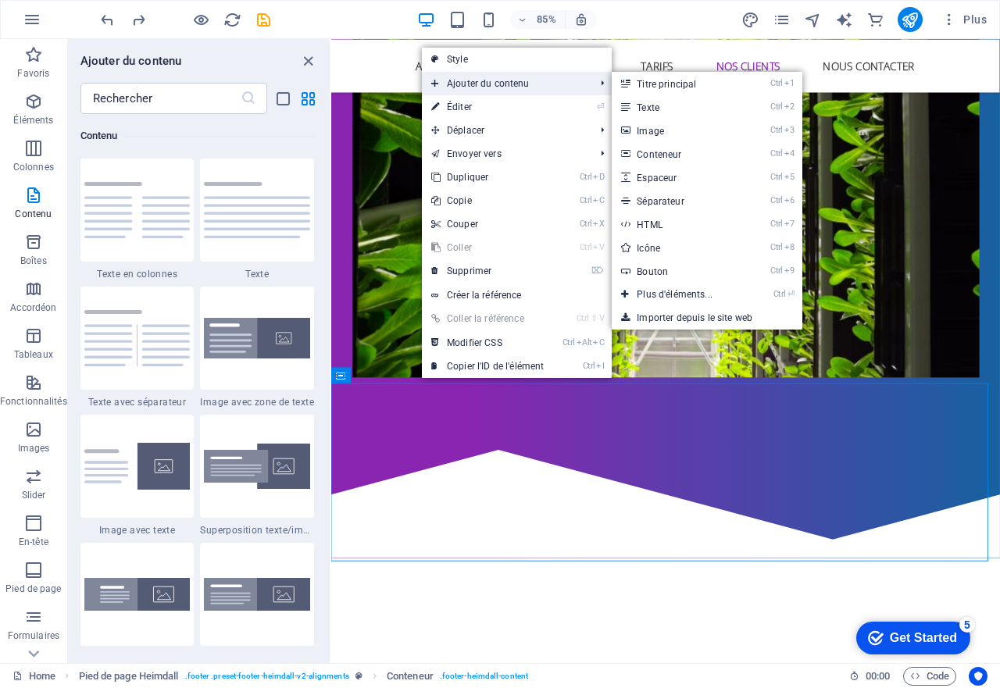
click at [549, 83] on span "Ajouter du contenu" at bounding box center [505, 83] width 166 height 23
drag, startPoint x: 649, startPoint y: 112, endPoint x: 362, endPoint y: 92, distance: 287.2
click at [649, 112] on link "Ctrl 2 Texte" at bounding box center [677, 106] width 132 height 23
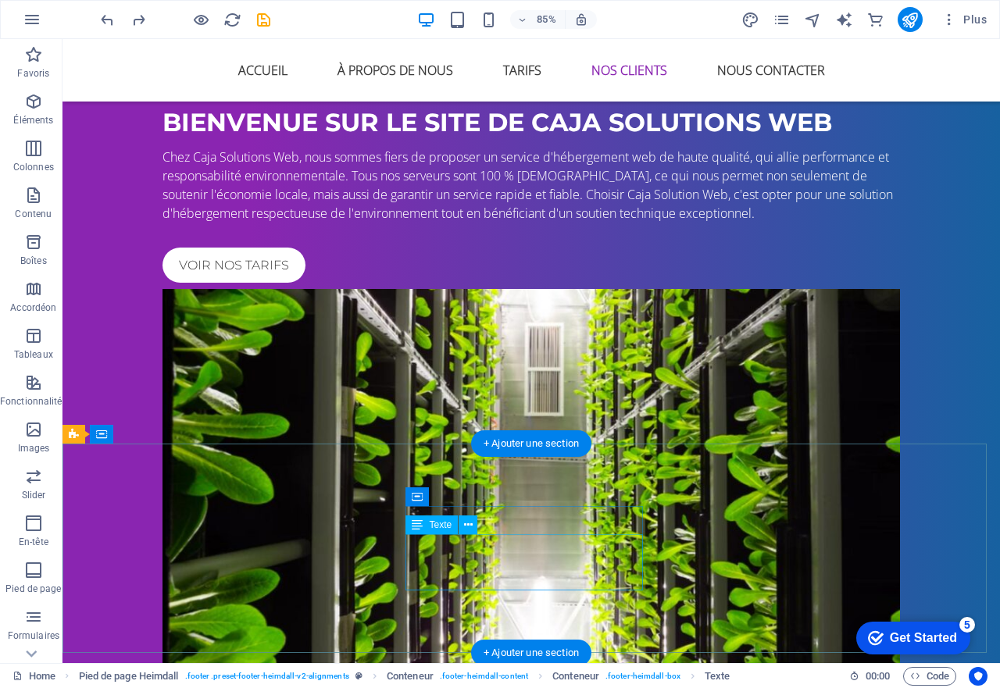
scroll to position [2094, 0]
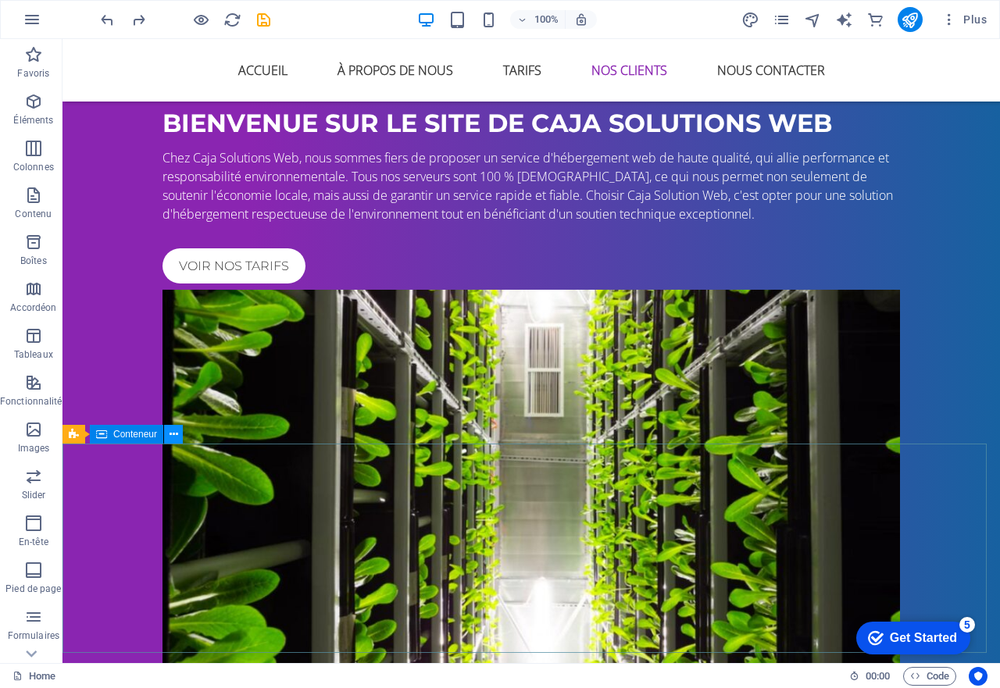
click at [176, 436] on icon at bounding box center [173, 434] width 9 height 16
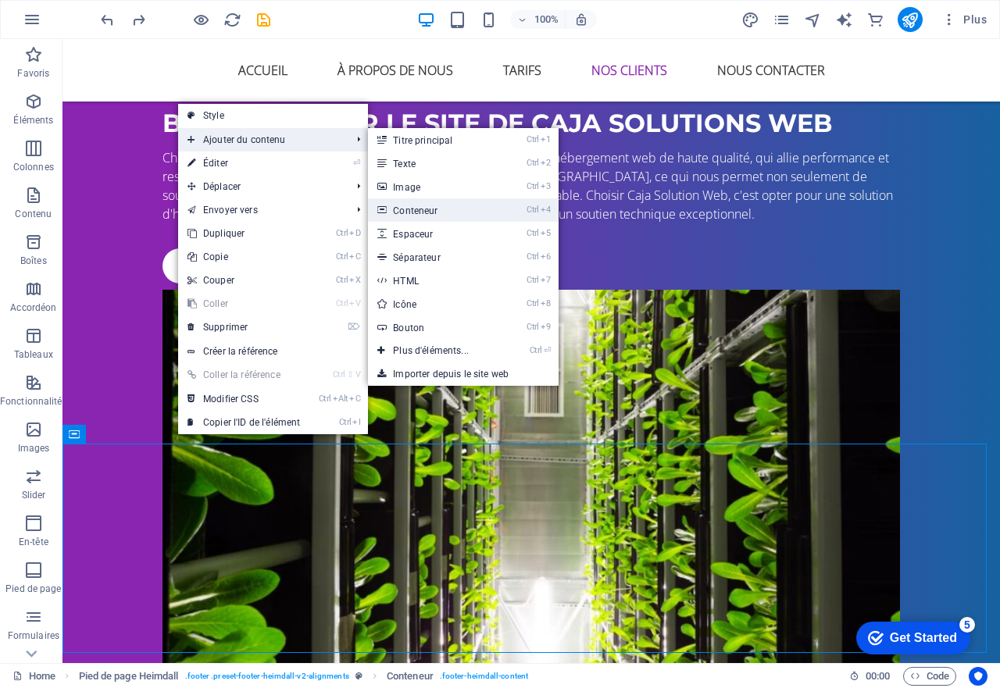
click at [440, 217] on link "Ctrl 4 Conteneur" at bounding box center [434, 209] width 132 height 23
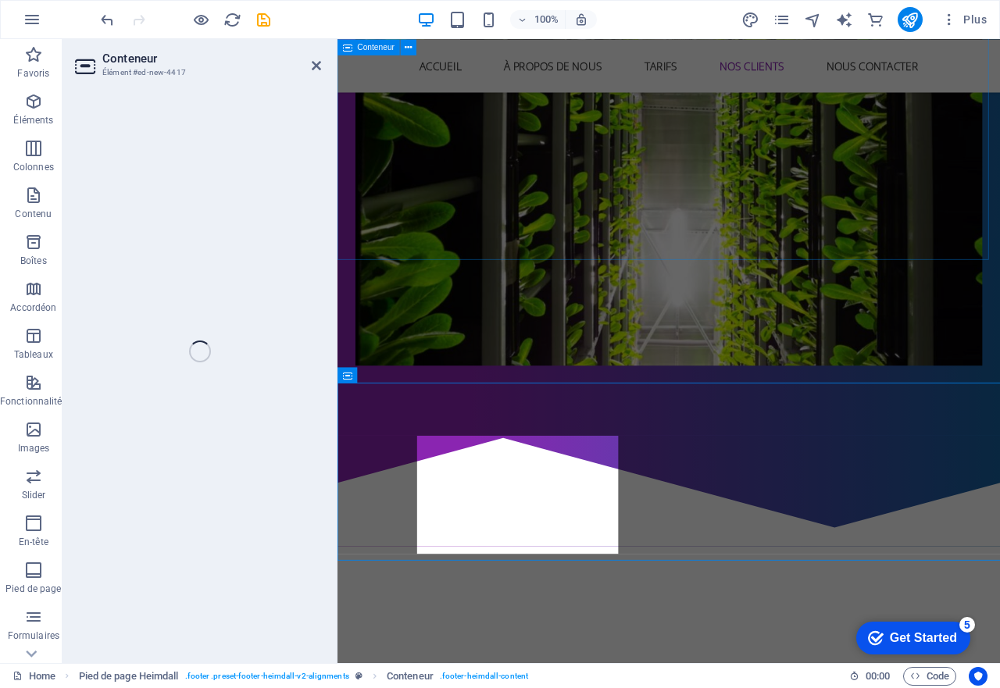
scroll to position [2094, 0]
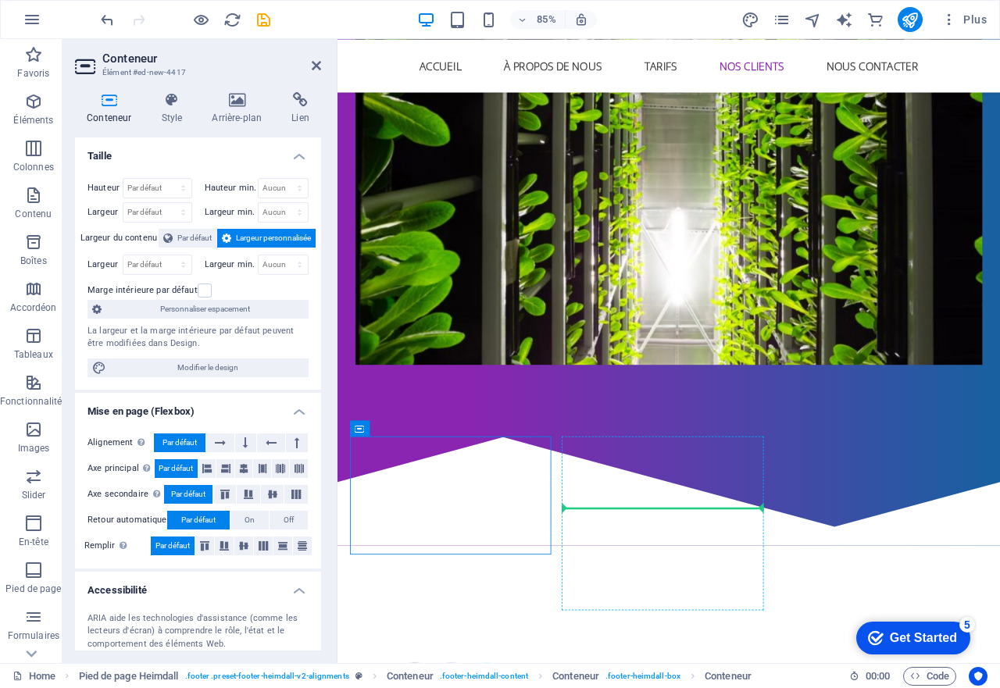
drag, startPoint x: 732, startPoint y: 462, endPoint x: 817, endPoint y: 578, distance: 143.5
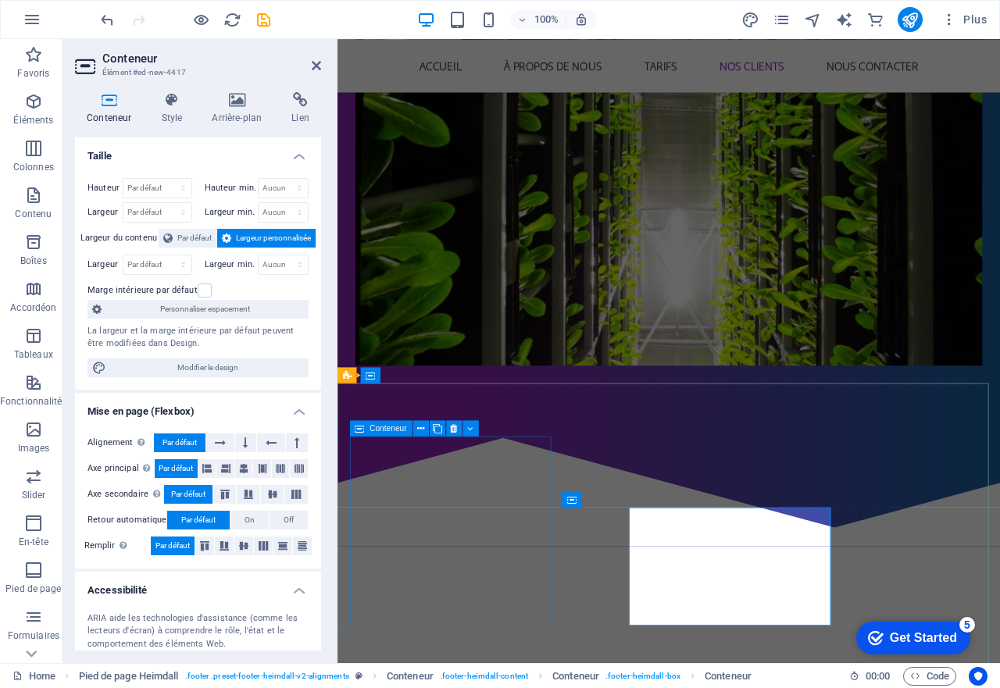
scroll to position [2094, 0]
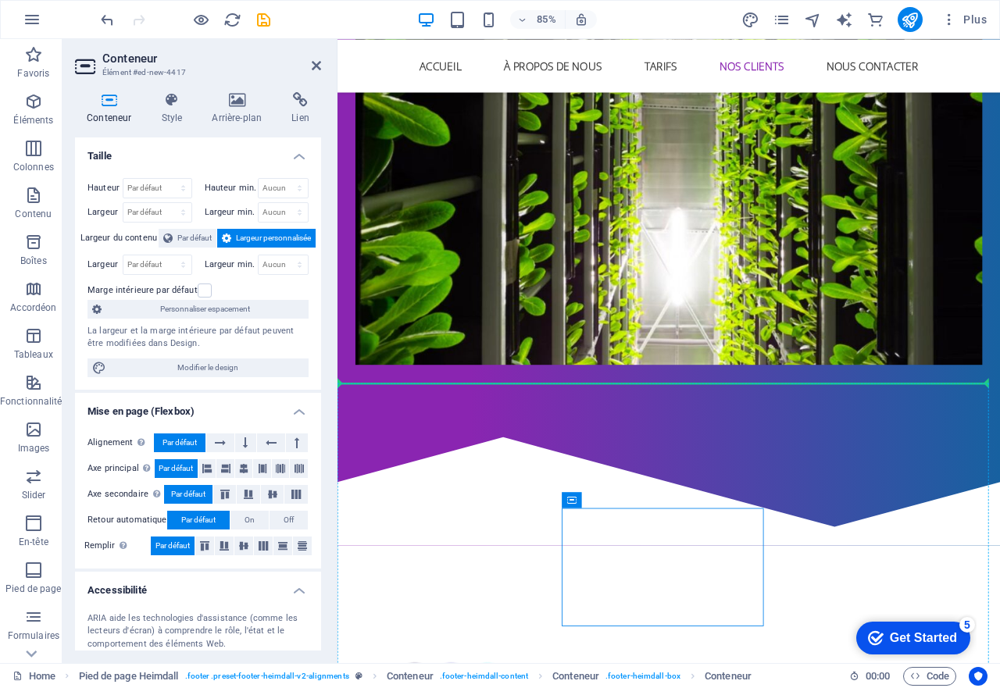
drag, startPoint x: 924, startPoint y: 543, endPoint x: 865, endPoint y: 534, distance: 59.2
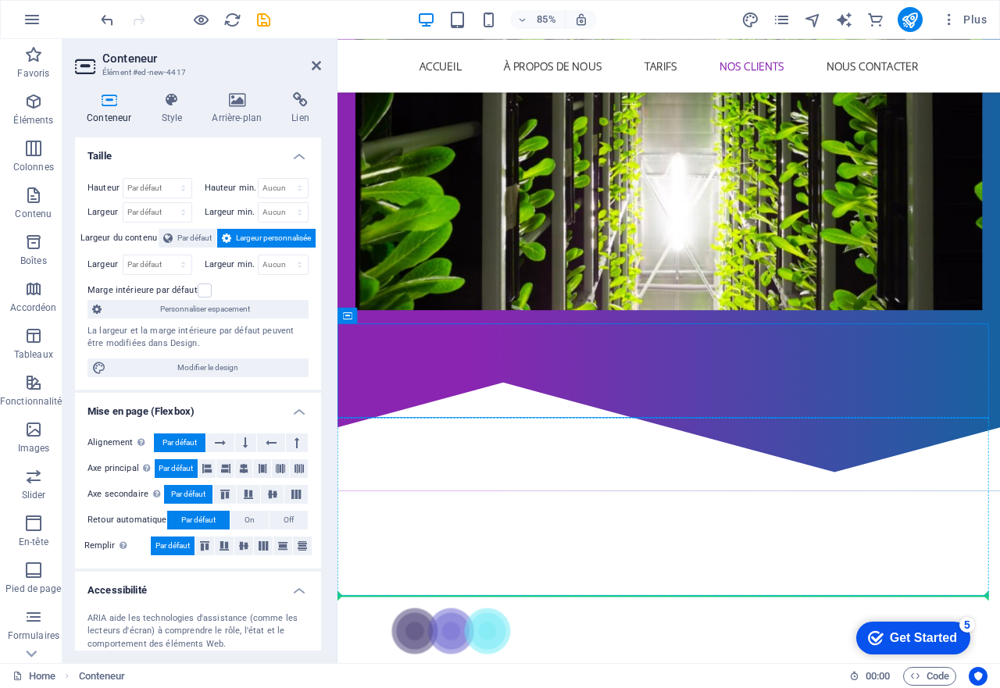
scroll to position [2173, 0]
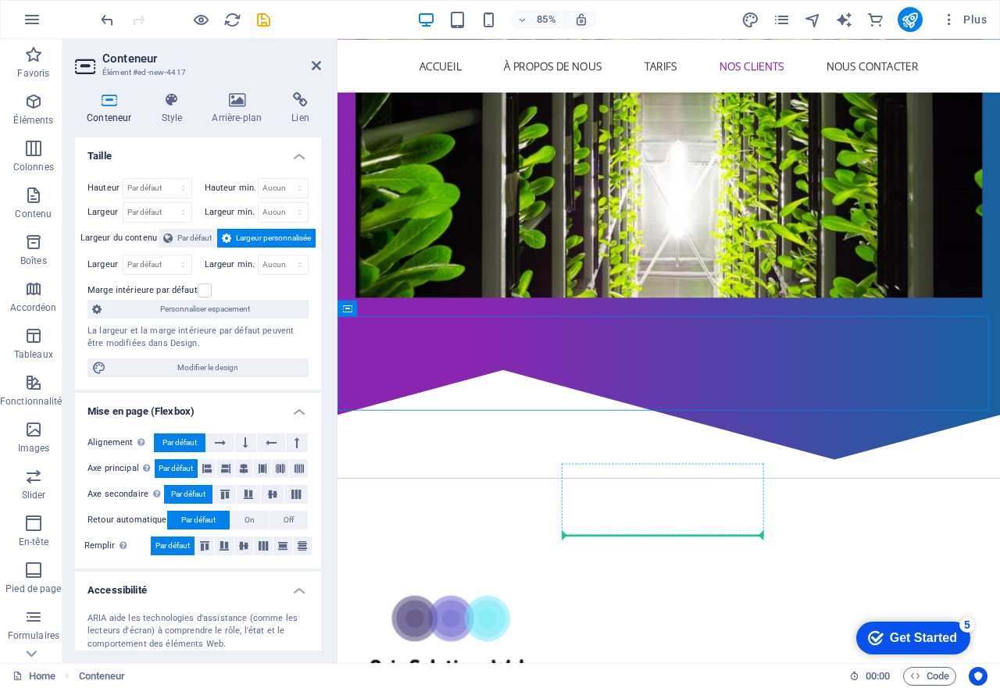
drag, startPoint x: 865, startPoint y: 534, endPoint x: 825, endPoint y: 619, distance: 94.3
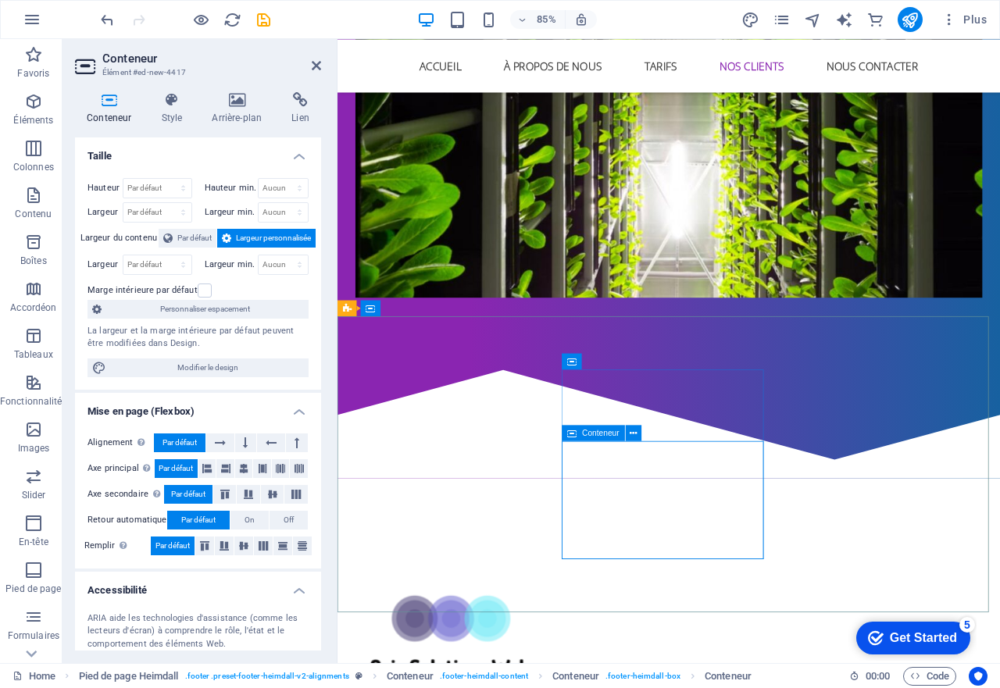
click at [36, 102] on icon "button" at bounding box center [33, 101] width 19 height 19
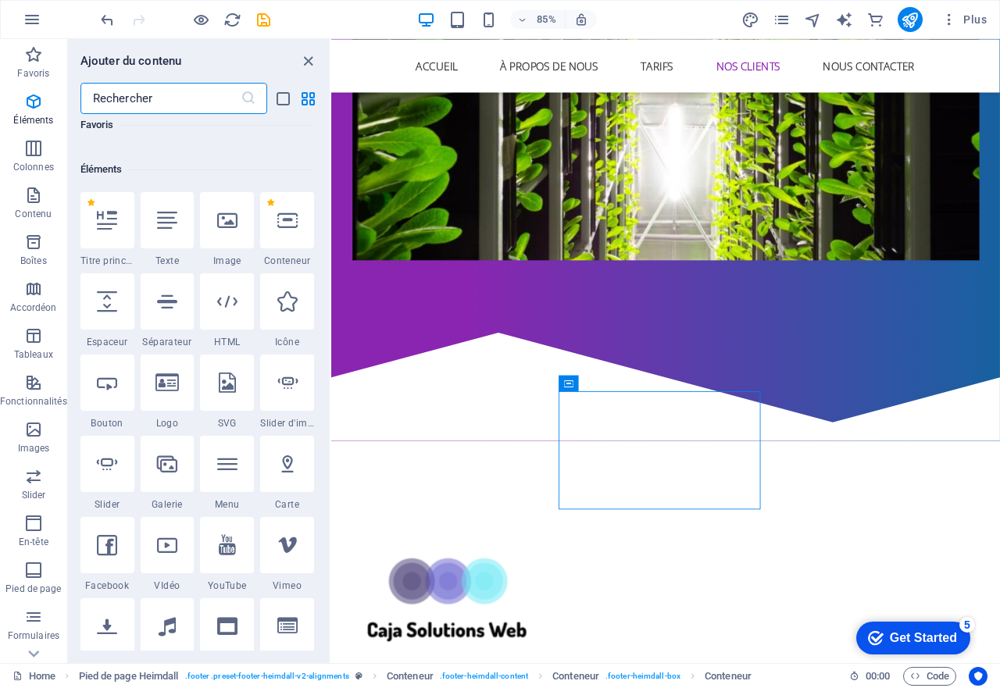
scroll to position [166, 0]
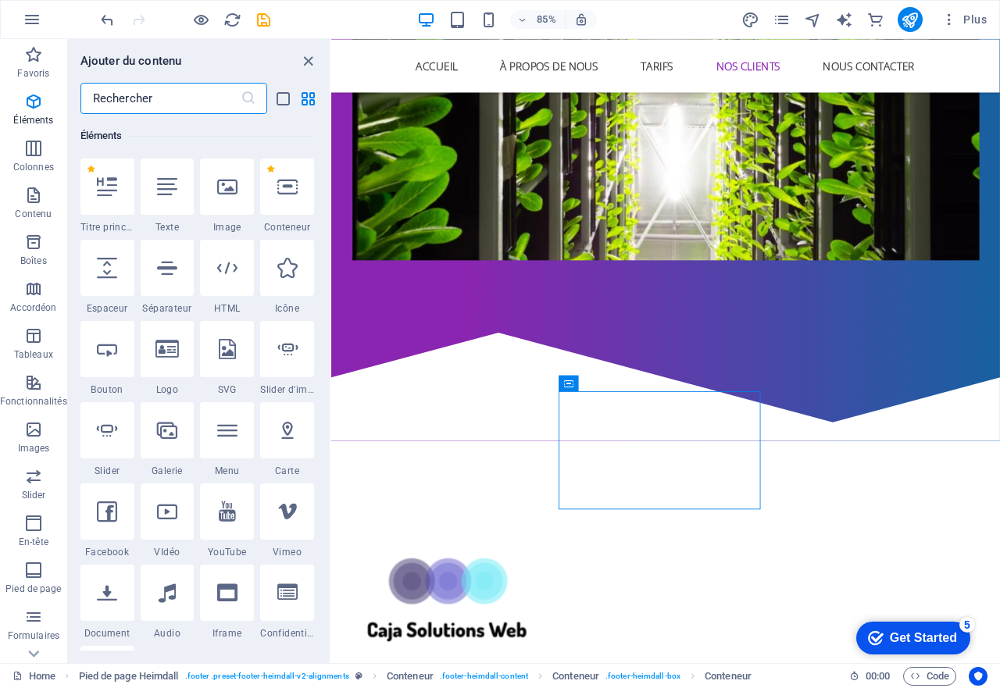
click at [136, 102] on input "text" at bounding box center [160, 98] width 160 height 31
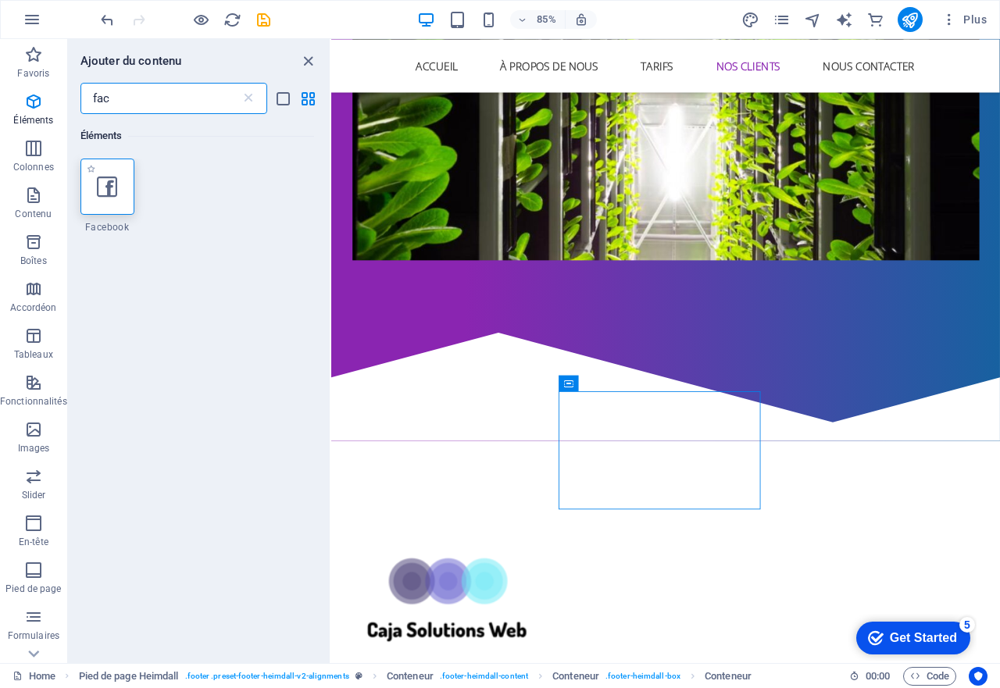
type input "fac"
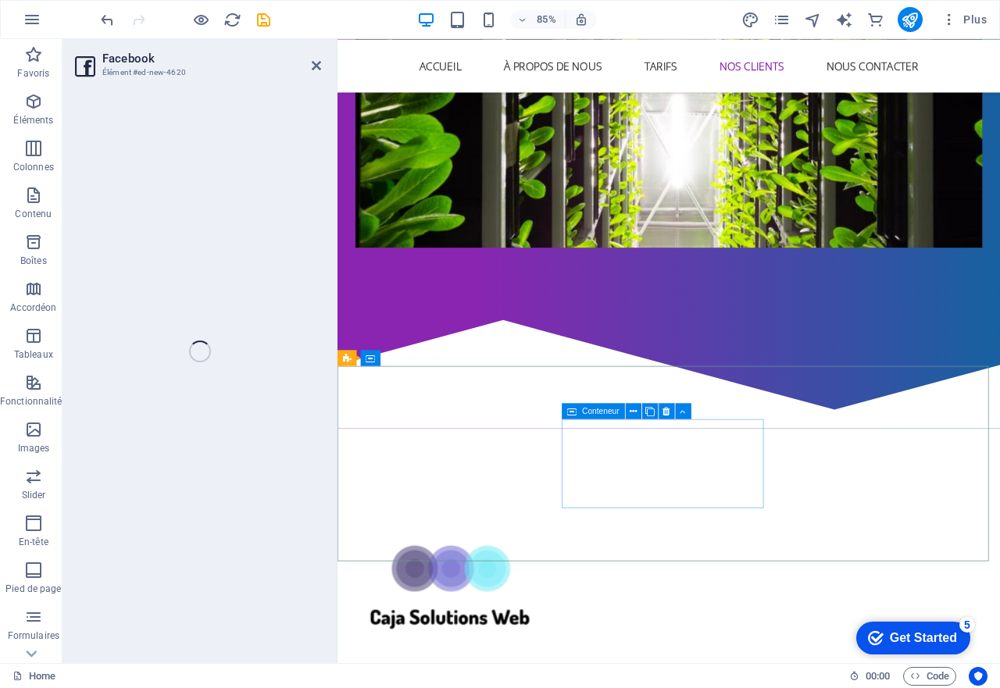
scroll to position [2115, 0]
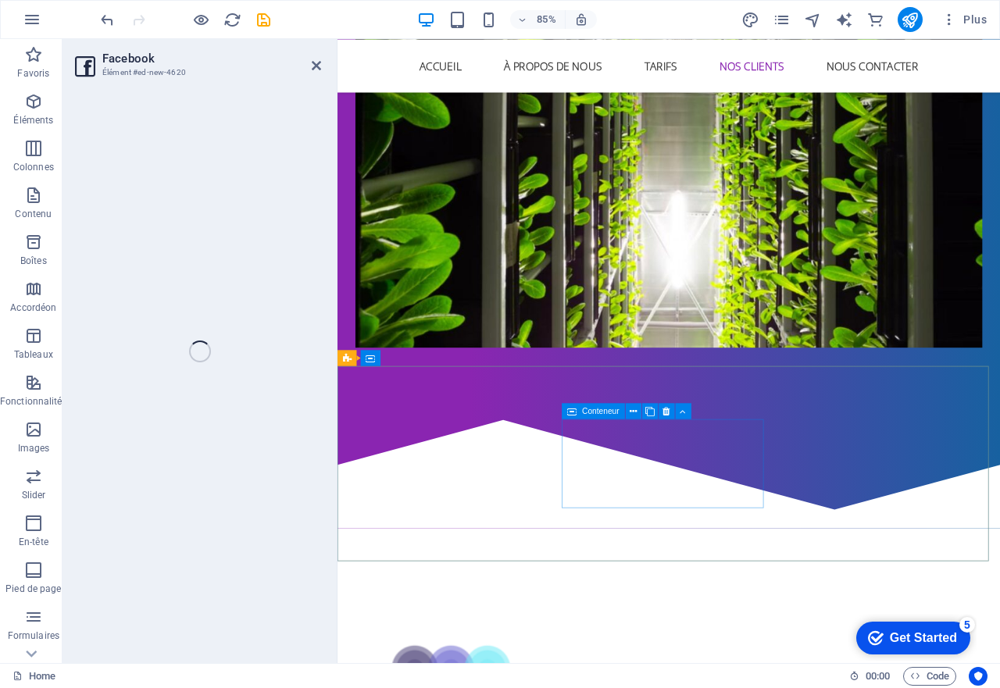
select select "%"
select select "px"
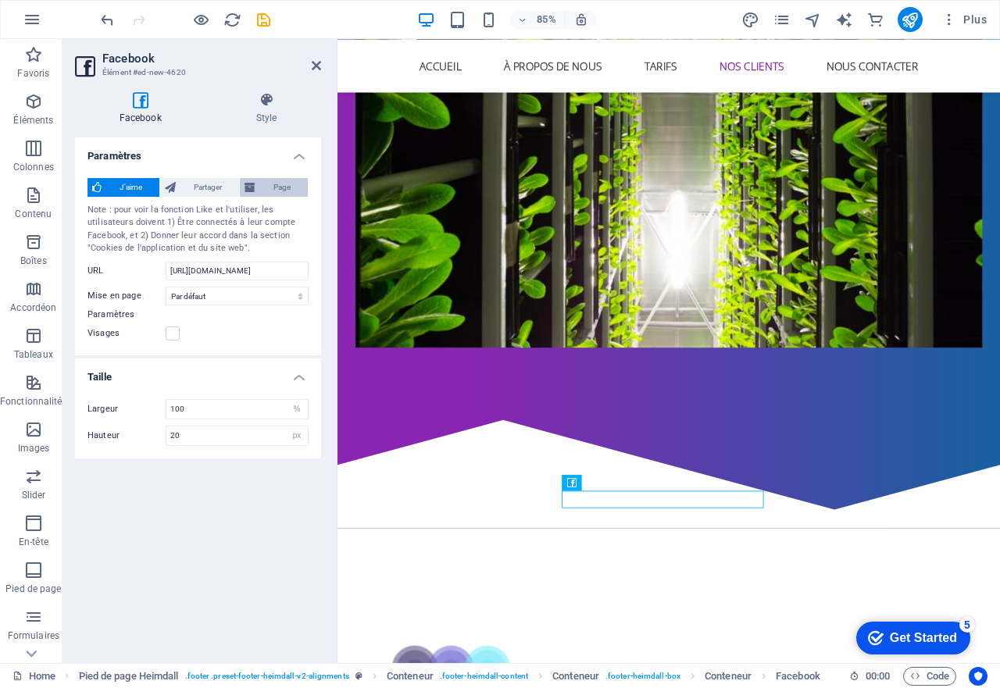
click at [267, 188] on span "Page" at bounding box center [281, 187] width 43 height 19
type input "130"
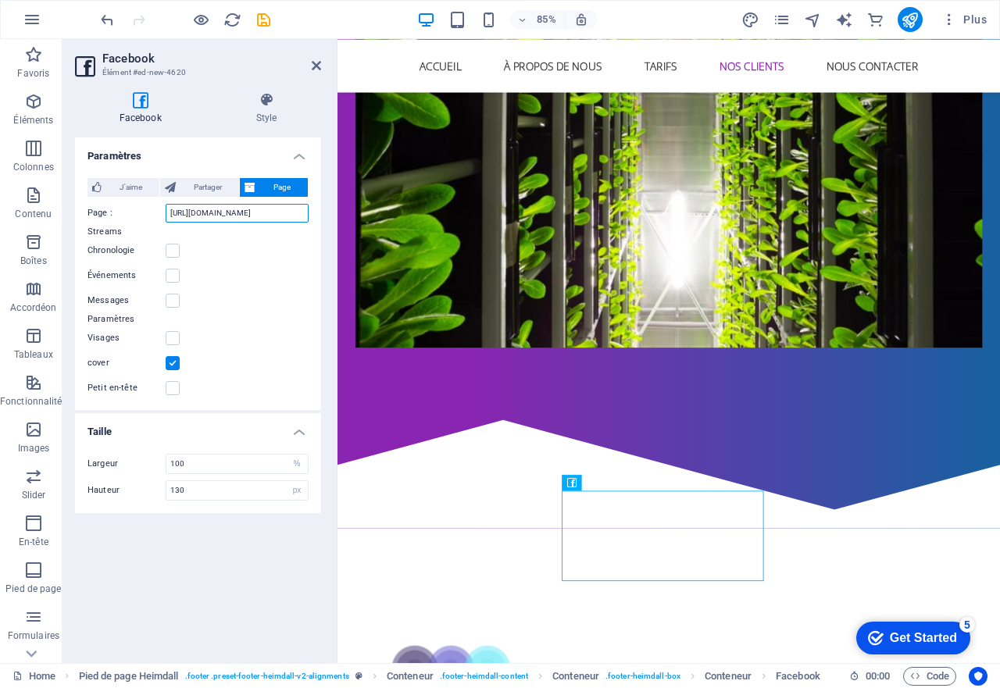
drag, startPoint x: 280, startPoint y: 213, endPoint x: 320, endPoint y: 212, distance: 39.9
click at [320, 212] on div "J'aime Partager Page Note : pour voir la fonction Like et l'utiliser, les utili…" at bounding box center [198, 288] width 246 height 244
type input "[URL][DOMAIN_NAME]"
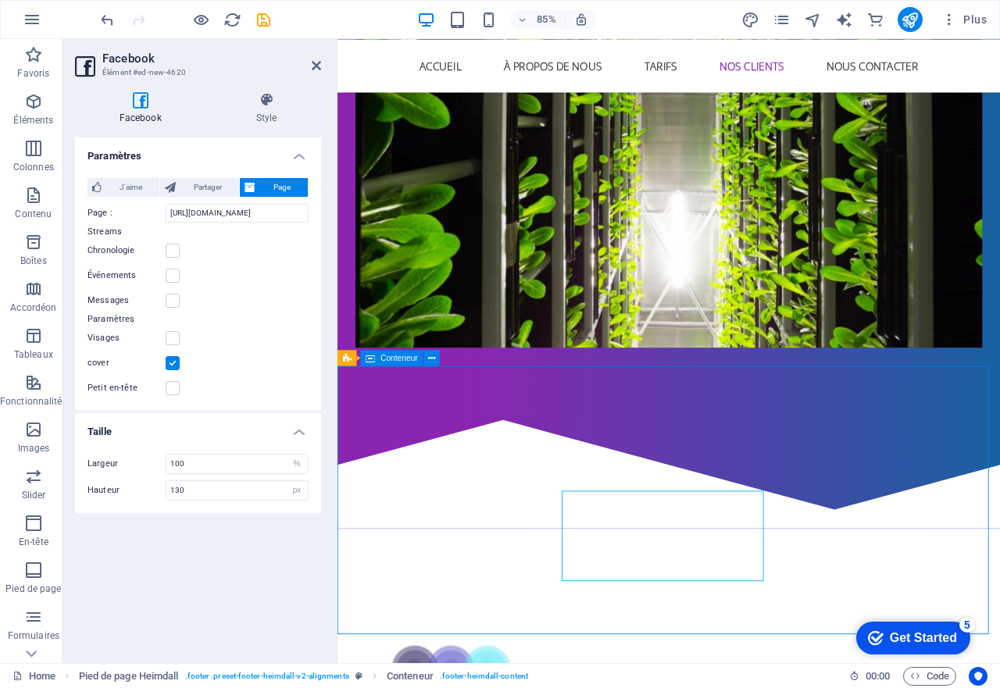
scroll to position [2114, 0]
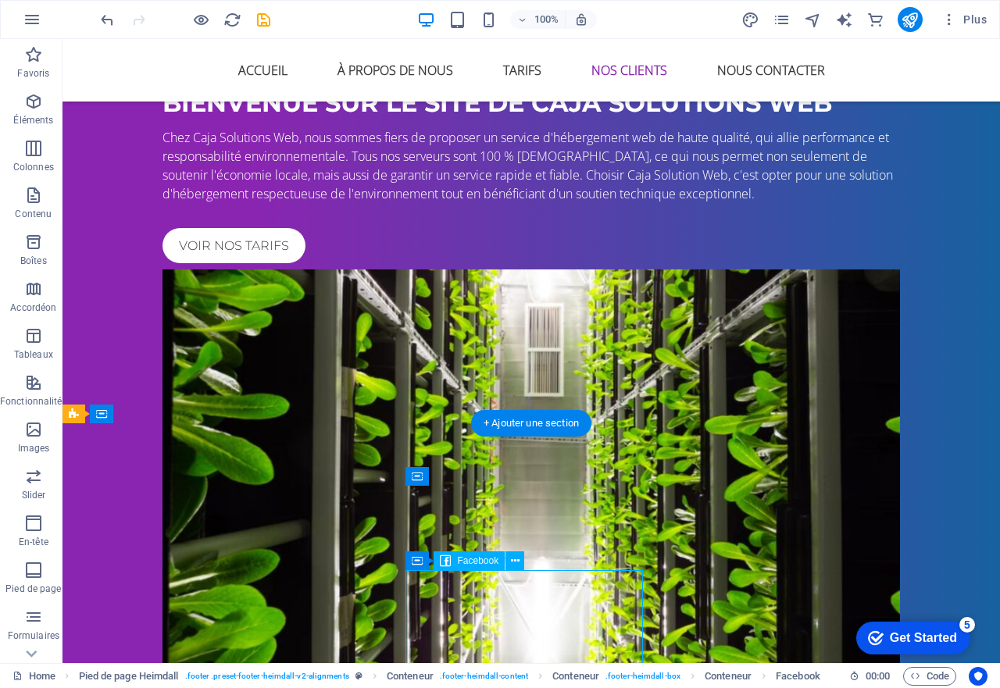
select select "%"
select select "px"
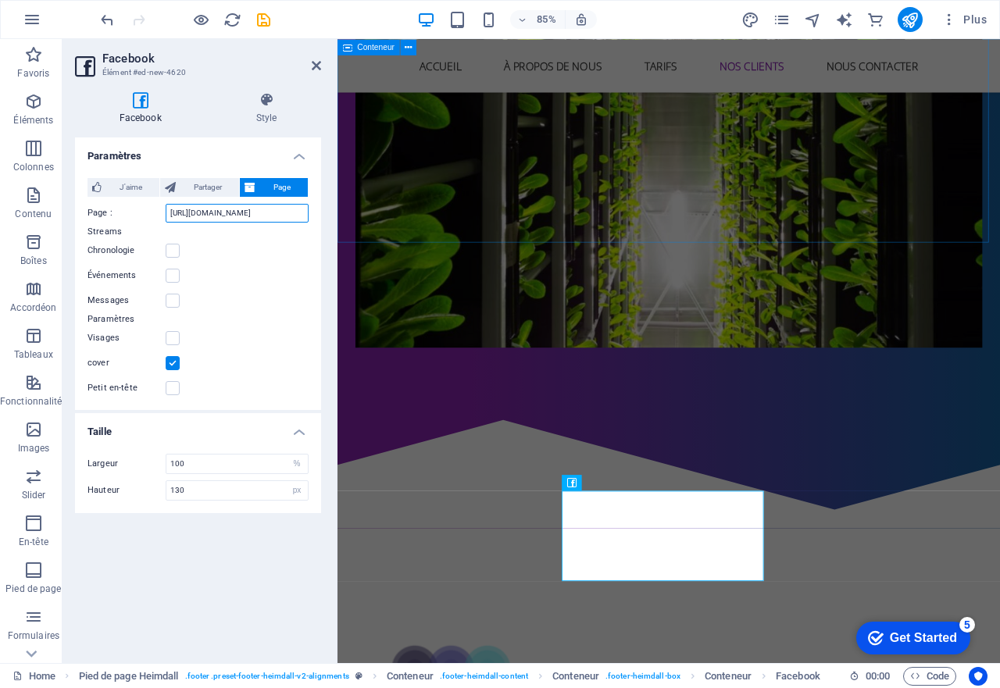
scroll to position [0, 10]
drag, startPoint x: 509, startPoint y: 251, endPoint x: 346, endPoint y: 233, distance: 164.2
paste input "[URL][DOMAIN_NAME]"
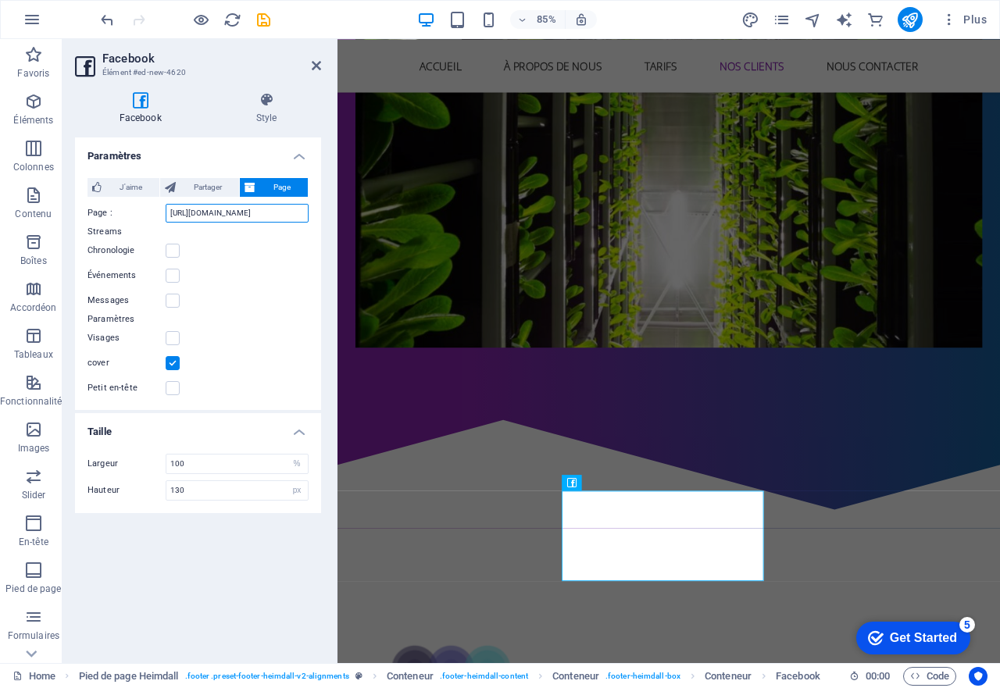
click at [236, 211] on input "[URL][DOMAIN_NAME]" at bounding box center [237, 213] width 143 height 19
click at [232, 212] on input "[URL][DOMAIN_NAME]" at bounding box center [237, 213] width 143 height 19
drag, startPoint x: 293, startPoint y: 214, endPoint x: 322, endPoint y: 215, distance: 28.9
click at [322, 215] on div "Facebook Style Paramètres J'aime Partager Page Note : pour voir la fonction Lik…" at bounding box center [197, 371] width 271 height 583
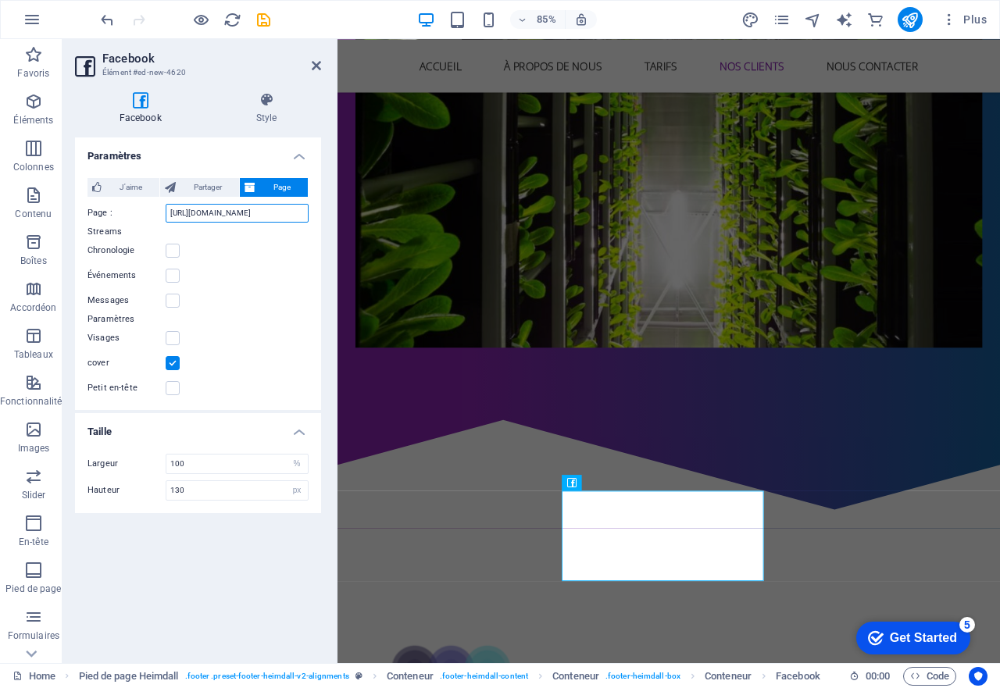
scroll to position [0, 32]
type input "[URL][DOMAIN_NAME]"
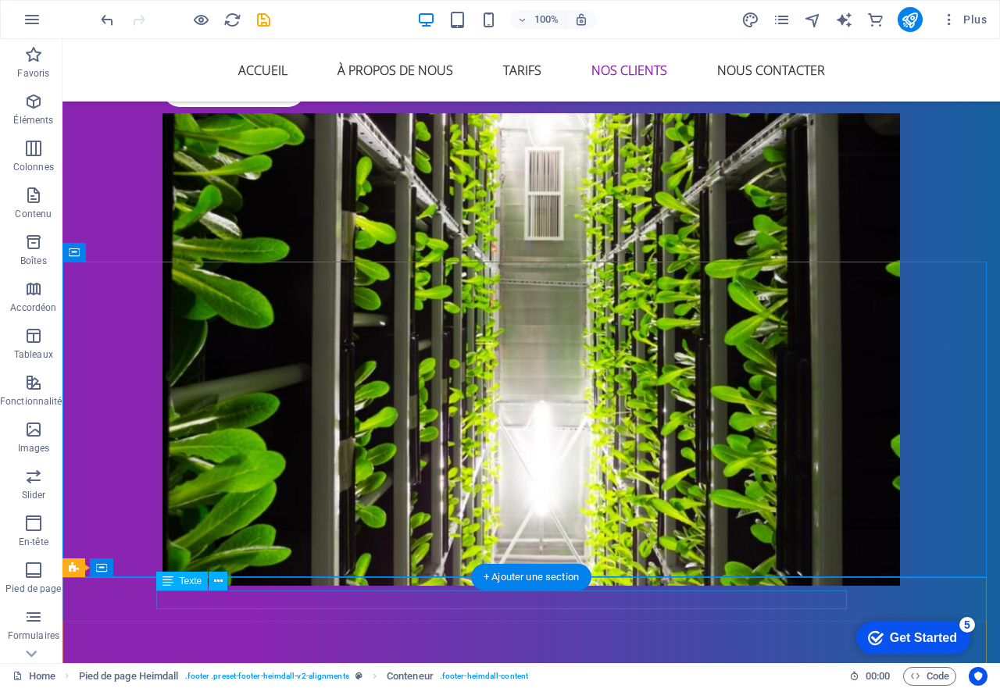
scroll to position [2310, 0]
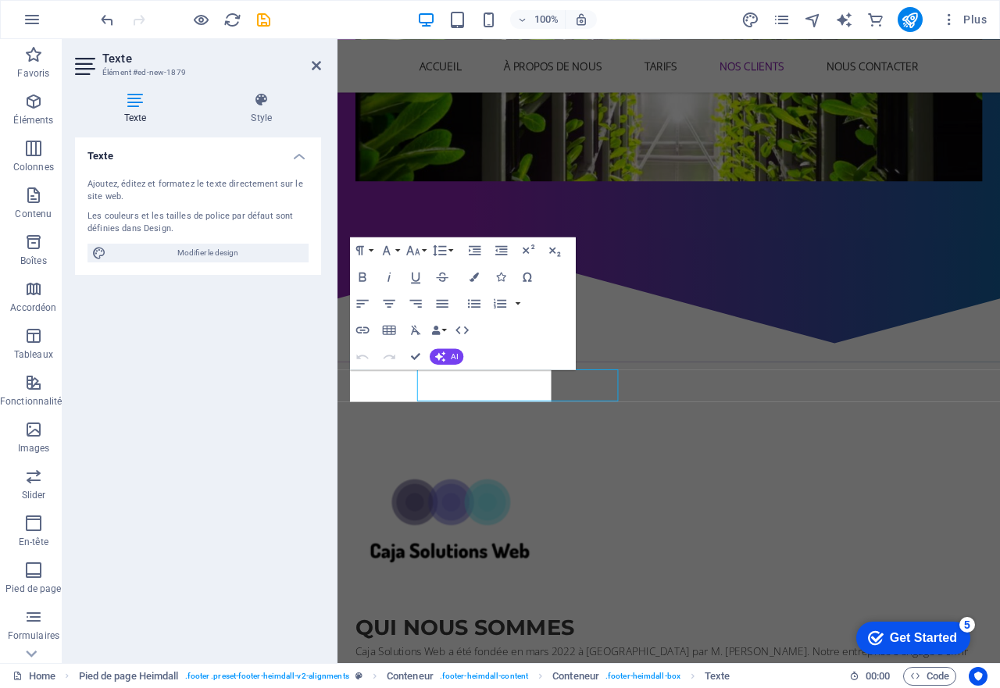
scroll to position [2200, 0]
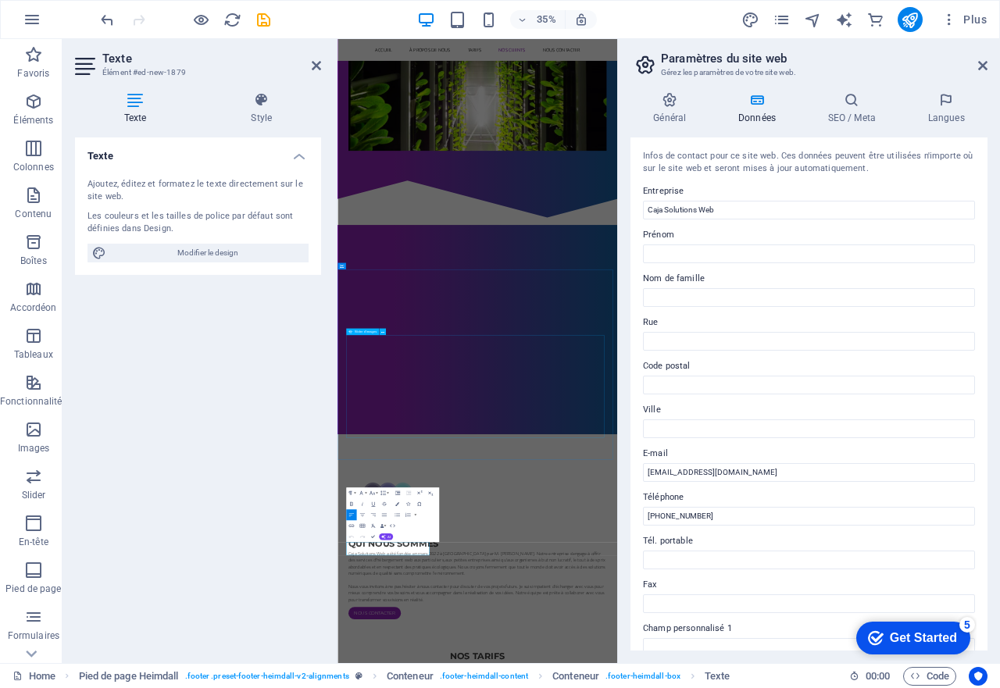
scroll to position [2096, 0]
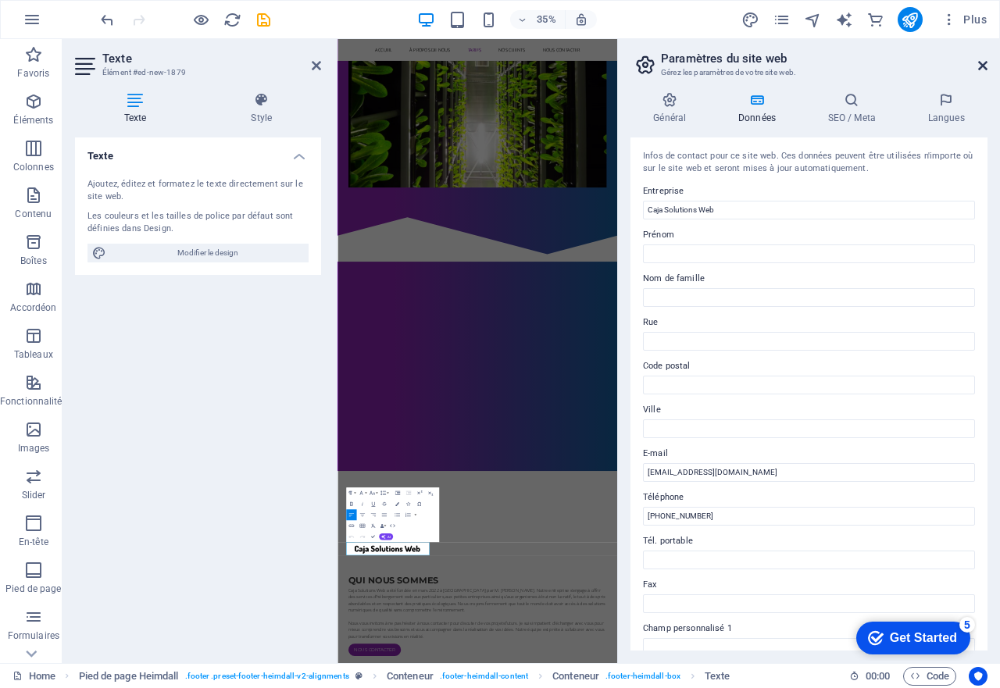
click at [979, 67] on icon at bounding box center [982, 65] width 9 height 12
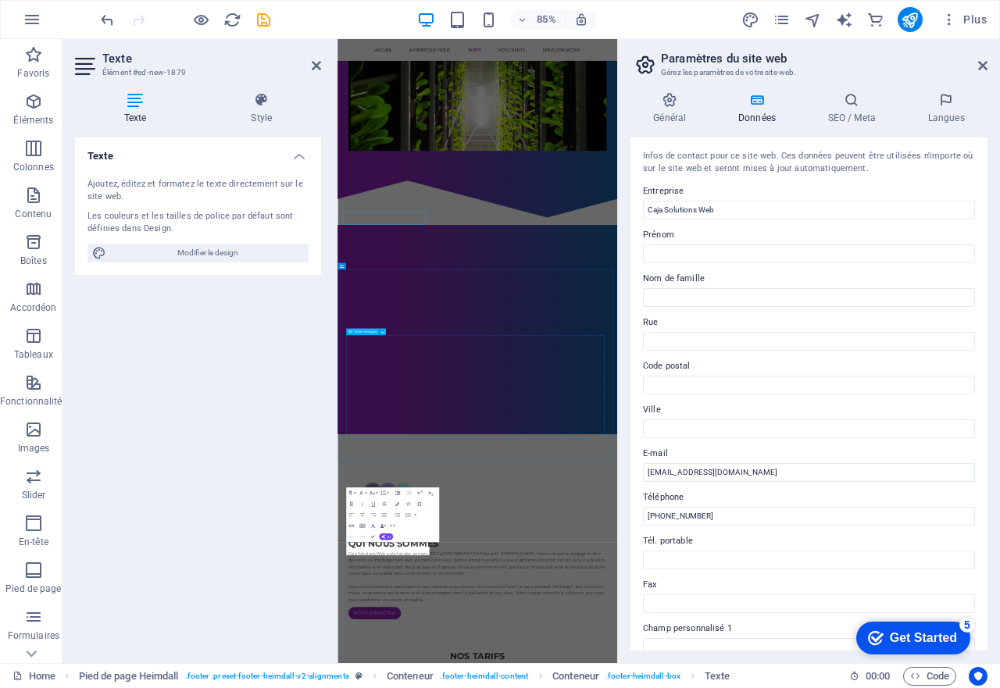
scroll to position [2096, 0]
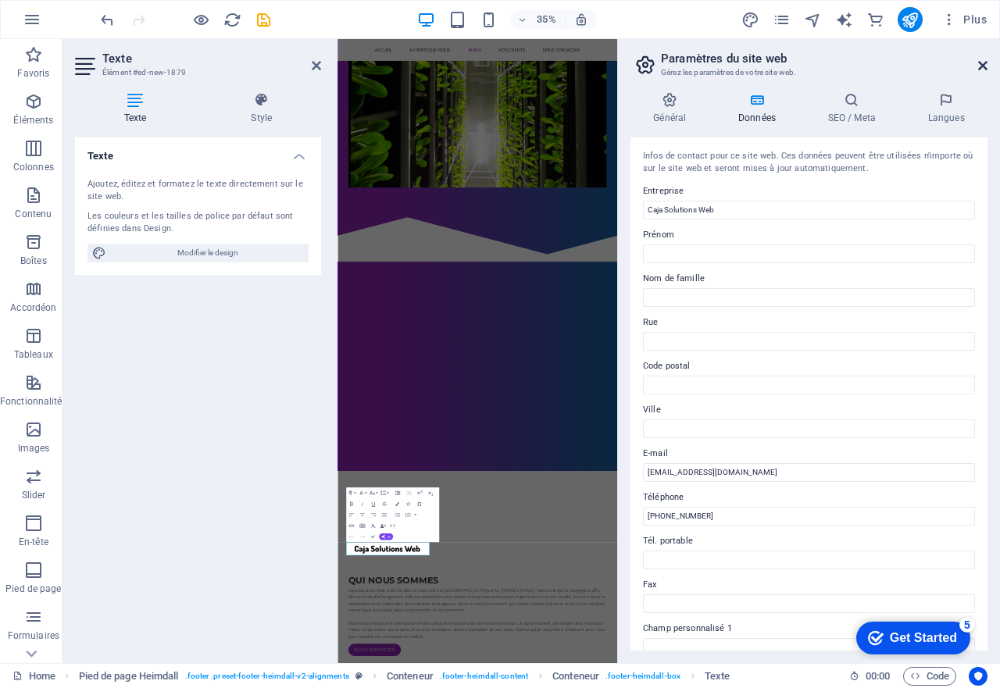
click at [985, 64] on icon at bounding box center [982, 65] width 9 height 12
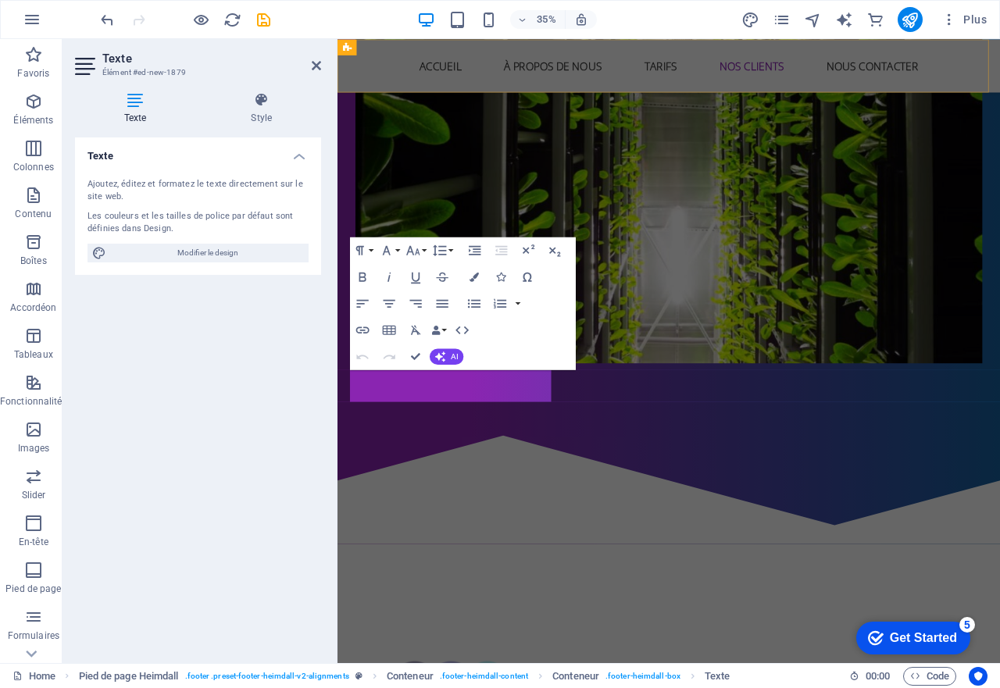
scroll to position [2200, 0]
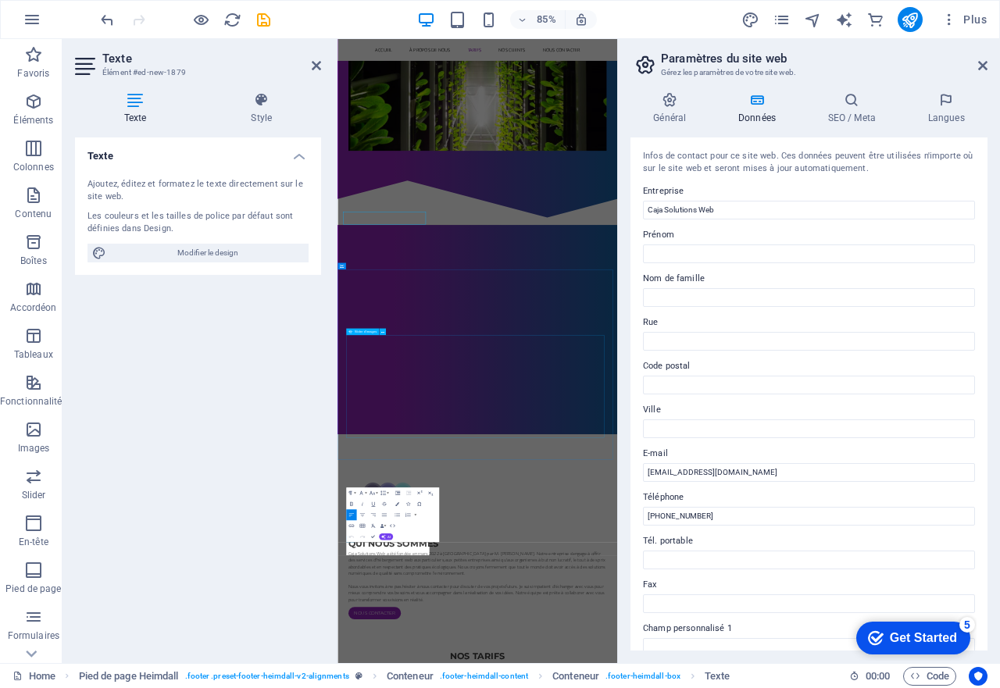
scroll to position [2096, 0]
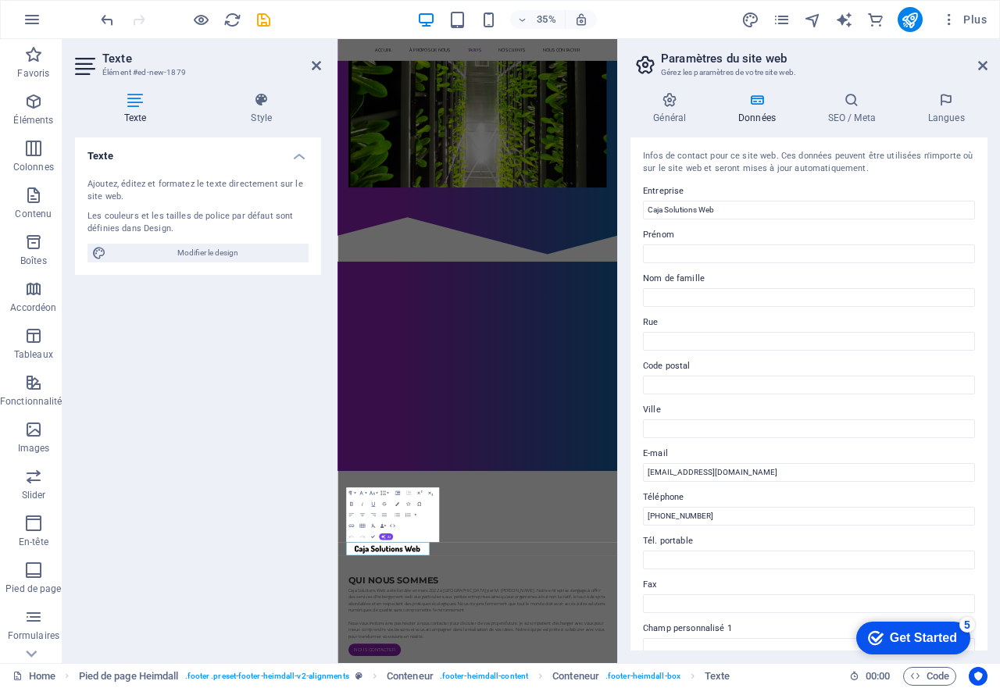
click at [979, 77] on header "Paramètres du site web [PERSON_NAME] paramètres de votre site web." at bounding box center [810, 59] width 354 height 41
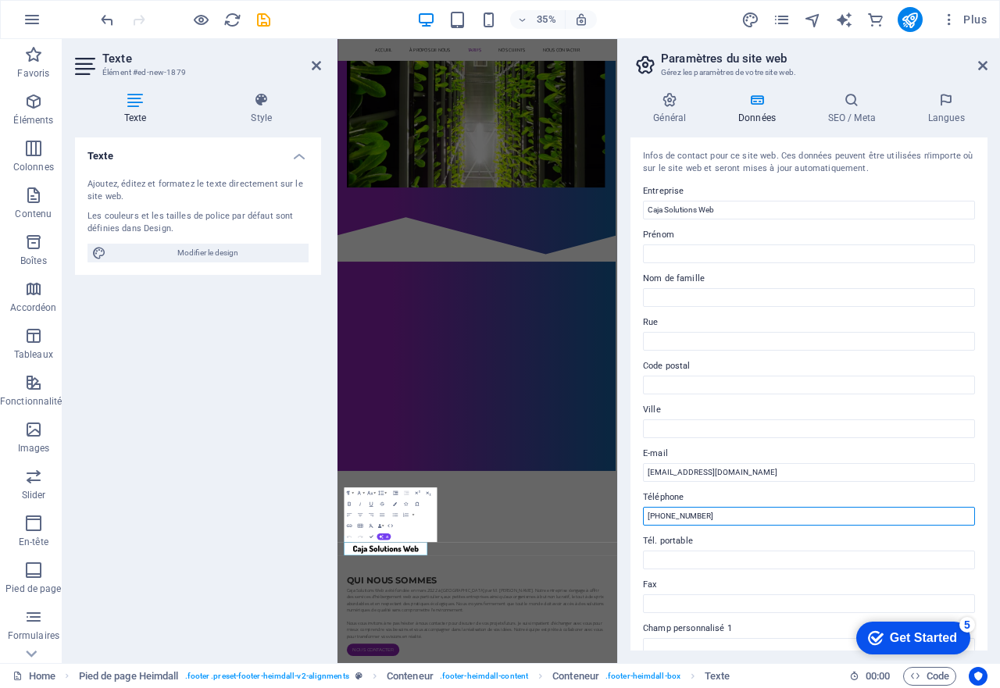
click at [710, 515] on input "[PHONE_NUMBER]" at bounding box center [809, 516] width 332 height 19
click at [705, 511] on input "[PHONE_NUMBER]/ 9h a 21h/" at bounding box center [809, 516] width 332 height 19
click at [747, 510] on input "[PHONE_NUMBER]( 9h a 21h/" at bounding box center [809, 516] width 332 height 19
type input "[PHONE_NUMBER]( 9h a 21h)"
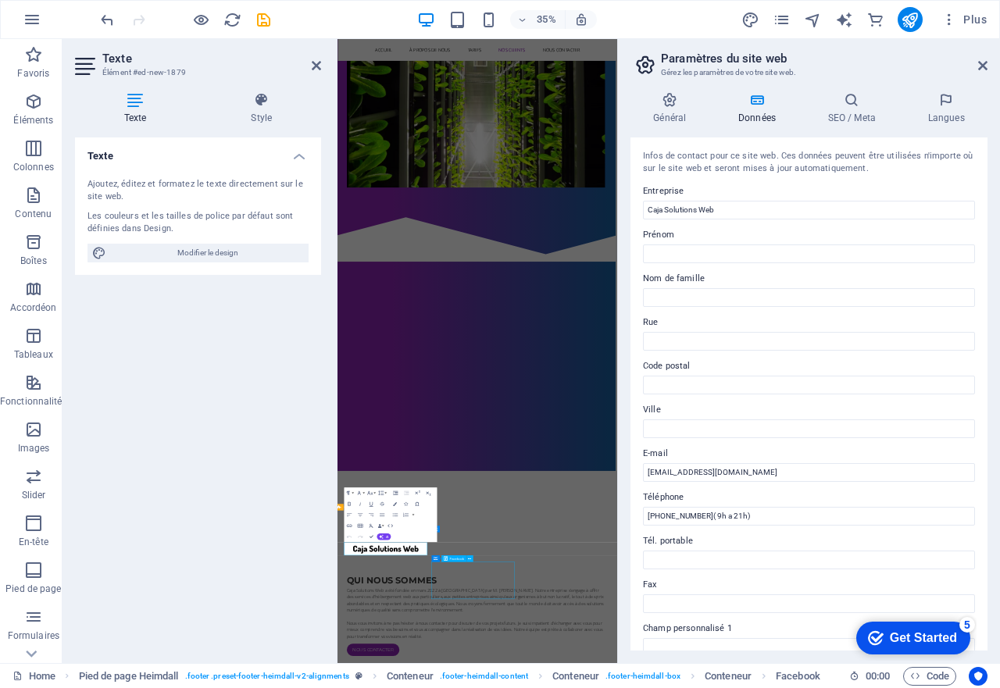
scroll to position [2185, 6]
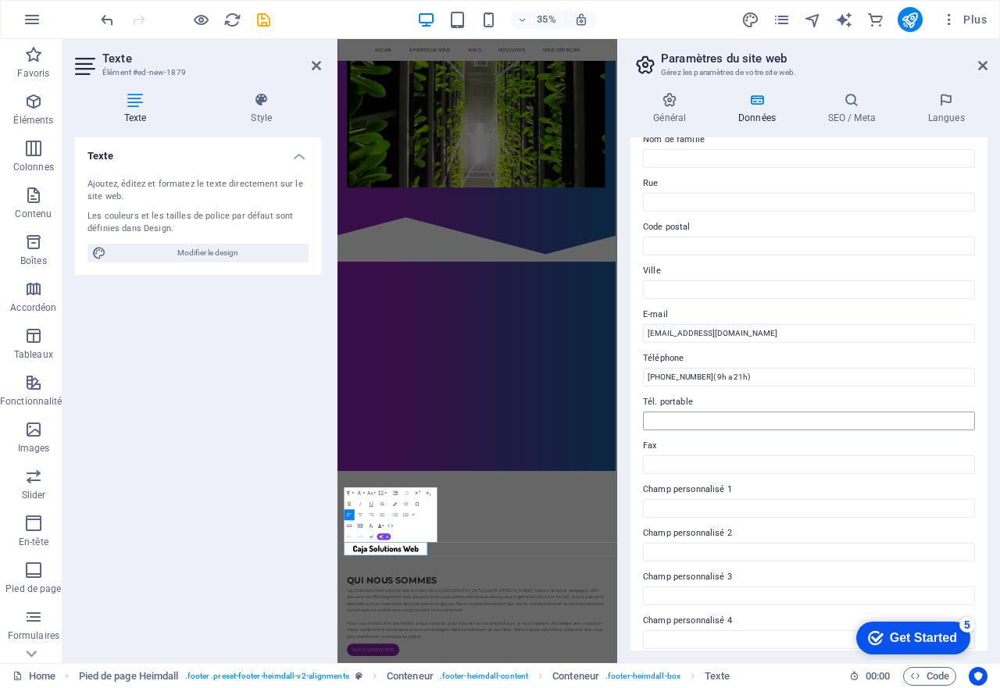
scroll to position [237, 0]
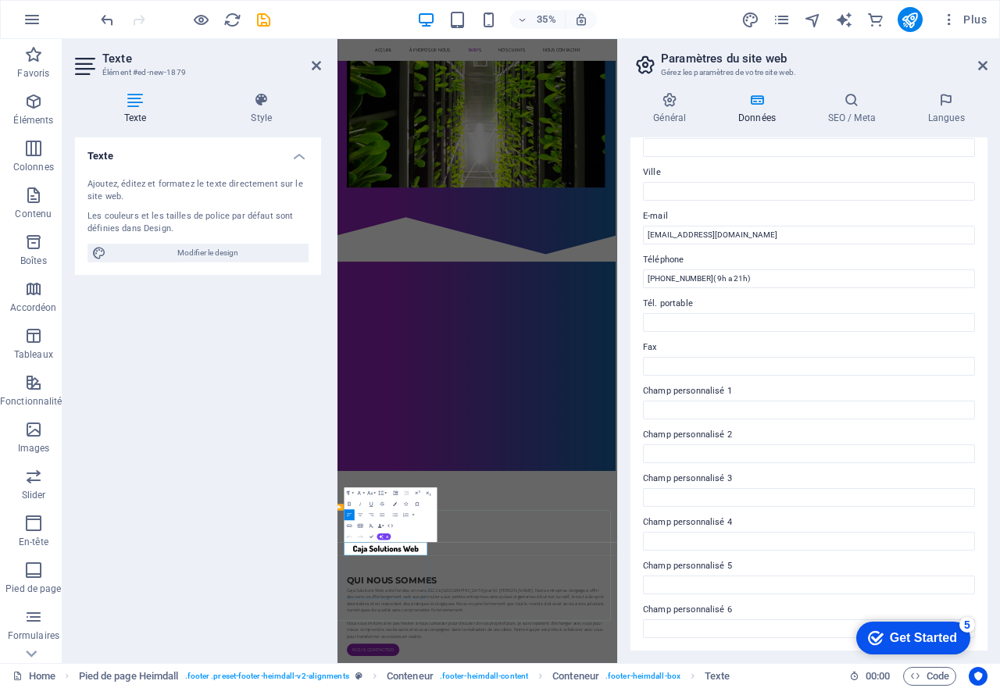
click at [674, 321] on input "Tél. portable" at bounding box center [809, 322] width 332 height 19
type input "k"
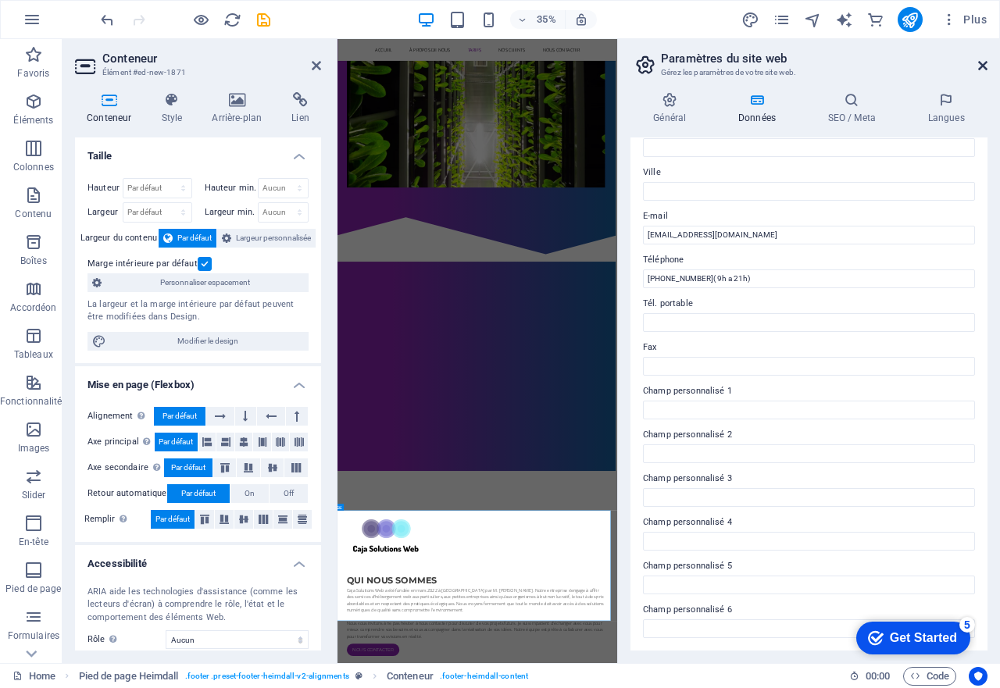
click at [982, 70] on icon at bounding box center [982, 65] width 9 height 12
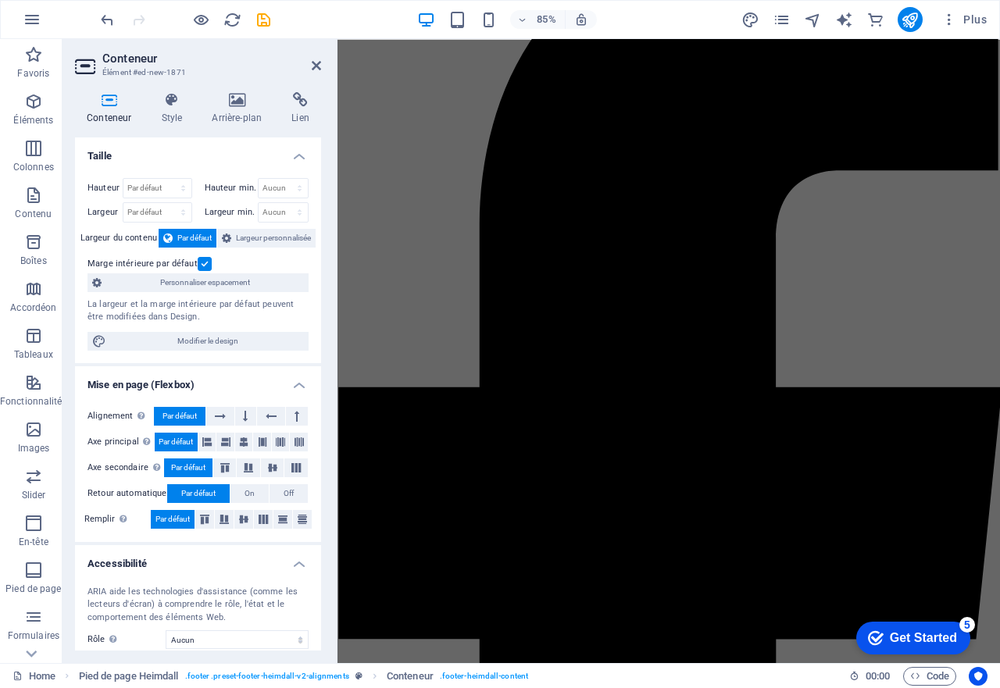
scroll to position [0, 0]
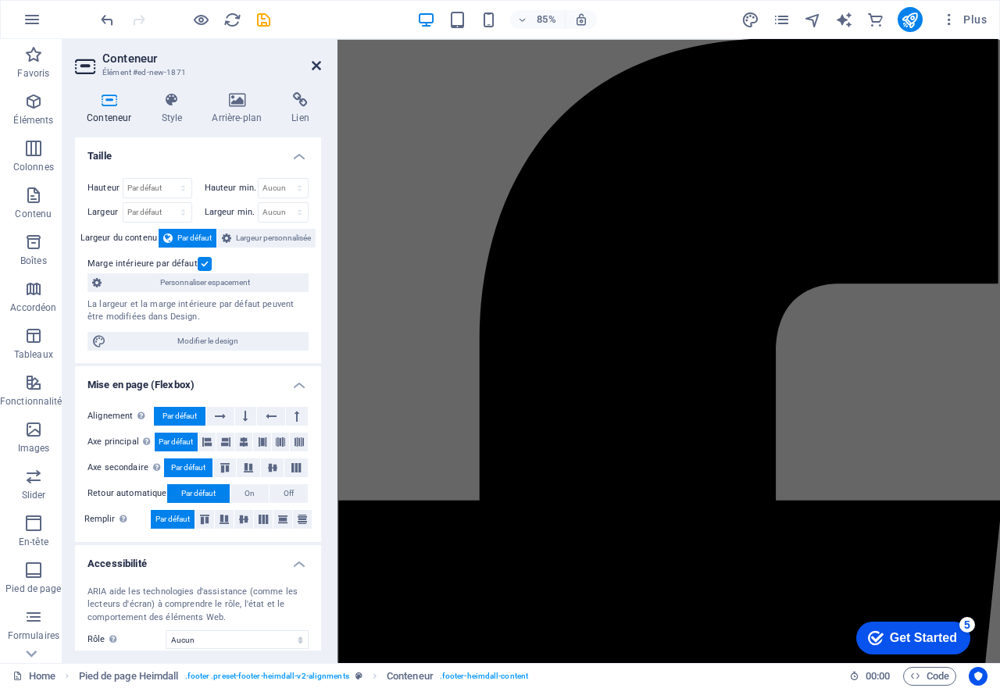
click at [312, 66] on icon at bounding box center [316, 65] width 9 height 12
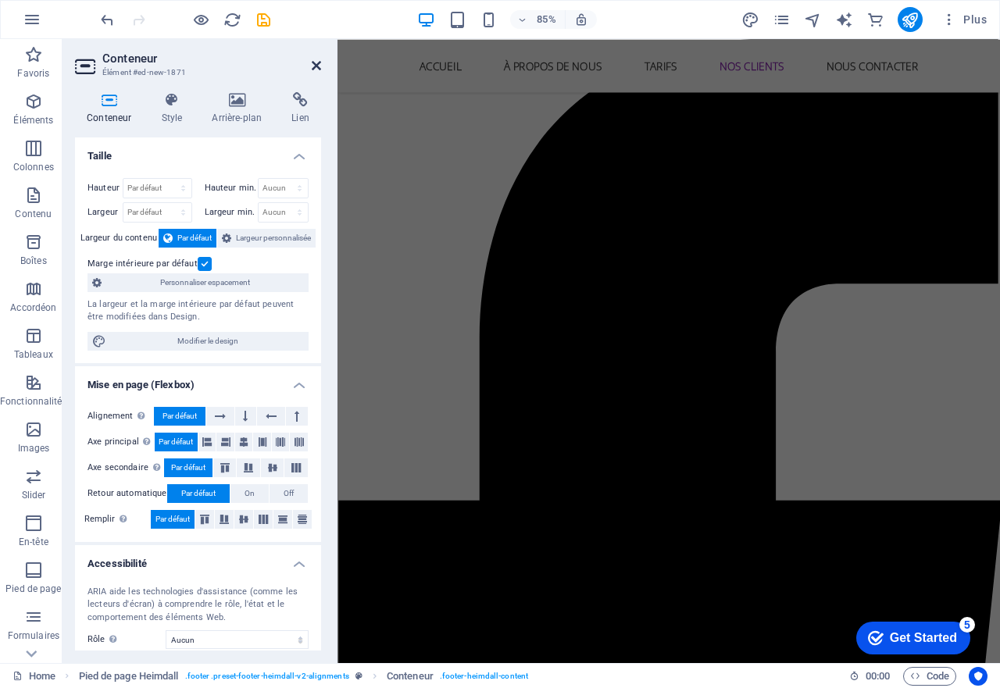
scroll to position [2310, 0]
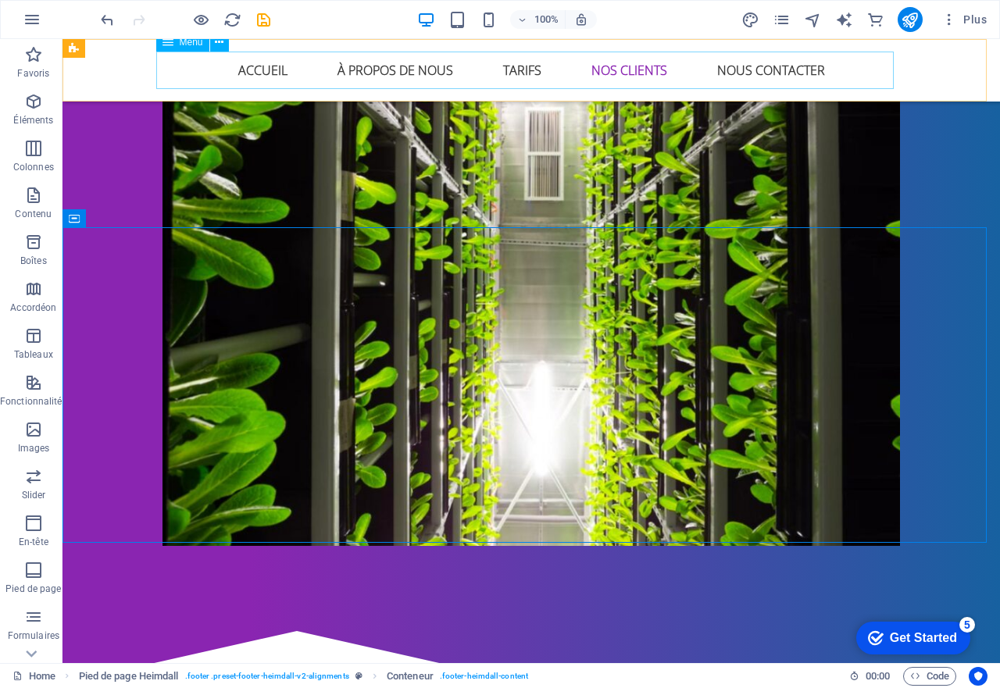
click at [782, 77] on nav "Accueil À propos de nous Tarifs Nos Clients Nous contacter" at bounding box center [530, 70] width 737 height 37
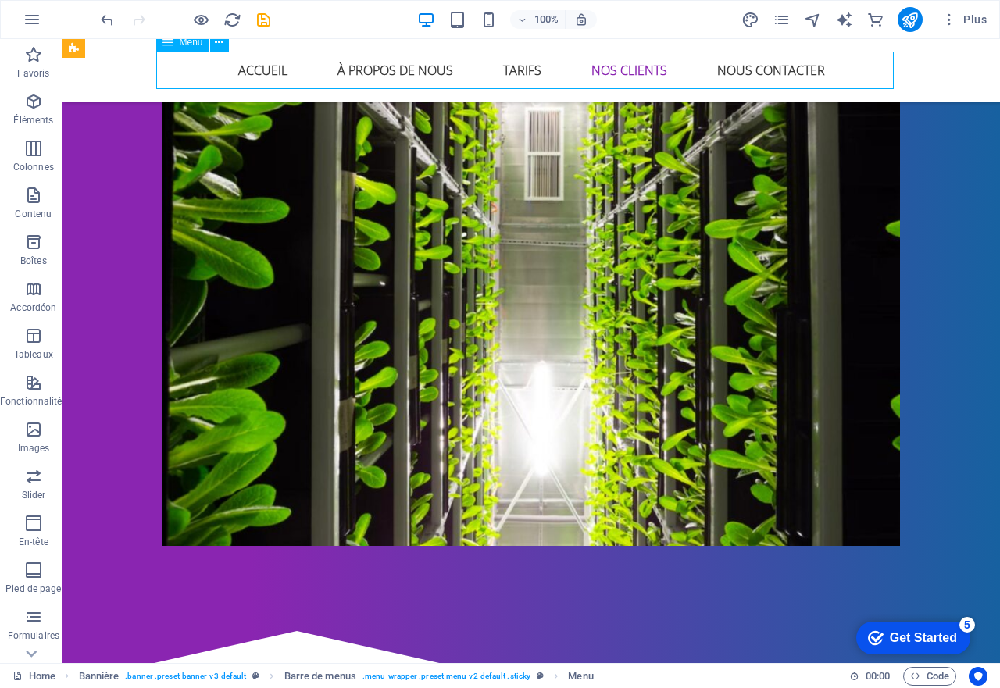
click at [777, 73] on nav "Accueil À propos de nous Tarifs Nos Clients Nous contacter" at bounding box center [530, 70] width 737 height 37
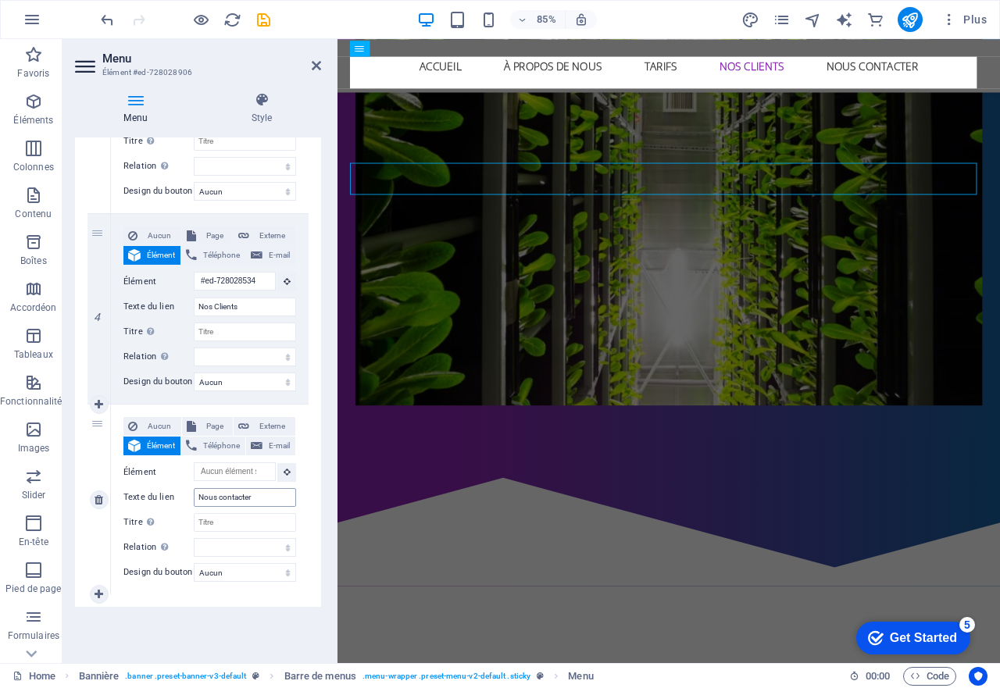
scroll to position [2013, 0]
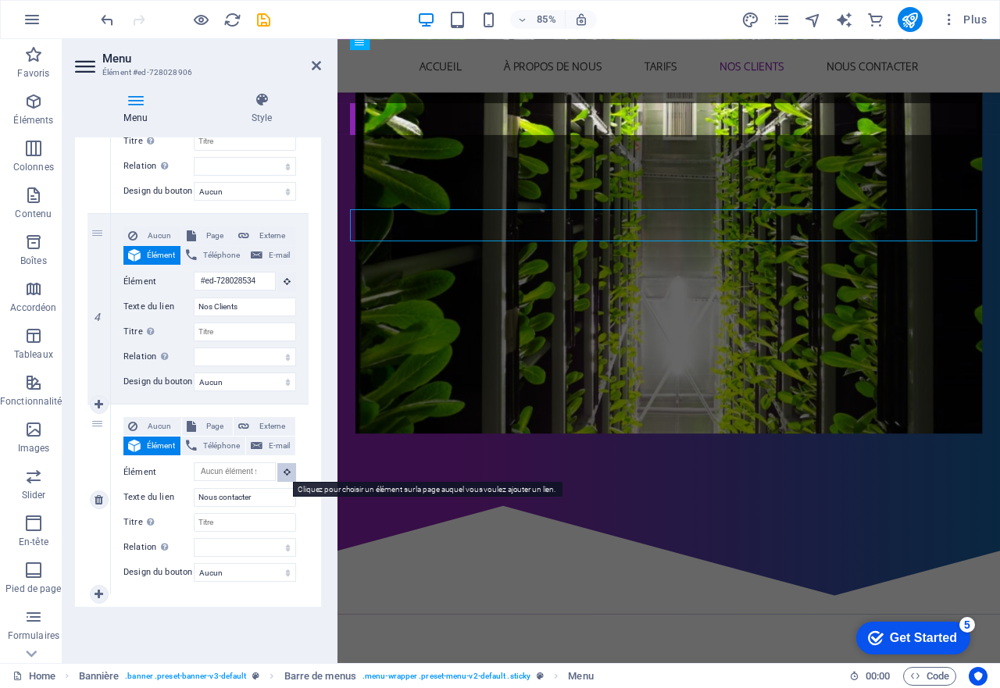
click at [283, 470] on icon at bounding box center [286, 472] width 7 height 8
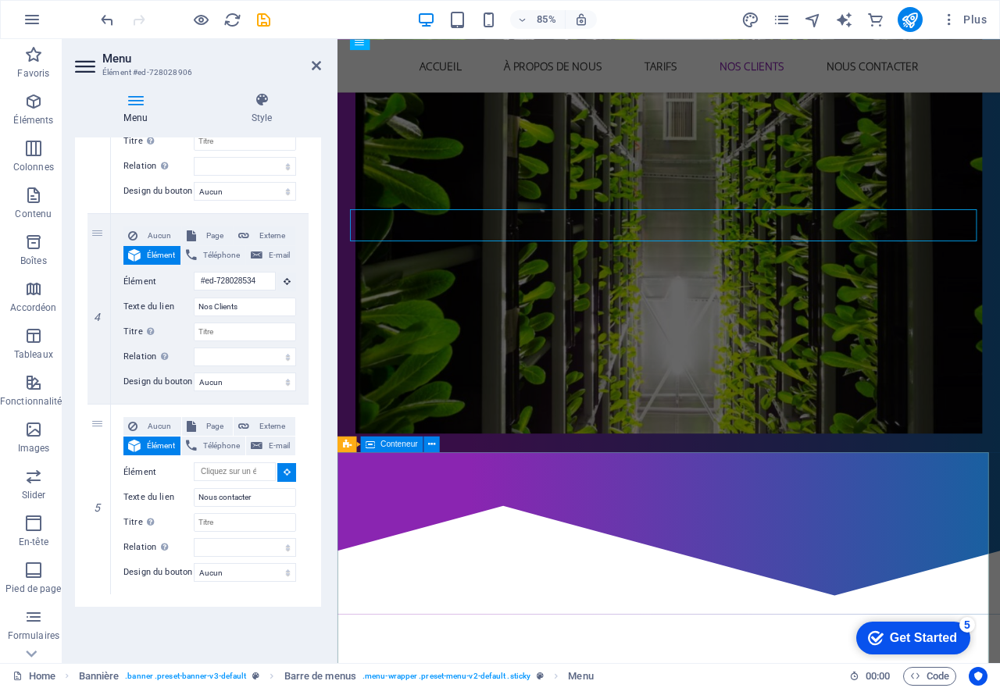
select select
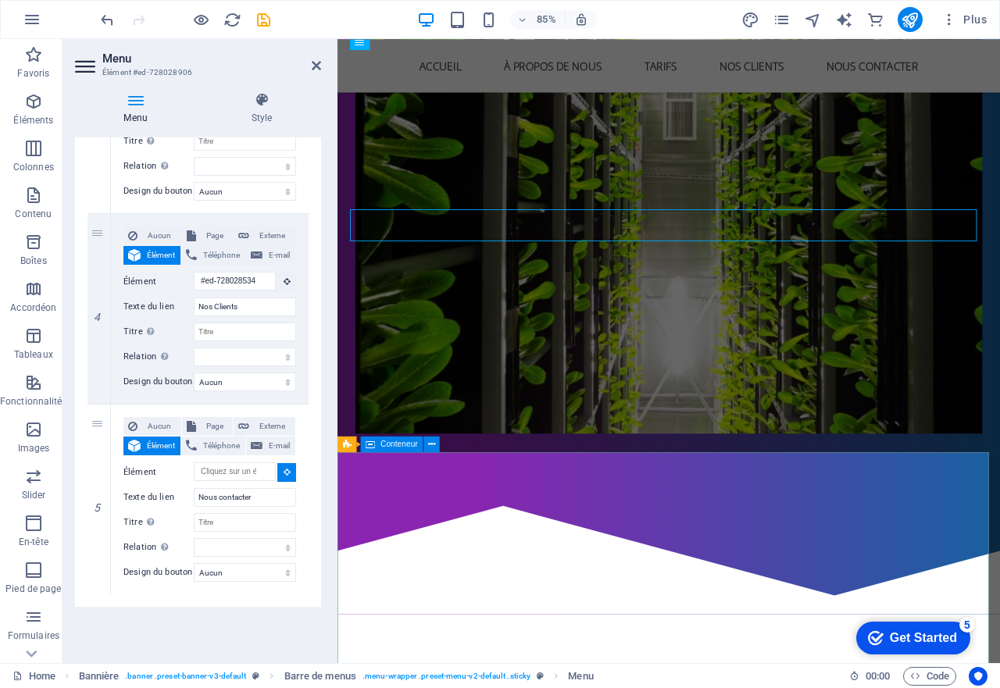
type input "#ed-new-1871"
select select
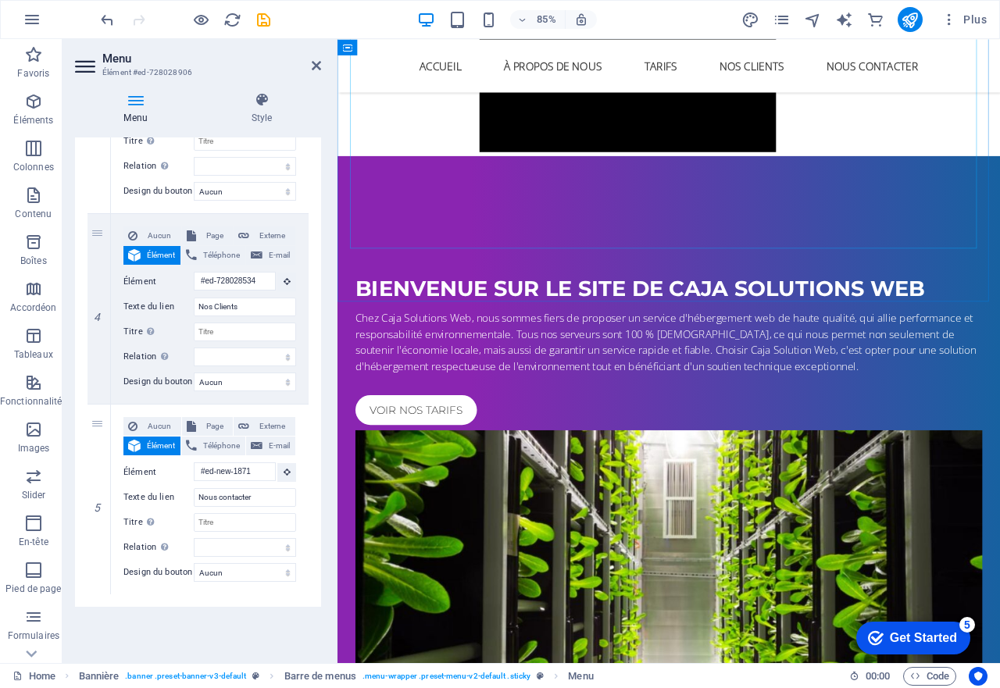
scroll to position [2200, 0]
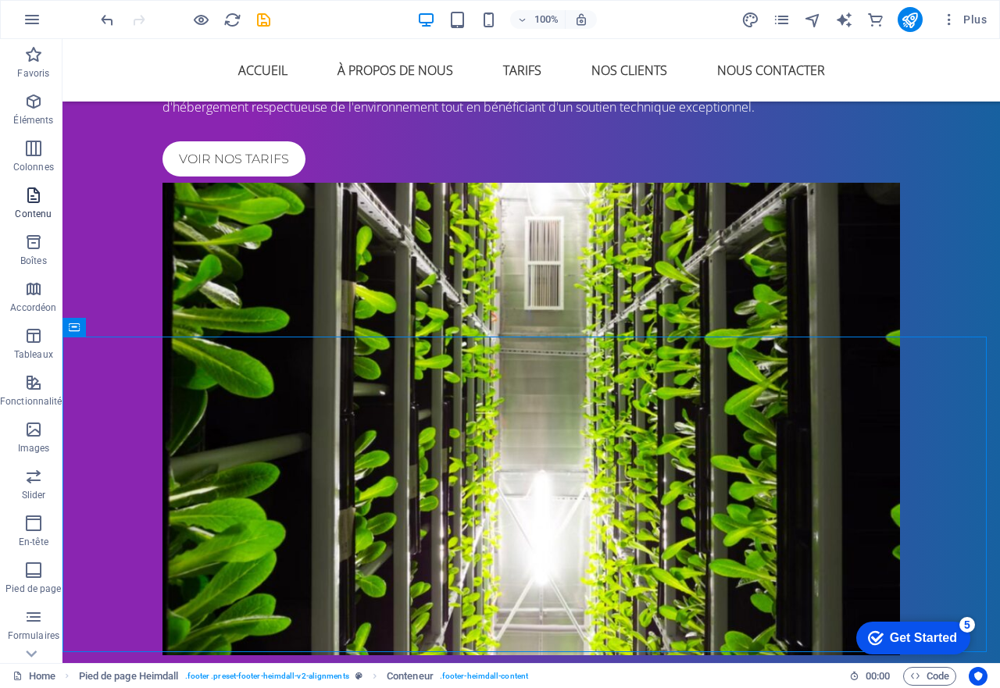
click at [27, 196] on icon "button" at bounding box center [33, 195] width 19 height 19
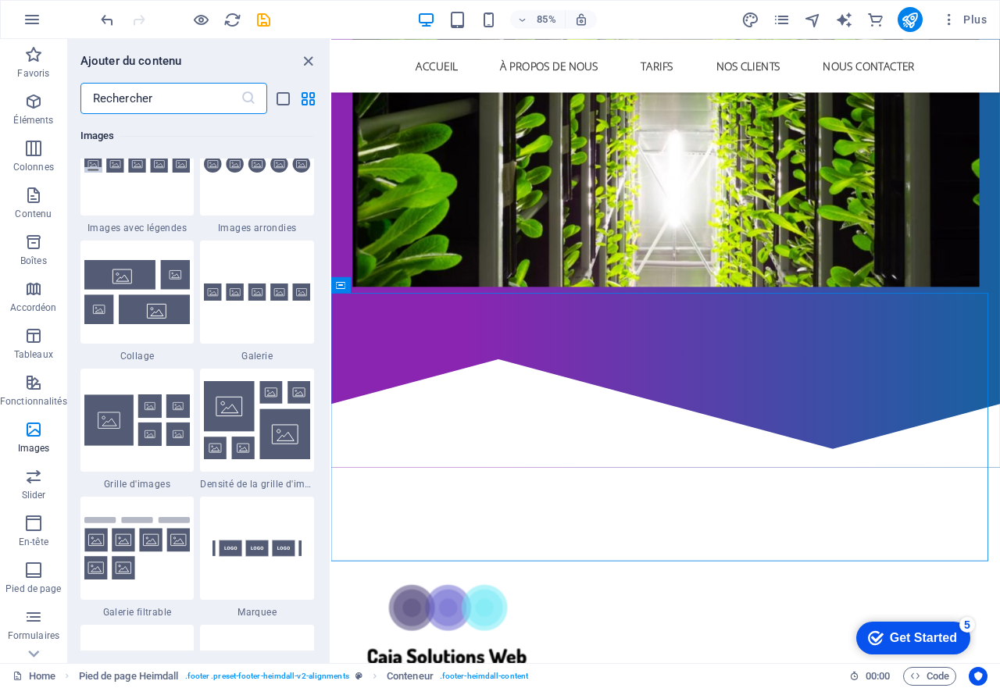
scroll to position [8433, 0]
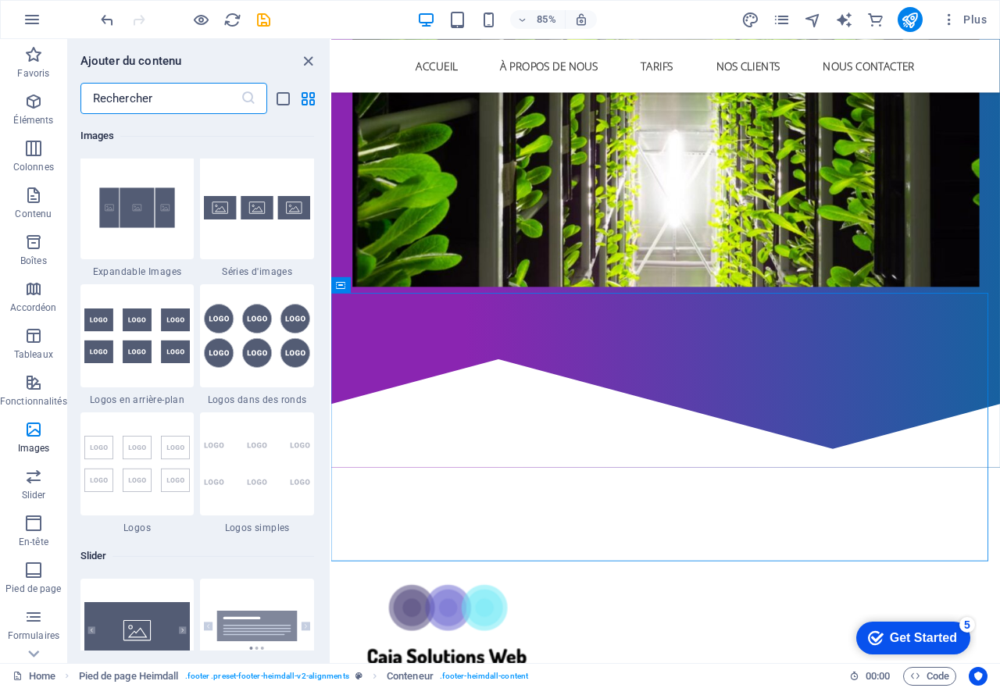
click at [156, 105] on input "text" at bounding box center [160, 98] width 160 height 31
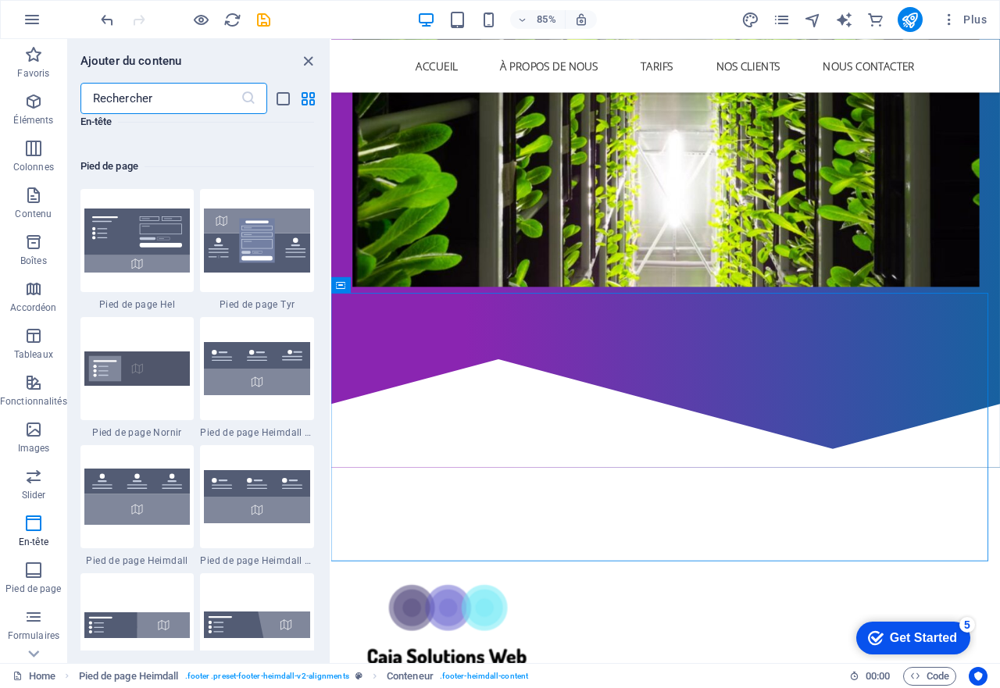
scroll to position [10229, 0]
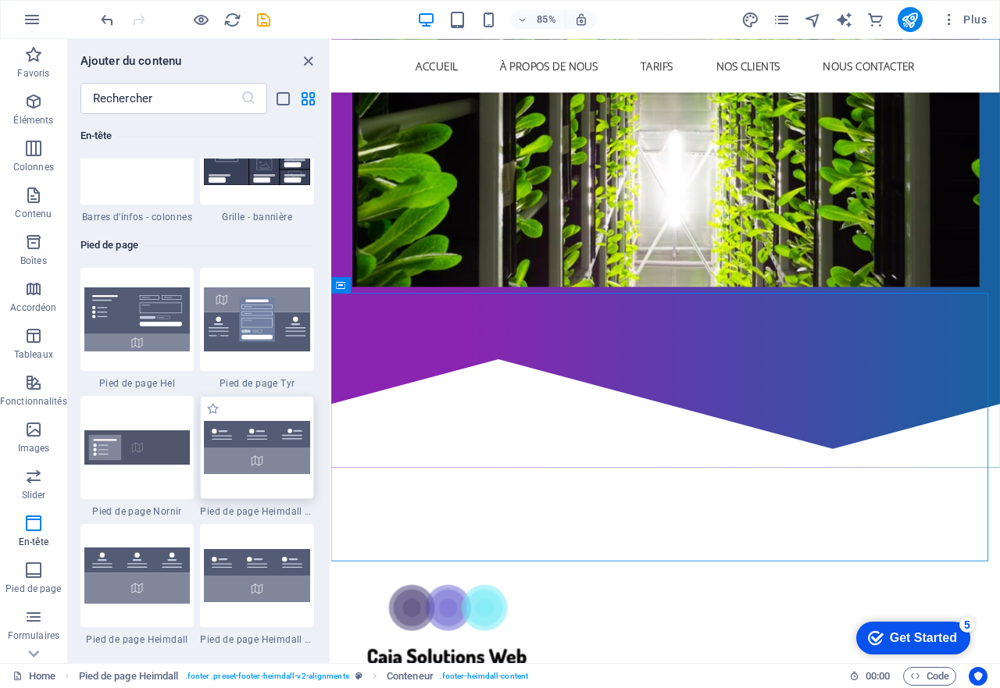
click at [233, 443] on img at bounding box center [257, 448] width 106 height 54
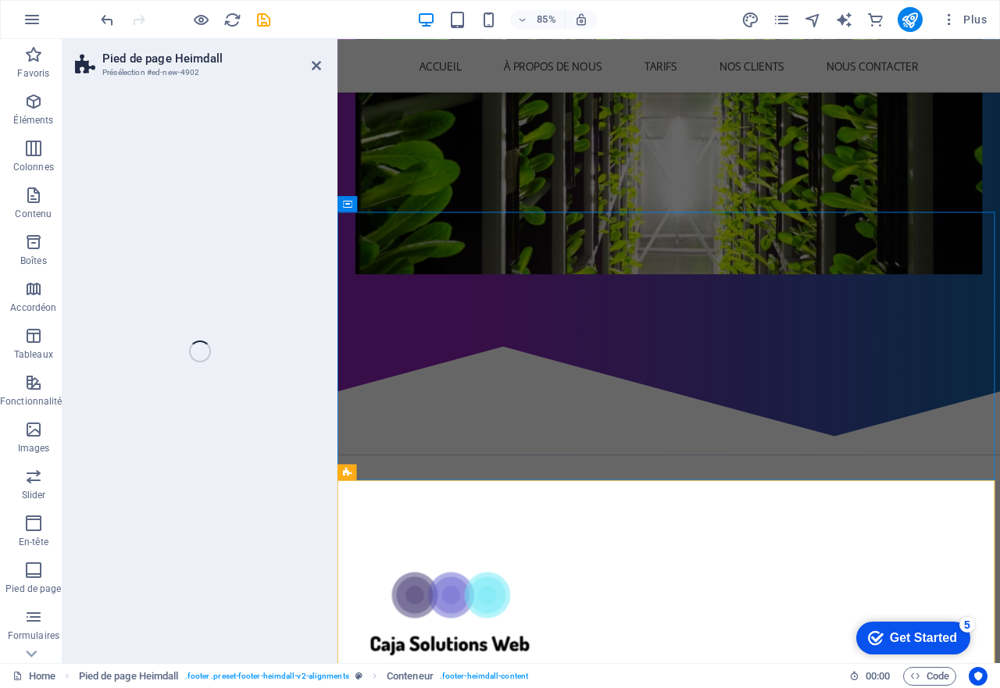
scroll to position [2296, 0]
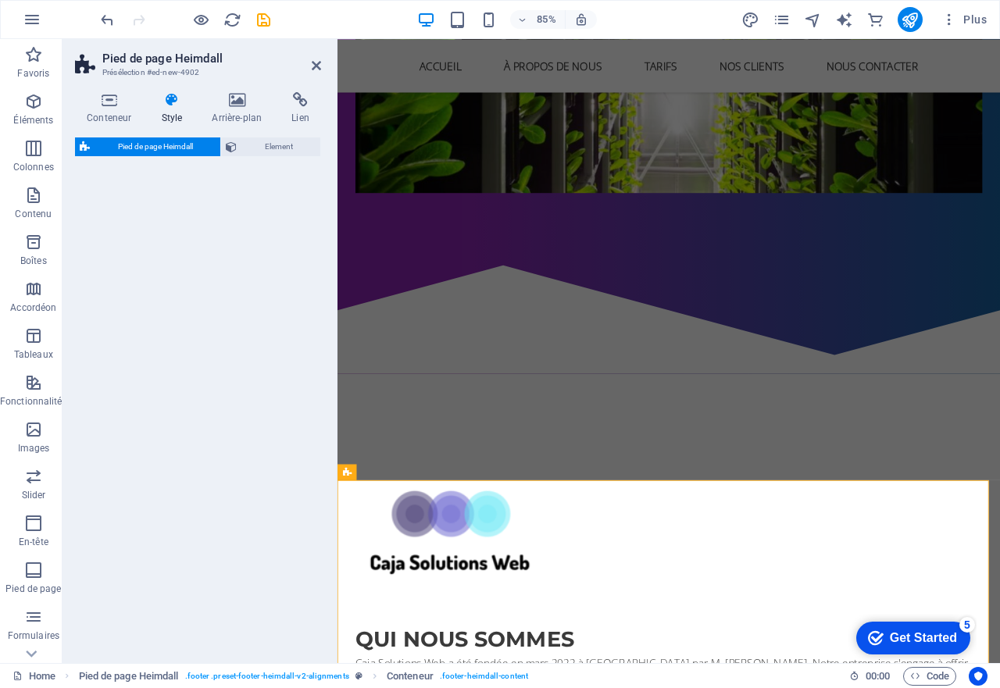
select select "rem"
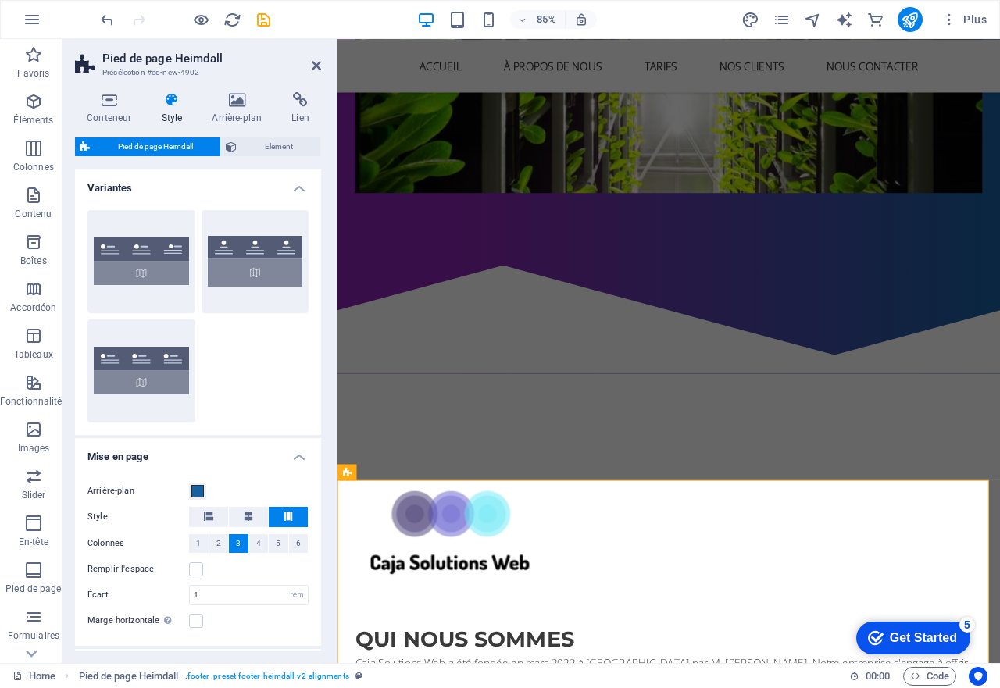
click at [308, 65] on h2 "Pied de page Heimdall" at bounding box center [211, 59] width 219 height 14
click at [152, 404] on button "Gauche" at bounding box center [141, 370] width 108 height 103
type input "1"
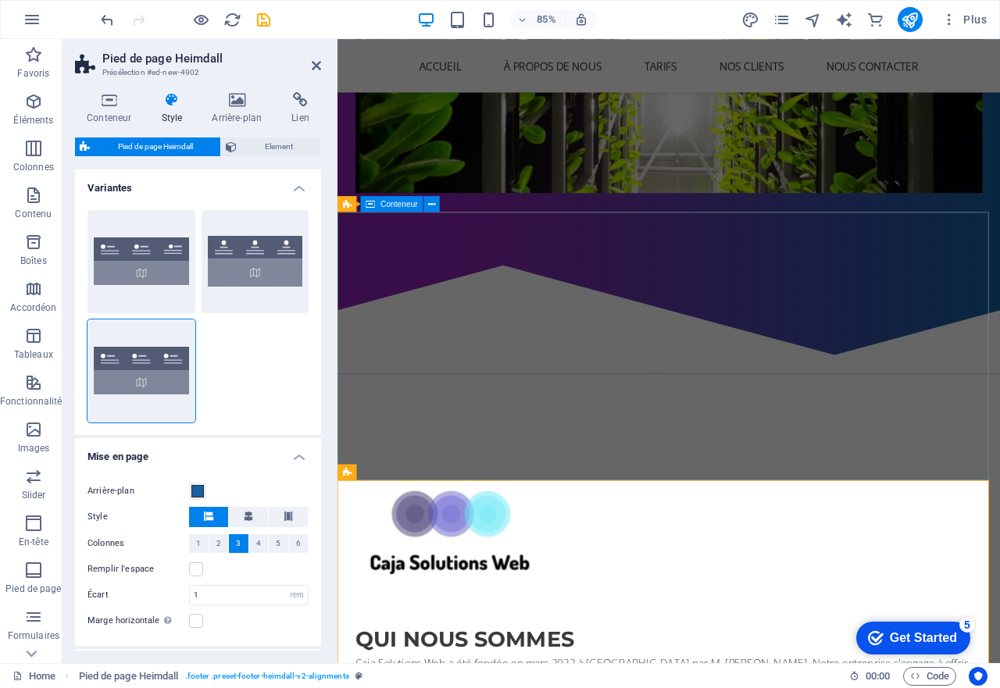
drag, startPoint x: 466, startPoint y: 296, endPoint x: 734, endPoint y: 324, distance: 269.3
drag, startPoint x: 914, startPoint y: 248, endPoint x: 898, endPoint y: 238, distance: 18.9
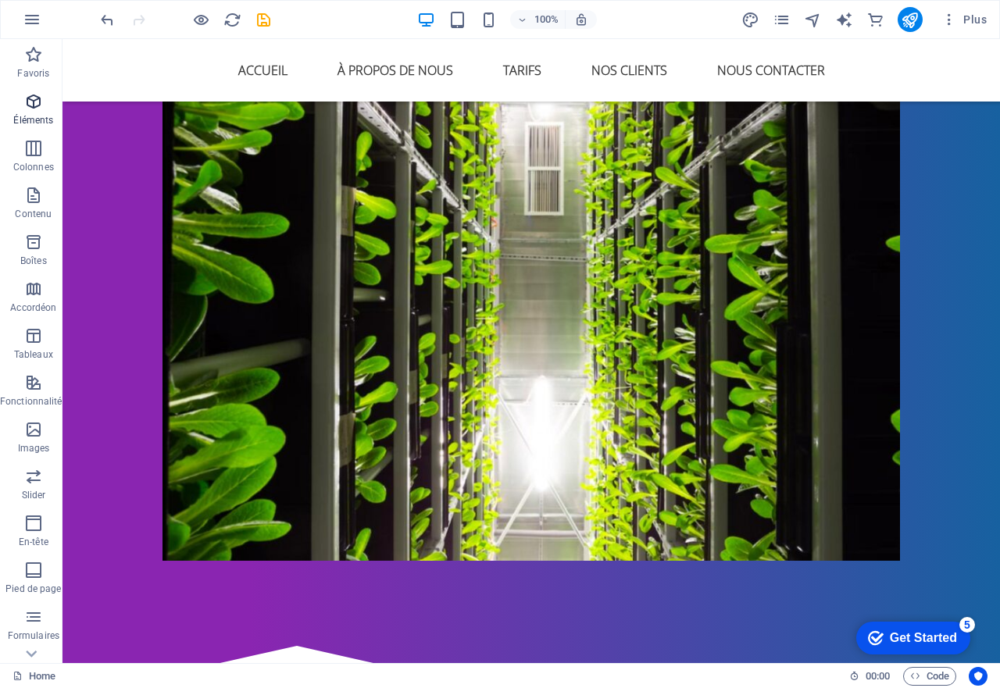
click at [31, 105] on icon "button" at bounding box center [33, 101] width 19 height 19
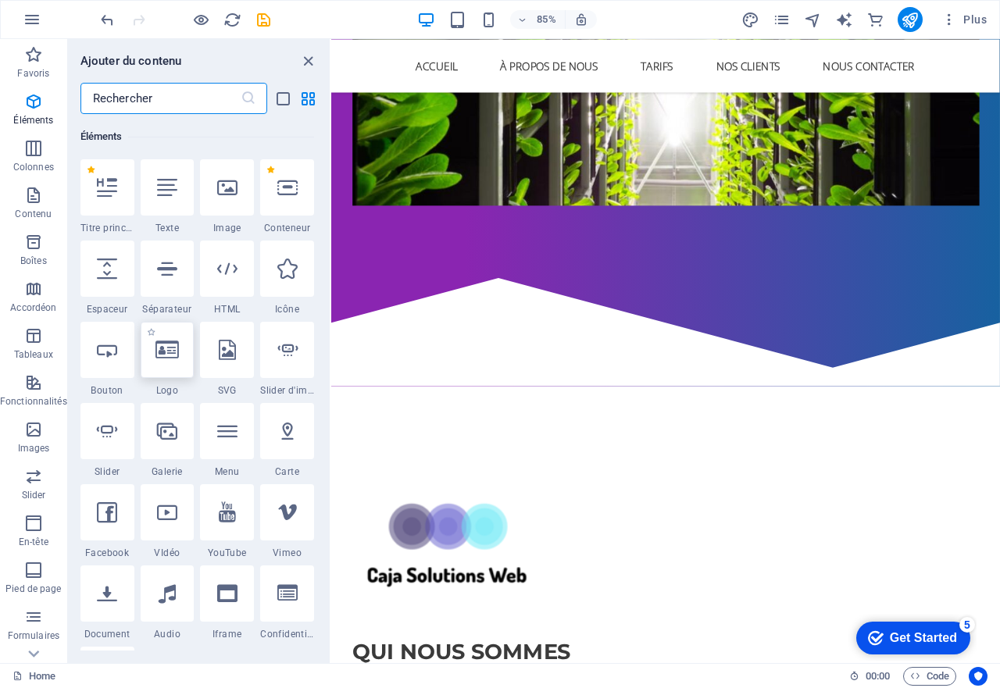
scroll to position [166, 0]
click at [202, 95] on input "text" at bounding box center [160, 98] width 160 height 31
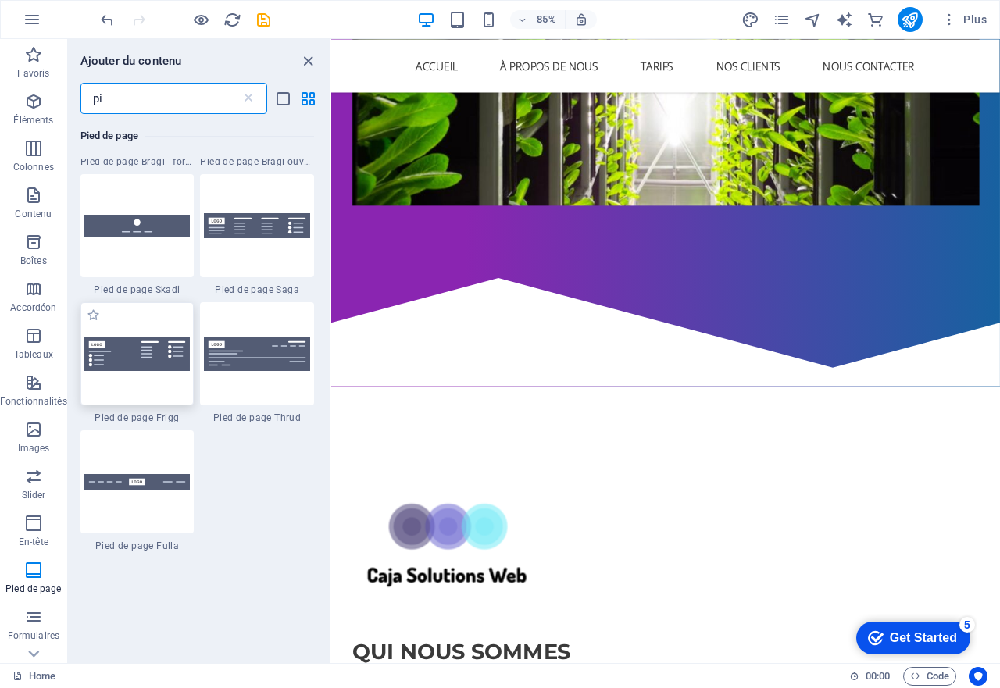
scroll to position [547, 0]
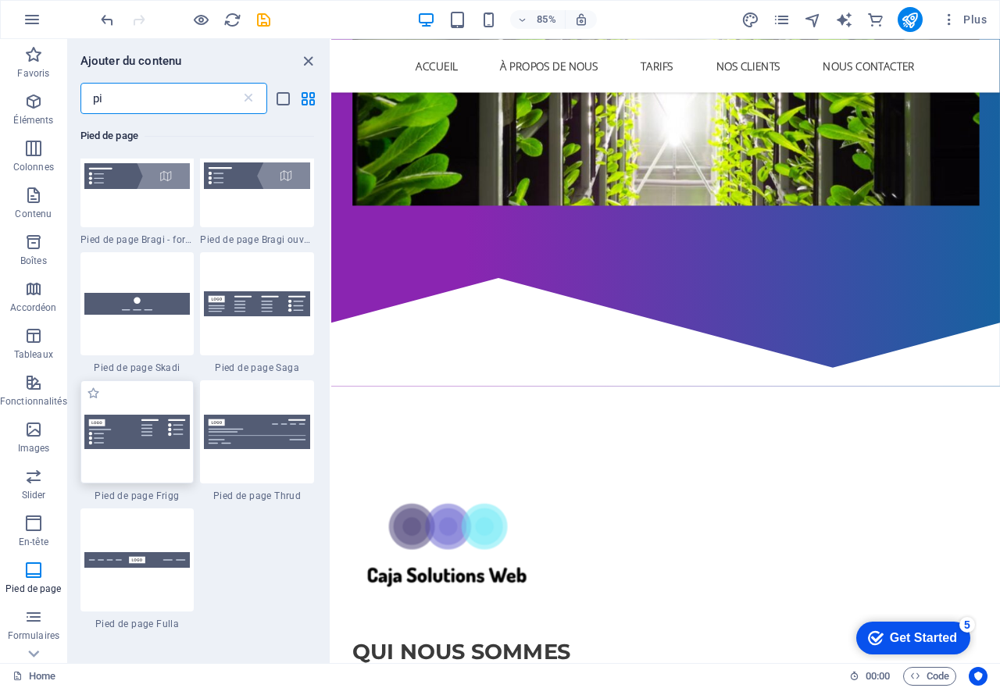
type input "pi"
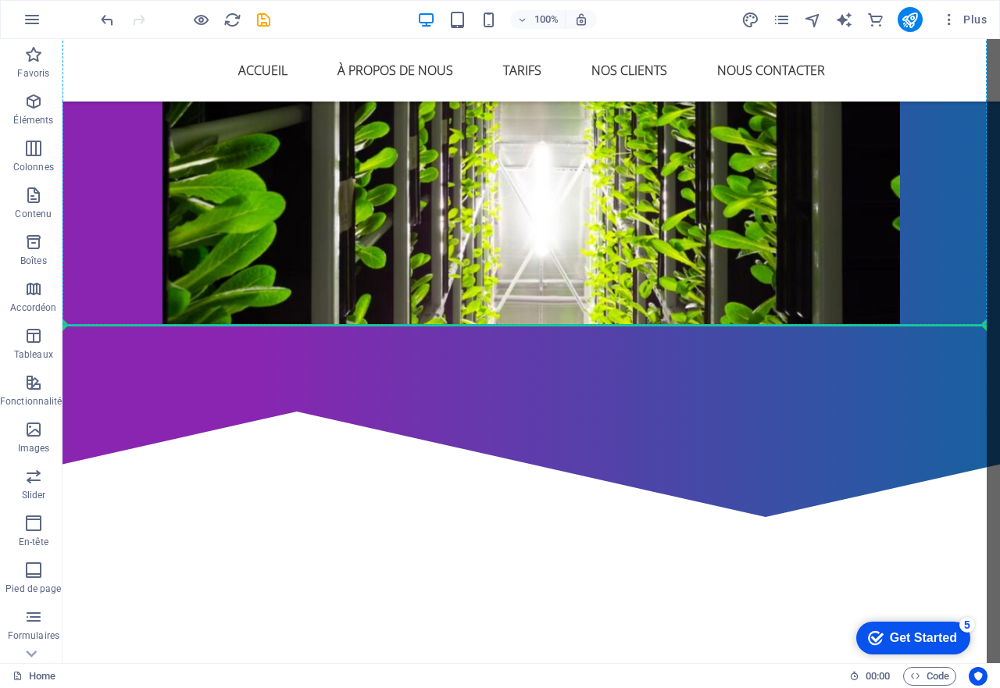
scroll to position [2451, 0]
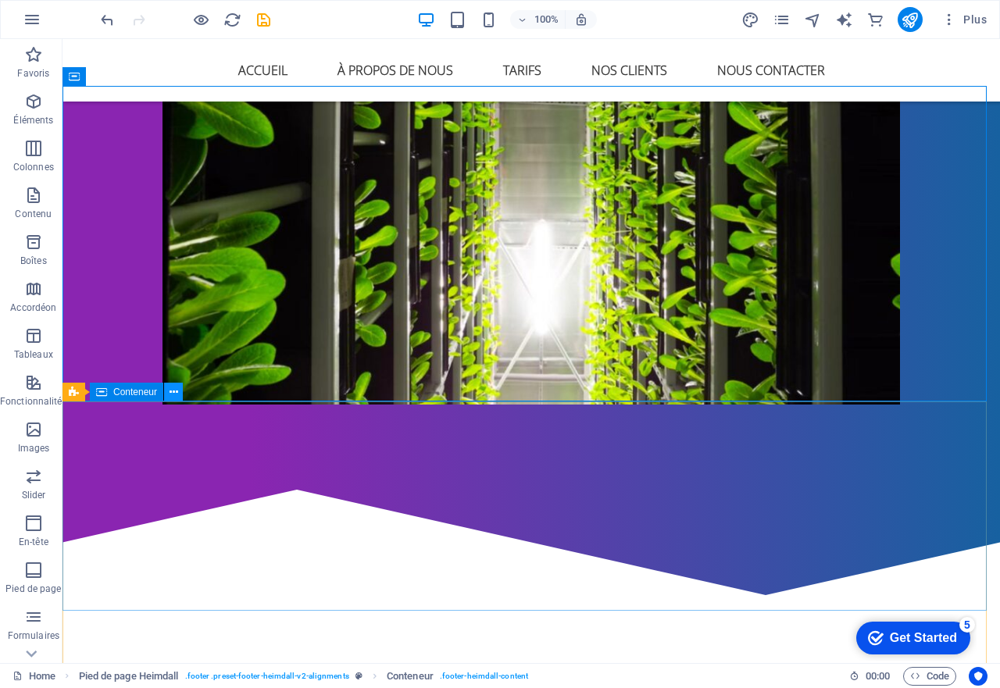
click at [170, 394] on icon at bounding box center [173, 392] width 9 height 16
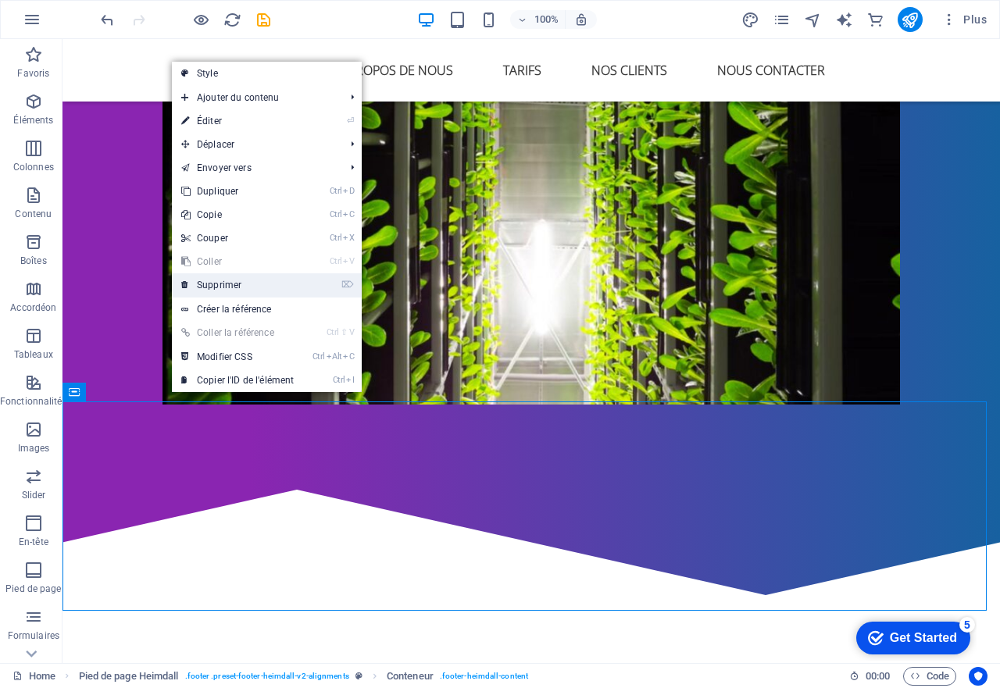
click at [241, 280] on link "⌦ Supprimer" at bounding box center [237, 284] width 131 height 23
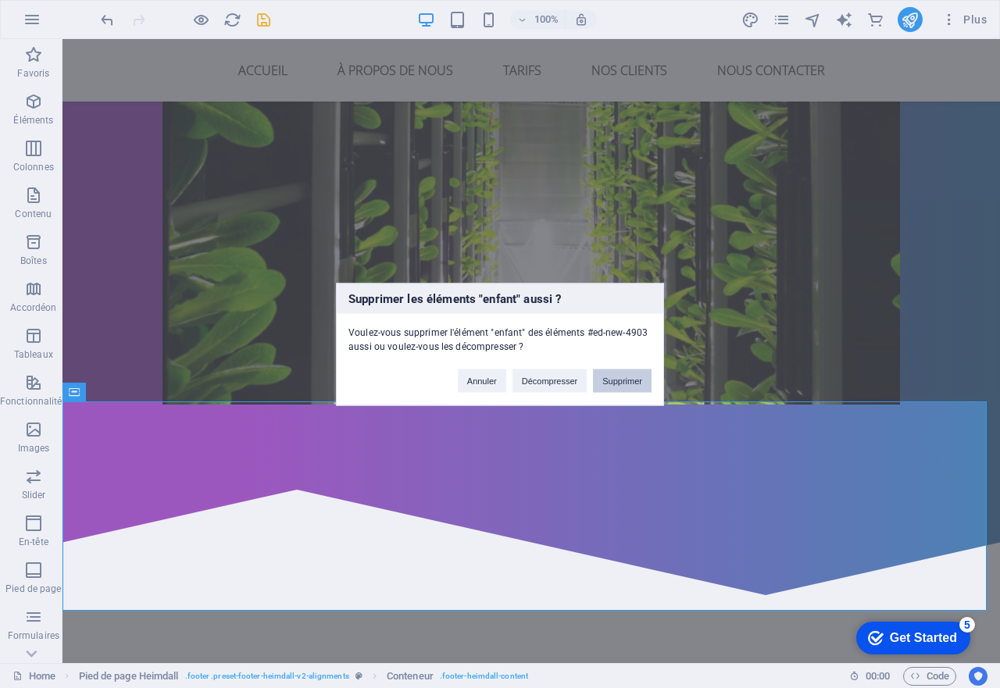
click at [624, 386] on button "Supprimer" at bounding box center [622, 380] width 59 height 23
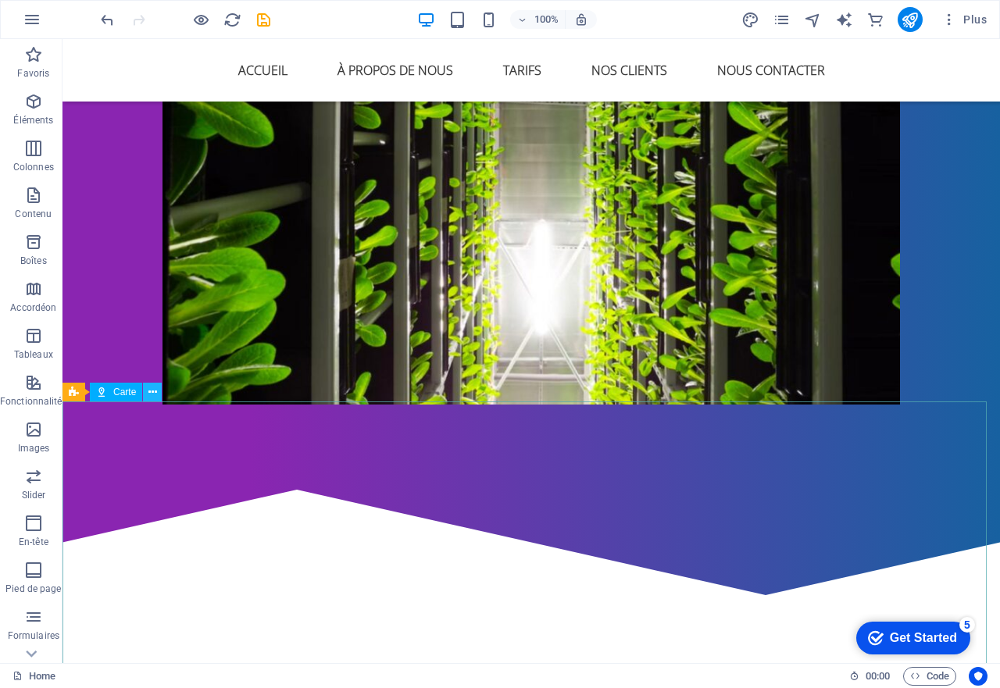
click at [151, 390] on icon at bounding box center [152, 392] width 9 height 16
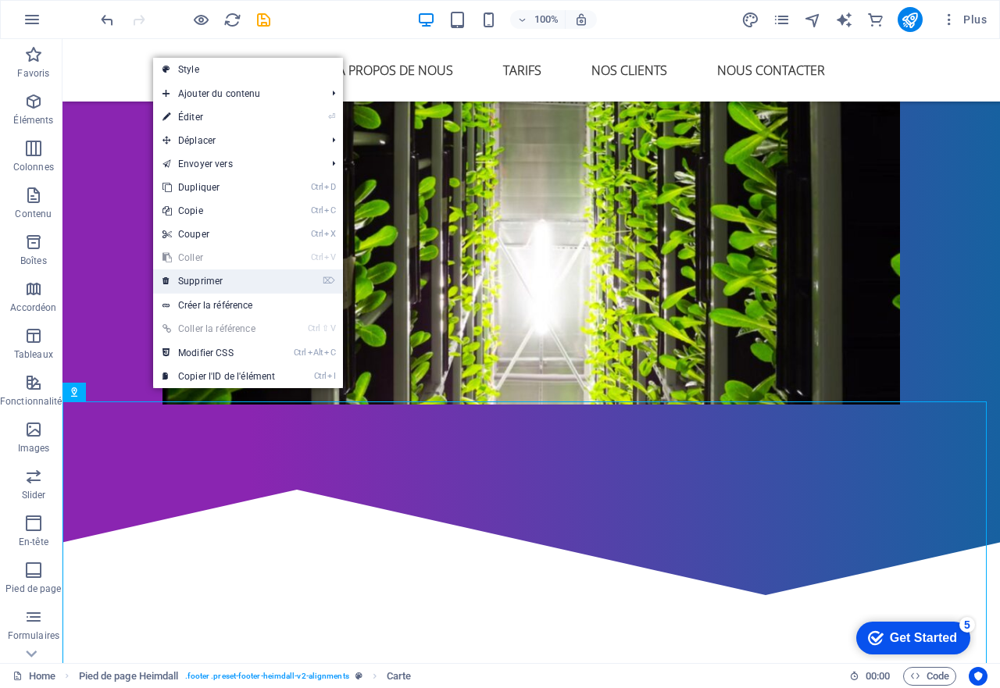
click at [218, 279] on link "⌦ Supprimer" at bounding box center [218, 280] width 131 height 23
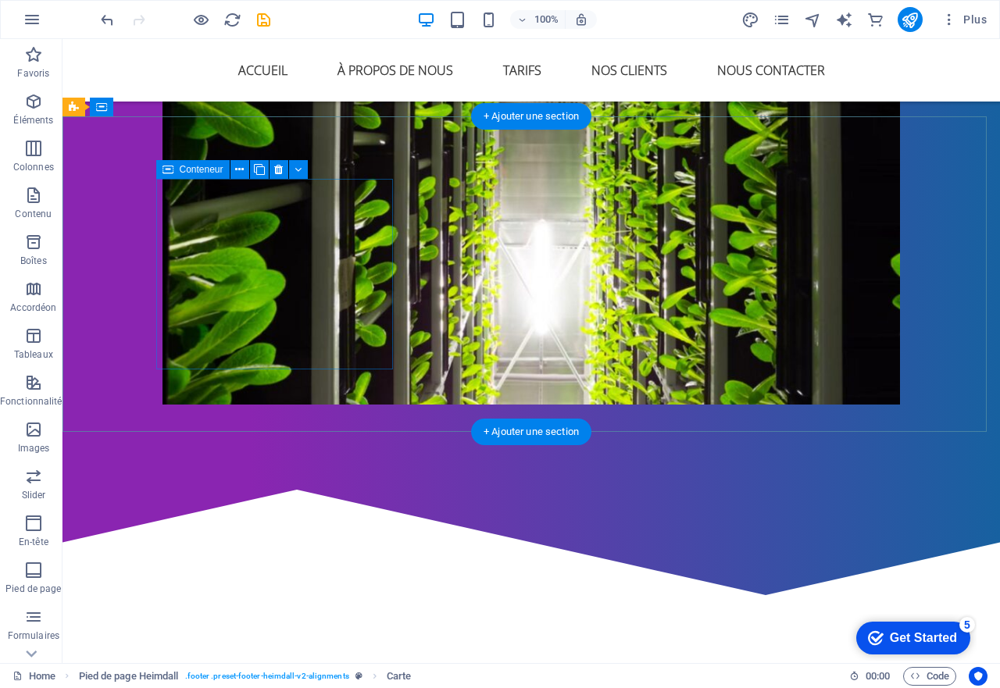
scroll to position [2421, 0]
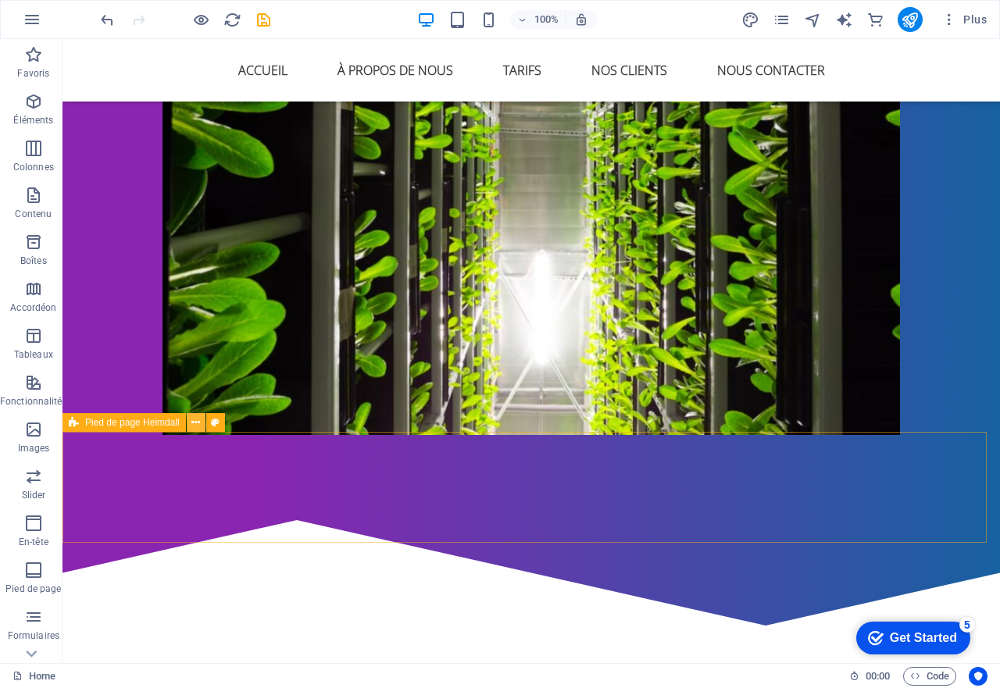
click at [192, 426] on icon at bounding box center [195, 423] width 9 height 16
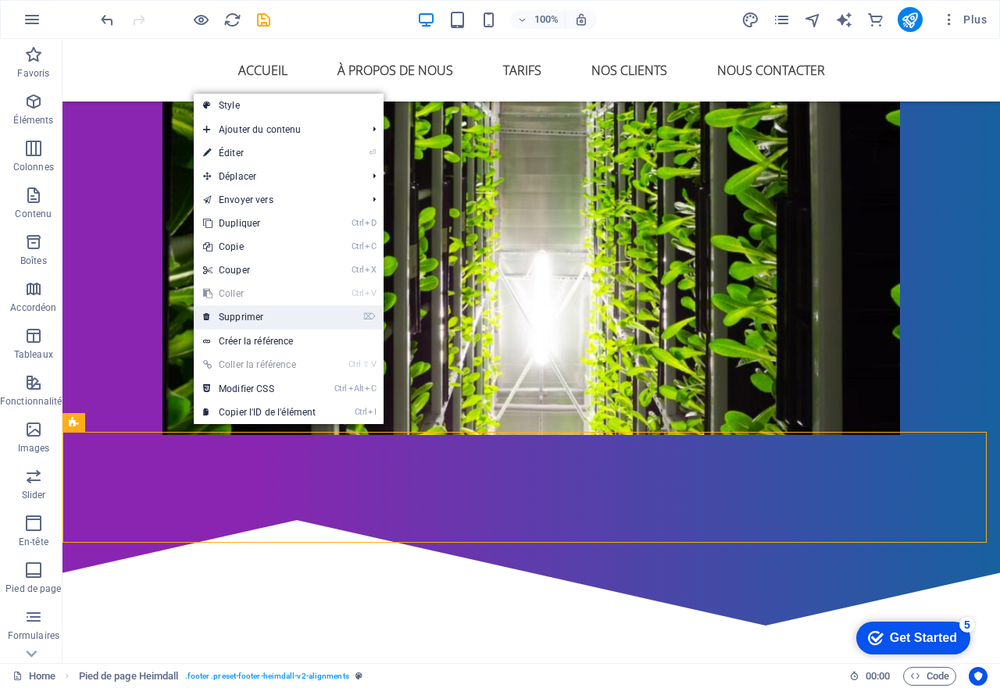
click at [237, 319] on link "⌦ Supprimer" at bounding box center [259, 316] width 131 height 23
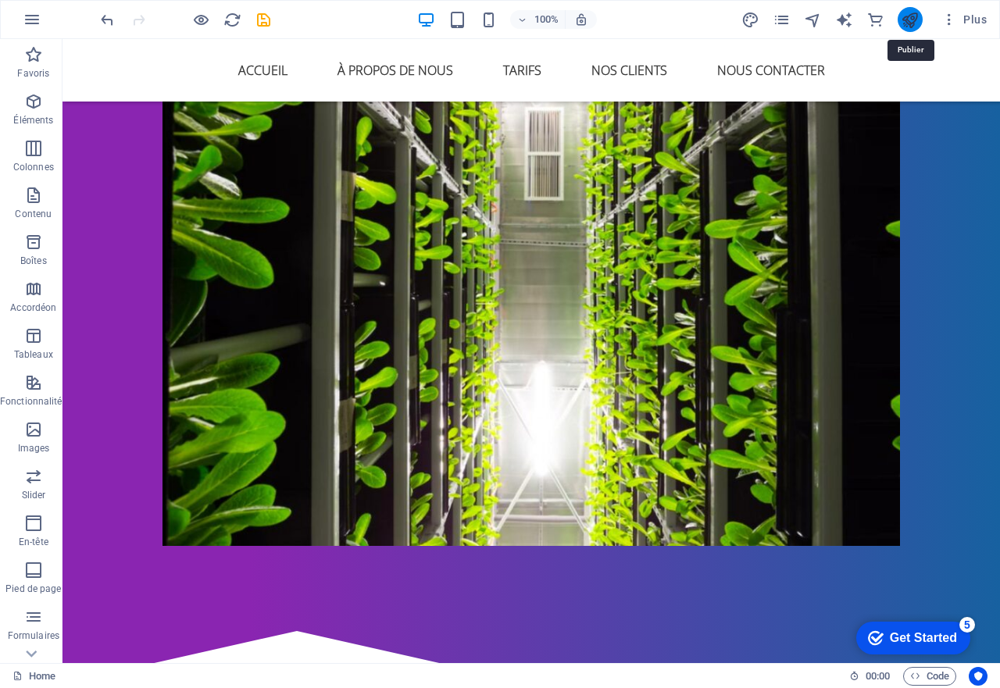
click at [917, 23] on icon "publish" at bounding box center [909, 20] width 18 height 18
